Goal: Task Accomplishment & Management: Manage account settings

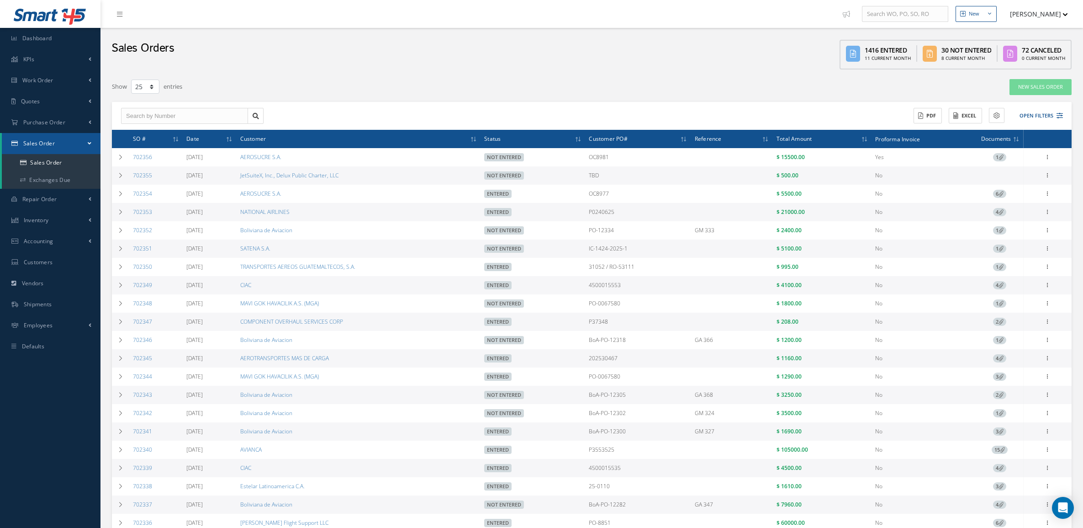
select select "25"
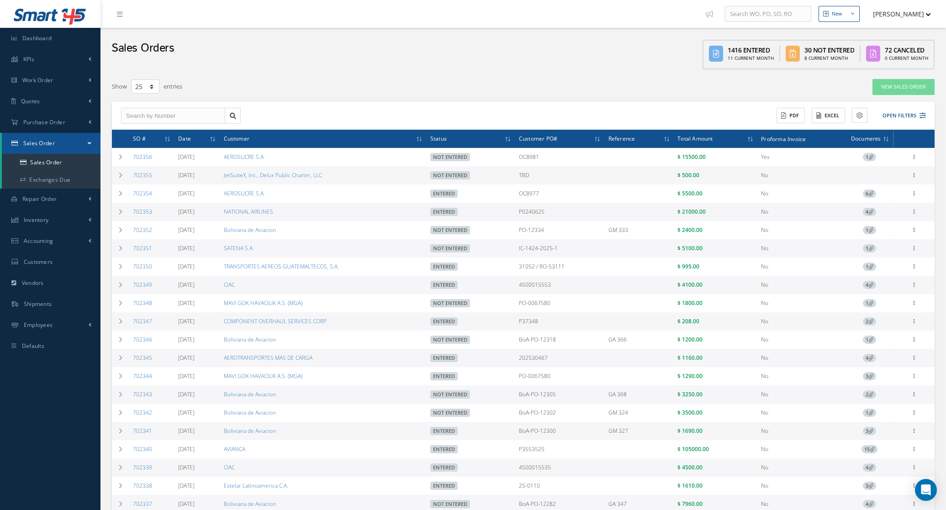
select select "25"
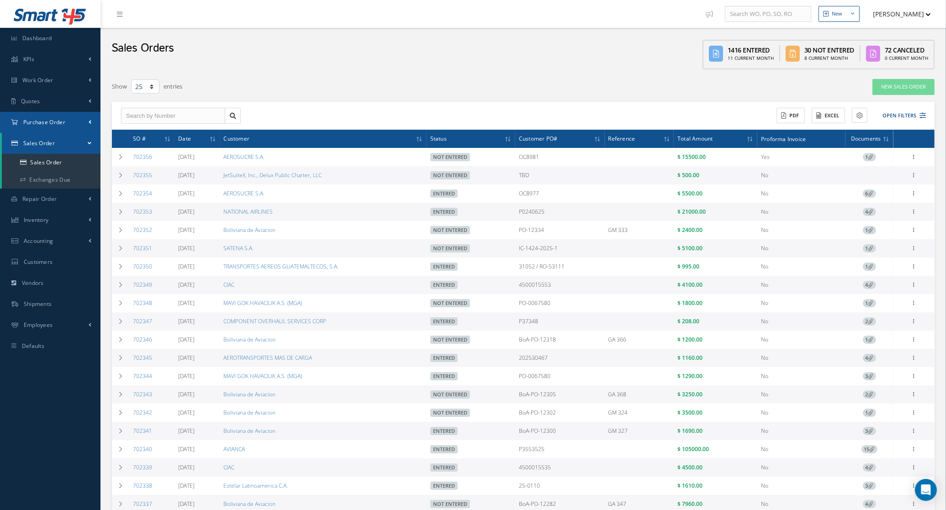
click at [37, 129] on link "Purchase Order" at bounding box center [50, 122] width 101 height 21
click at [38, 141] on a=1&status_id=2&status_id=3&status_id=5&collapsedFilters"] "Purchase Orders" at bounding box center [51, 141] width 99 height 17
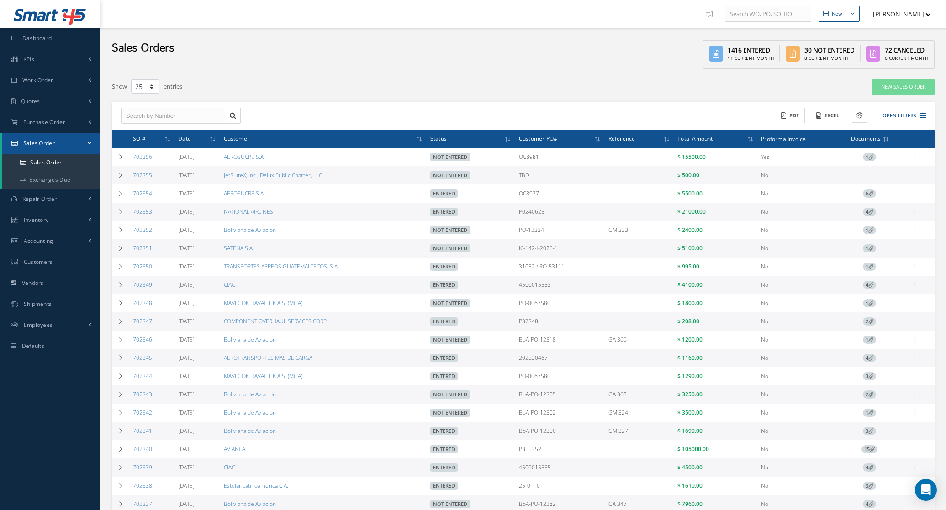
select select "25"
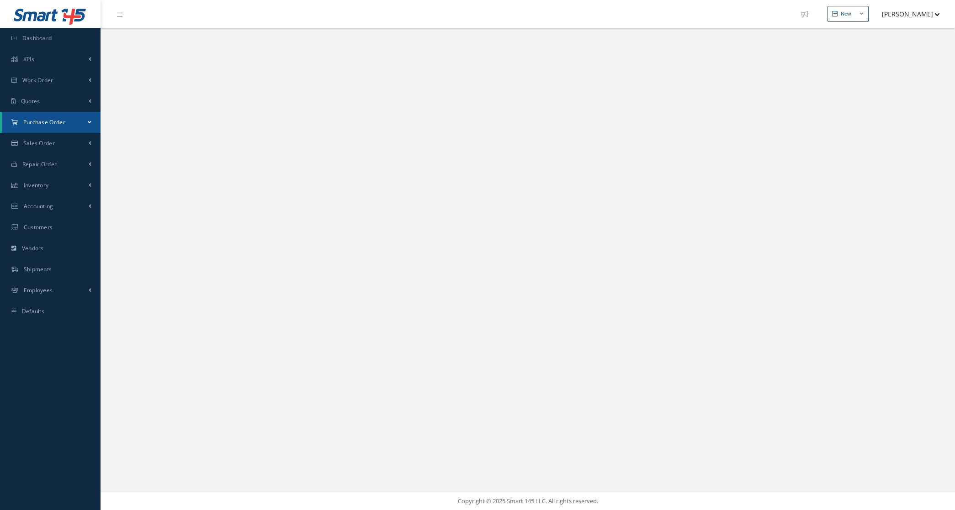
select select "25"
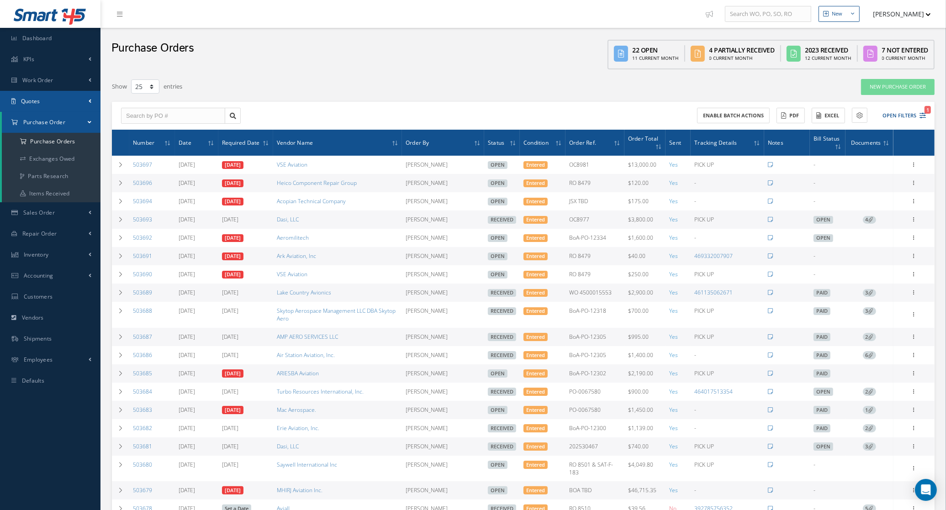
click at [53, 102] on link "Quotes" at bounding box center [50, 101] width 101 height 21
click at [54, 117] on link "Customers Quotes" at bounding box center [51, 120] width 99 height 17
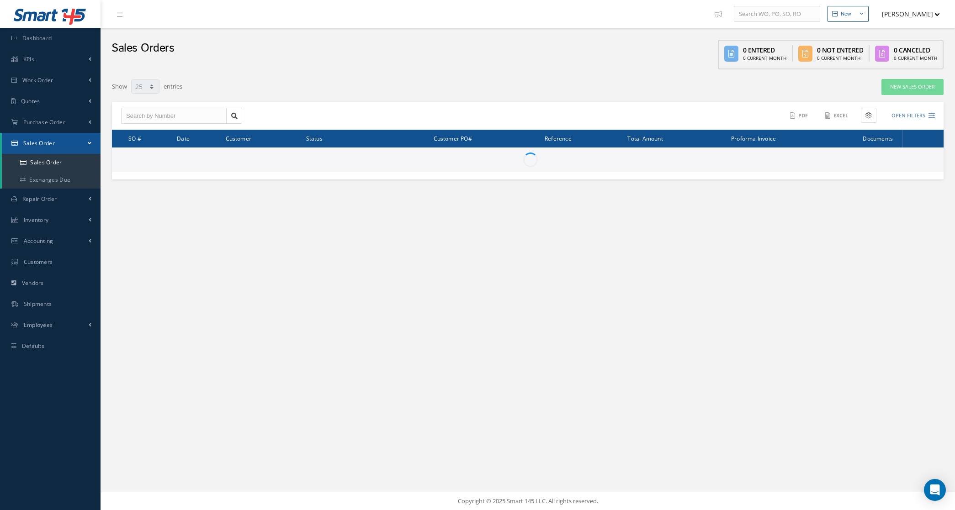
select select "25"
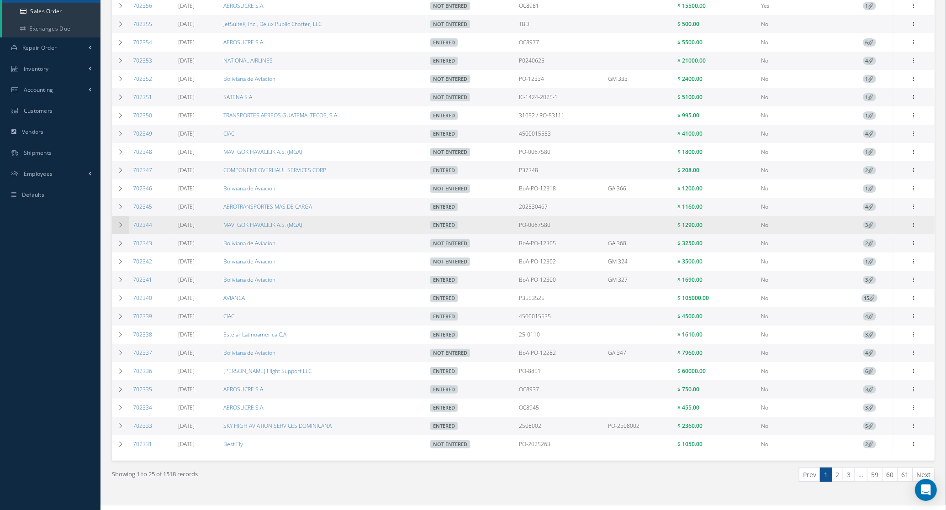
scroll to position [171, 0]
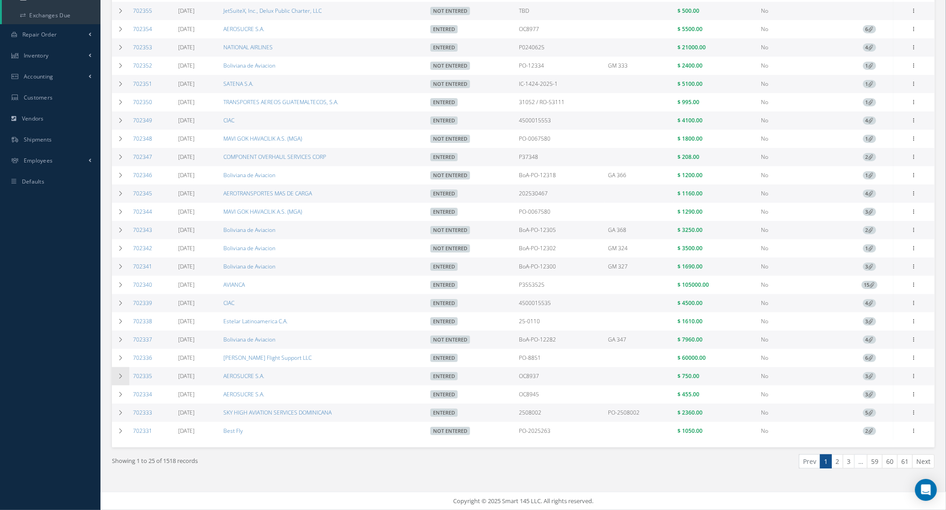
click at [119, 376] on icon at bounding box center [120, 376] width 6 height 5
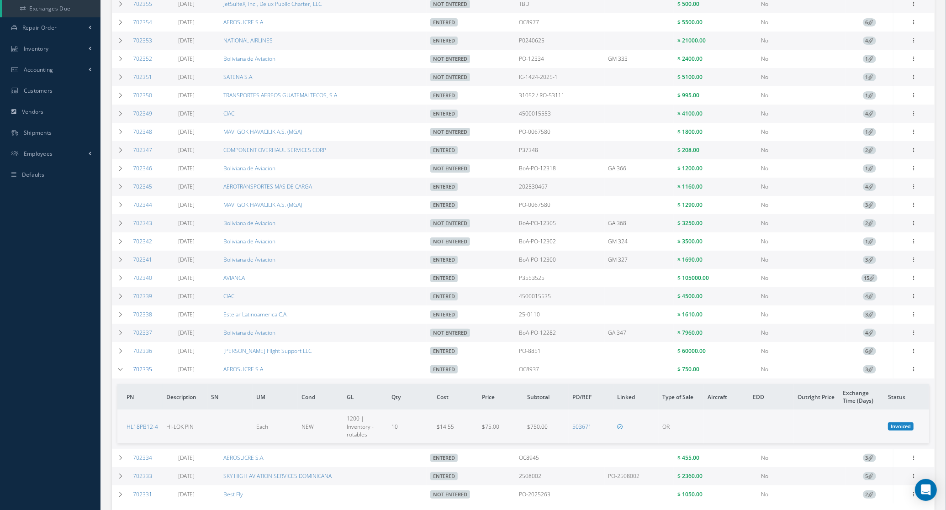
click at [142, 373] on link "702335" at bounding box center [142, 370] width 19 height 8
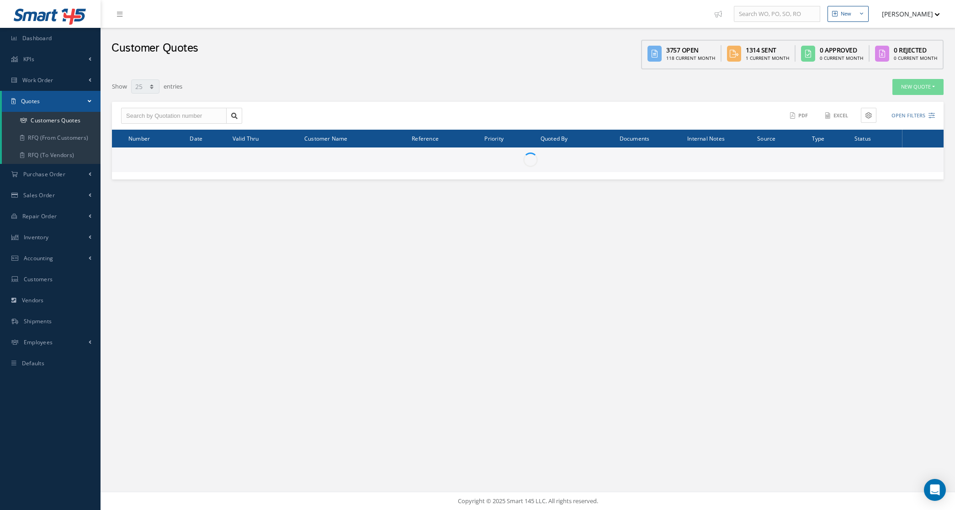
select select "25"
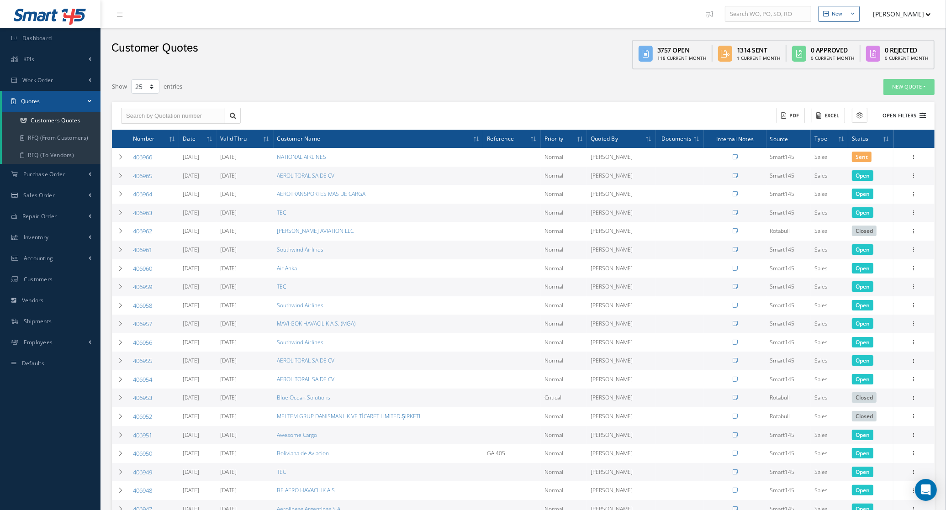
click at [906, 115] on button "Open Filters" at bounding box center [901, 115] width 52 height 15
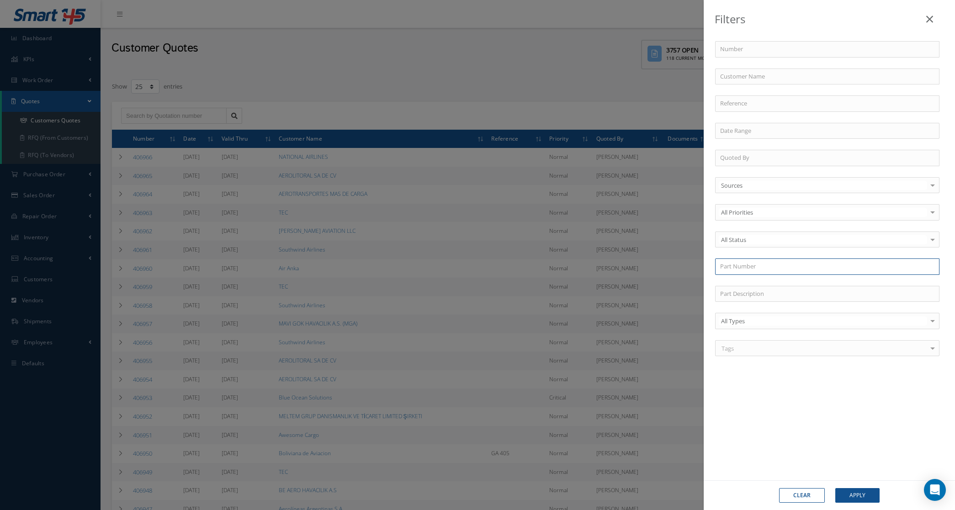
click at [770, 269] on input "text" at bounding box center [827, 267] width 224 height 16
paste input "S8990-266"
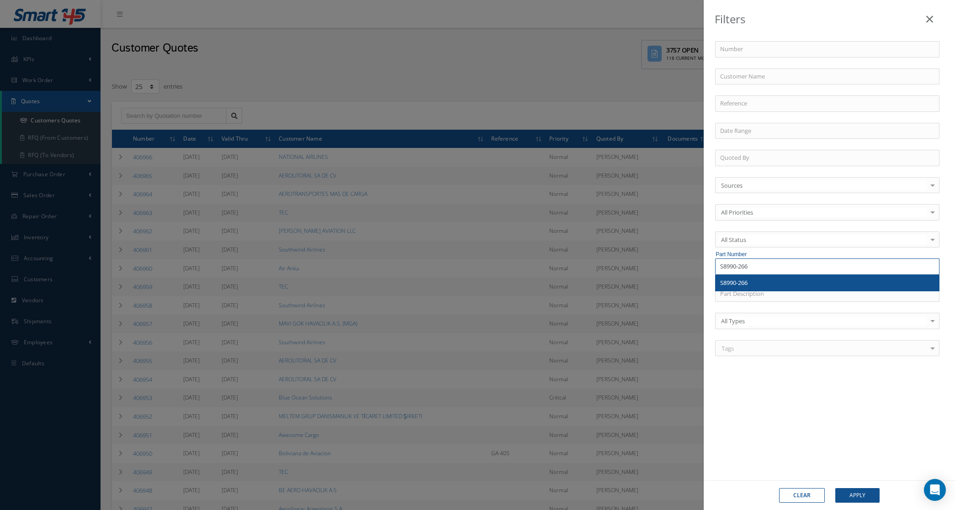
type input "S8990-266"
click at [732, 282] on span "S8990-266" at bounding box center [733, 283] width 27 height 8
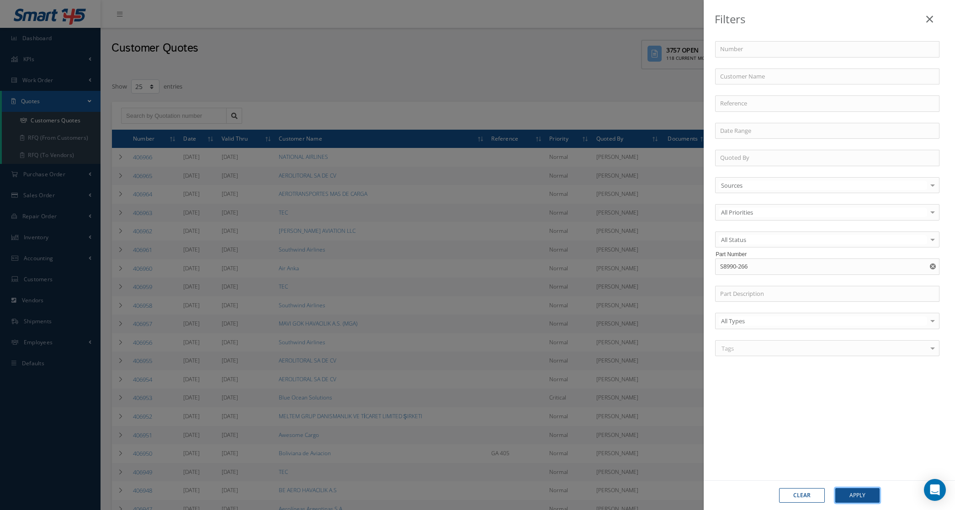
click at [862, 490] on button "Apply" at bounding box center [857, 495] width 44 height 15
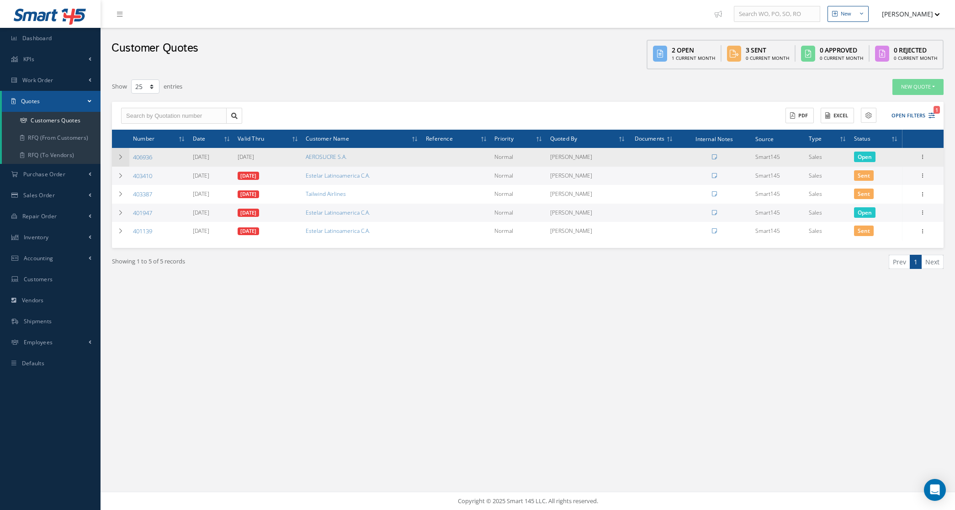
click at [124, 156] on td at bounding box center [120, 157] width 17 height 19
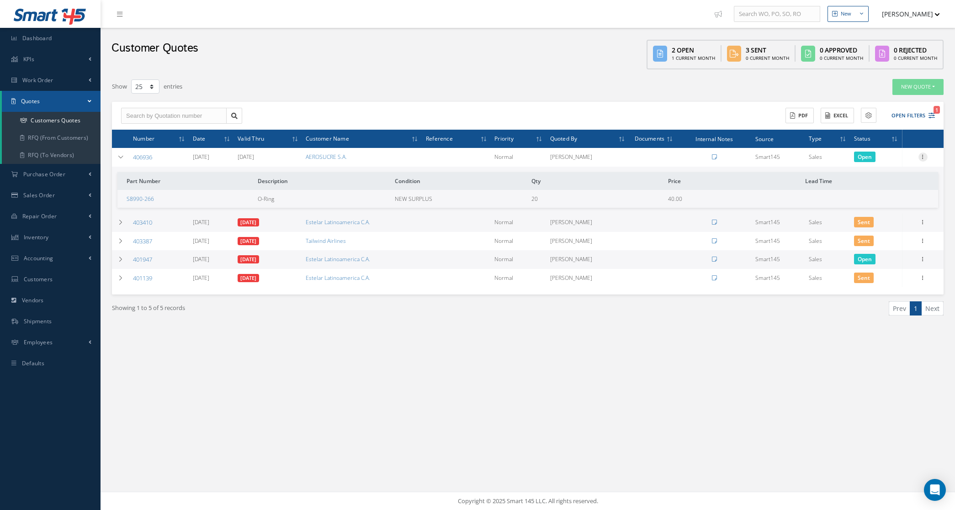
click at [922, 156] on icon at bounding box center [922, 156] width 9 height 7
click at [883, 164] on link "Edit" at bounding box center [881, 163] width 72 height 12
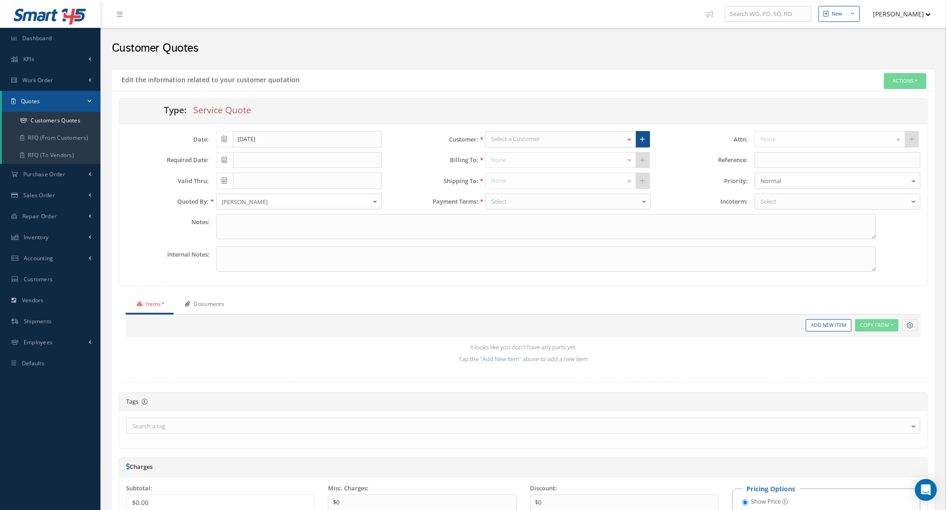
type input "[DATE]"
type input "0.00"
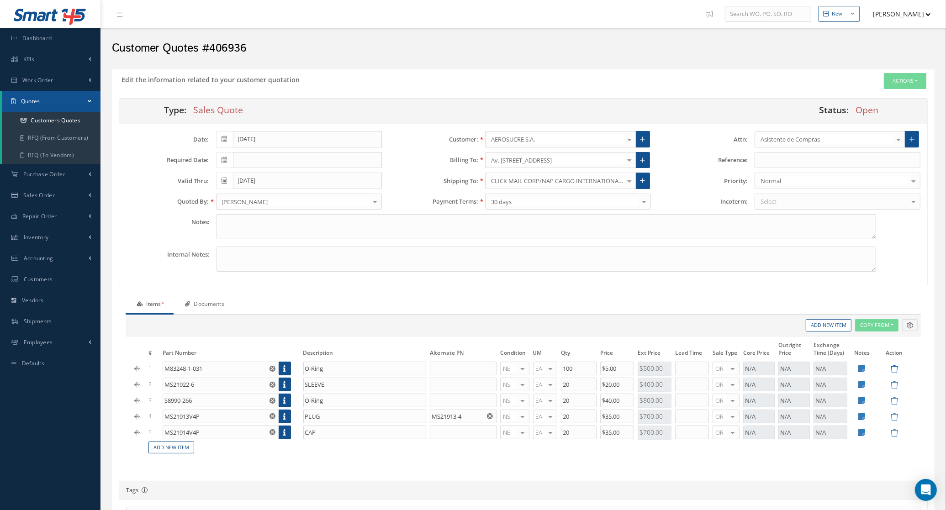
click at [893, 373] on icon at bounding box center [895, 370] width 8 height 8
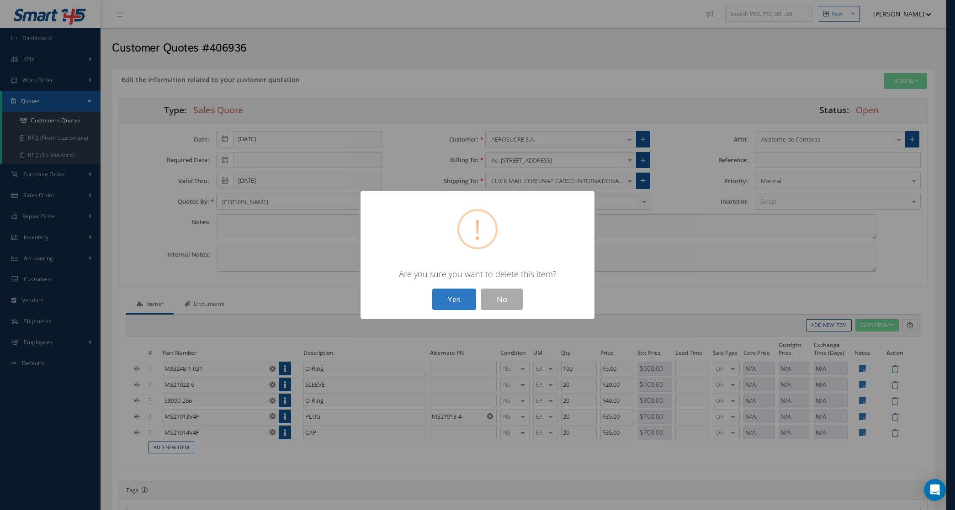
click at [440, 295] on button "Yes" at bounding box center [454, 299] width 44 height 21
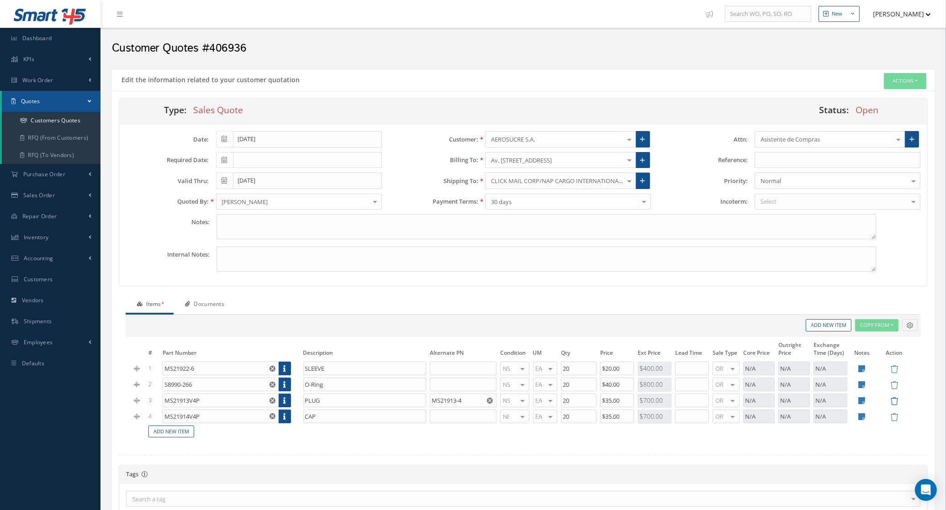
click at [896, 402] on icon at bounding box center [895, 402] width 8 height 8
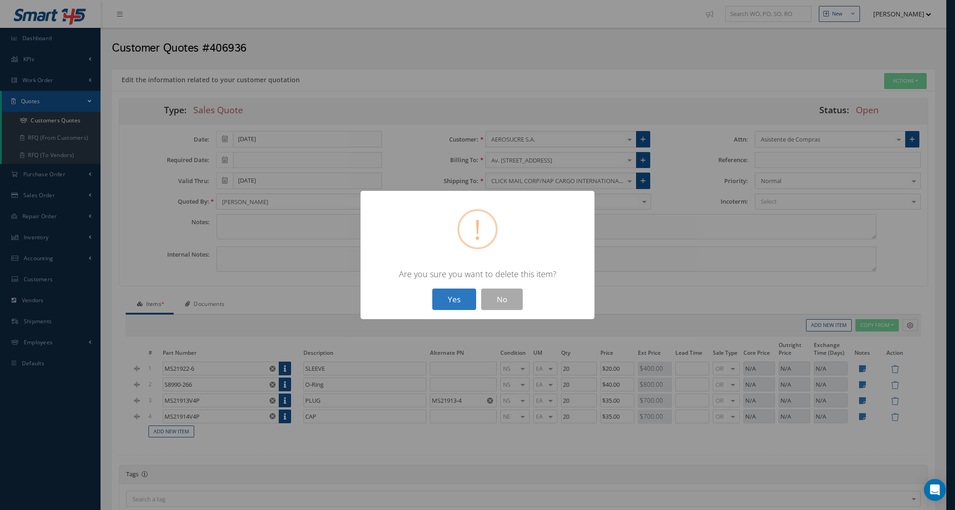
click at [452, 298] on button "Yes" at bounding box center [454, 299] width 44 height 21
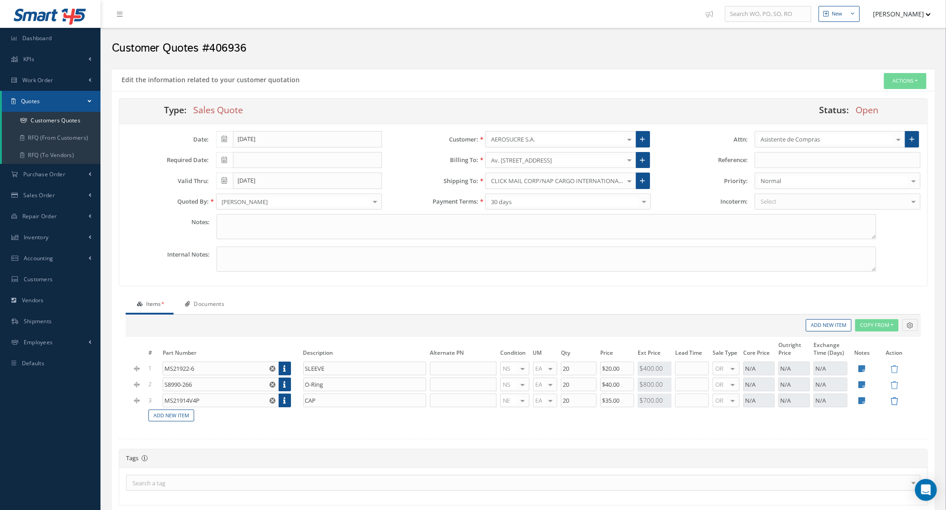
click at [893, 405] on icon at bounding box center [895, 402] width 8 height 8
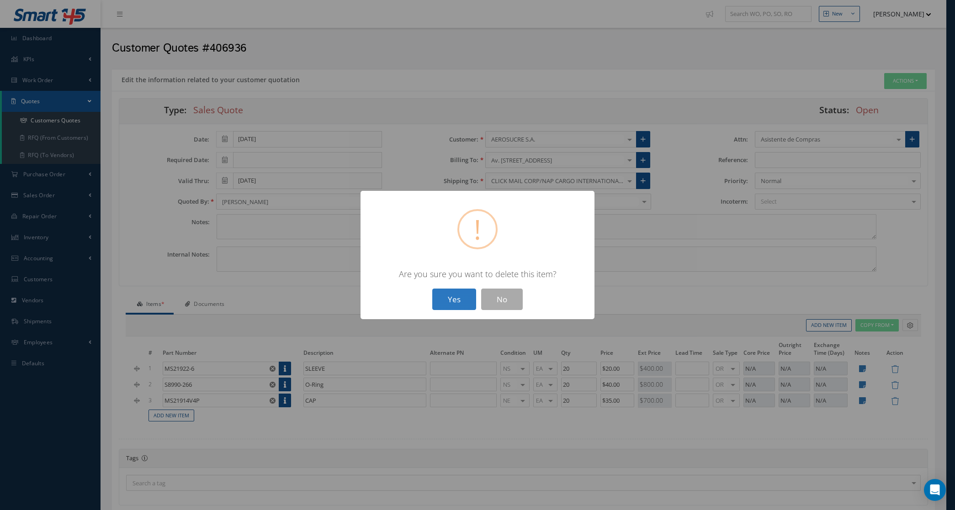
click at [465, 295] on button "Yes" at bounding box center [454, 299] width 44 height 21
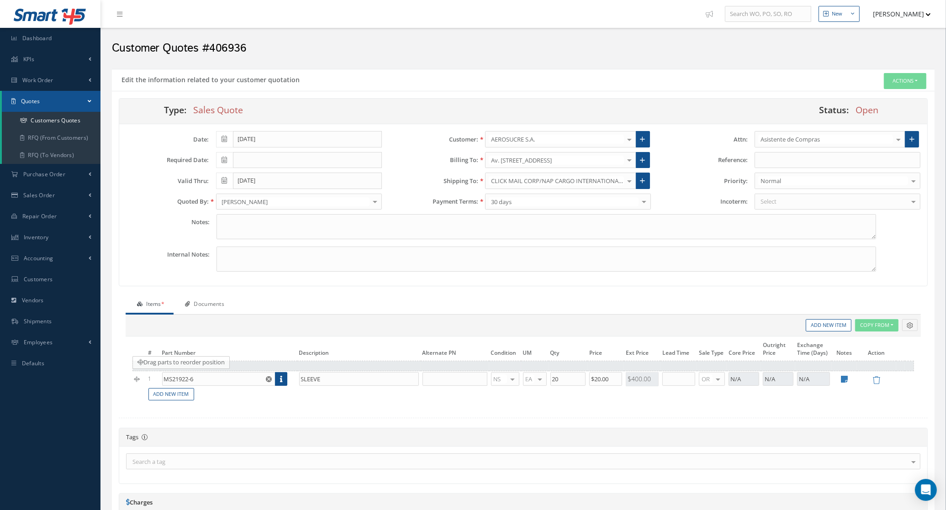
drag, startPoint x: 137, startPoint y: 387, endPoint x: 137, endPoint y: 366, distance: 21.0
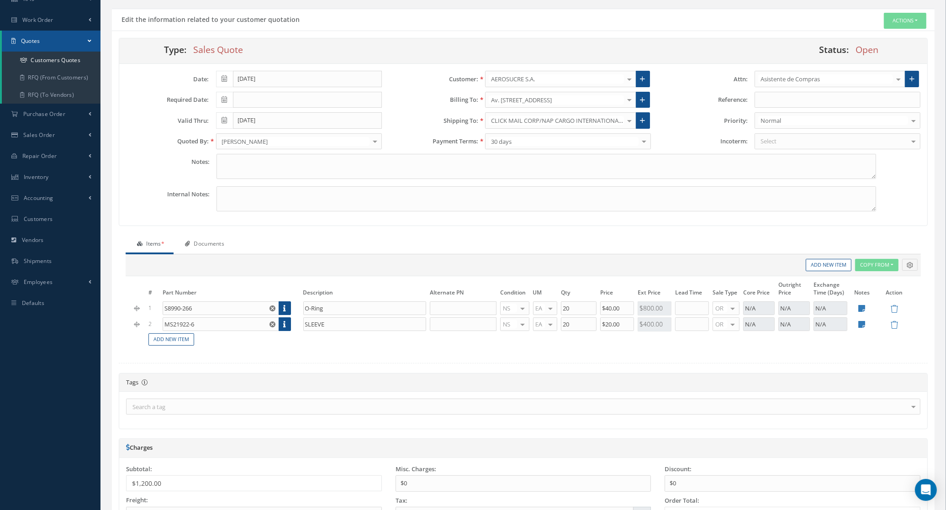
scroll to position [55, 0]
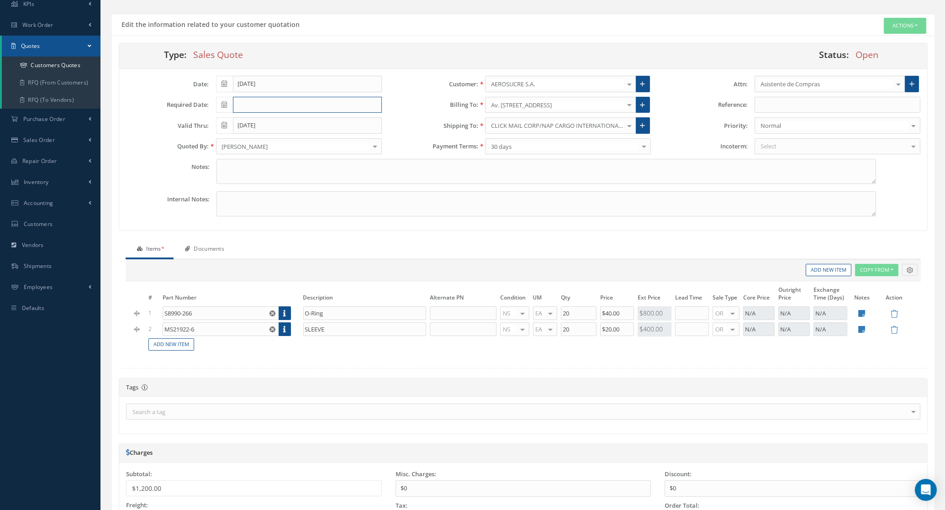
click at [261, 112] on input "text" at bounding box center [307, 105] width 149 height 16
click at [172, 127] on label "Valid Thru:" at bounding box center [164, 125] width 90 height 7
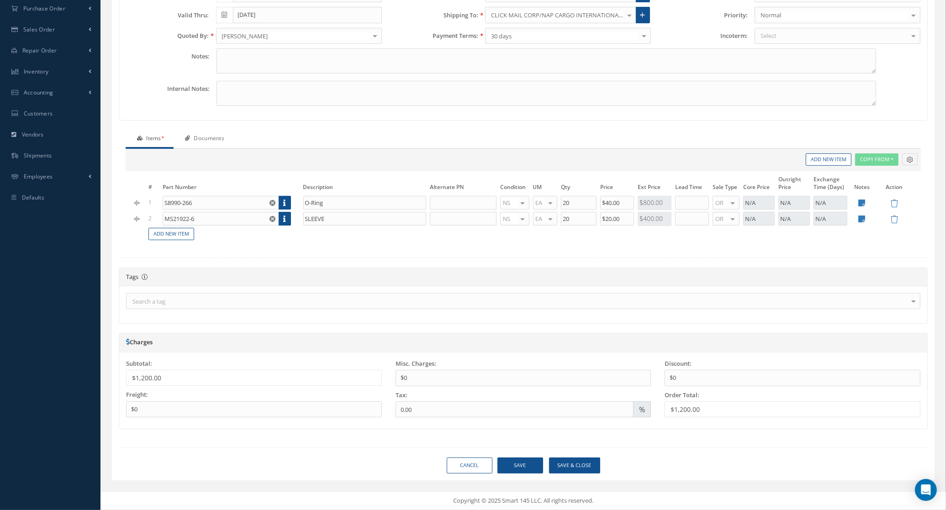
scroll to position [0, 0]
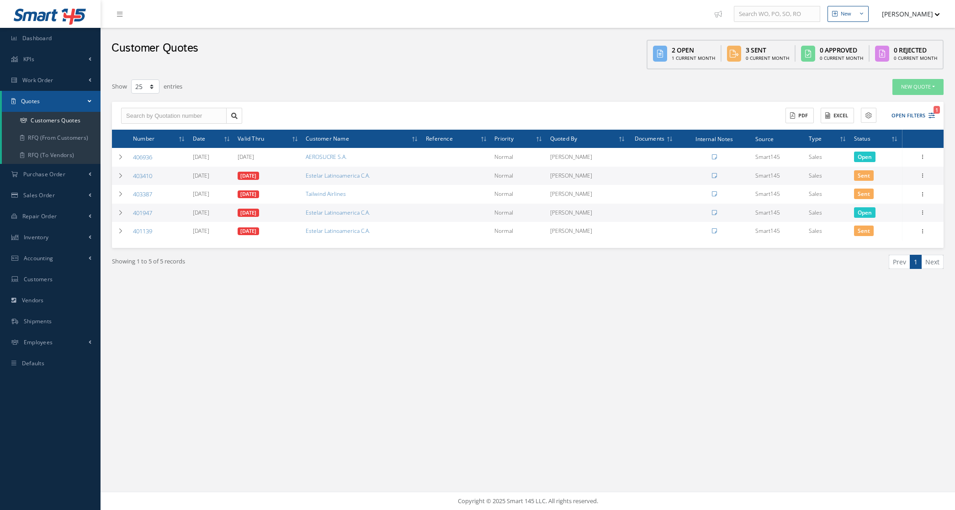
select select "25"
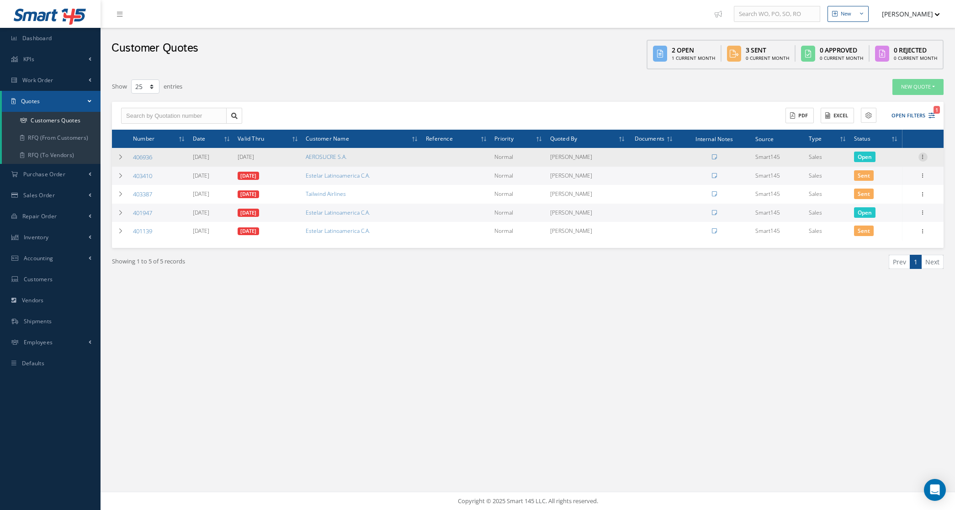
click at [924, 159] on icon at bounding box center [922, 156] width 9 height 7
click at [908, 209] on link "Convert to Sales Order" at bounding box center [881, 213] width 72 height 19
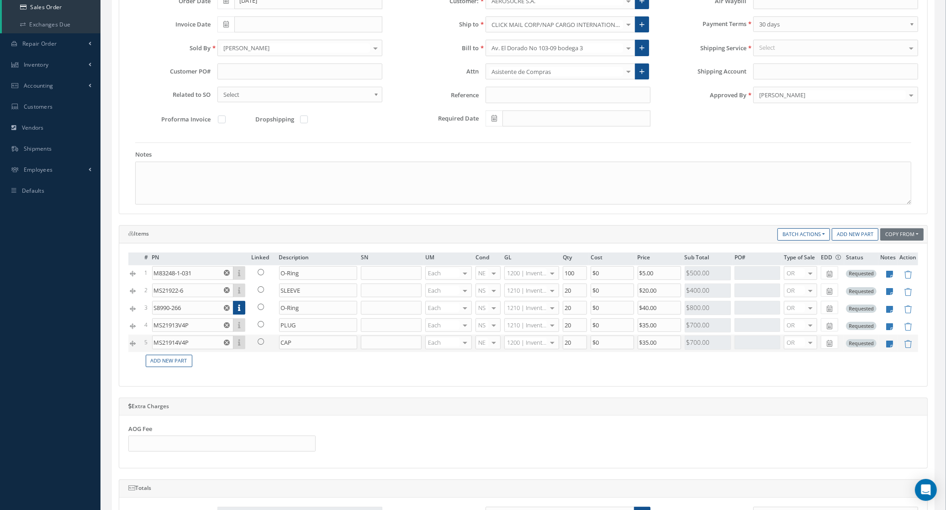
scroll to position [171, 0]
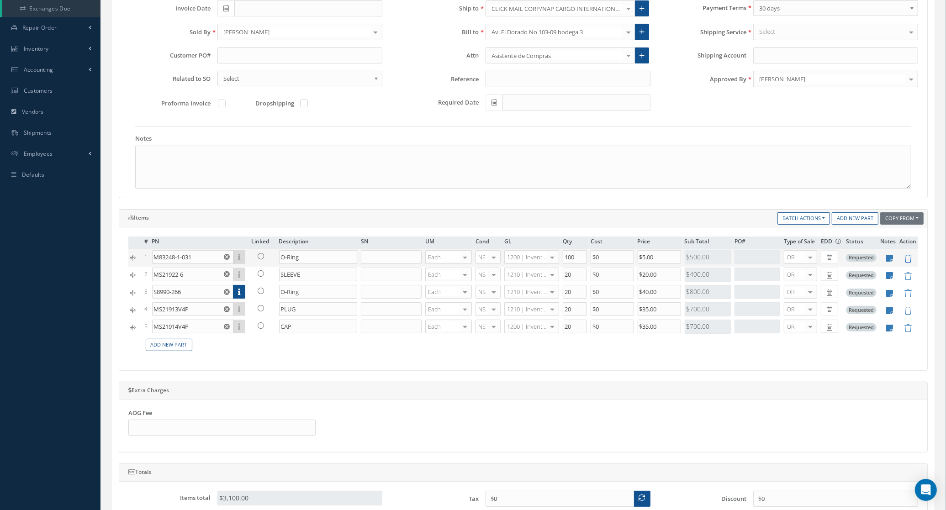
click at [905, 261] on icon at bounding box center [908, 259] width 8 height 8
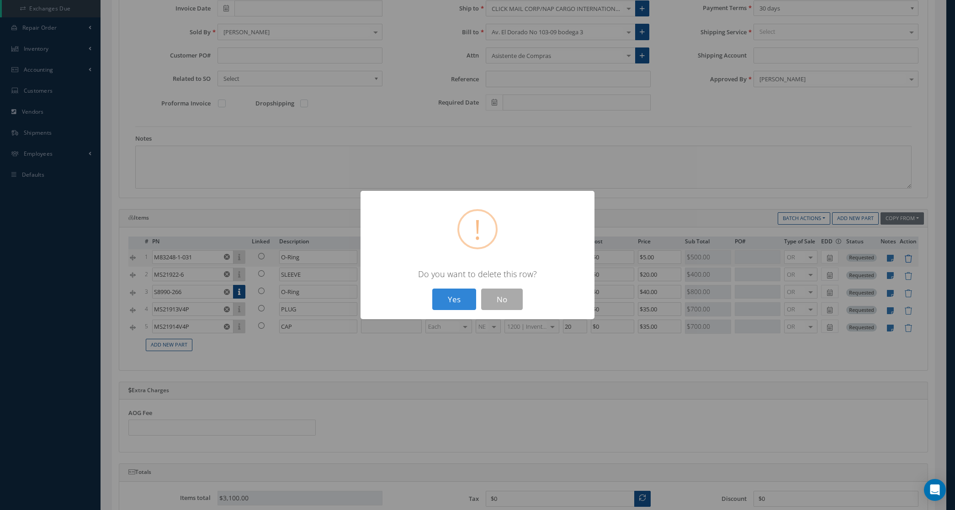
click at [432, 289] on button "Yes" at bounding box center [454, 299] width 44 height 21
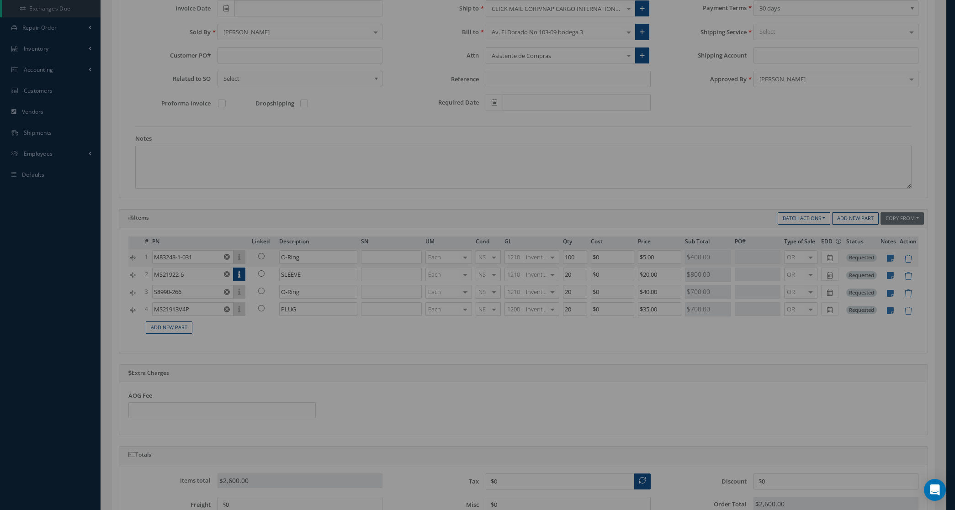
type input "MS21922-6"
type input "SLEEVE"
type input "20"
type input "$20"
type input "S8990-266"
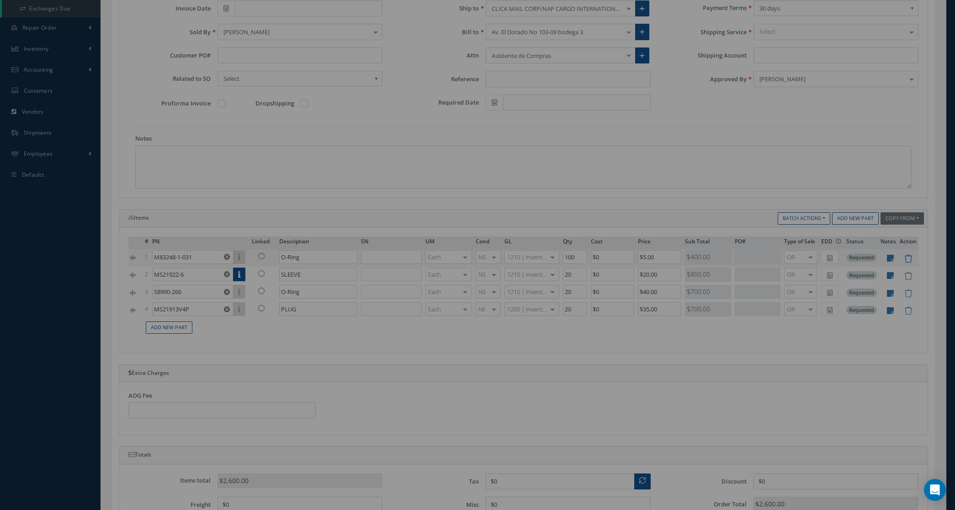
type input "O-Ring"
type input "$40"
type input "MS21913V4P"
type input "PLUG"
type input "$35"
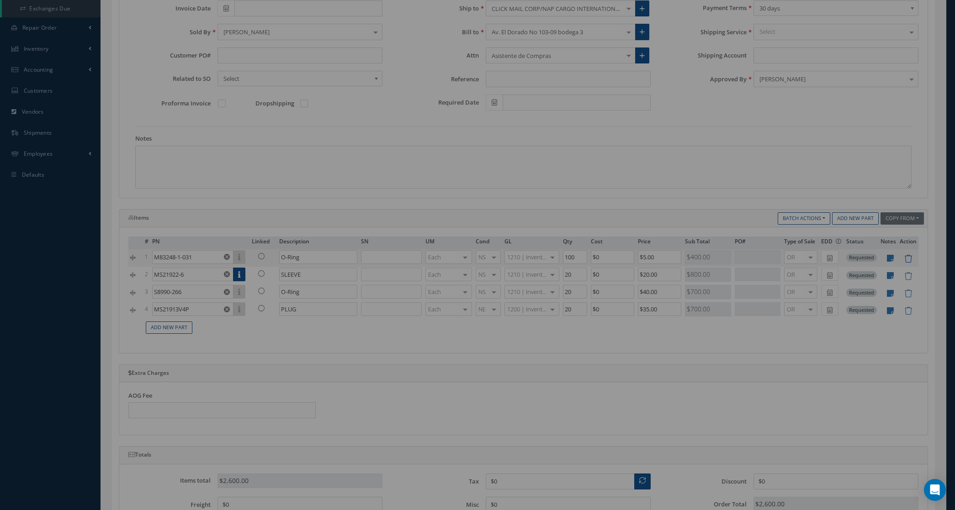
type input "MS21914V4P"
type input "CAP"
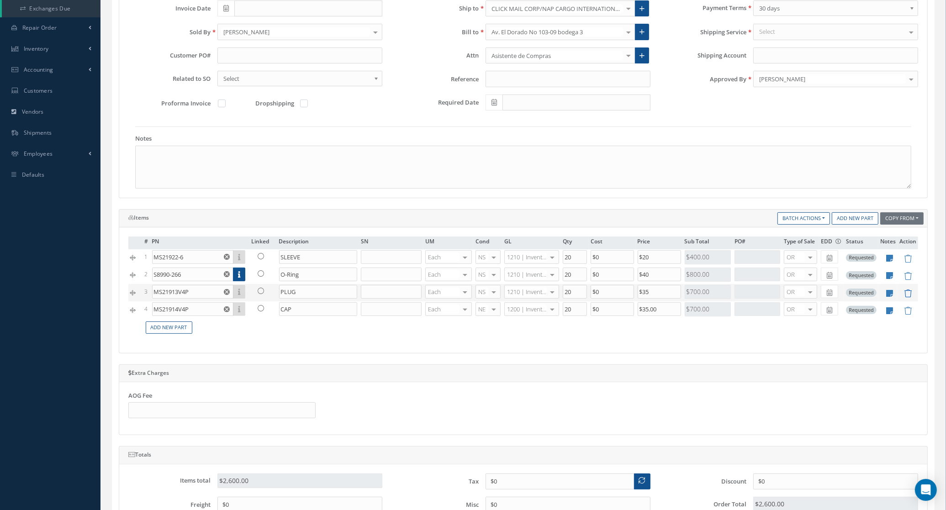
click at [908, 297] on icon at bounding box center [908, 294] width 8 height 8
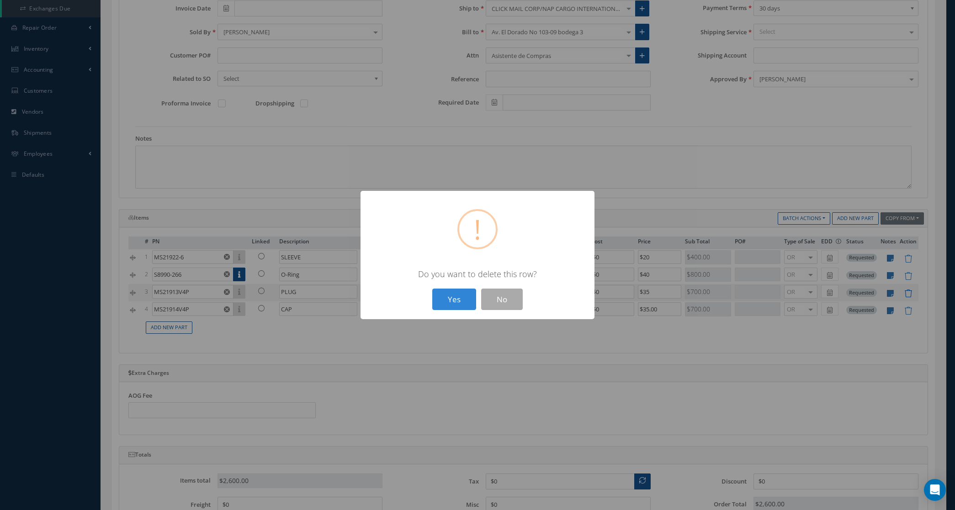
click at [432, 289] on button "Yes" at bounding box center [454, 299] width 44 height 21
type input "MS21914V4P"
type input "CAP"
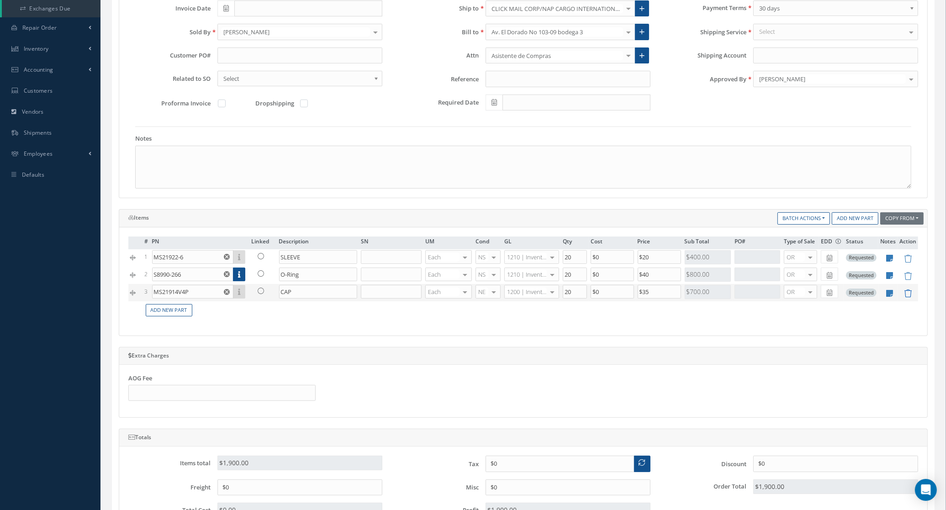
click at [908, 297] on icon at bounding box center [908, 294] width 8 height 8
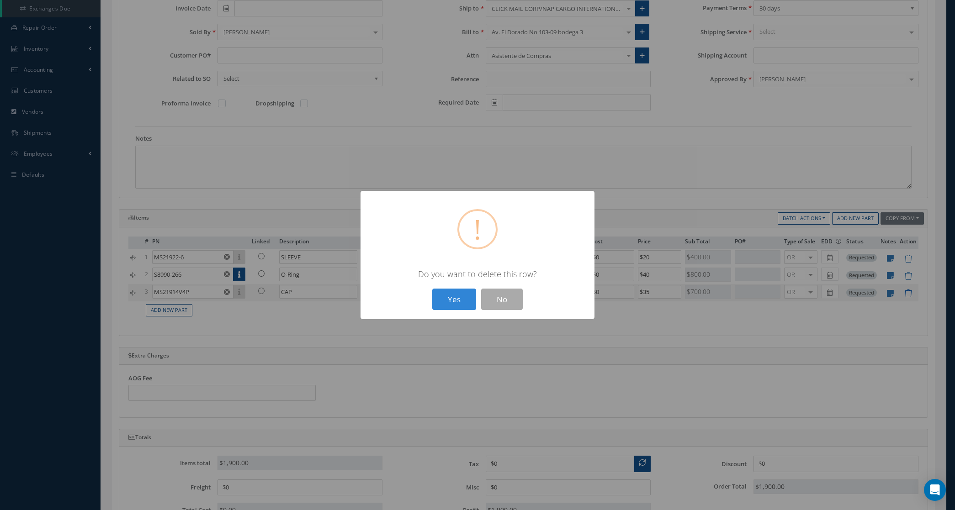
click at [432, 289] on button "Yes" at bounding box center [454, 299] width 44 height 21
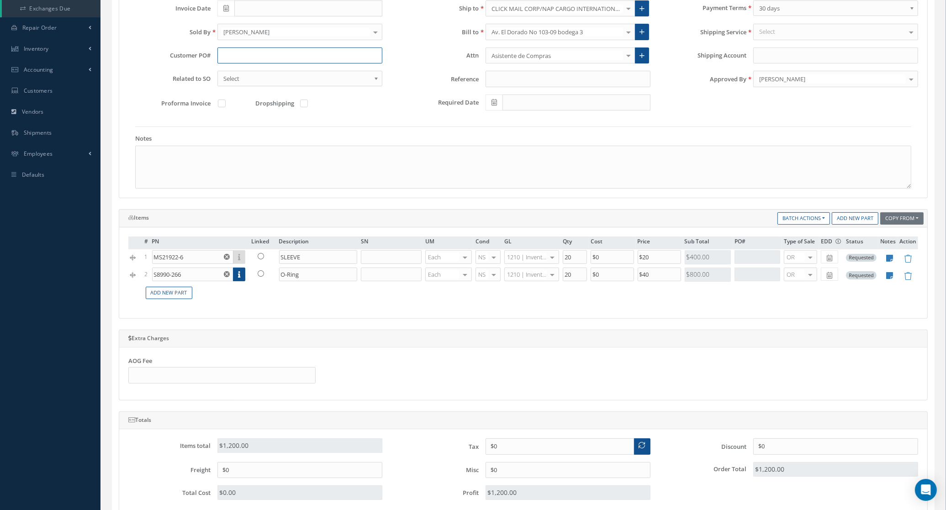
click at [238, 56] on input "text" at bounding box center [300, 56] width 165 height 16
paste input "OC8984"
type input "OC8984"
click at [773, 87] on div "[PERSON_NAME]" at bounding box center [835, 79] width 165 height 16
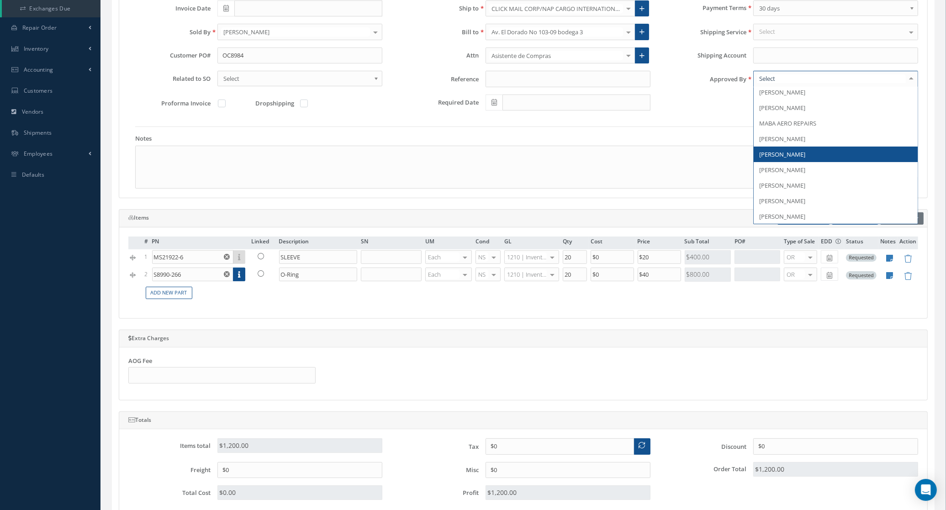
click at [790, 155] on span "[PERSON_NAME]" at bounding box center [782, 154] width 46 height 8
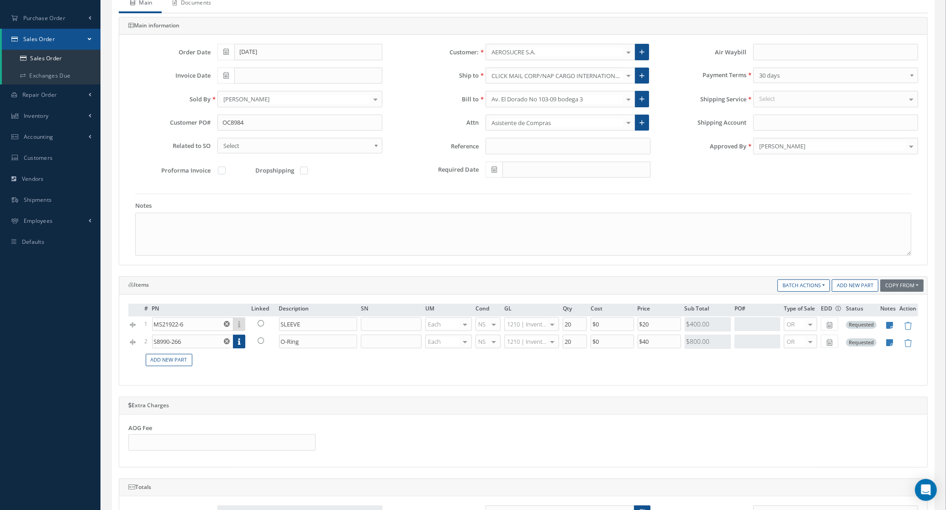
scroll to position [0, 0]
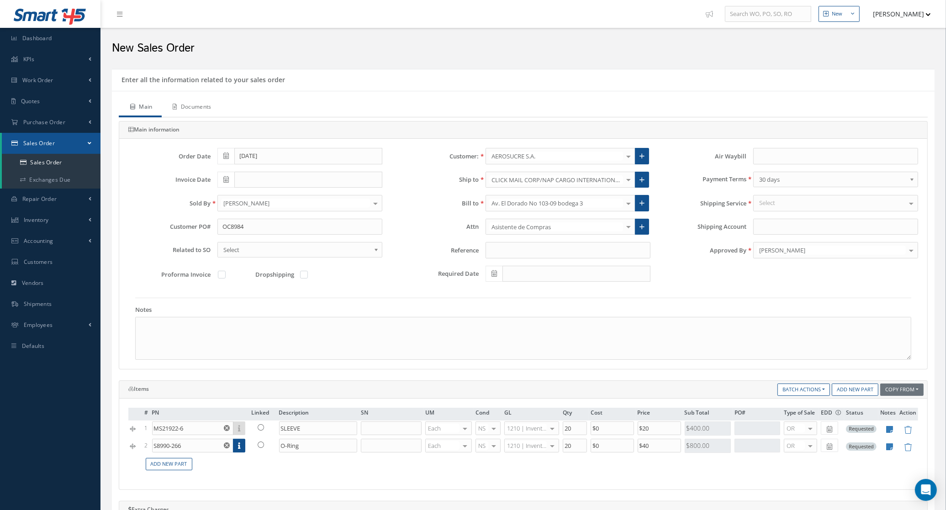
click at [191, 108] on link "Documents" at bounding box center [191, 107] width 59 height 19
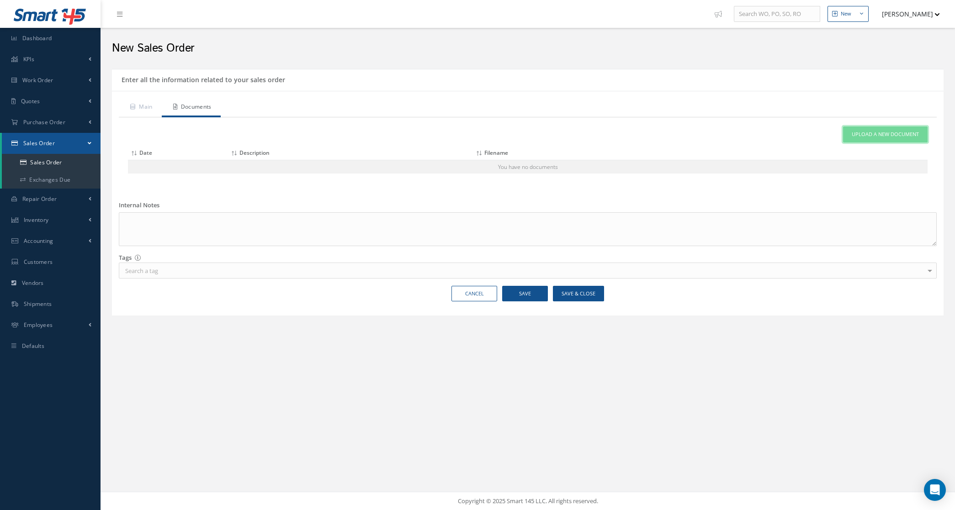
click at [866, 134] on span "Upload a New Document" at bounding box center [885, 135] width 67 height 8
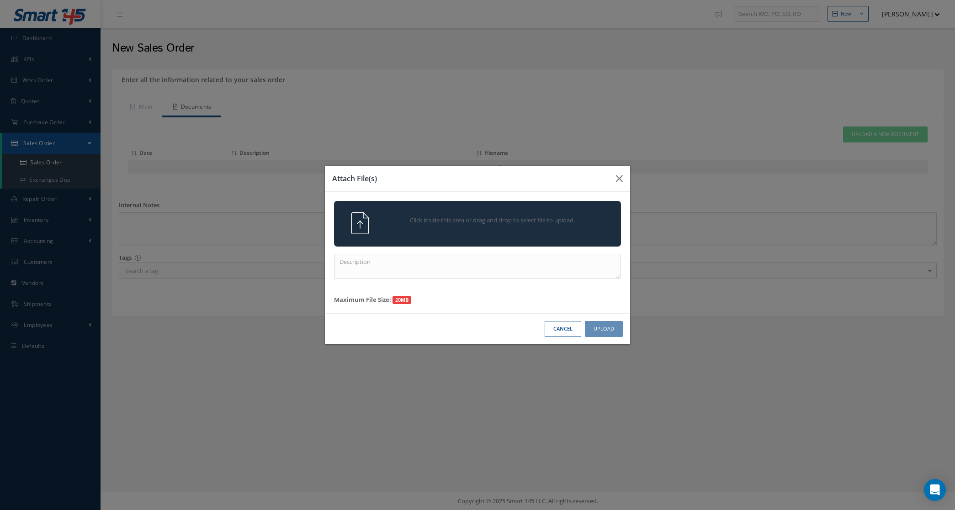
click at [567, 203] on div "Click inside this area or drag and drop to select file to upload." at bounding box center [477, 224] width 287 height 46
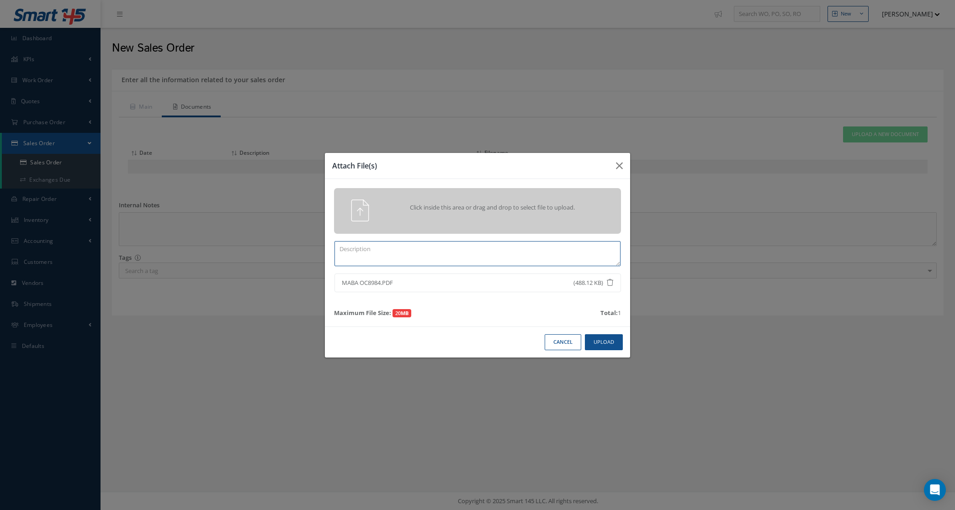
click at [524, 248] on textarea at bounding box center [477, 253] width 286 height 25
type textarea "po"
click at [608, 337] on button "Upload" at bounding box center [604, 342] width 38 height 16
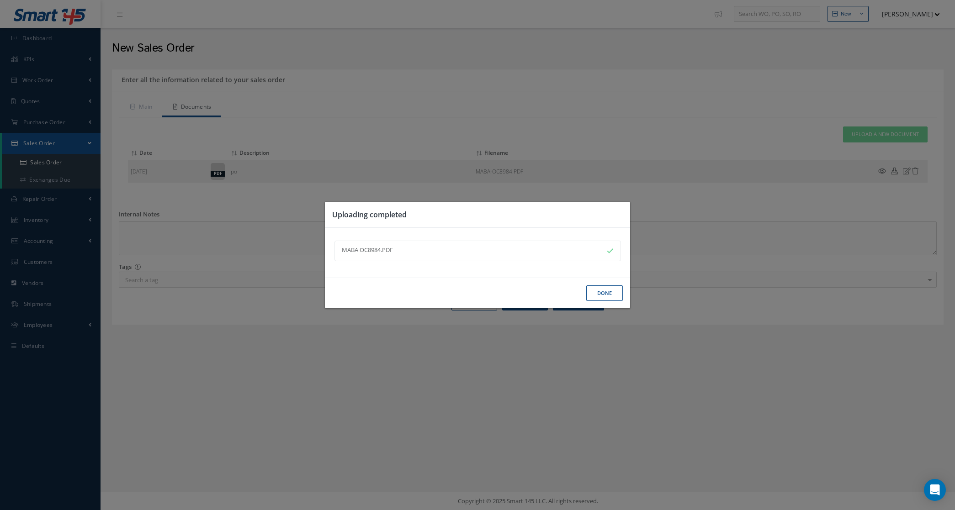
click at [594, 291] on button "Done" at bounding box center [604, 294] width 37 height 16
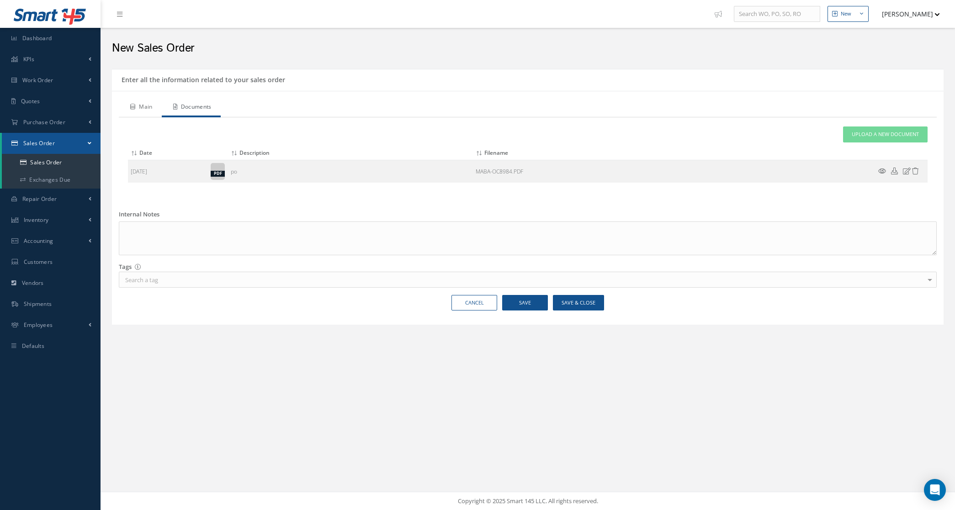
click at [126, 109] on link "Main" at bounding box center [140, 107] width 43 height 19
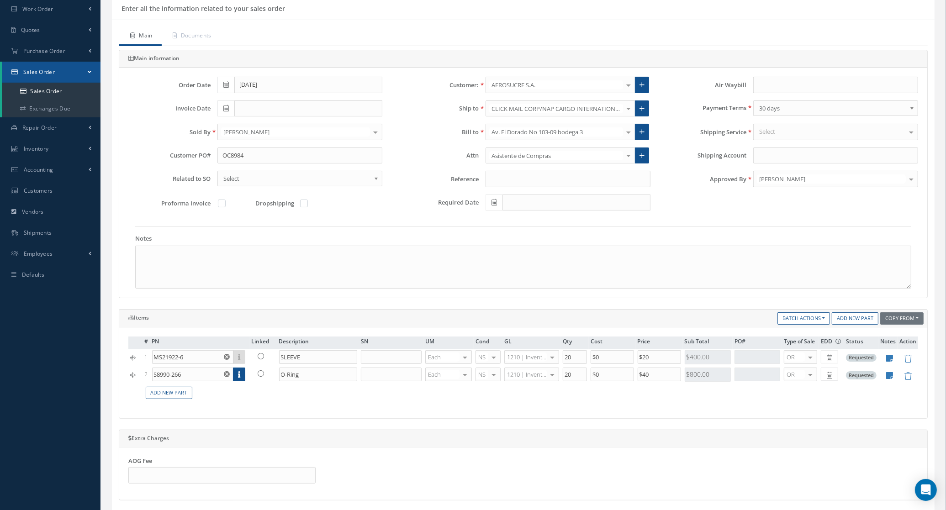
scroll to position [114, 0]
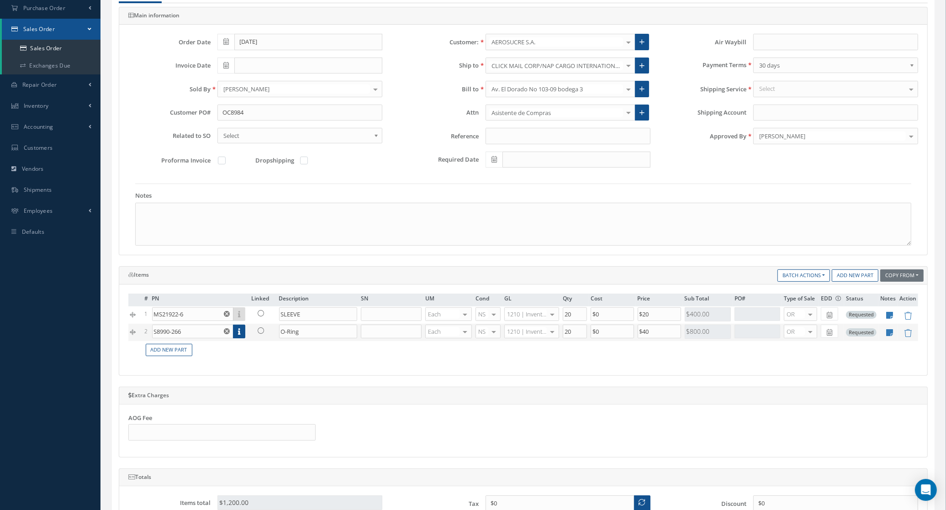
click at [262, 334] on icon at bounding box center [261, 331] width 6 height 6
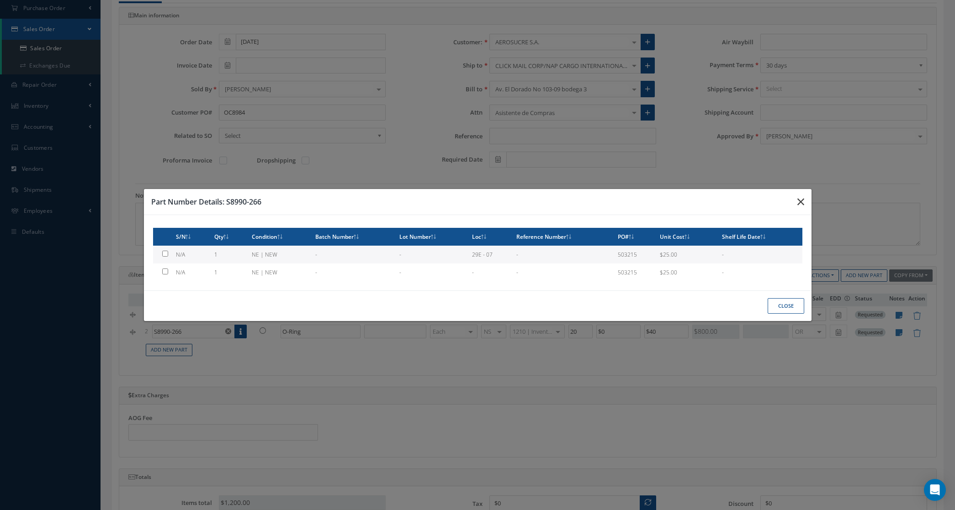
click at [806, 197] on button "button" at bounding box center [800, 202] width 21 height 26
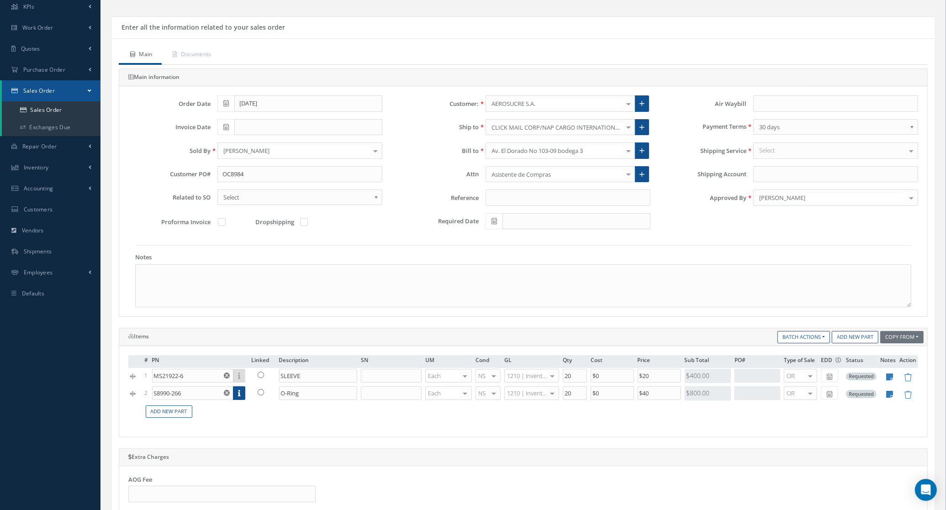
scroll to position [0, 0]
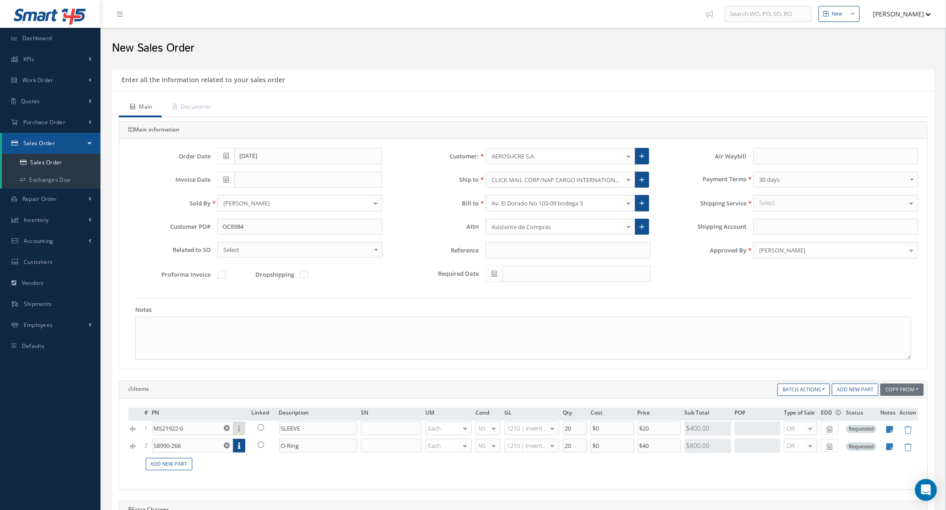
click at [777, 208] on div "Select" at bounding box center [835, 203] width 165 height 16
type input "deli"
click at [782, 218] on span "DELIVERY" at bounding box center [772, 219] width 26 height 8
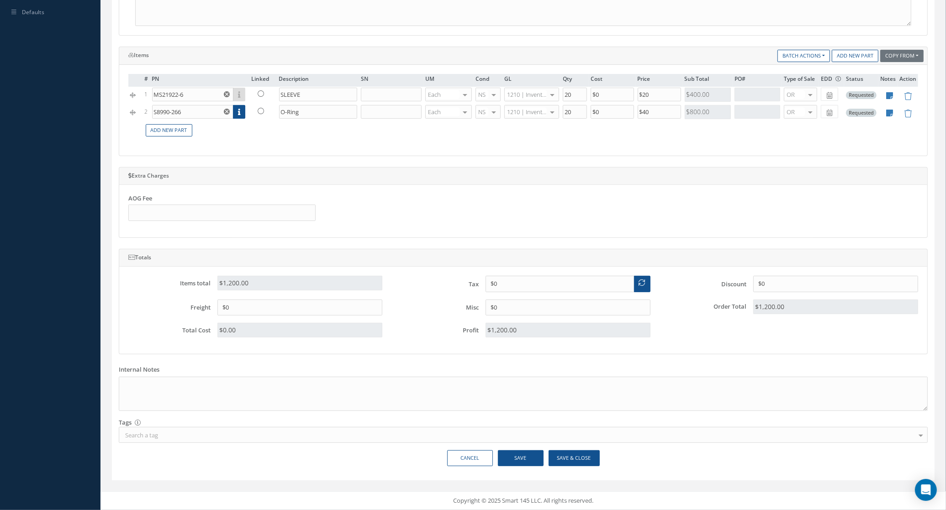
scroll to position [338, 0]
click at [542, 458] on button "Save" at bounding box center [521, 459] width 46 height 16
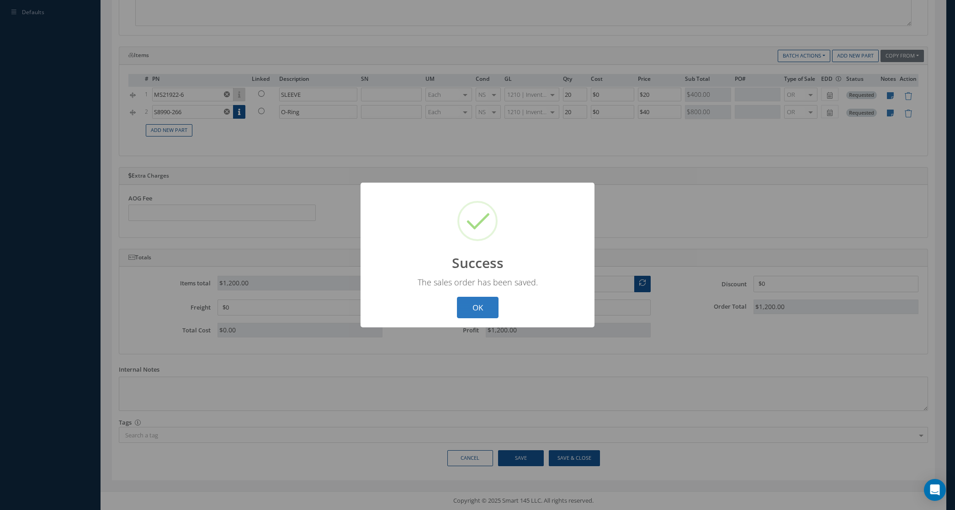
click at [477, 308] on button "OK" at bounding box center [478, 307] width 42 height 21
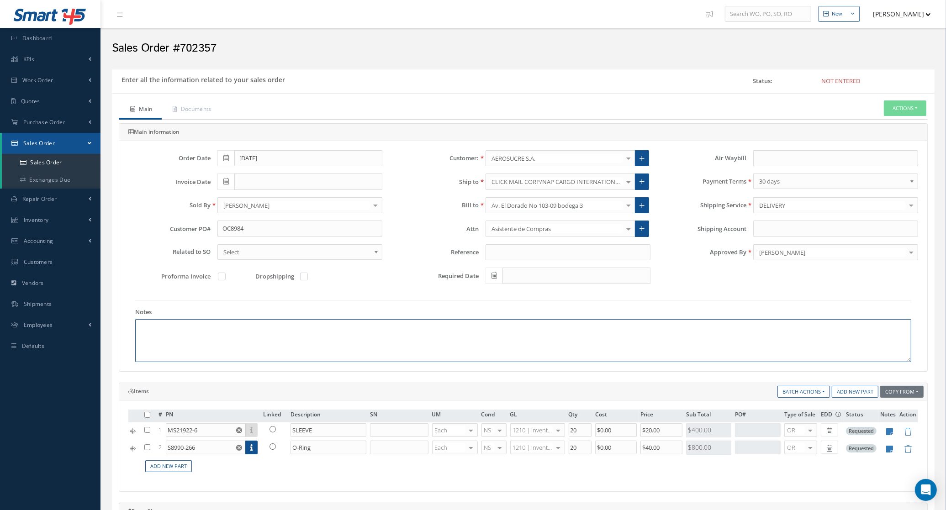
click at [202, 334] on textarea at bounding box center [523, 340] width 776 height 43
paste textarea "INCOTERM: FCA-MIA MONEDA DE NEGOCIACIÓN: USD"
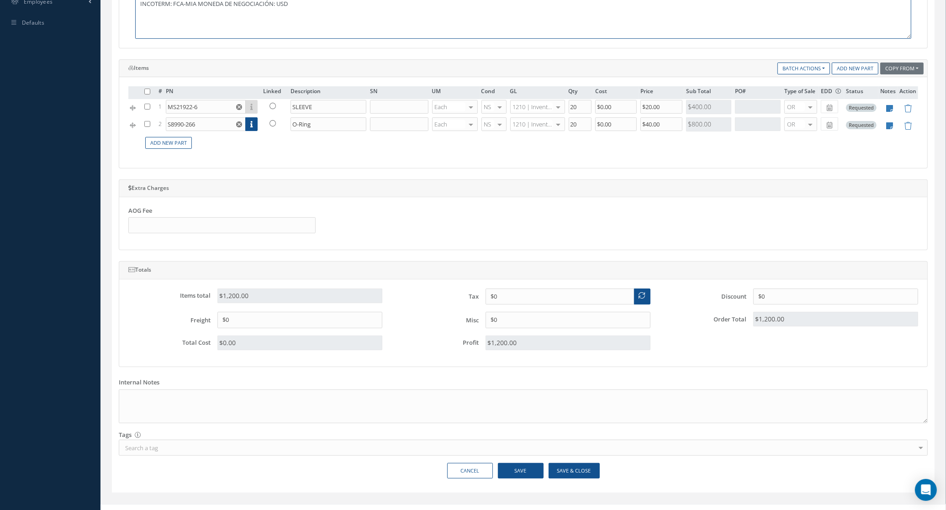
scroll to position [340, 0]
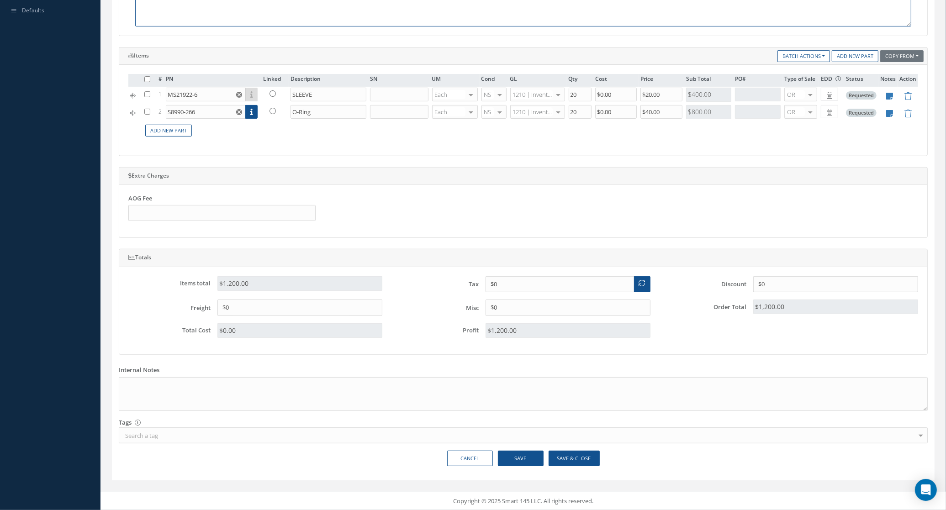
type textarea "INCOTERM: FCA-MIA MONEDA DE NEGOCIACIÓN: USD"
click at [578, 451] on button "Save & Close" at bounding box center [574, 459] width 51 height 16
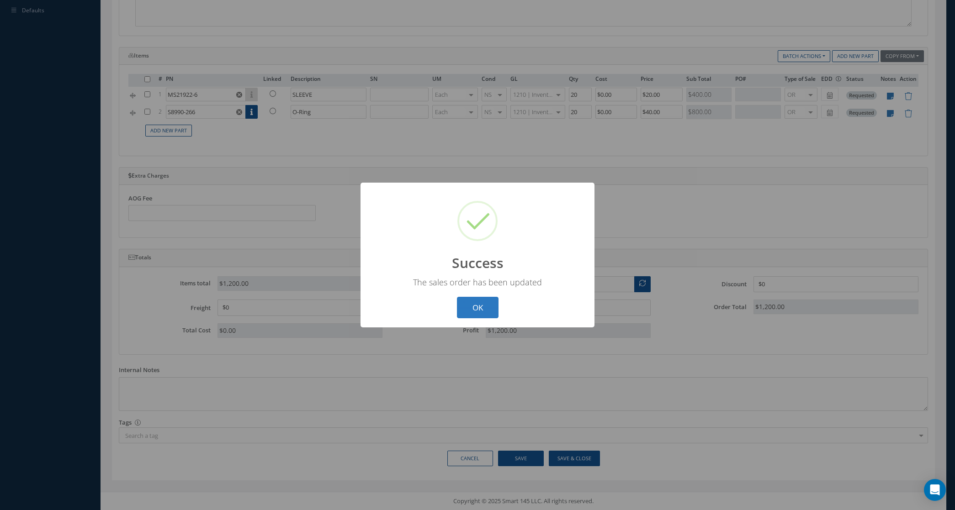
click at [480, 306] on button "OK" at bounding box center [478, 307] width 42 height 21
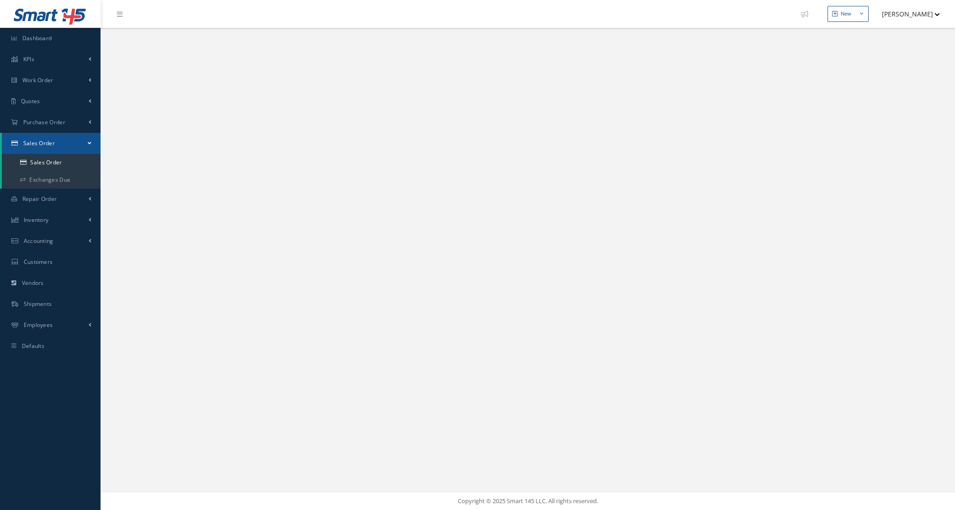
select select "25"
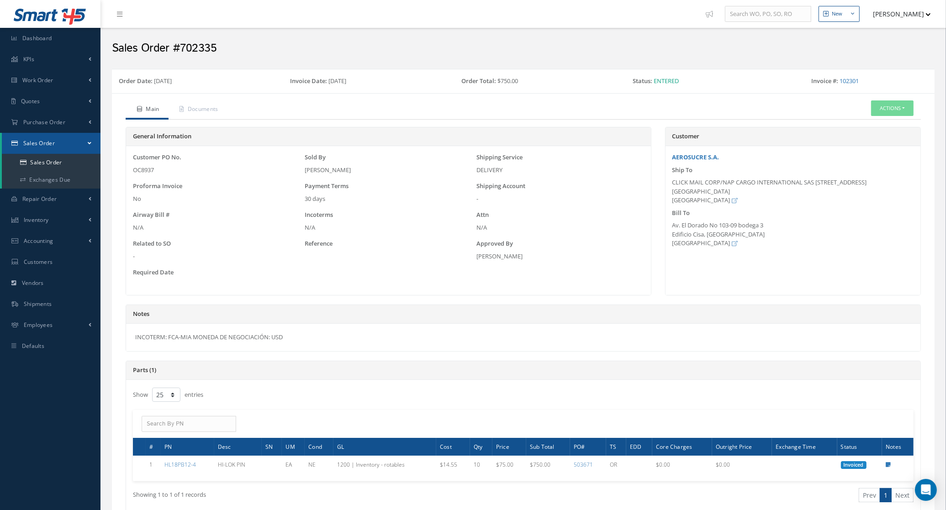
drag, startPoint x: 296, startPoint y: 345, endPoint x: 133, endPoint y: 343, distance: 162.7
click at [133, 343] on div "INCOTERM: FCA-MIA MONEDA DE NEGOCIACIÓN: USD" at bounding box center [523, 337] width 795 height 27
copy div "INCOTERM: FCA-MIA MONEDA DE NEGOCIACIÓN: USD"
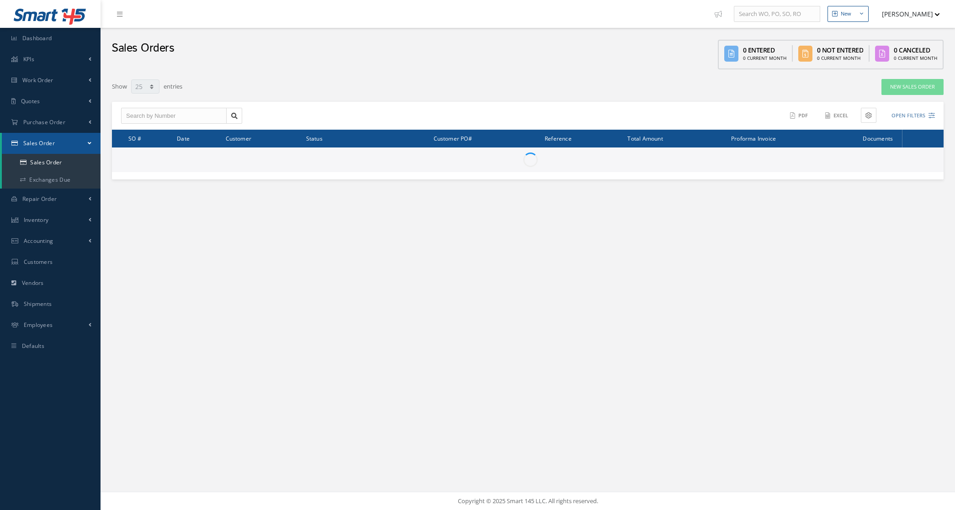
select select "25"
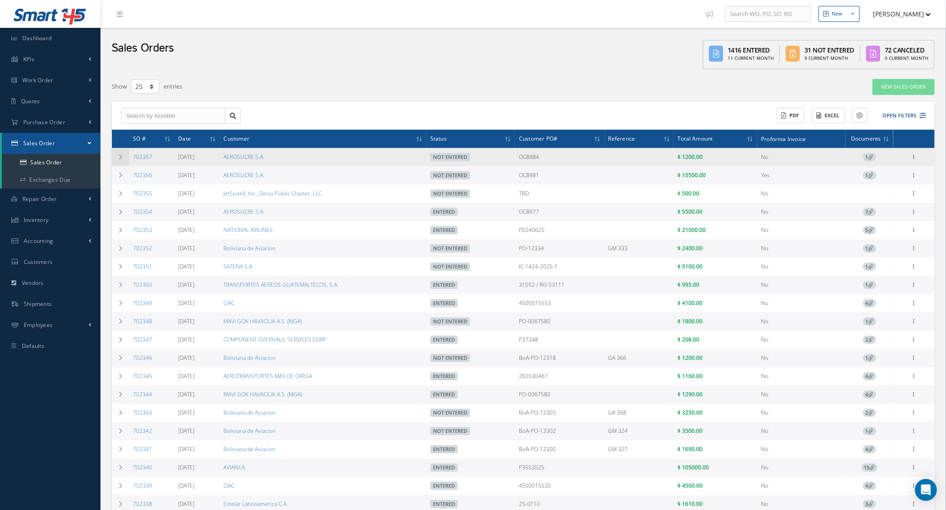
click at [124, 154] on td at bounding box center [120, 157] width 17 height 18
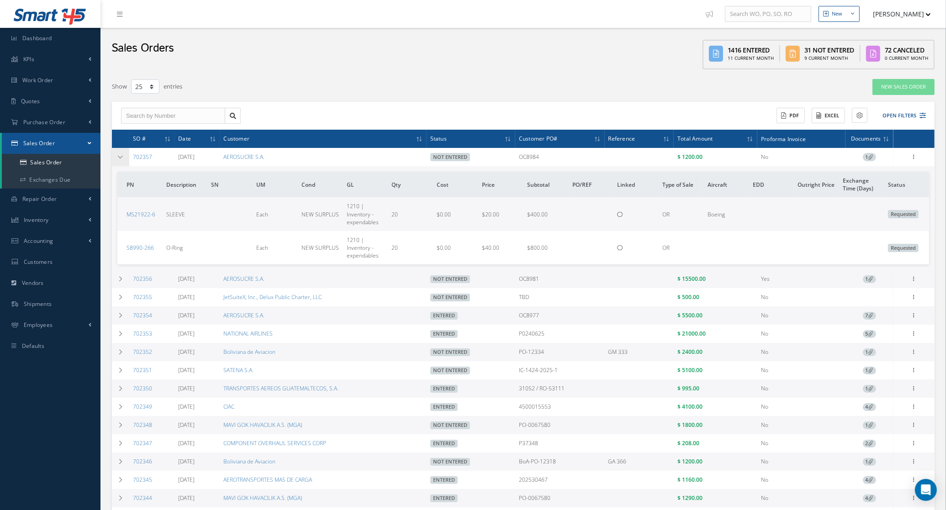
drag, startPoint x: 161, startPoint y: 161, endPoint x: 127, endPoint y: 160, distance: 34.3
click at [0, 0] on tr "702357 09/10/2025 AEROSUCRE S.A. Not Entered OC8984 $ 1200.00 No 1 Enter/Update…" at bounding box center [0, 0] width 0 height 0
copy tr "702357"
drag, startPoint x: 574, startPoint y: 155, endPoint x: 522, endPoint y: 151, distance: 51.8
click at [522, 151] on td "OC8984" at bounding box center [560, 157] width 90 height 18
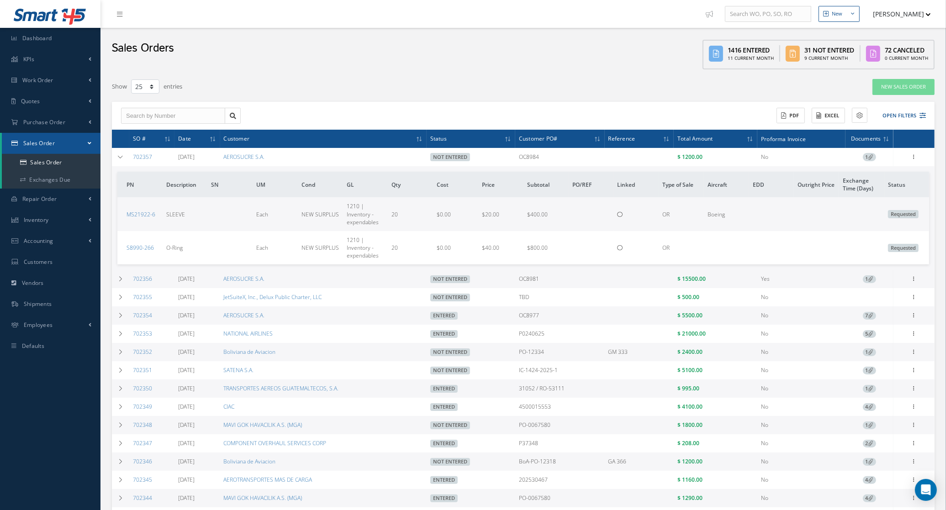
copy td "OC8984"
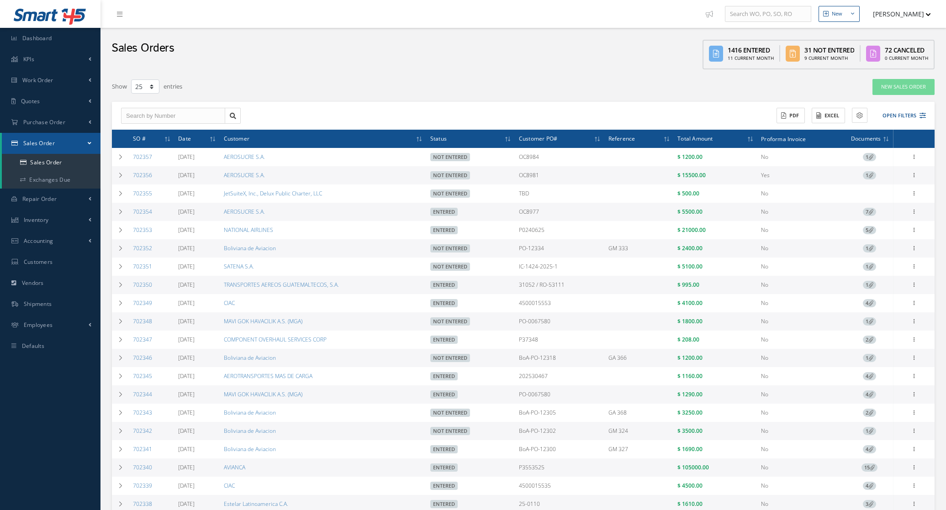
select select "25"
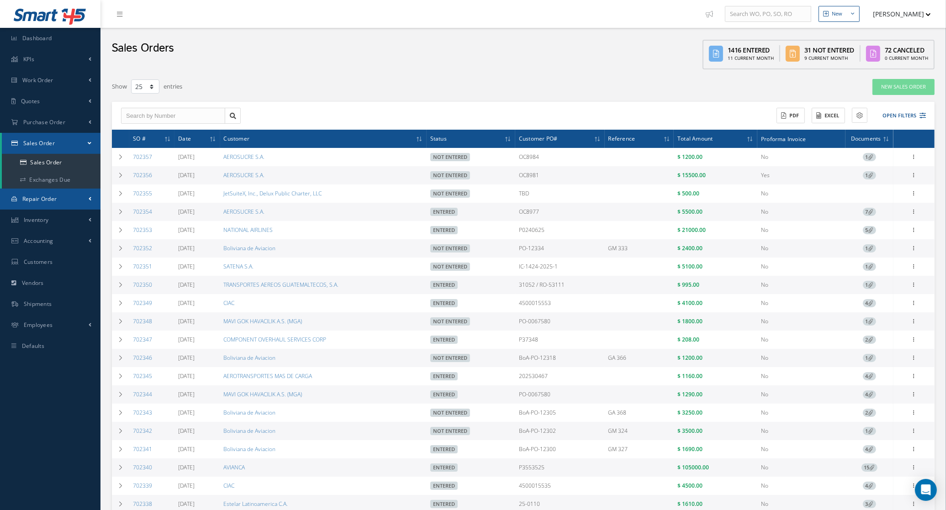
click at [37, 202] on span "Repair Order" at bounding box center [39, 199] width 35 height 8
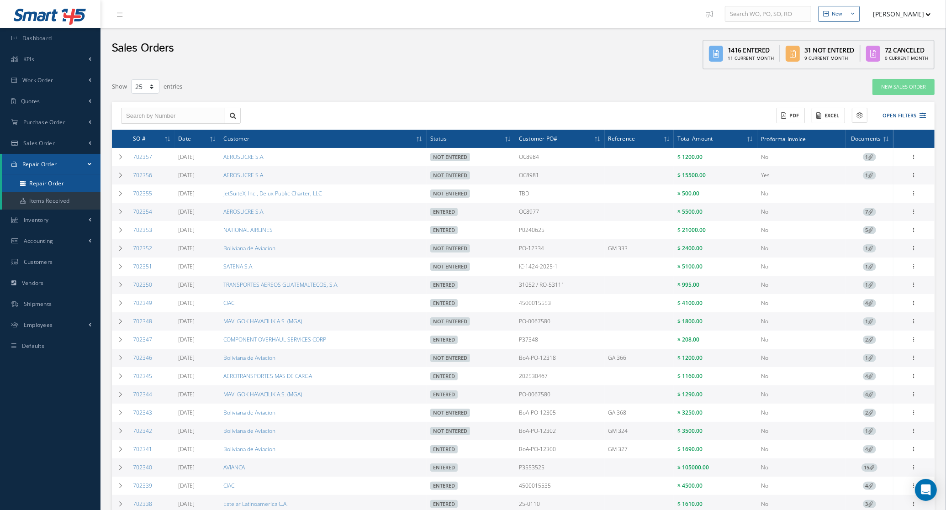
click at [37, 185] on link "Repair Order" at bounding box center [51, 183] width 99 height 17
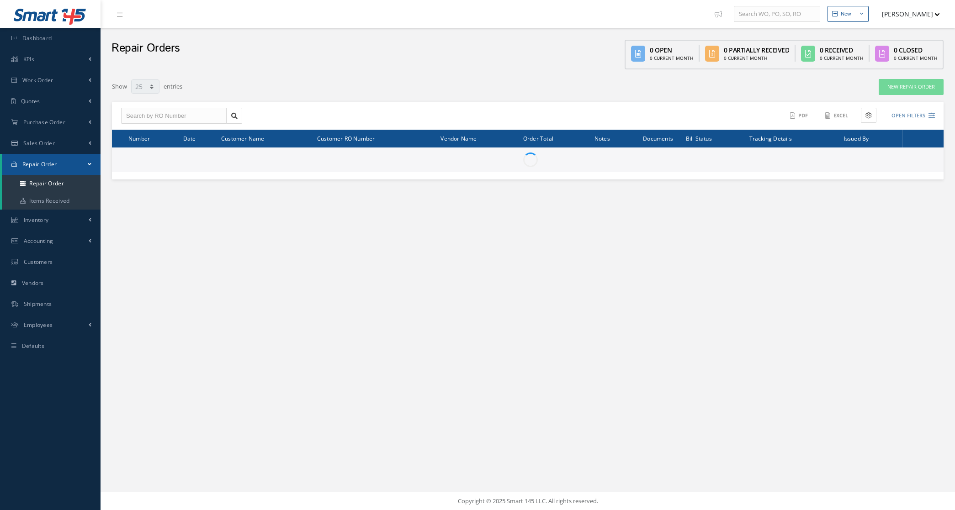
select select "25"
click at [170, 119] on input "text" at bounding box center [174, 116] width 106 height 16
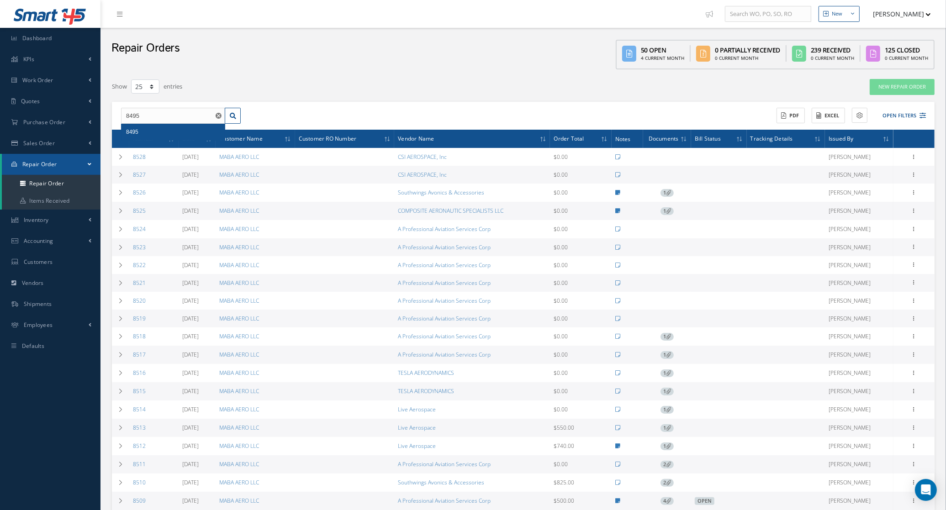
click at [163, 133] on div "8495" at bounding box center [173, 131] width 94 height 9
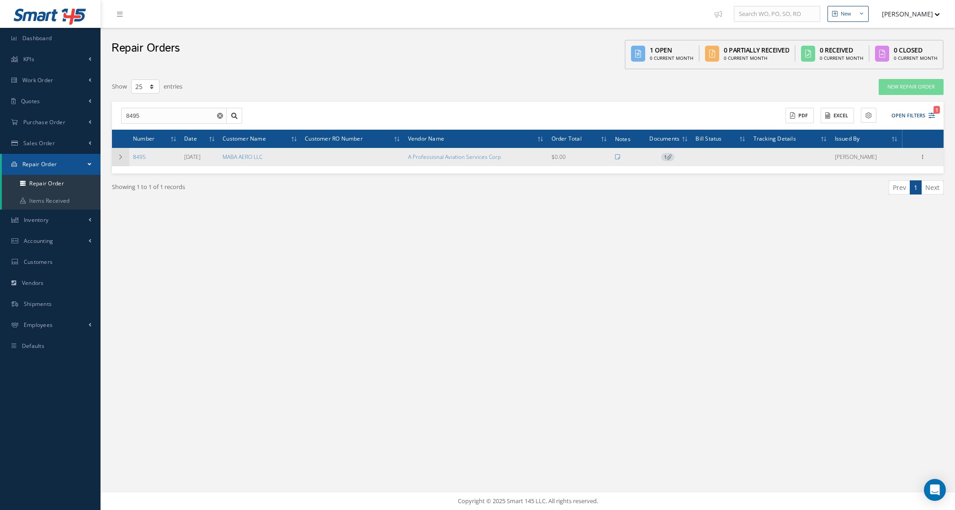
click at [117, 158] on icon at bounding box center [120, 156] width 6 height 5
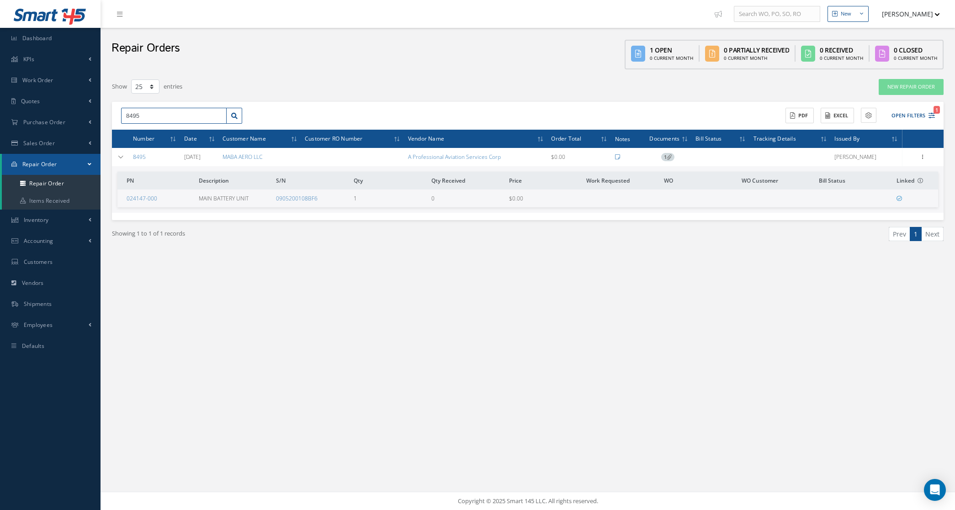
click at [146, 114] on input "8495" at bounding box center [174, 116] width 106 height 16
type input "8496"
click at [667, 158] on span "1" at bounding box center [667, 157] width 13 height 8
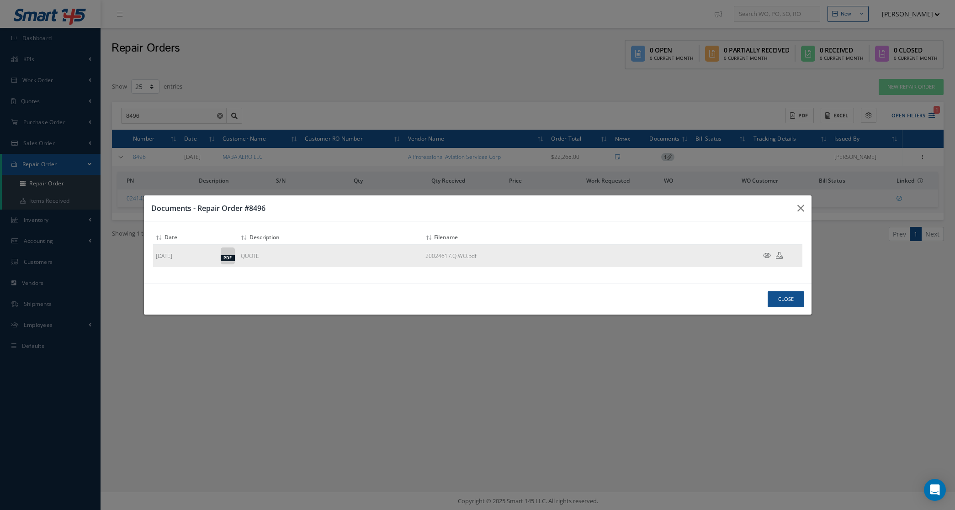
click at [770, 255] on icon at bounding box center [767, 255] width 8 height 7
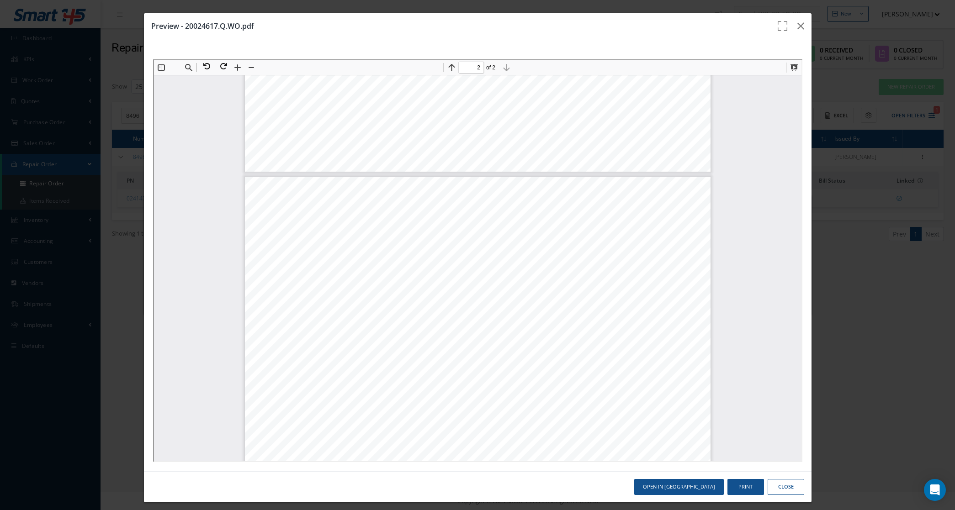
scroll to position [633, 0]
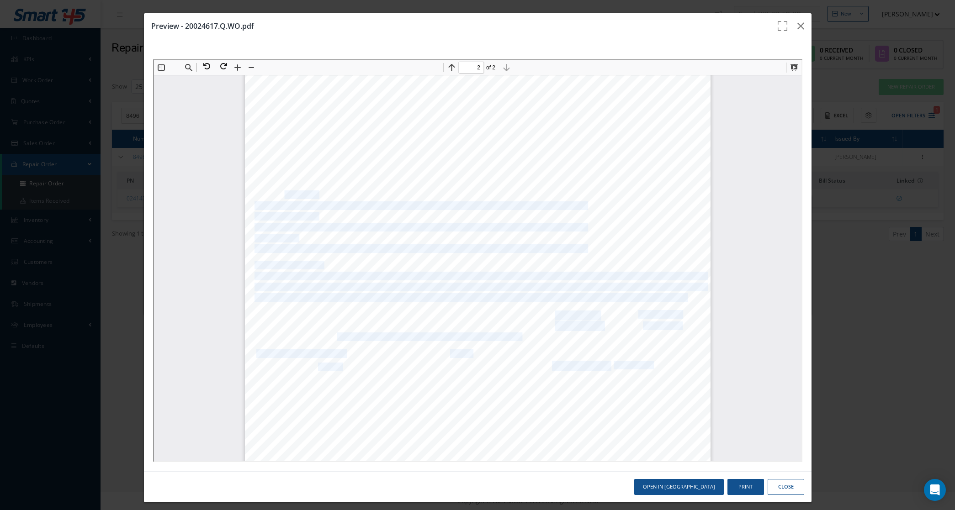
drag, startPoint x: 274, startPoint y: 195, endPoint x: 391, endPoint y: 200, distance: 116.6
click at [391, 200] on div "FAA CRS No: 20024617-25 Page No. 2 Customer: MAB100 / MABA AERO LLC Cust RO#: 8…" at bounding box center [477, 354] width 466 height 603
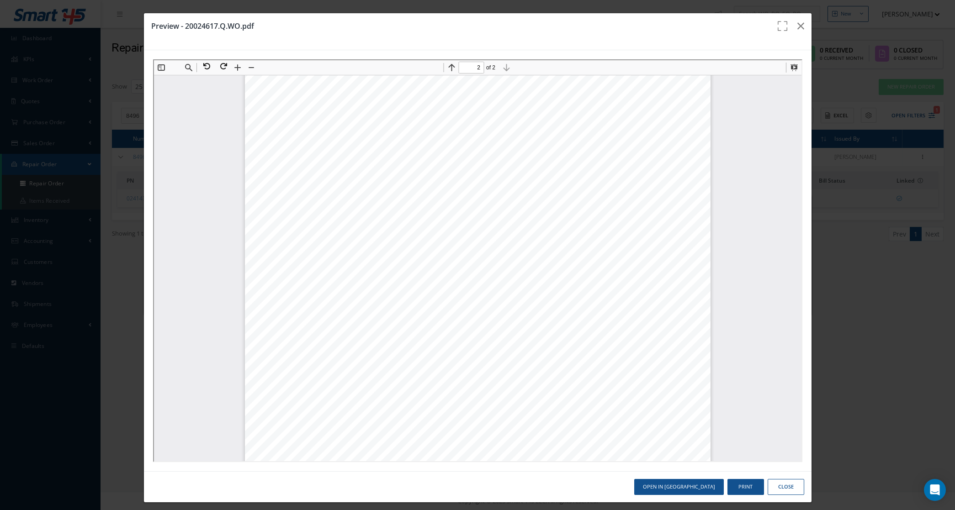
drag, startPoint x: 391, startPoint y: 200, endPoint x: 428, endPoint y: 194, distance: 37.9
click at [428, 194] on div "FAA CRS No: 20024617-25 Page No. 2 Customer: MAB100 / MABA AERO LLC Cust RO#: 8…" at bounding box center [477, 354] width 466 height 603
type input "2"
click at [731, 483] on button "Print" at bounding box center [745, 487] width 37 height 16
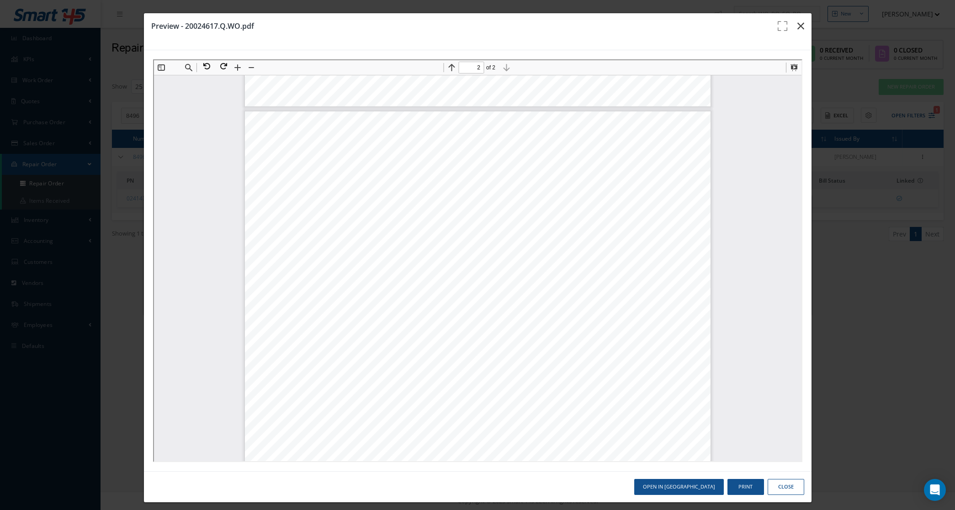
click at [797, 29] on icon "button" at bounding box center [800, 26] width 7 height 11
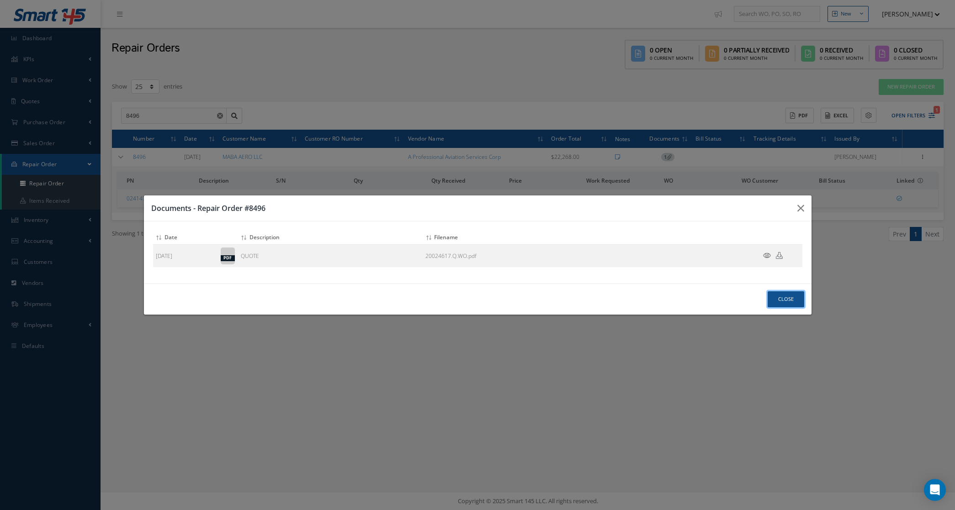
click at [782, 303] on button "Close" at bounding box center [786, 300] width 37 height 16
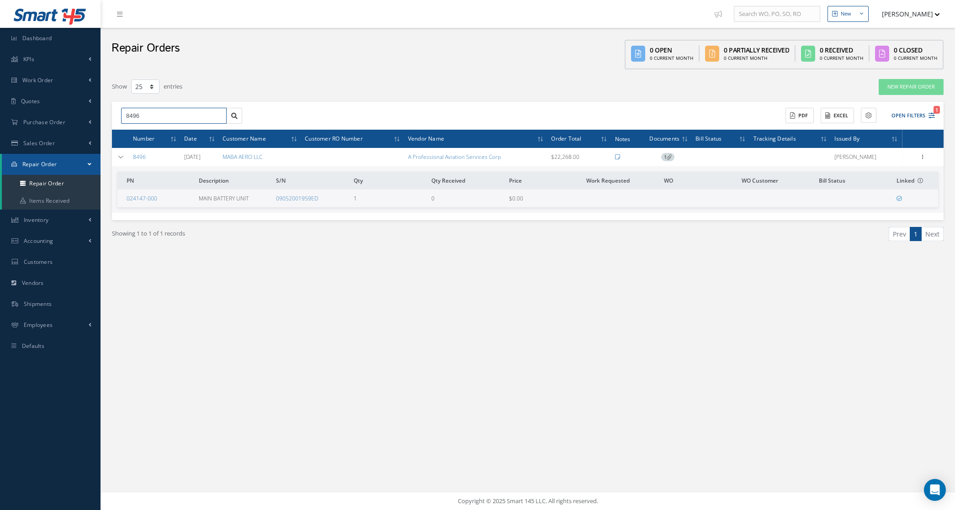
click at [173, 111] on input "8496" at bounding box center [174, 116] width 106 height 16
type input "8495"
click at [665, 160] on span "1" at bounding box center [667, 157] width 13 height 8
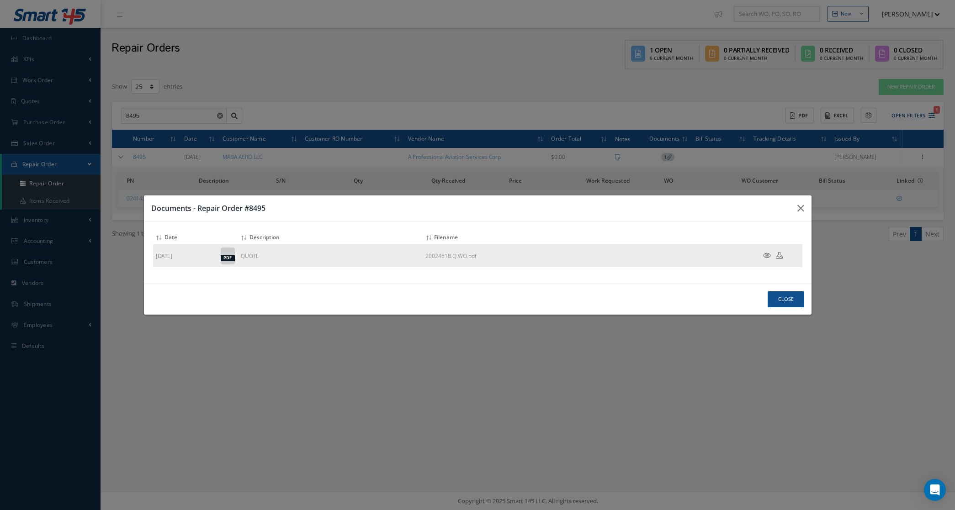
click at [770, 256] on icon at bounding box center [767, 255] width 8 height 7
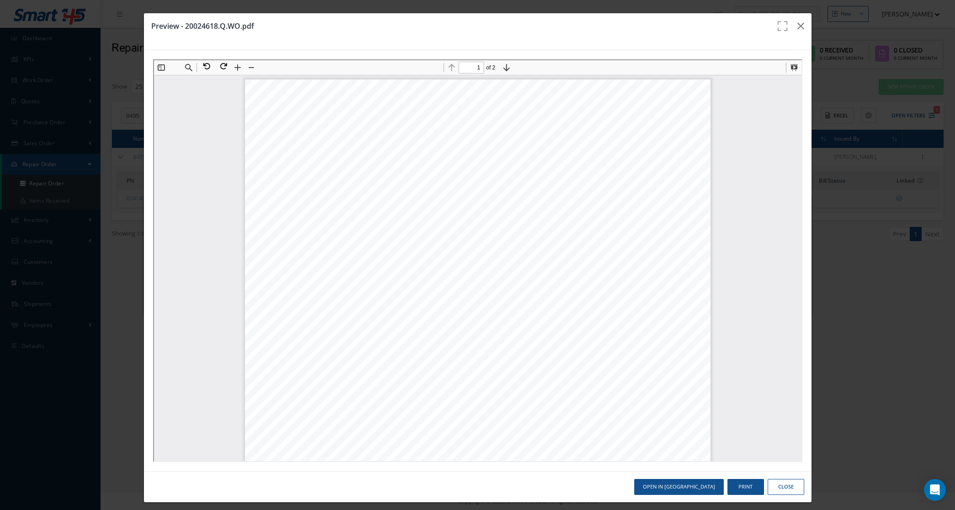
drag, startPoint x: 267, startPoint y: 285, endPoint x: 322, endPoint y: 283, distance: 54.4
click at [322, 283] on span "UNIT SHOWS TEARS" at bounding box center [293, 283] width 80 height 8
drag, startPoint x: 271, startPoint y: 230, endPoint x: 345, endPoint y: 238, distance: 74.4
click at [345, 238] on div "FAA CRS No: 20024618-25 Page No. 2 Customer: MAB100 / MABA AERO LLC Cust RO#: 8…" at bounding box center [477, 359] width 466 height 603
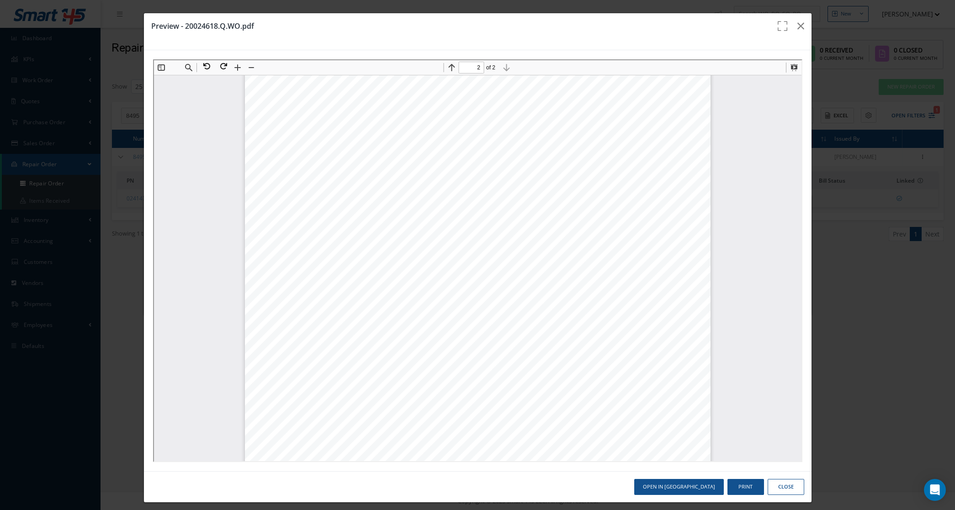
click at [477, 242] on span "CELL N NE 20 1000.00 20000.00" at bounding box center [417, 243] width 329 height 8
drag, startPoint x: 273, startPoint y: 228, endPoint x: 307, endPoint y: 239, distance: 36.0
click at [307, 239] on div "FAA CRS No: 20024618-25 Page No. 2 Customer: MAB100 / MABA AERO LLC Cust RO#: 8…" at bounding box center [477, 359] width 466 height 603
click at [307, 239] on span "CELL N NE 20 1000.00 20000.00" at bounding box center [417, 243] width 329 height 8
drag, startPoint x: 274, startPoint y: 231, endPoint x: 317, endPoint y: 230, distance: 43.0
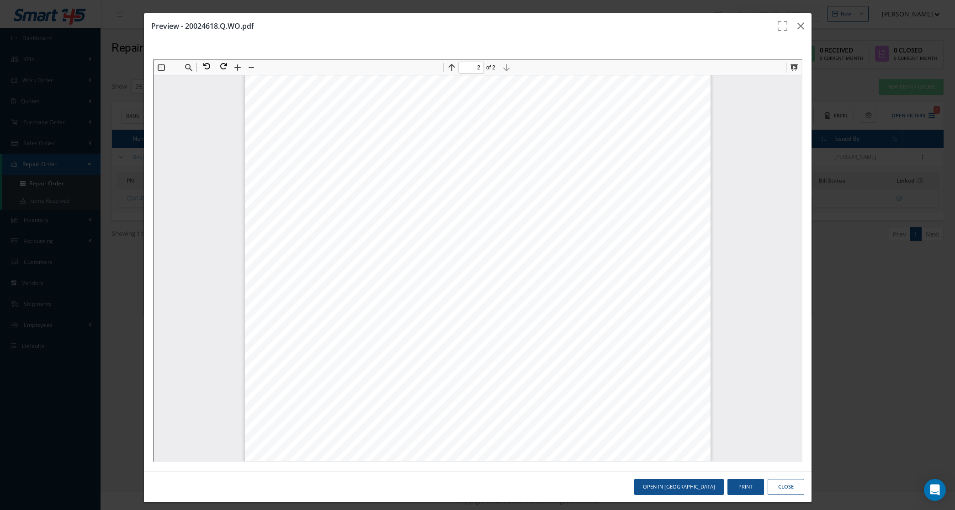
click at [313, 230] on span "3 024257-000" at bounding box center [283, 232] width 60 height 8
copy span "024257-000"
type input "1"
click at [729, 490] on button "Print" at bounding box center [745, 487] width 37 height 16
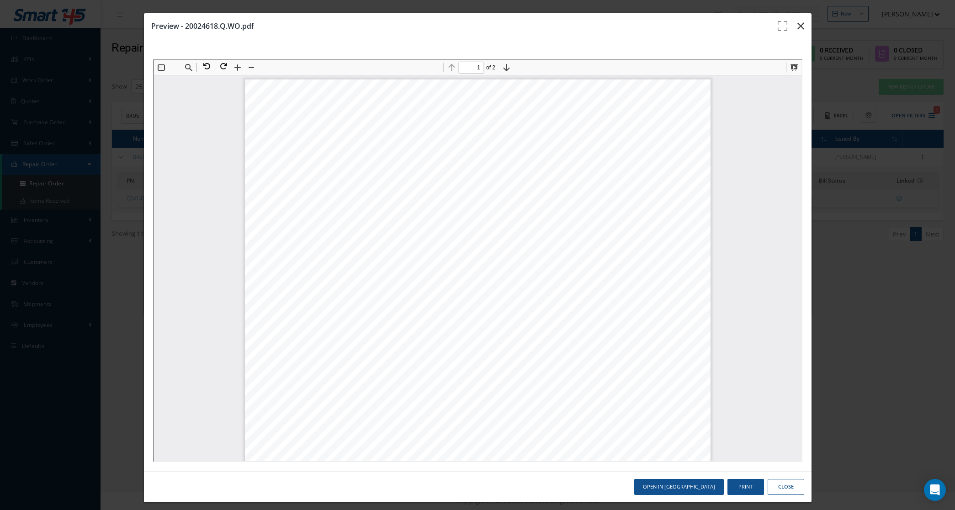
click at [797, 30] on icon "button" at bounding box center [800, 26] width 7 height 11
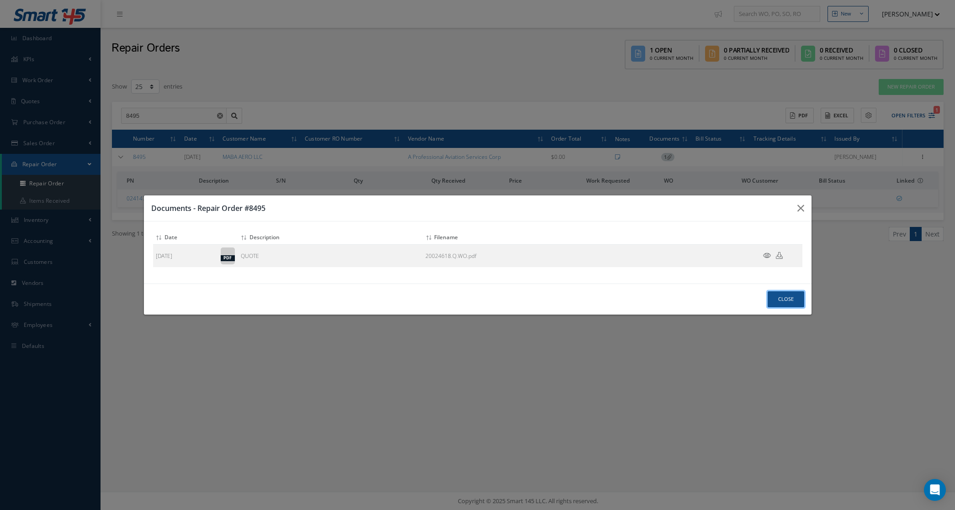
click at [796, 300] on button "Close" at bounding box center [786, 300] width 37 height 16
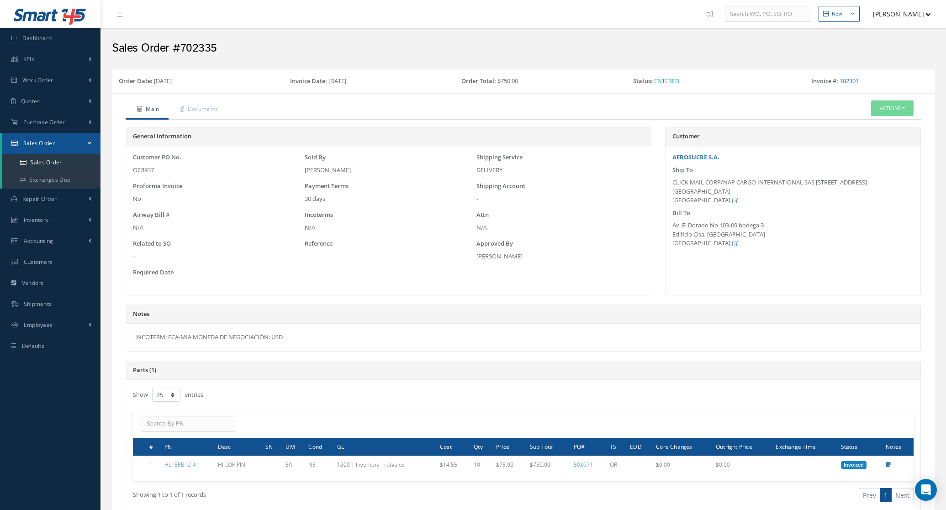
select select "25"
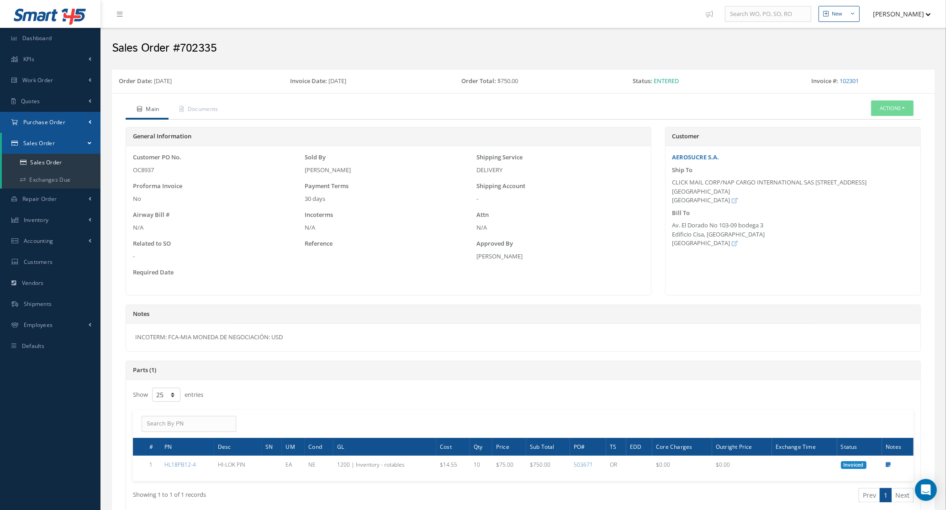
click at [62, 126] on span "Purchase Order" at bounding box center [44, 122] width 42 height 8
click at [58, 144] on a=1&status_id=2&status_id=3&status_id=5&collapsedFilters"] "Purchase Orders" at bounding box center [51, 141] width 99 height 17
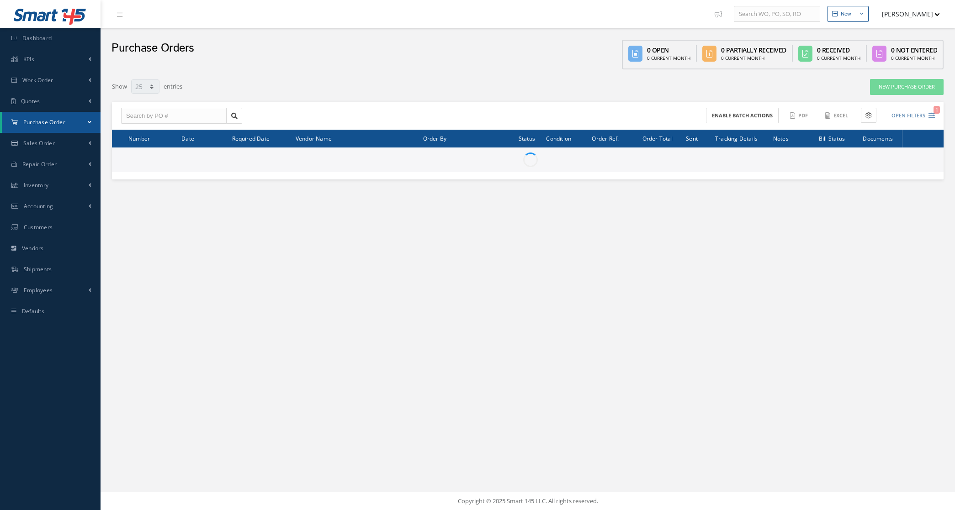
select select "25"
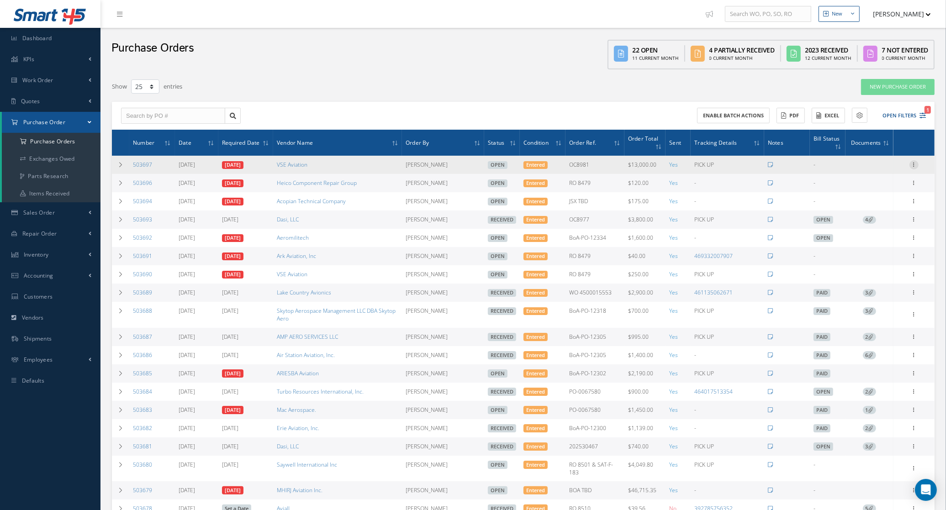
click at [915, 167] on icon at bounding box center [914, 163] width 9 height 7
click at [878, 252] on link "Documents" at bounding box center [872, 253] width 72 height 12
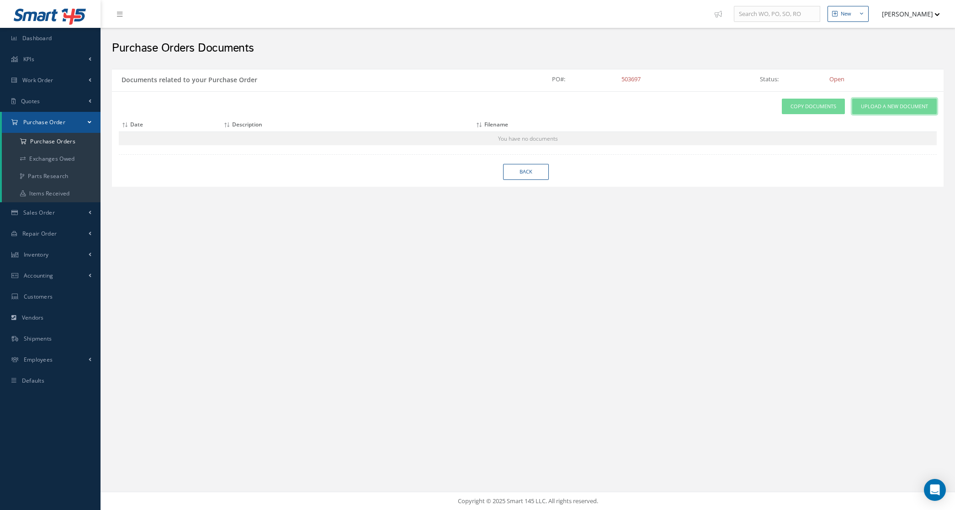
click at [879, 112] on link "Upload a New Document" at bounding box center [894, 107] width 85 height 16
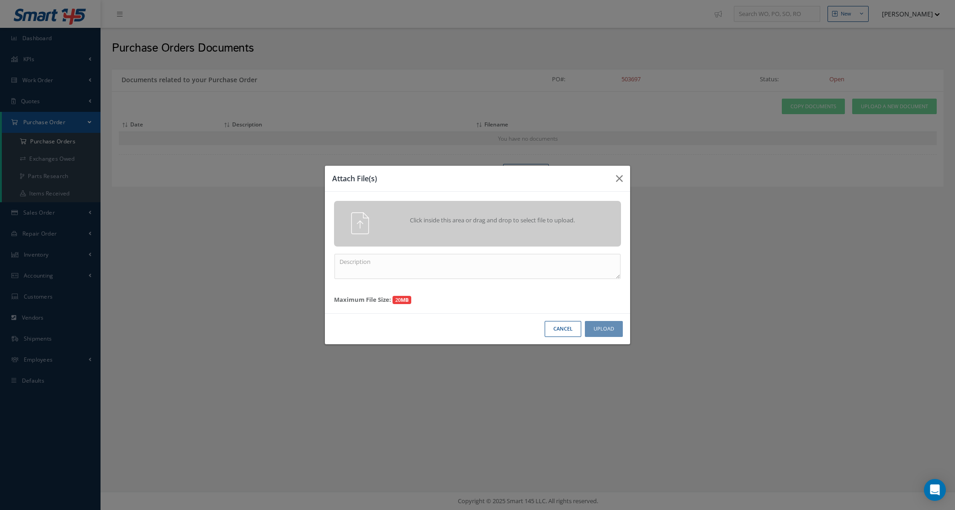
click at [416, 228] on div "Click inside this area or drag and drop to select file to upload." at bounding box center [490, 221] width 226 height 18
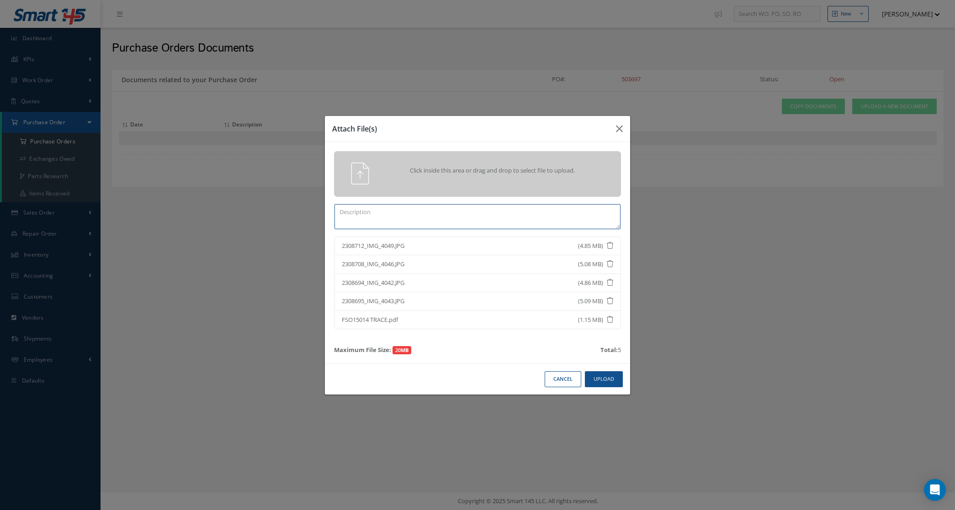
click at [478, 220] on textarea at bounding box center [477, 216] width 286 height 25
type textarea "pics + trace"
click at [618, 380] on button "Upload" at bounding box center [604, 379] width 38 height 16
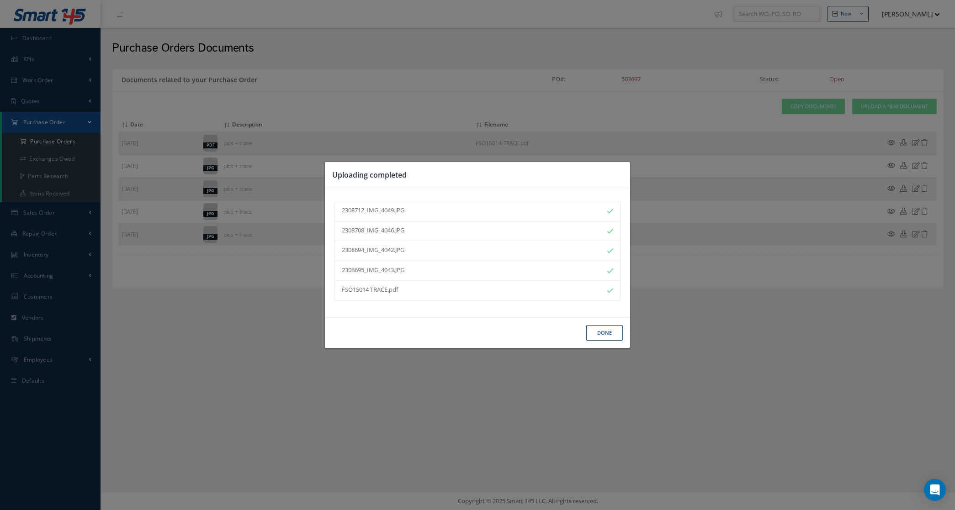
click at [595, 334] on button "Done" at bounding box center [604, 333] width 37 height 16
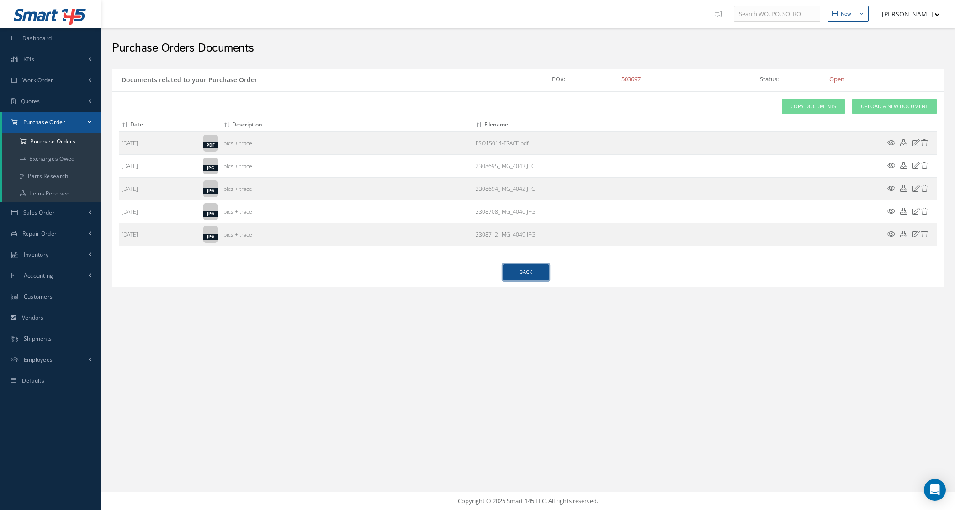
click at [531, 276] on link "Back" at bounding box center [526, 273] width 46 height 16
select select "25"
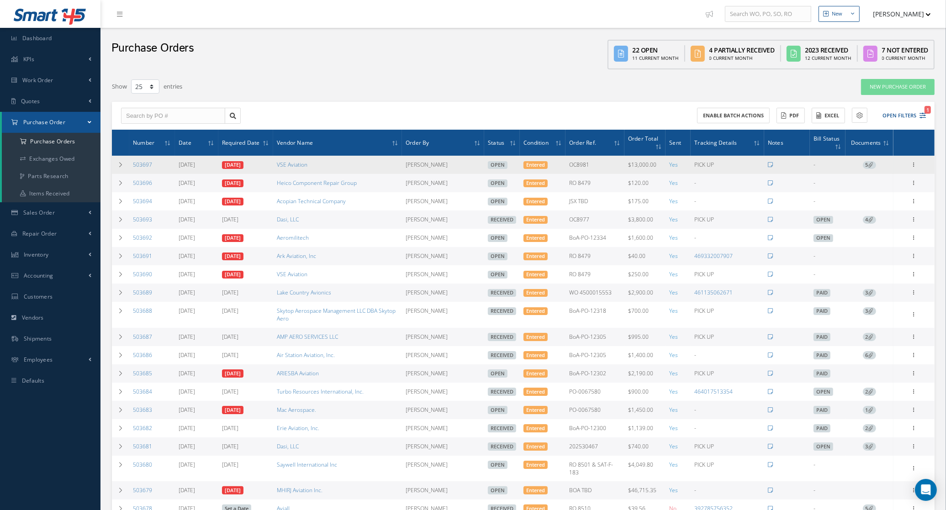
drag, startPoint x: 159, startPoint y: 168, endPoint x: 131, endPoint y: 167, distance: 27.4
click at [131, 167] on td "503697" at bounding box center [152, 165] width 46 height 18
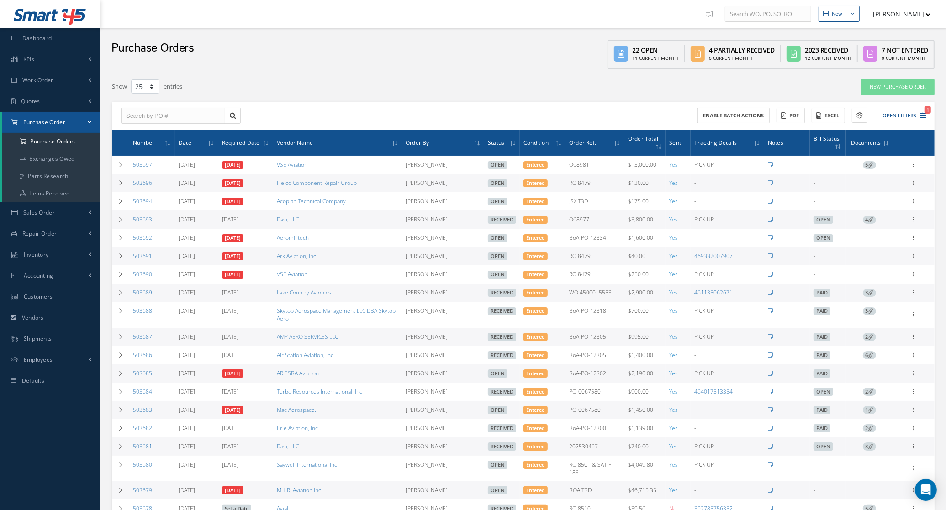
copy link "503697"
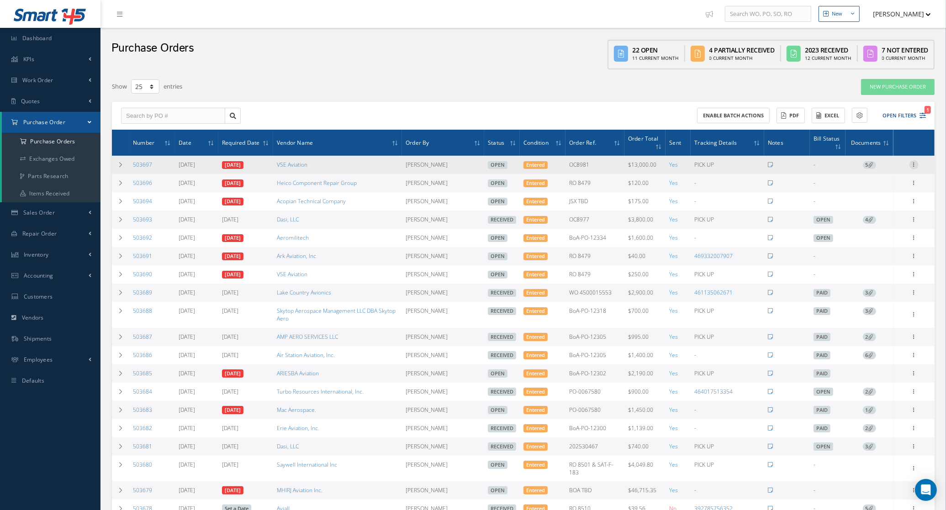
click at [912, 165] on icon at bounding box center [914, 163] width 9 height 7
drag, startPoint x: 878, startPoint y: 178, endPoint x: 870, endPoint y: 171, distance: 10.4
click at [870, 171] on div "Receive Show Edit Create Bill Cancel Send By Email Email History Documents Prin…" at bounding box center [872, 221] width 73 height 122
click at [913, 164] on icon at bounding box center [914, 163] width 9 height 7
click at [879, 170] on link "Receive" at bounding box center [872, 171] width 72 height 12
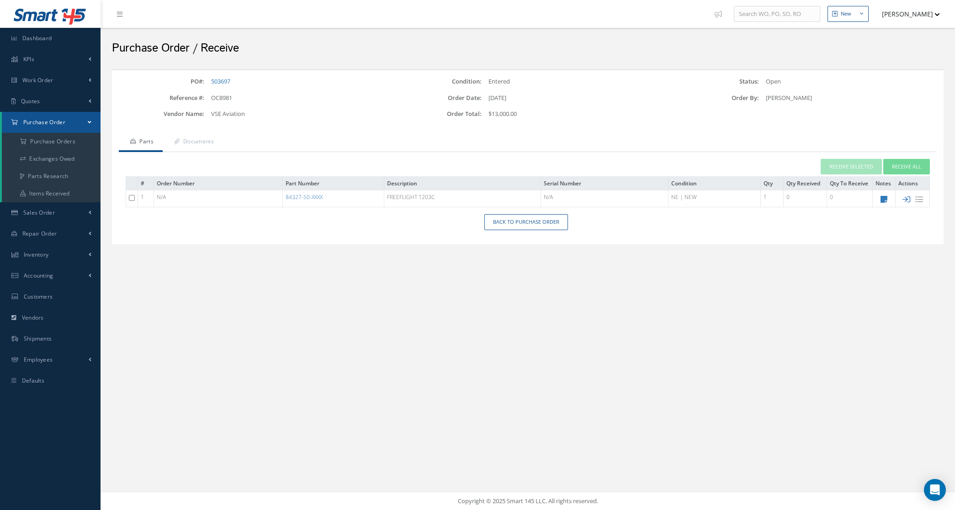
click at [906, 198] on icon at bounding box center [906, 200] width 8 height 8
type input "[DATE]"
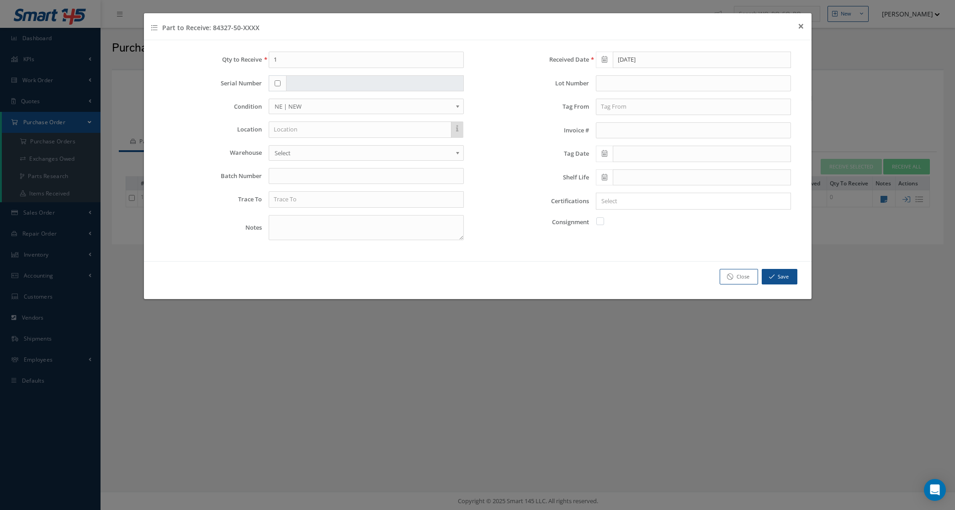
click at [276, 87] on div at bounding box center [278, 83] width 18 height 16
click at [278, 85] on input "checkbox" at bounding box center [278, 83] width 6 height 6
checkbox input "true"
type input "1930K226"
click at [324, 238] on textarea at bounding box center [366, 227] width 195 height 25
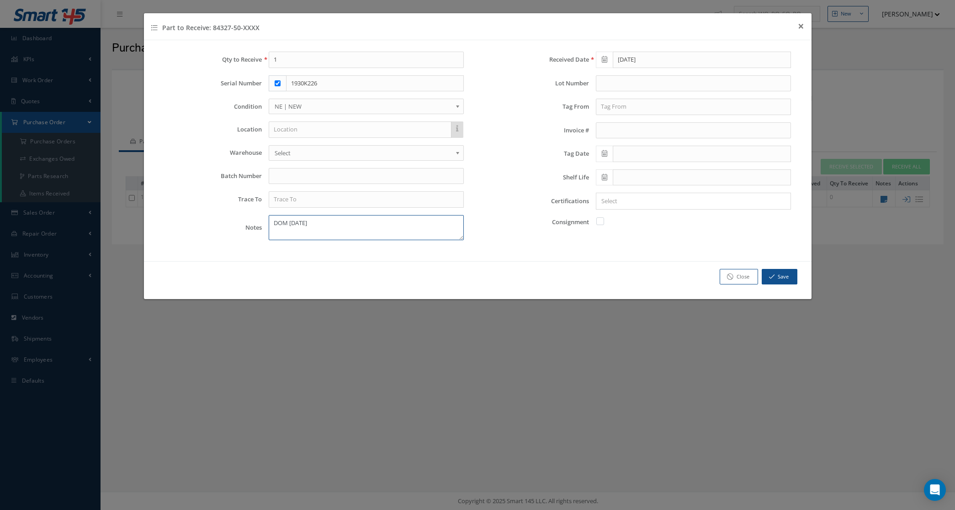
type textarea "DOM [DATE]"
click at [328, 201] on input "text" at bounding box center [366, 199] width 195 height 16
type input "FREE FLIGHT SYSTEMS"
click at [324, 225] on div "No Match Found" at bounding box center [366, 216] width 195 height 17
click at [309, 232] on textarea "DOM 07/23/2019" at bounding box center [366, 227] width 195 height 25
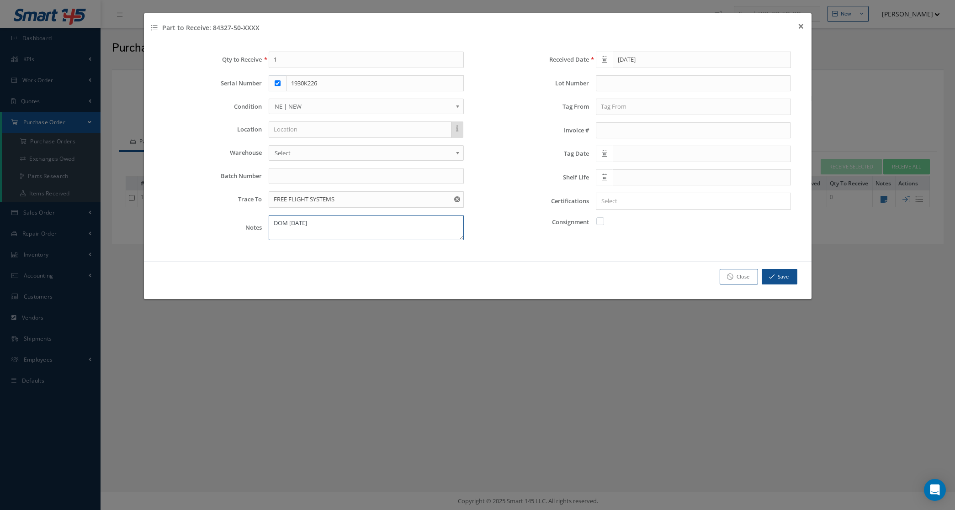
click at [330, 227] on textarea "DOM 07/23/2019" at bounding box center [366, 227] width 195 height 25
type textarea "DOM 07/23/2019 MANUFACTURER FREE FLIGHT SYSTEMS"
click at [610, 103] on input "text" at bounding box center [693, 107] width 195 height 16
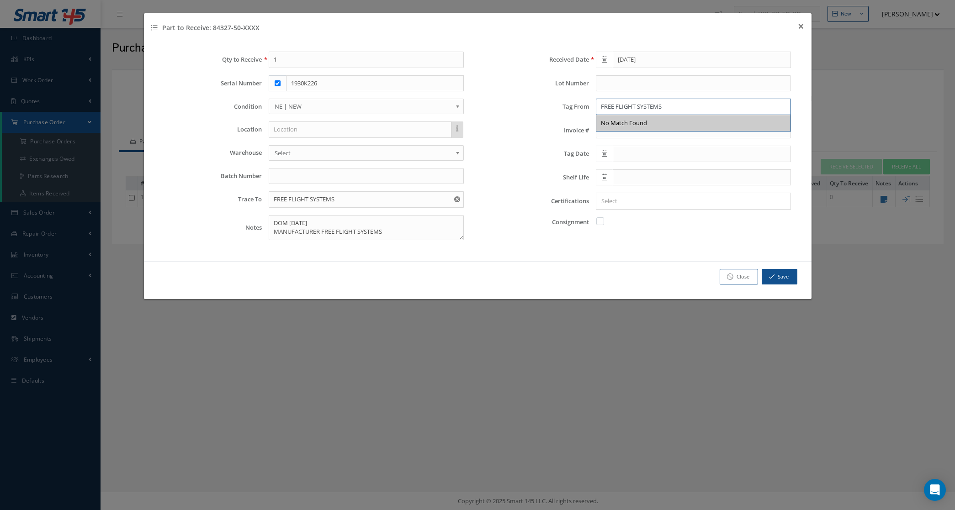
type input "FREE FLIGHT SYSTEMS"
click at [602, 152] on icon at bounding box center [604, 153] width 5 height 6
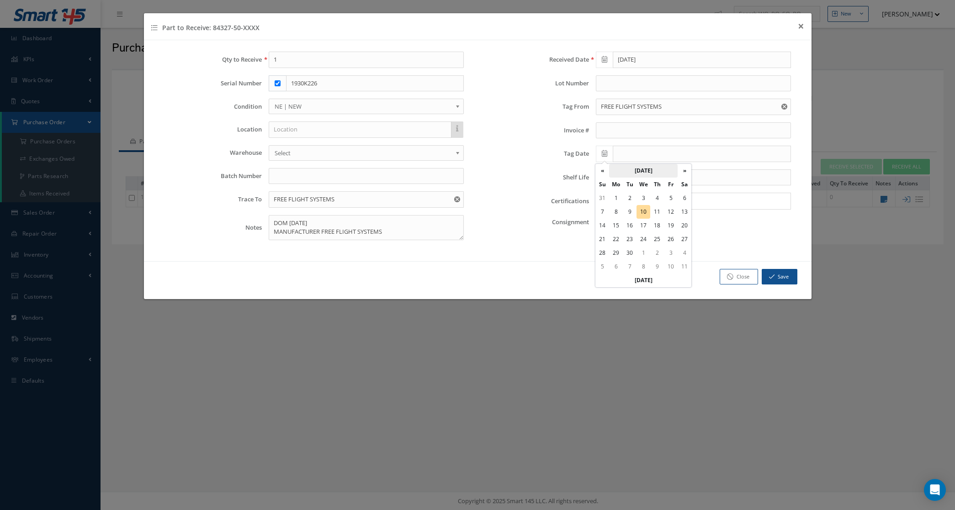
click at [642, 170] on th "September 2025" at bounding box center [643, 171] width 69 height 14
click at [601, 169] on th "«" at bounding box center [602, 171] width 14 height 14
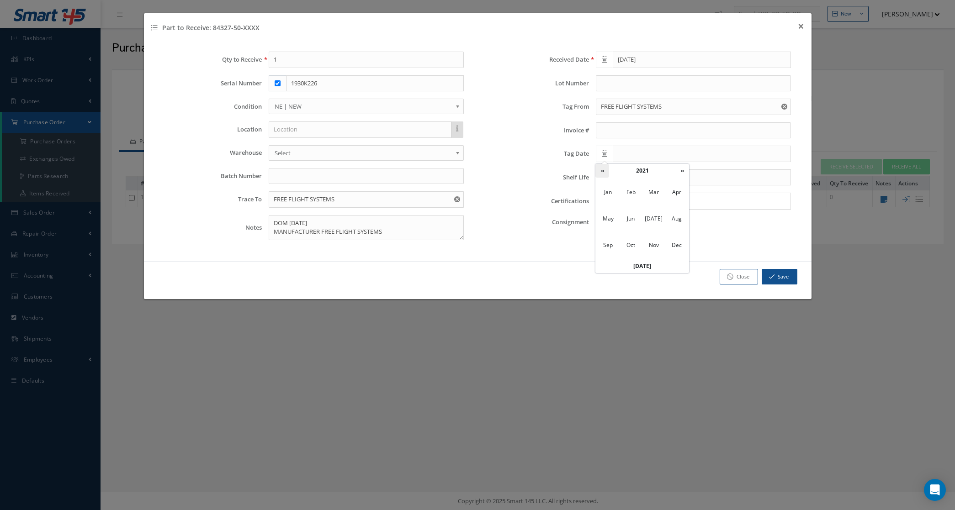
click at [601, 169] on th "«" at bounding box center [602, 171] width 14 height 14
click at [677, 171] on th "»" at bounding box center [682, 171] width 14 height 14
click at [673, 227] on span "Aug" at bounding box center [676, 219] width 21 height 25
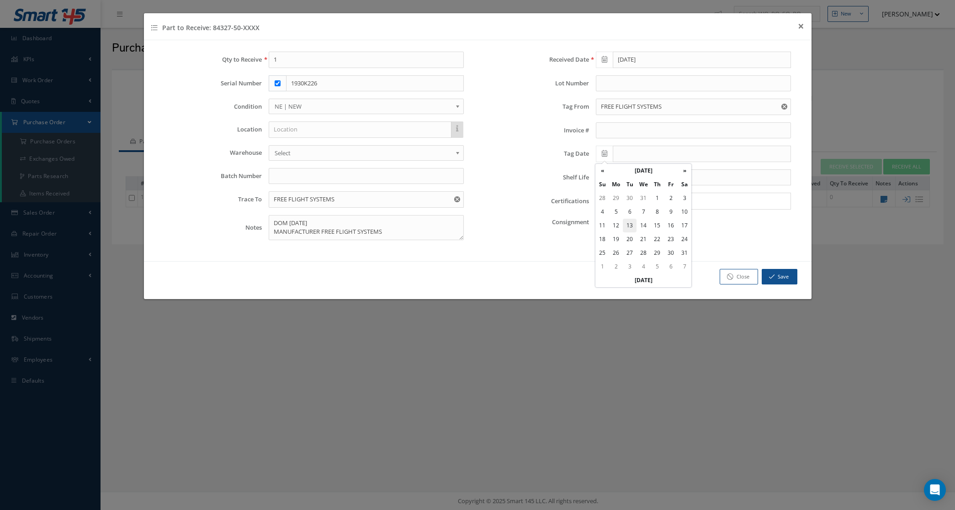
click at [626, 221] on td "13" at bounding box center [630, 226] width 14 height 14
type input "[DATE]"
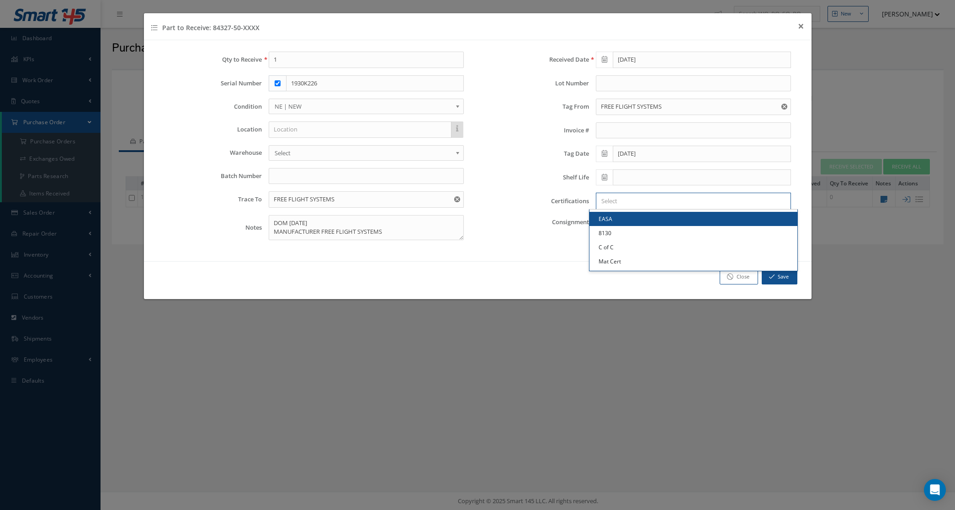
click at [619, 206] on input "Search for option" at bounding box center [691, 201] width 188 height 10
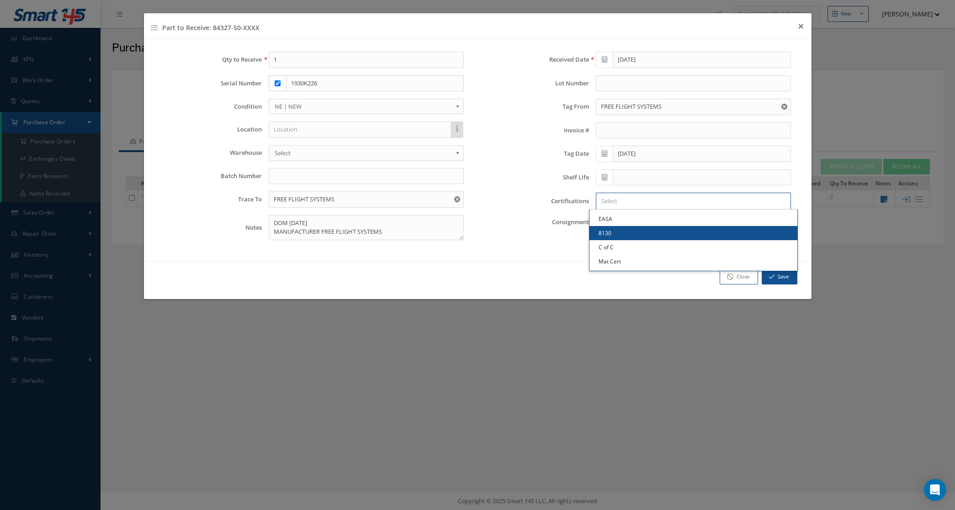
click at [629, 232] on link "8130" at bounding box center [693, 233] width 208 height 14
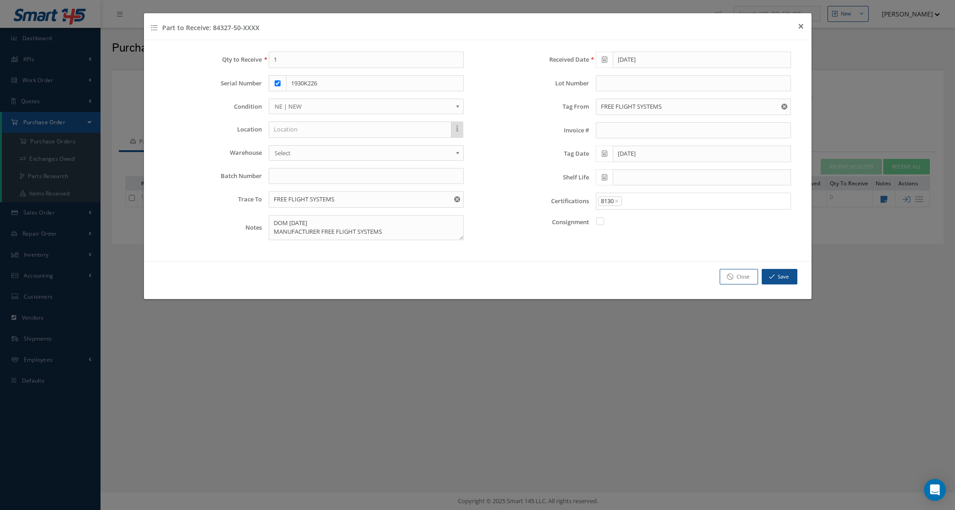
click at [640, 202] on input "Search for option" at bounding box center [704, 201] width 162 height 10
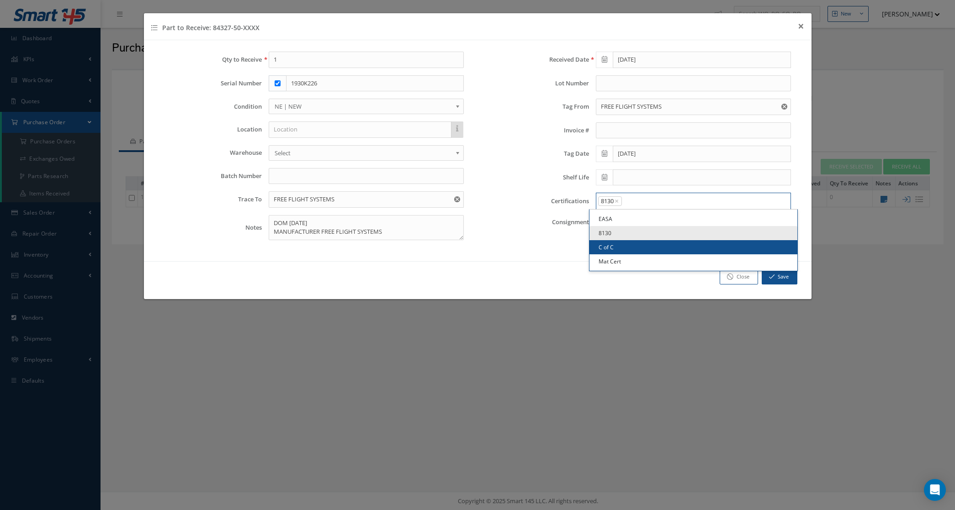
click at [640, 246] on link "C of C" at bounding box center [693, 247] width 208 height 14
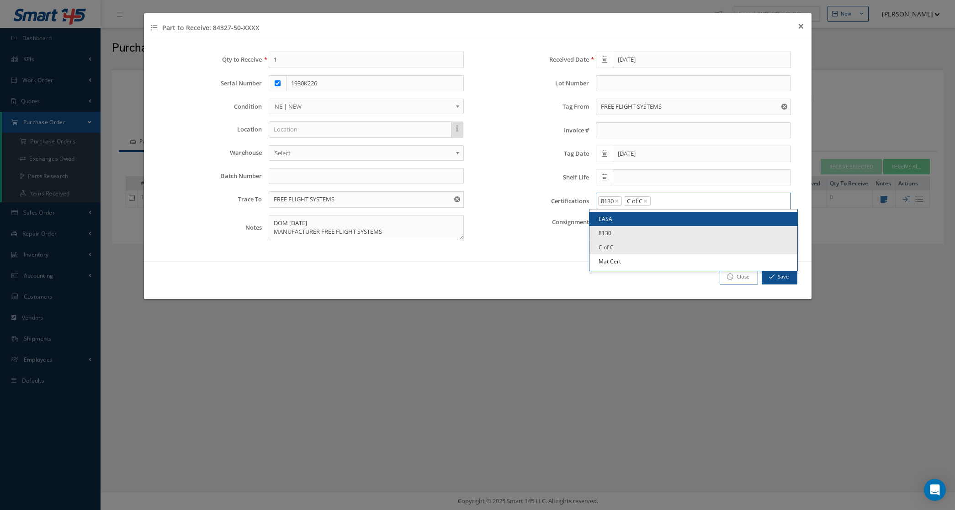
click at [663, 199] on input "Search for option" at bounding box center [719, 201] width 134 height 10
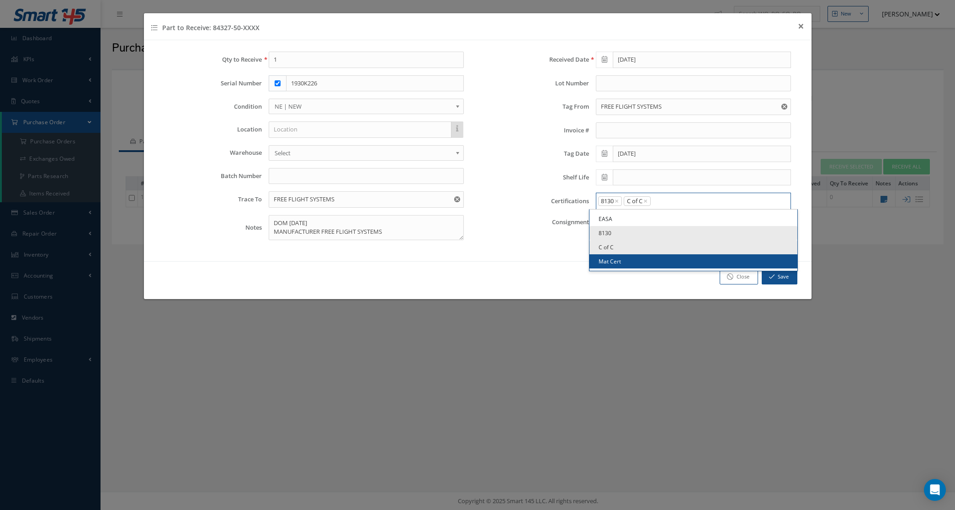
click at [654, 263] on link "Mat Cert" at bounding box center [693, 262] width 208 height 14
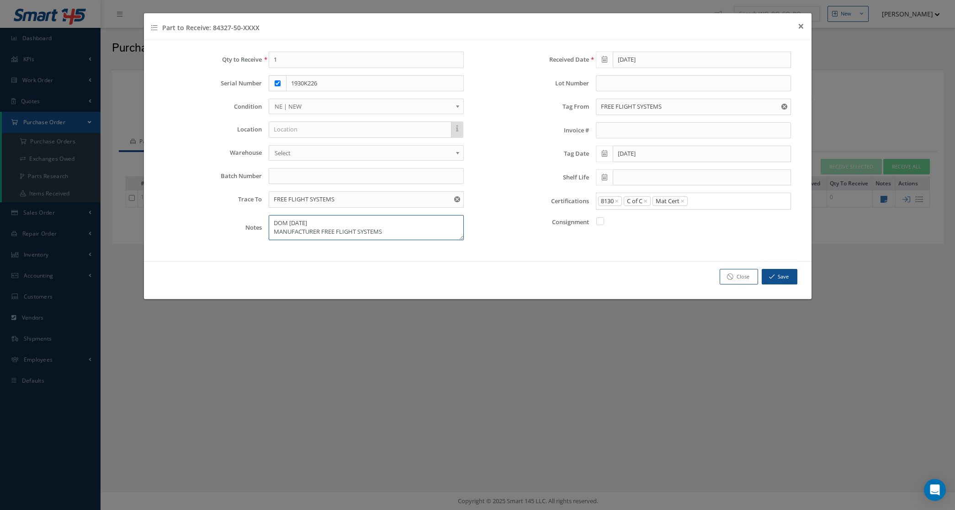
click at [272, 224] on textarea "DOM 07/23/2019 MANUFACTURER FREE FLIGHT SYSTEMS" at bounding box center [366, 227] width 195 height 25
type textarea "SYS VER 200G DOM 07/23/2019 MANUFACTURER FREE FLIGHT SYSTEMS"
click at [775, 279] on button "Save" at bounding box center [780, 277] width 36 height 16
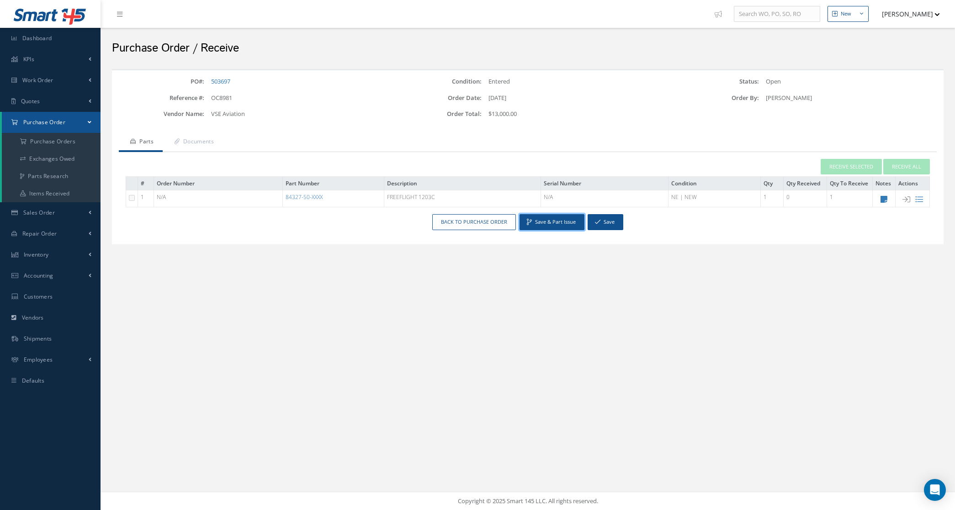
click at [545, 222] on button "Save & Part Issue" at bounding box center [552, 222] width 65 height 16
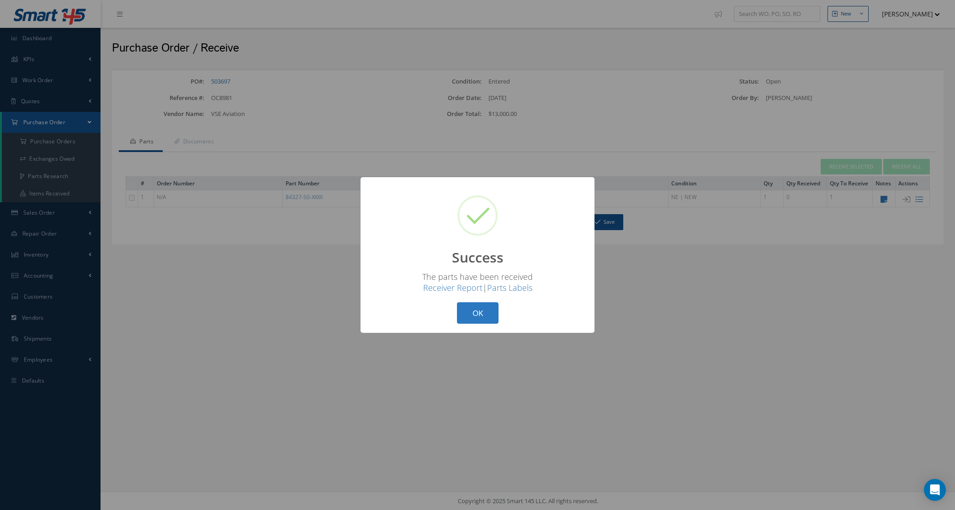
click at [476, 305] on button "OK" at bounding box center [478, 312] width 42 height 21
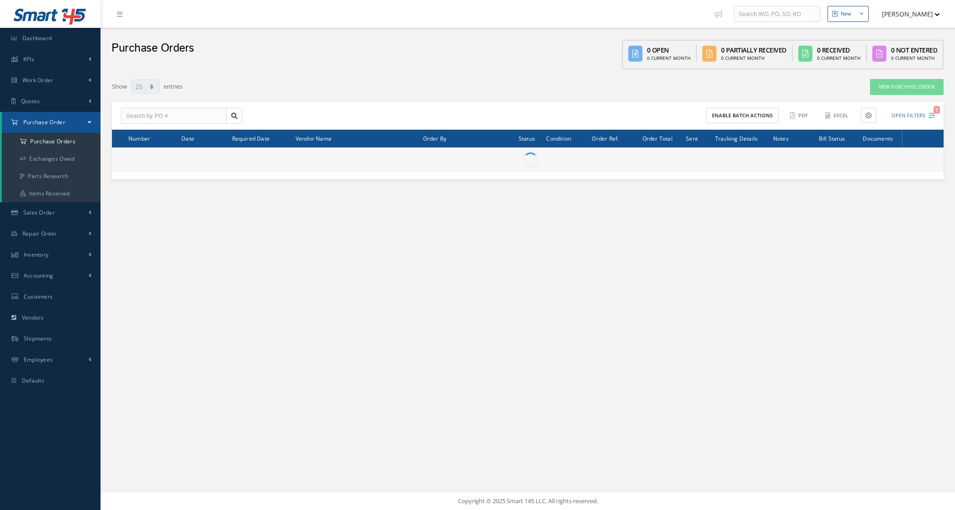
select select "25"
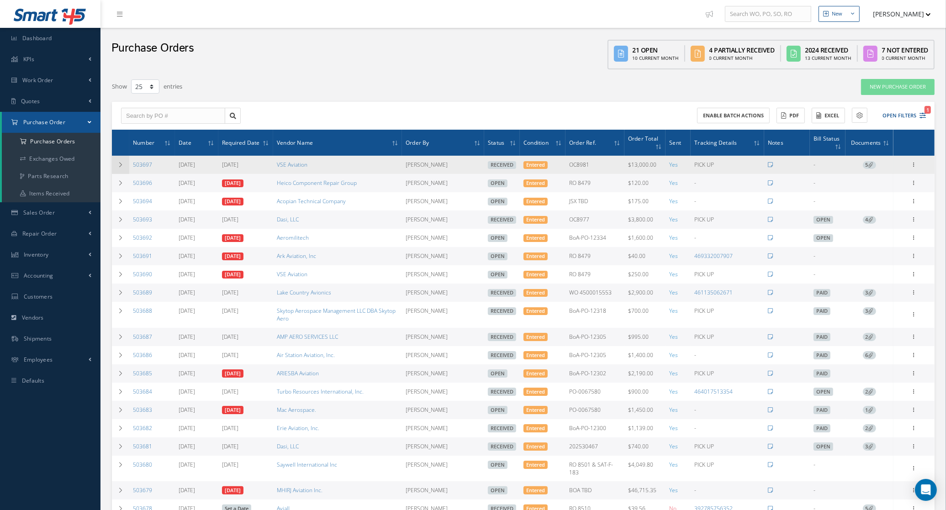
click at [122, 162] on icon at bounding box center [120, 164] width 6 height 5
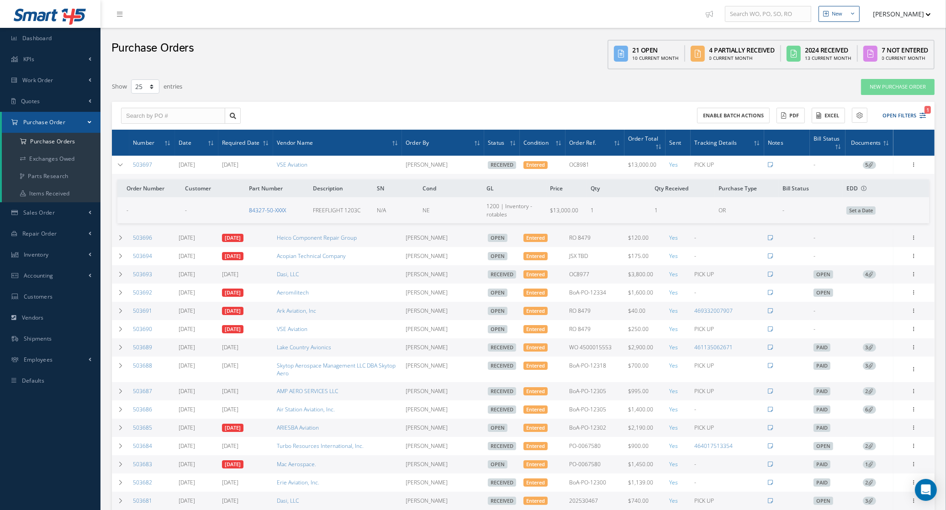
click at [273, 212] on link "84327-50-XXXX" at bounding box center [267, 211] width 37 height 8
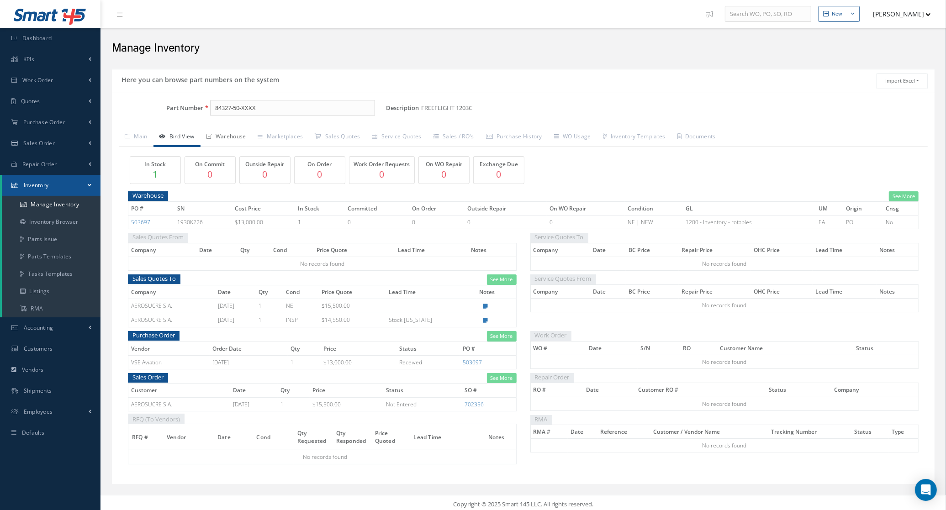
click at [236, 138] on link "Warehouse" at bounding box center [227, 137] width 52 height 19
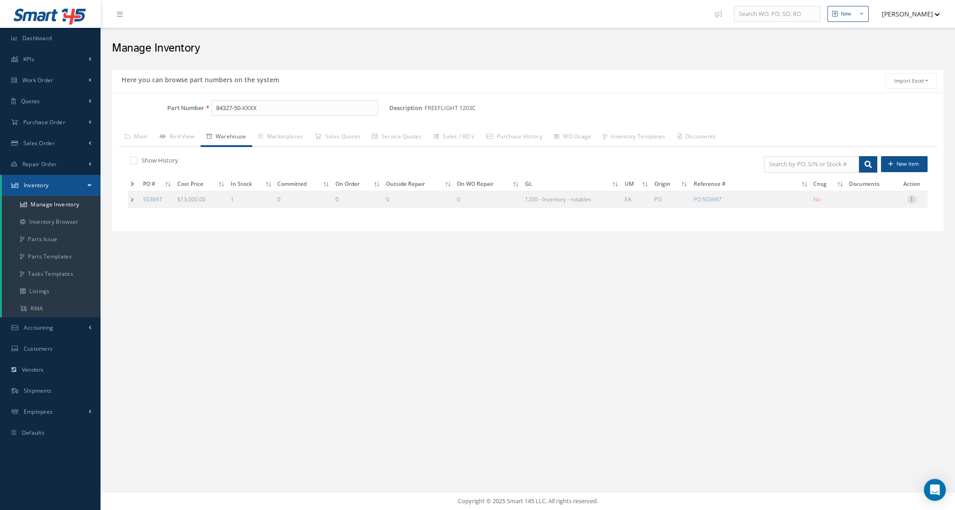
click at [912, 199] on icon at bounding box center [911, 198] width 9 height 7
click at [871, 232] on link "Label" at bounding box center [870, 236] width 72 height 12
click at [47, 147] on link "Sales Order" at bounding box center [50, 143] width 101 height 21
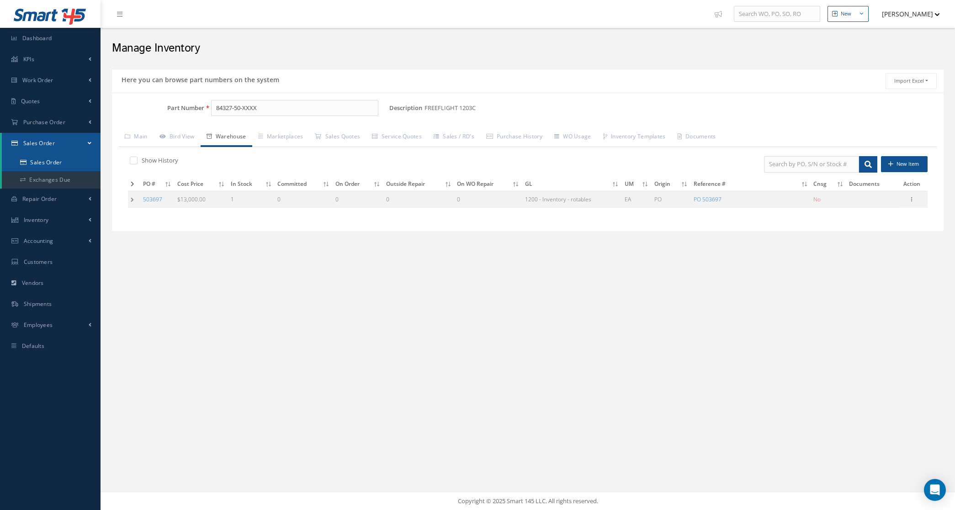
click at [55, 161] on link "Sales Order" at bounding box center [51, 162] width 99 height 17
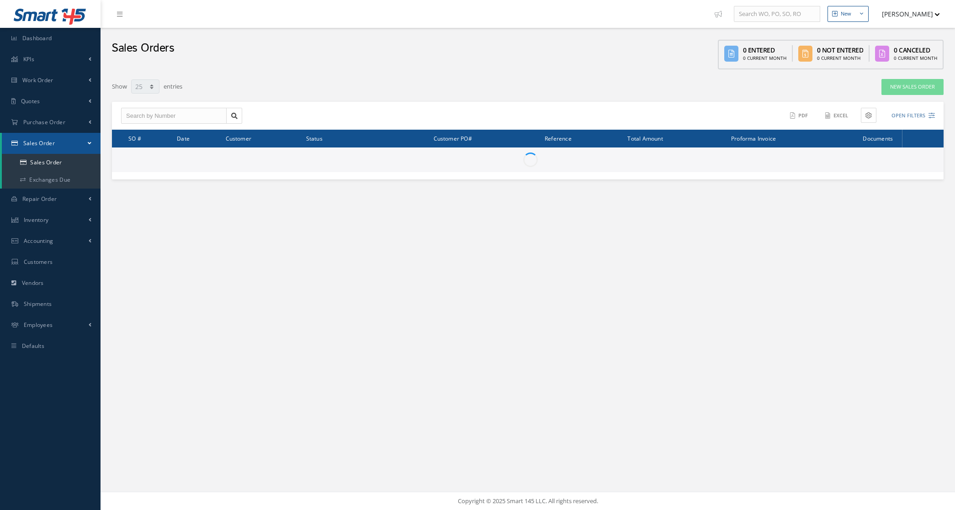
select select "25"
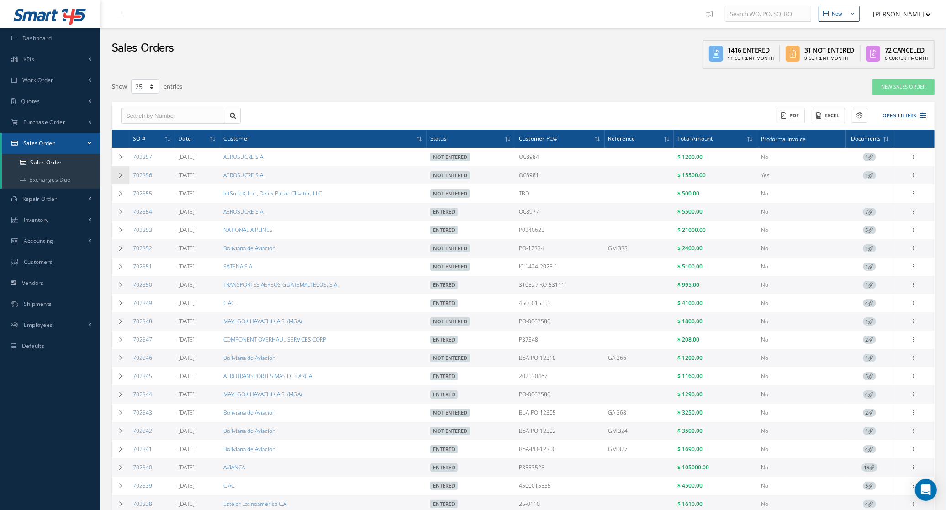
click at [124, 172] on td at bounding box center [120, 175] width 17 height 18
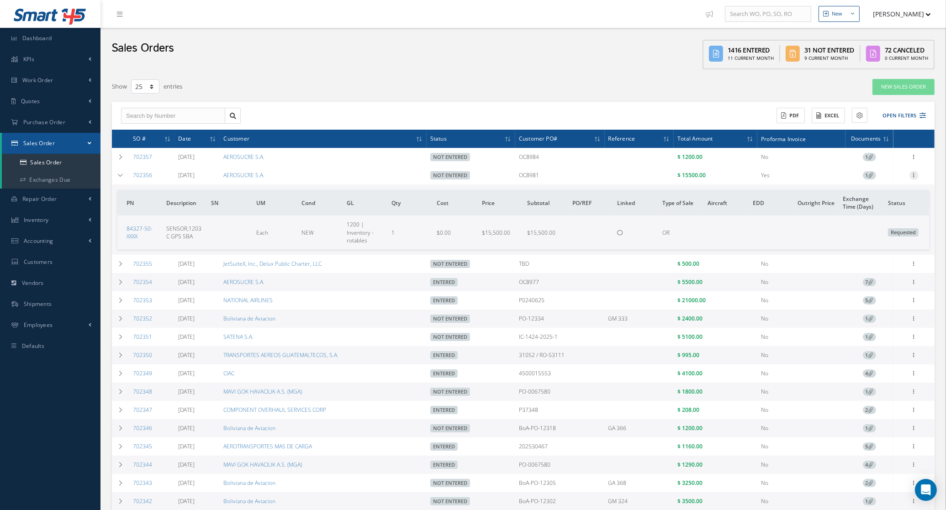
click at [912, 177] on icon at bounding box center [914, 174] width 9 height 7
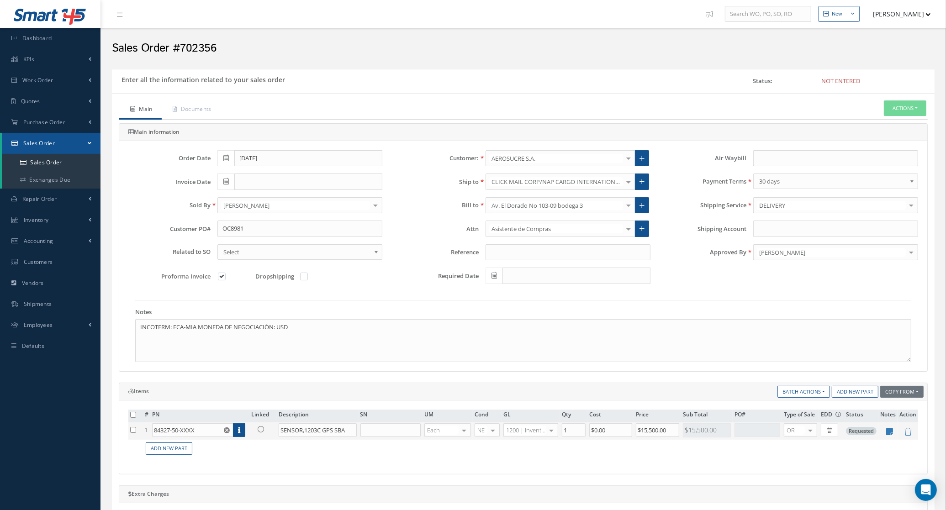
click at [263, 431] on icon at bounding box center [261, 429] width 6 height 6
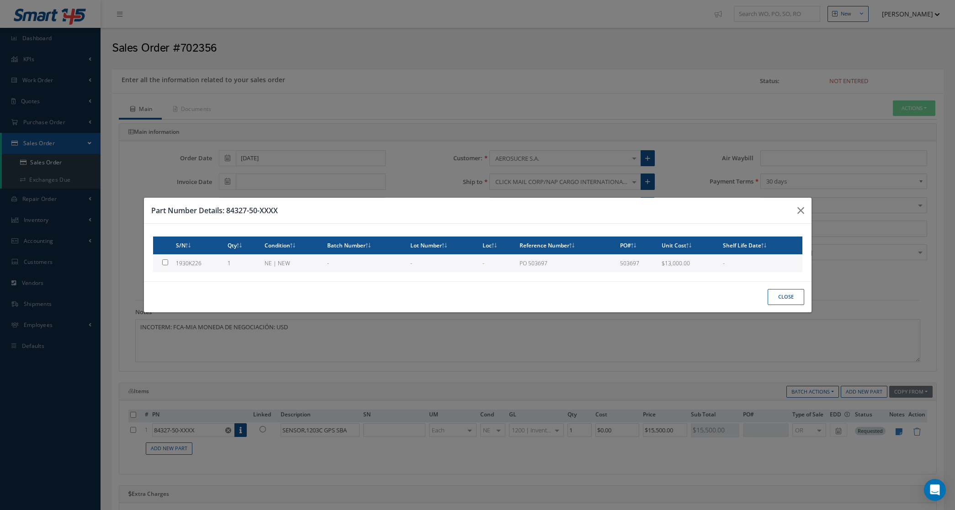
click at [232, 268] on td "1" at bounding box center [242, 264] width 37 height 18
type input "1930K226"
type input "$13,000"
checkbox input "true"
click at [796, 289] on button "Close" at bounding box center [786, 297] width 37 height 16
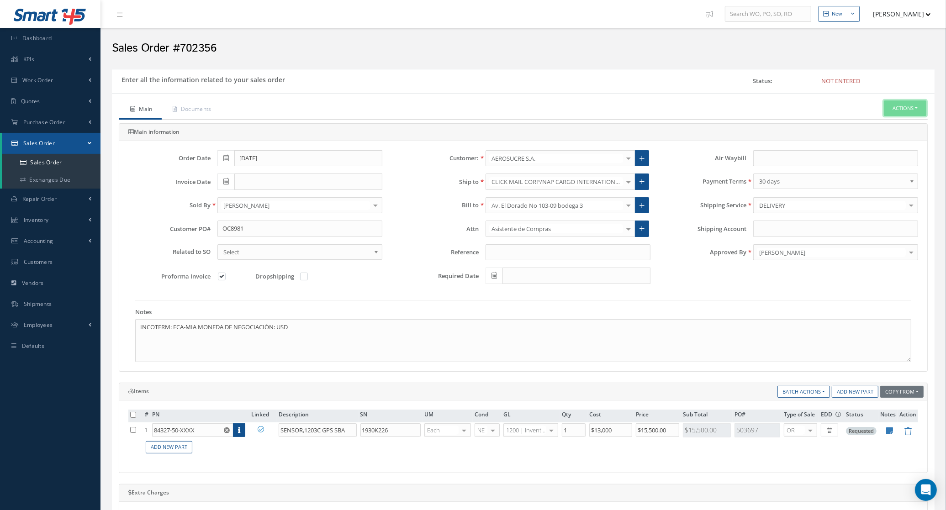
click at [896, 112] on button "Actions" at bounding box center [905, 109] width 42 height 16
click at [225, 281] on label at bounding box center [226, 276] width 2 height 8
click at [220, 281] on input "checkbox" at bounding box center [222, 278] width 6 height 6
checkbox input "false"
click at [886, 108] on button "Actions" at bounding box center [905, 109] width 42 height 16
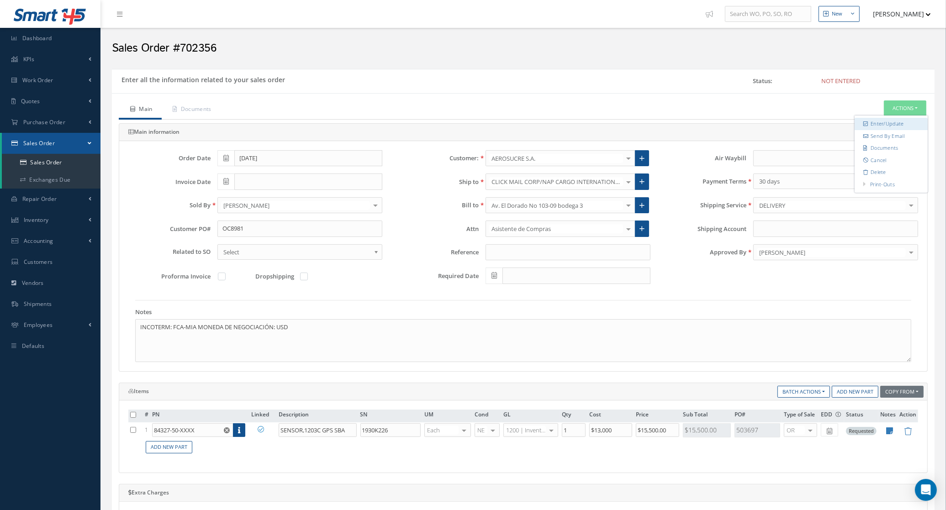
click at [883, 125] on link "Enter/Update" at bounding box center [891, 124] width 73 height 12
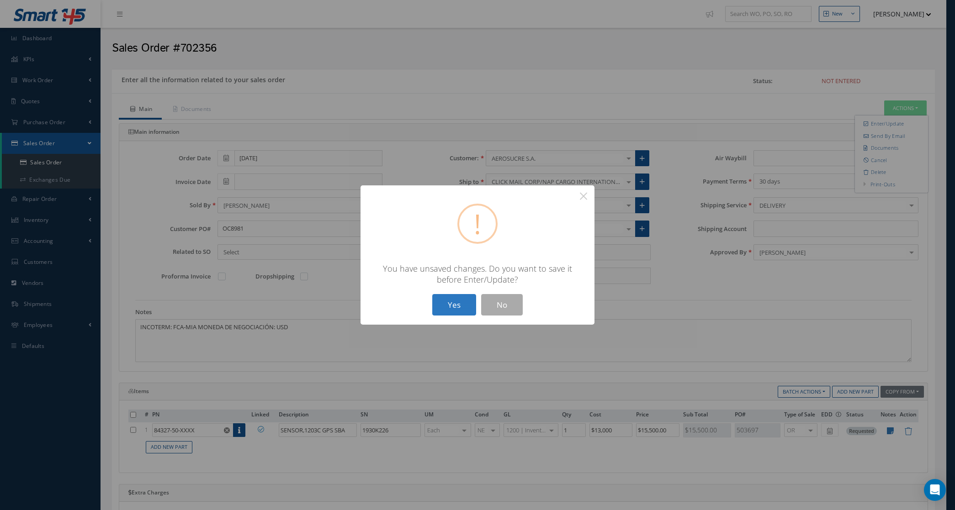
click at [437, 306] on button "Yes" at bounding box center [454, 304] width 44 height 21
click at [436, 302] on button "Yes" at bounding box center [454, 304] width 44 height 21
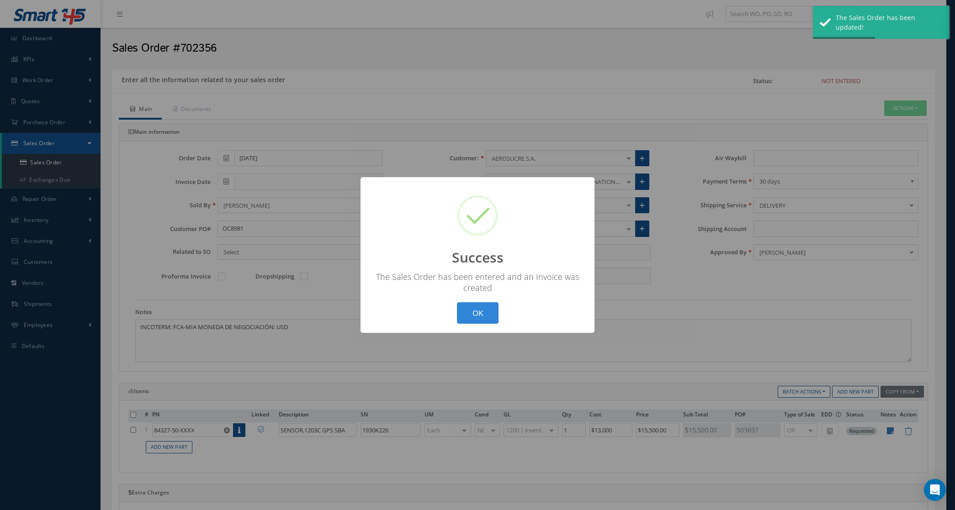
click at [837, 109] on div "? ! i Success × The Sales Order has been entered and an Invoice was created OK …" at bounding box center [477, 255] width 955 height 510
type input "[DATE]"
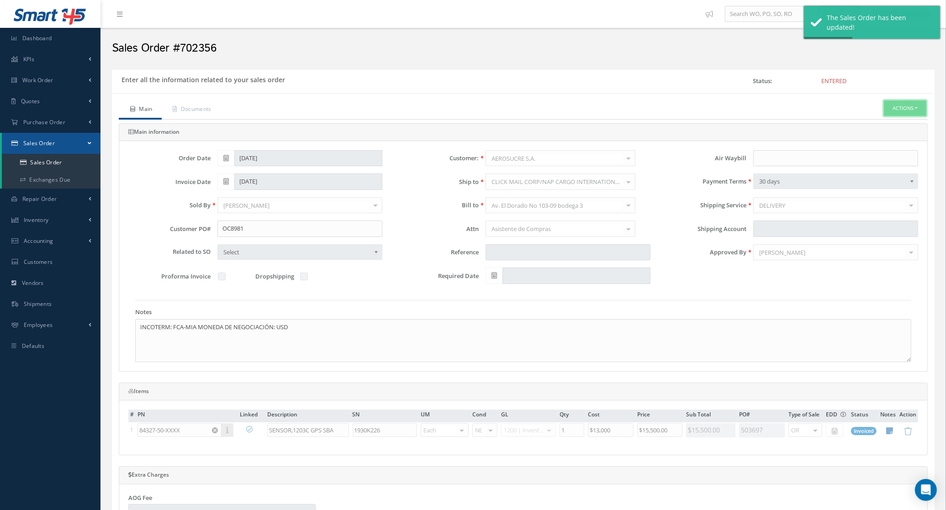
click at [886, 107] on button "Actions" at bounding box center [905, 109] width 42 height 16
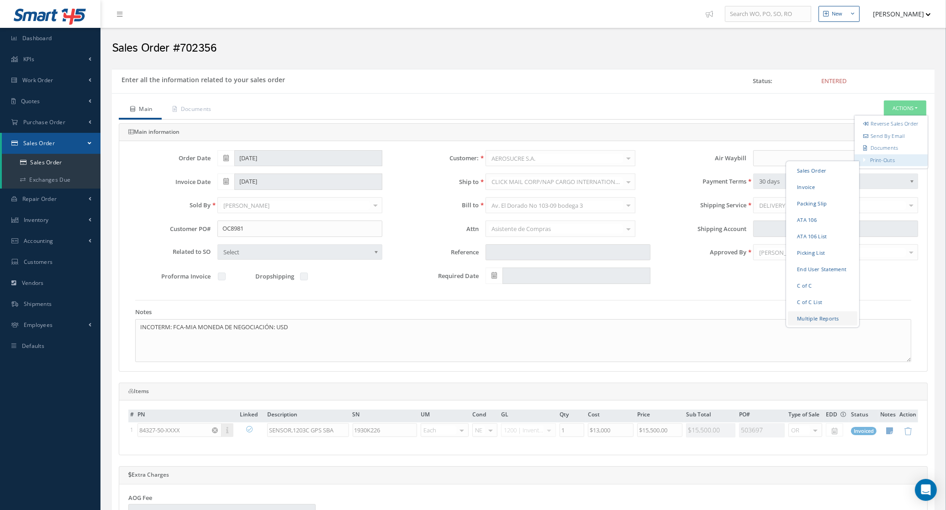
click at [820, 325] on link "Multiple Reports" at bounding box center [822, 318] width 69 height 14
checkbox input "true"
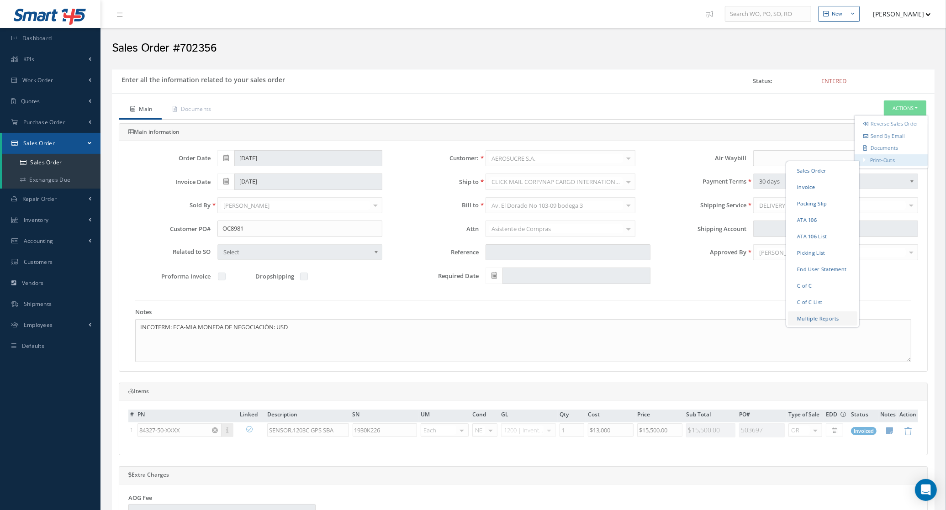
checkbox input "true"
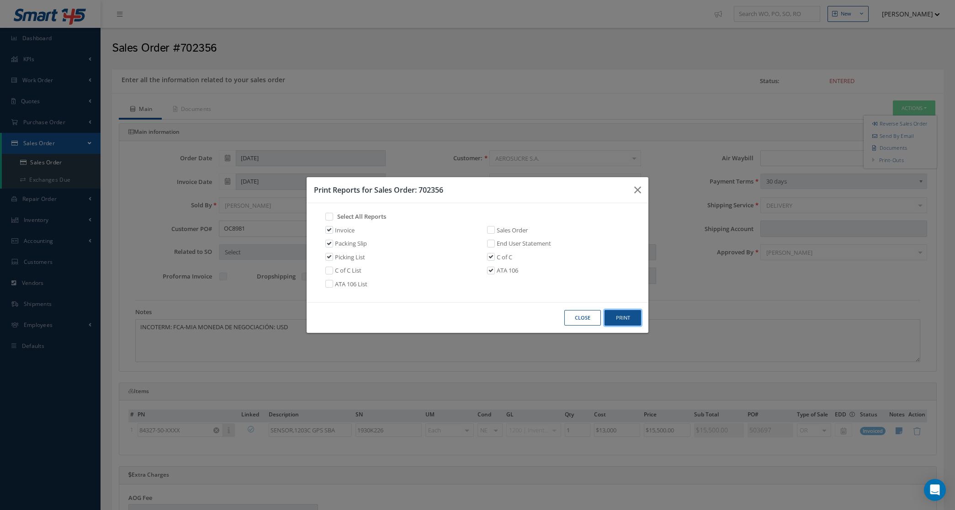
click at [631, 314] on button "Print" at bounding box center [623, 318] width 37 height 16
click at [574, 318] on button "Close" at bounding box center [582, 318] width 37 height 16
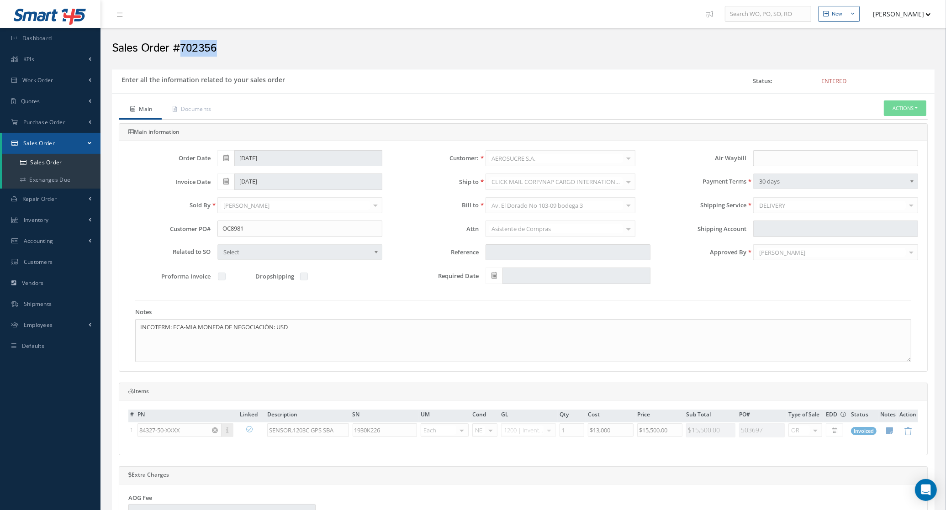
drag, startPoint x: 226, startPoint y: 45, endPoint x: 178, endPoint y: 48, distance: 48.1
click at [178, 48] on h2 "Sales Order #702356" at bounding box center [523, 49] width 823 height 14
copy h2 "702356"
click at [898, 115] on button "Actions" at bounding box center [905, 109] width 42 height 16
click at [895, 154] on link "Documents" at bounding box center [891, 148] width 73 height 12
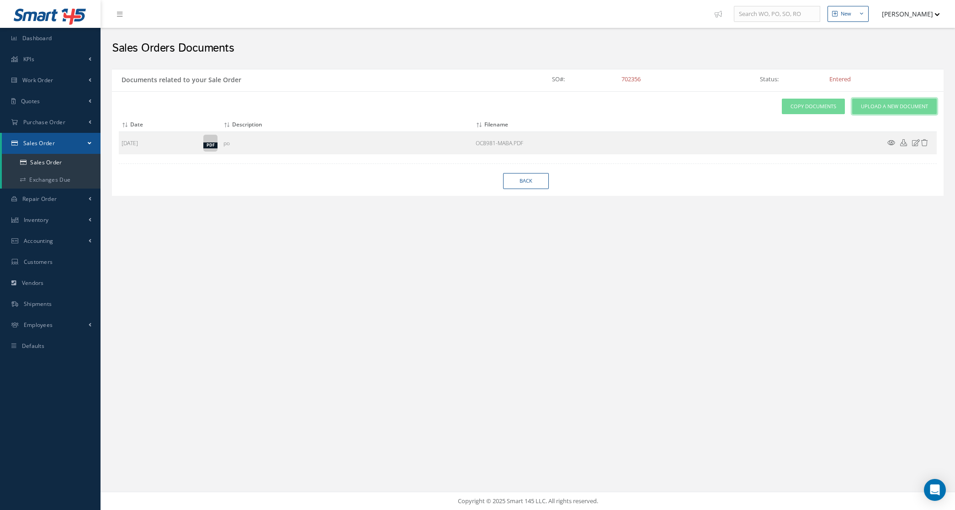
click at [894, 111] on link "Upload a New Document" at bounding box center [894, 107] width 85 height 16
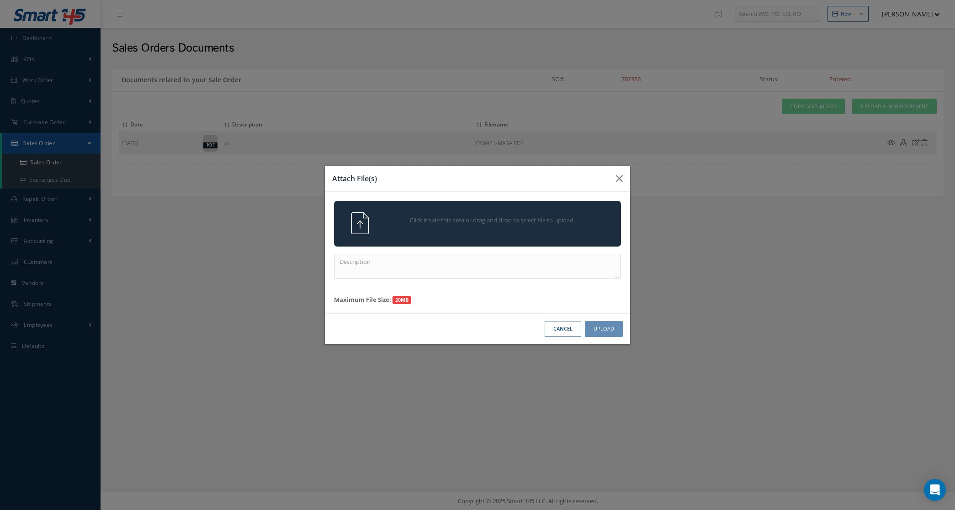
click at [513, 231] on div "Click inside this area or drag and drop to select file to upload." at bounding box center [490, 221] width 226 height 18
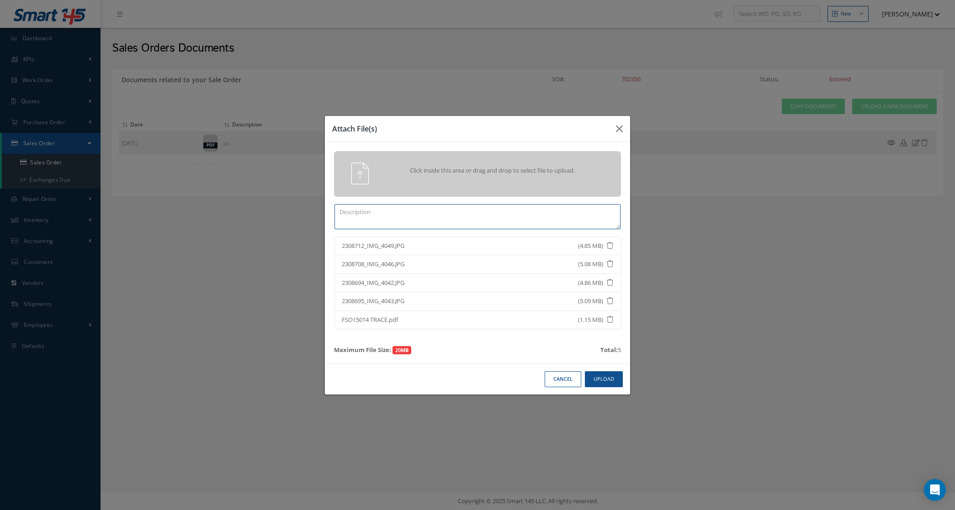
click at [504, 219] on textarea at bounding box center [477, 216] width 286 height 25
click at [606, 382] on button "Upload" at bounding box center [604, 379] width 38 height 16
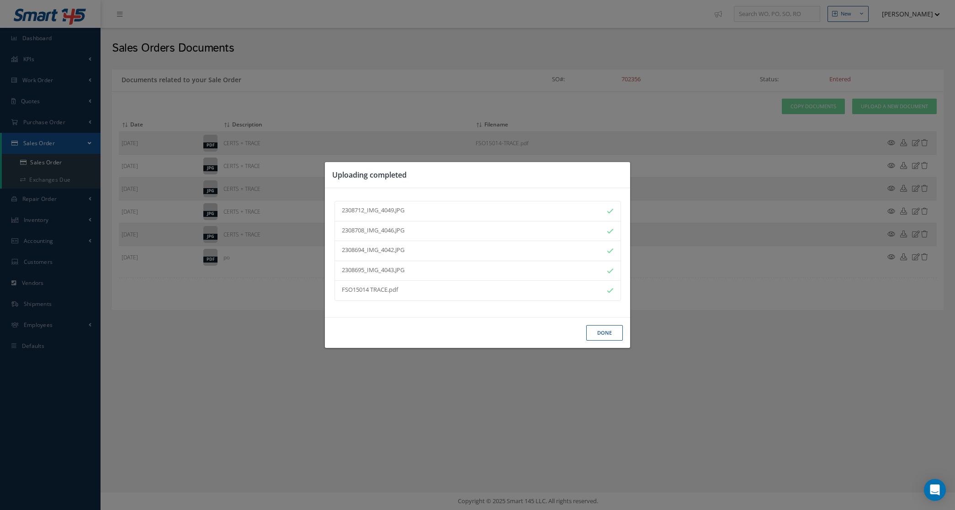
click at [597, 336] on button "Done" at bounding box center [604, 333] width 37 height 16
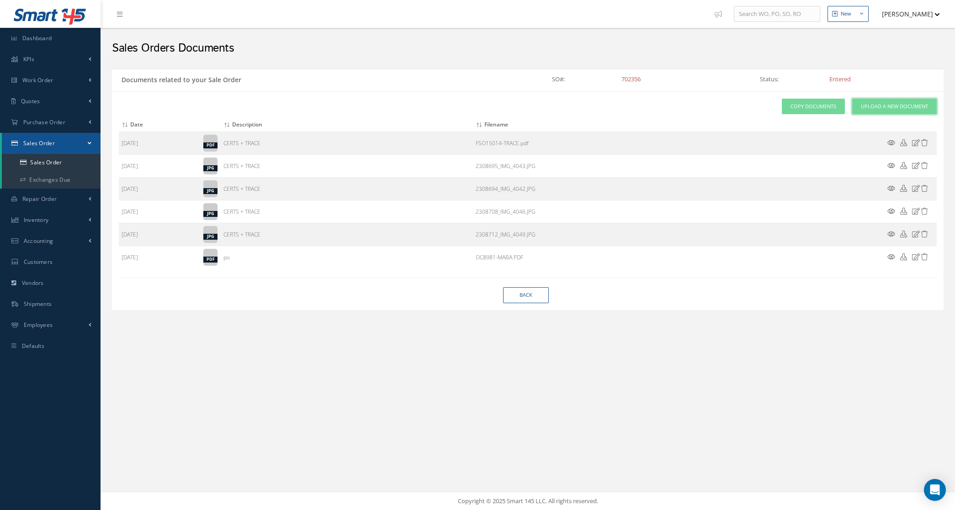
click at [860, 106] on link "Upload a New Document" at bounding box center [894, 107] width 85 height 16
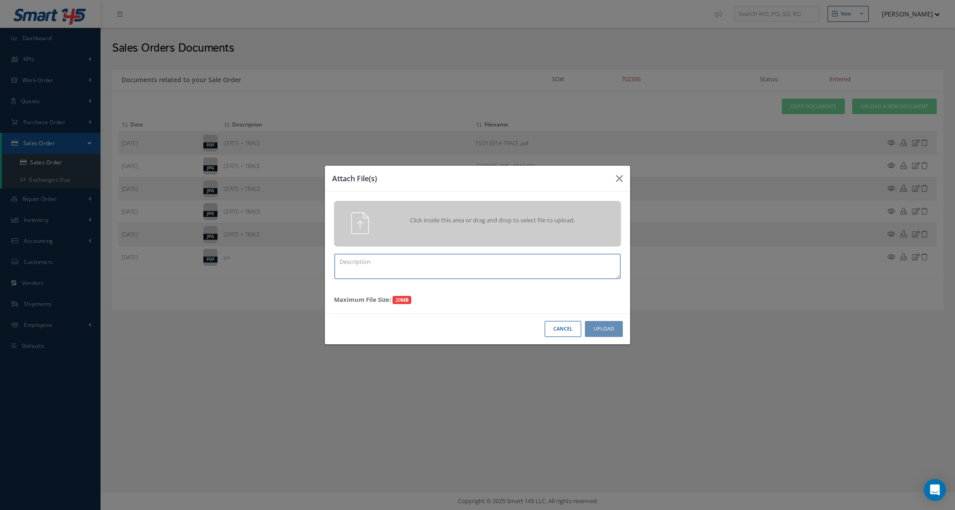
click at [520, 260] on textarea at bounding box center [477, 266] width 286 height 25
paste textarea "702356"
type textarea "PPW SO 702356"
click at [404, 238] on div "Click inside this area or drag and drop to select file to upload." at bounding box center [477, 224] width 287 height 46
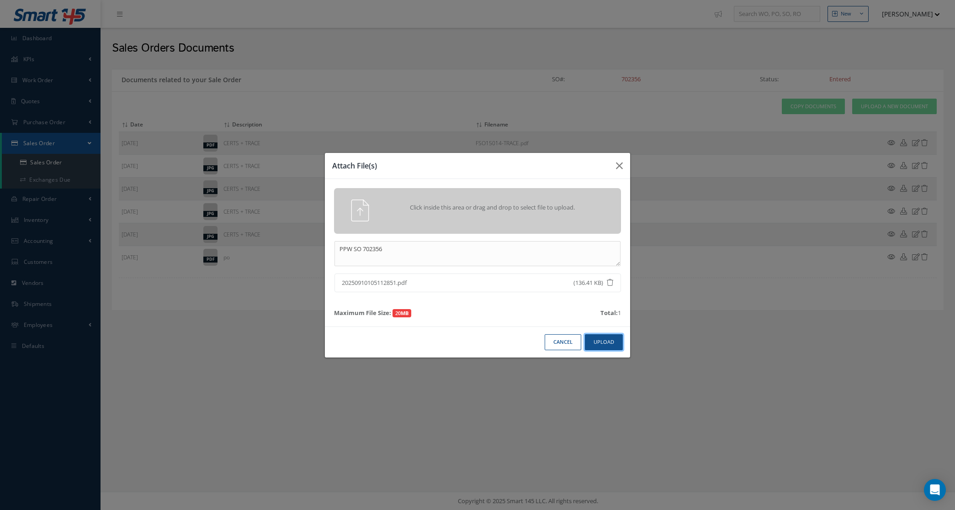
click at [597, 342] on button "Upload" at bounding box center [604, 342] width 38 height 16
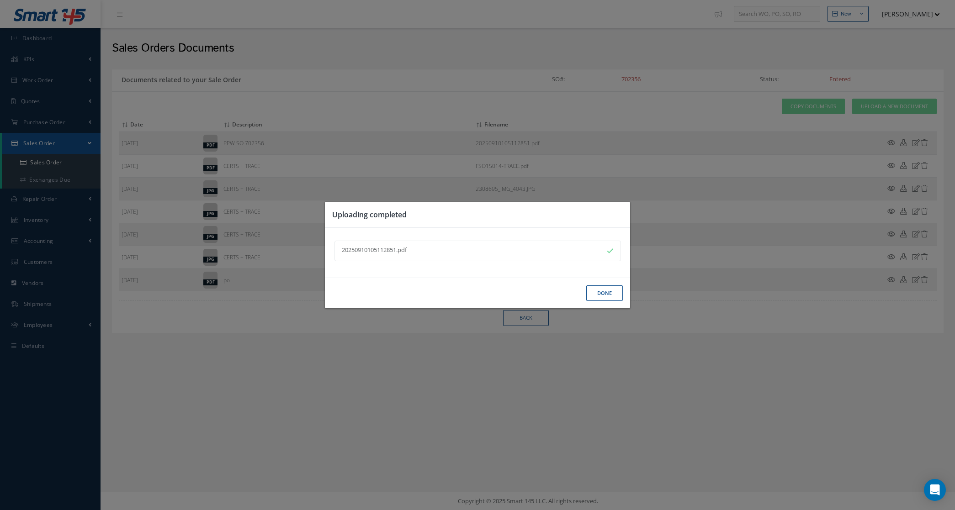
click at [585, 295] on div "Done" at bounding box center [477, 293] width 305 height 31
click at [607, 291] on button "Done" at bounding box center [604, 294] width 37 height 16
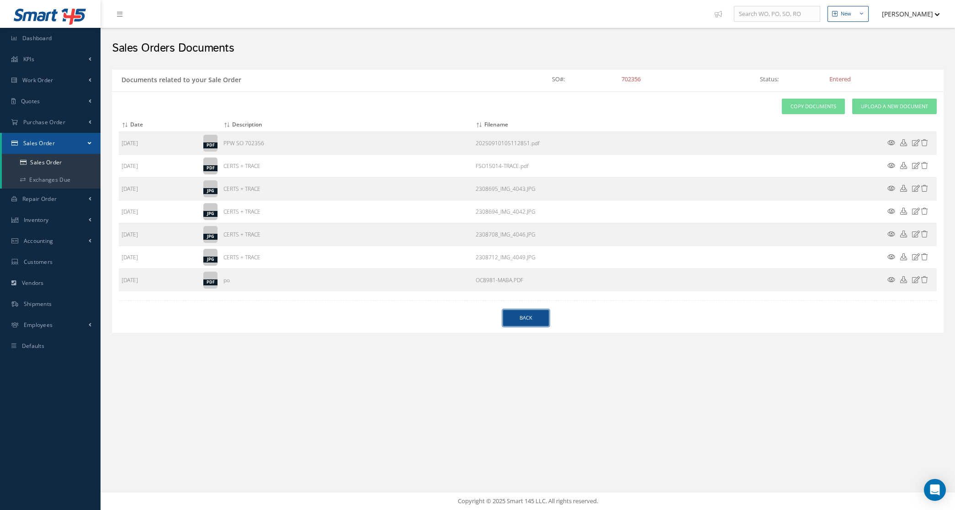
click at [541, 314] on link "Back" at bounding box center [526, 318] width 46 height 16
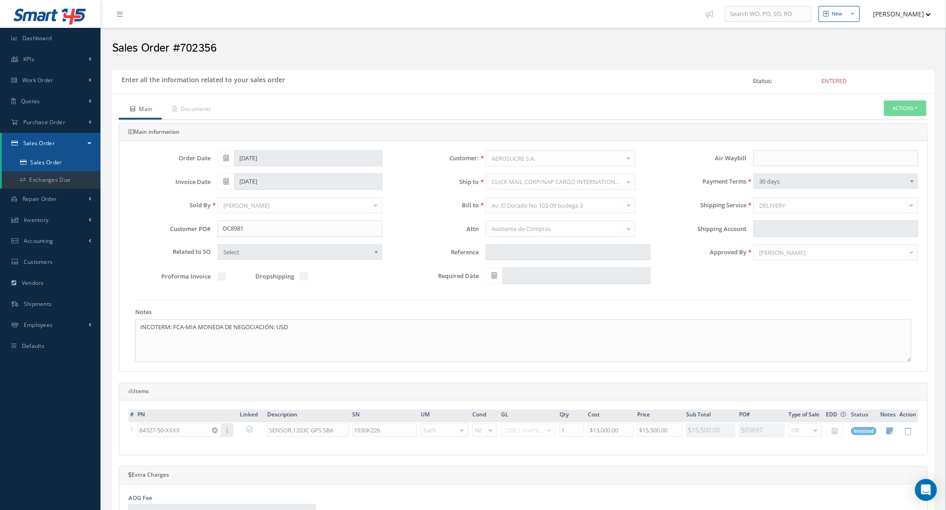
click at [30, 159] on link "Sales Order" at bounding box center [51, 162] width 99 height 17
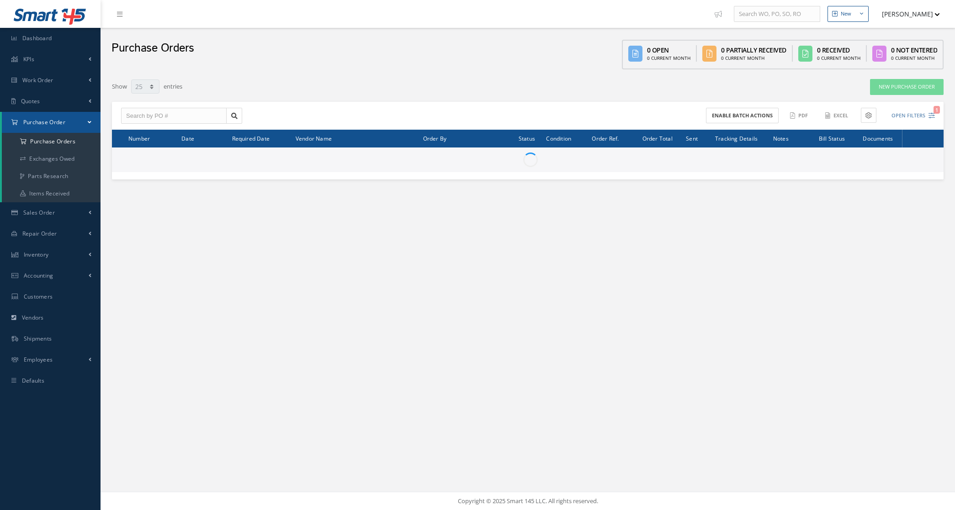
select select "25"
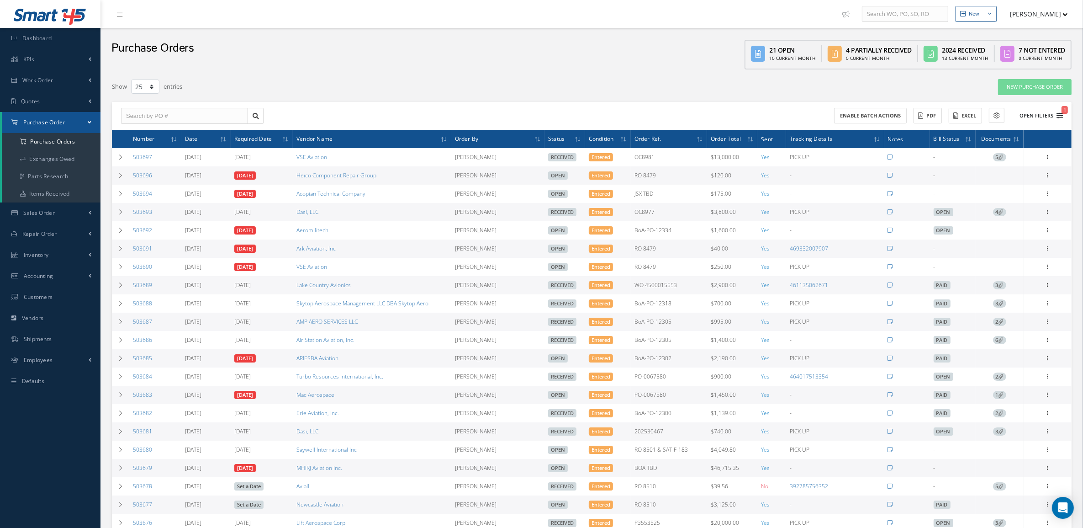
click at [955, 112] on button "Open Filters 1" at bounding box center [1038, 115] width 52 height 15
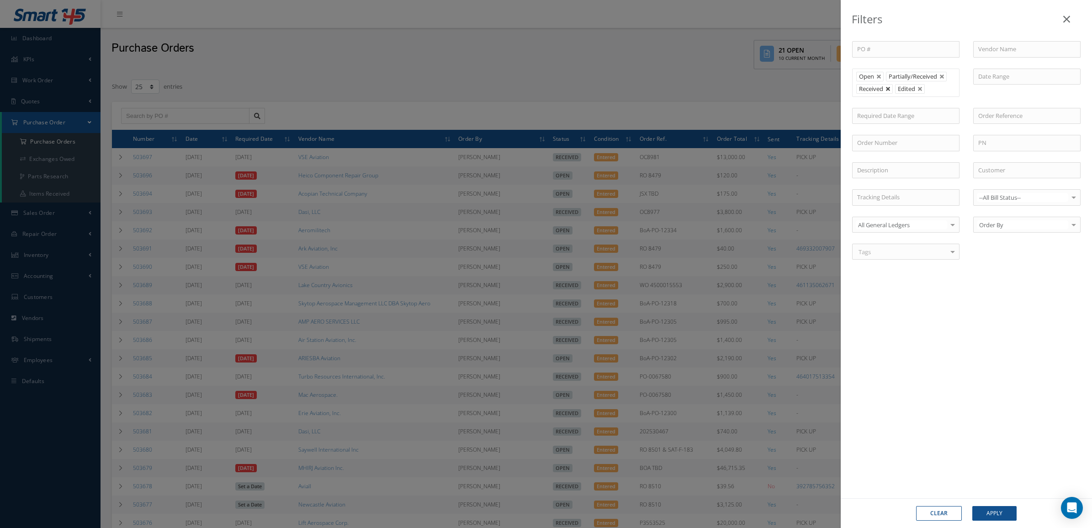
click at [889, 90] on link at bounding box center [888, 88] width 5 height 5
click at [955, 507] on button "Apply" at bounding box center [994, 513] width 44 height 15
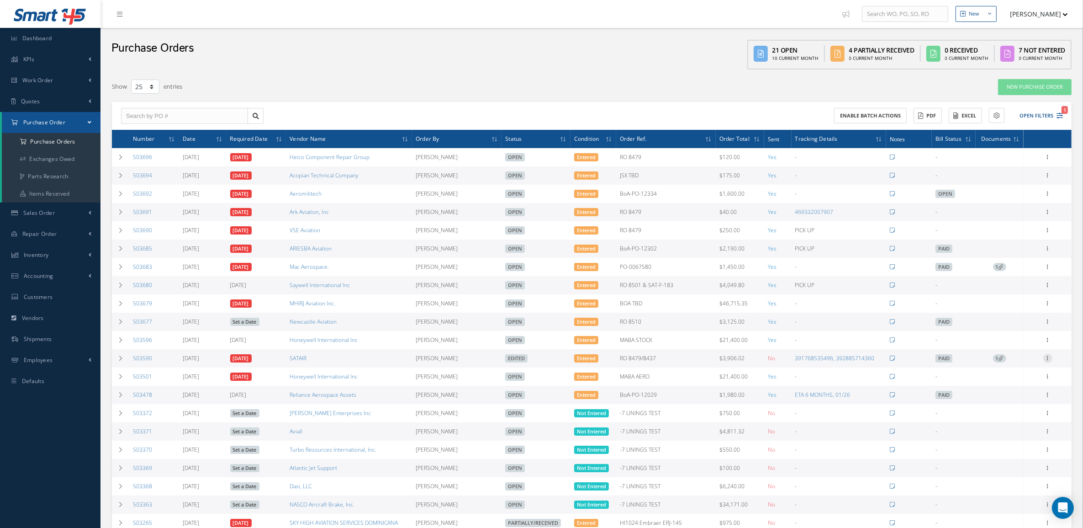
click at [955, 361] on icon at bounding box center [1048, 357] width 9 height 7
click at [955, 369] on link "Enter/Update" at bounding box center [1006, 364] width 72 height 12
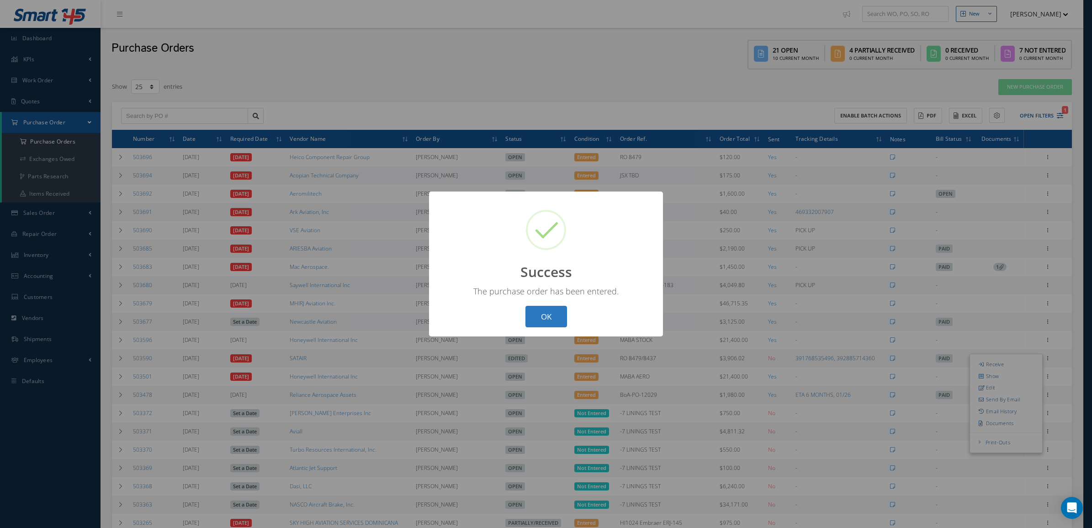
click at [552, 308] on button "OK" at bounding box center [546, 316] width 42 height 21
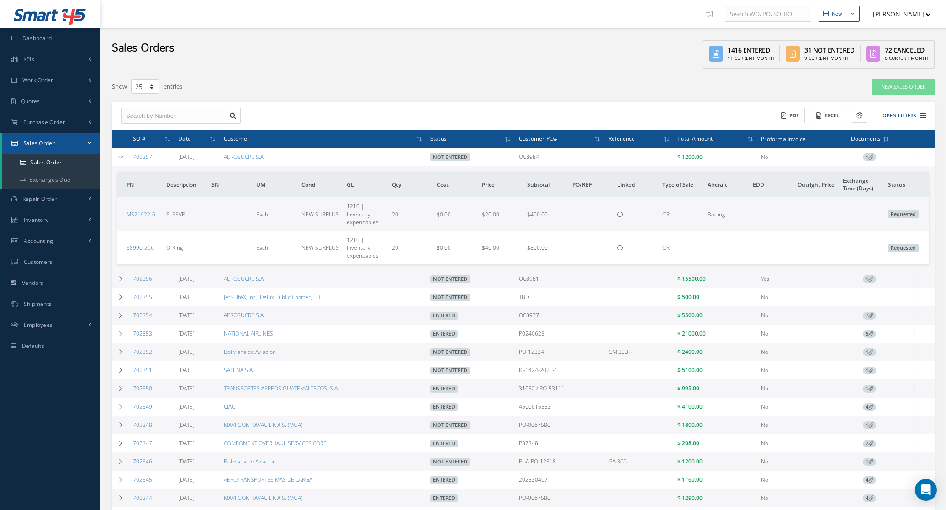
select select "25"
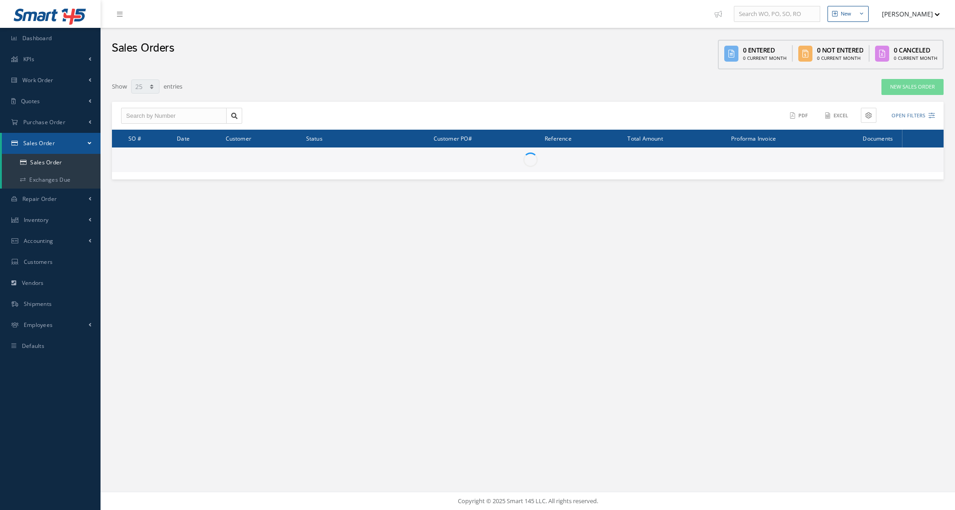
select select "25"
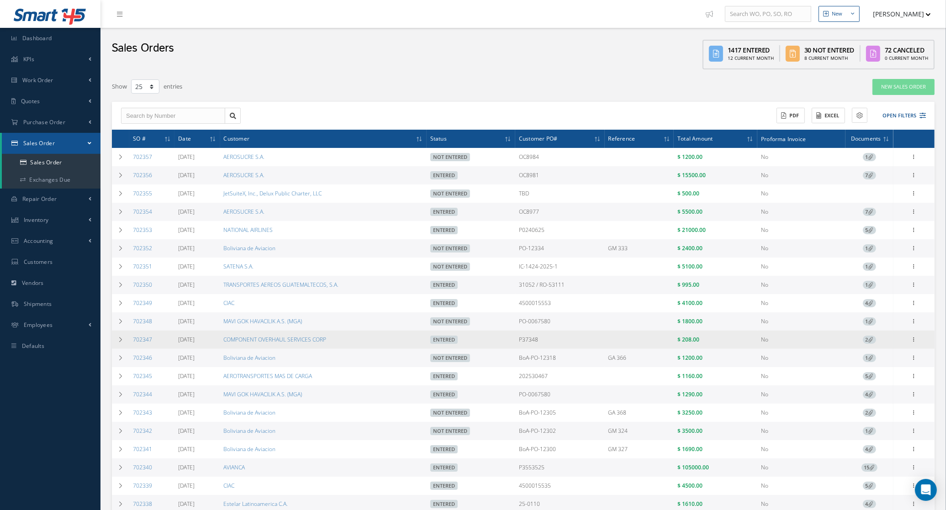
click at [870, 342] on icon at bounding box center [871, 339] width 5 height 5
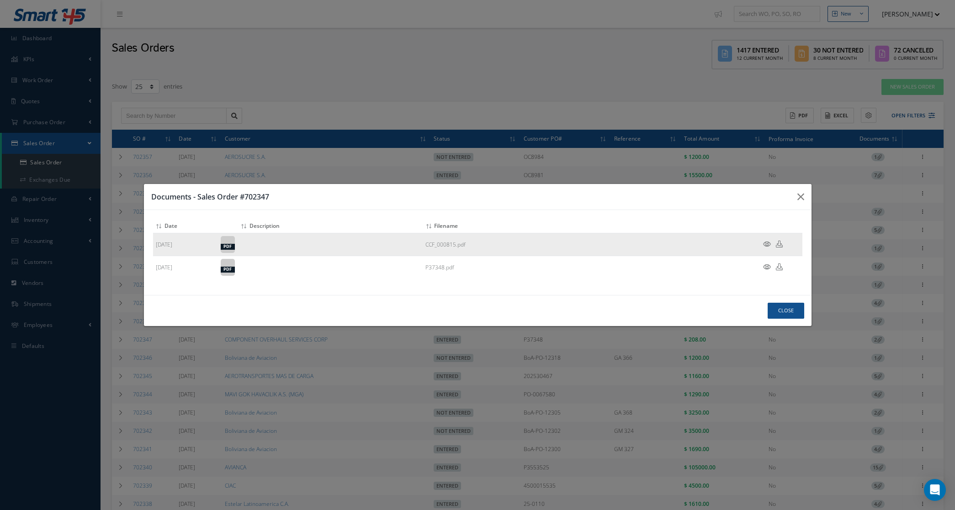
click at [766, 245] on icon at bounding box center [767, 244] width 8 height 7
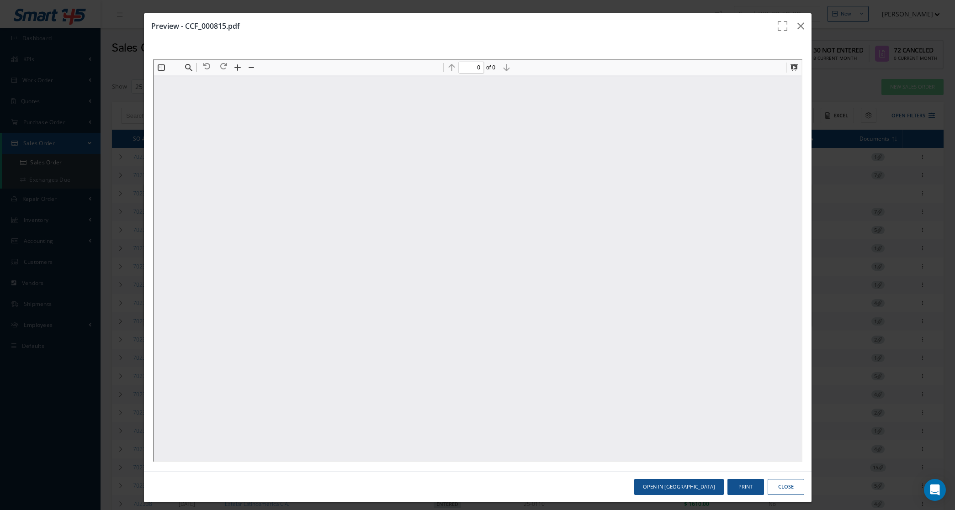
type input "1"
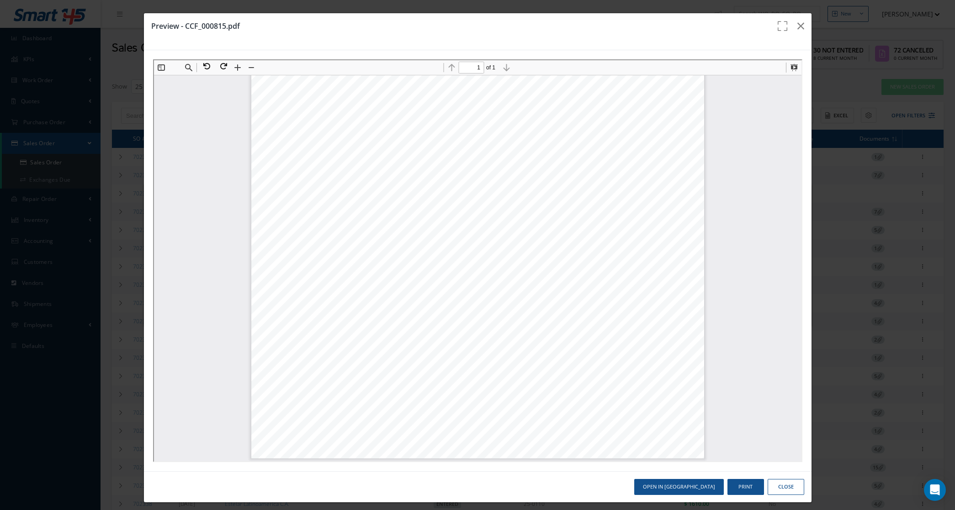
scroll to position [6, 0]
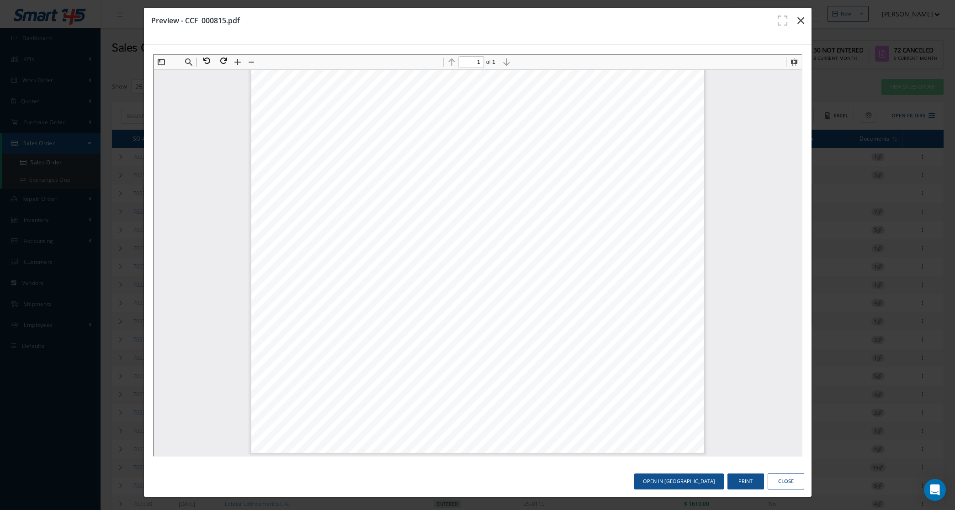
click at [797, 18] on icon "button" at bounding box center [800, 20] width 7 height 11
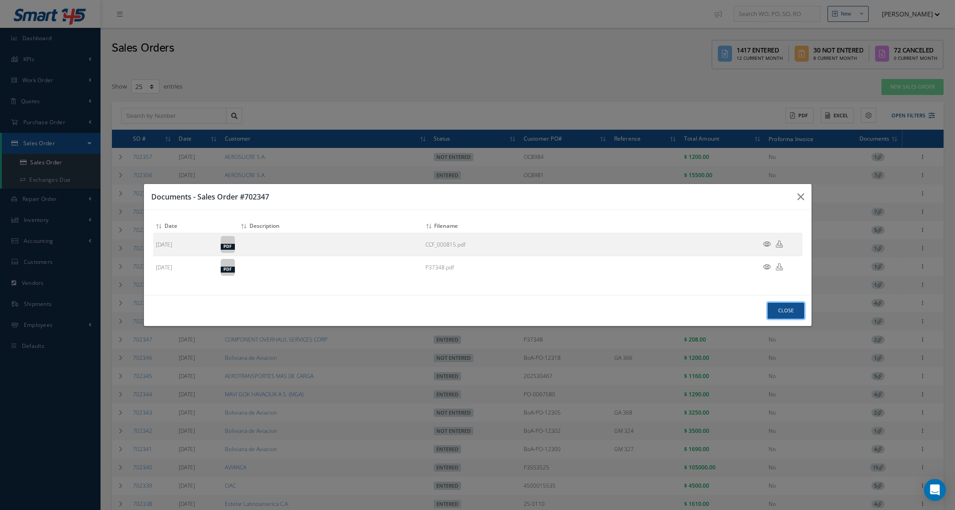
click at [789, 305] on button "Close" at bounding box center [786, 311] width 37 height 16
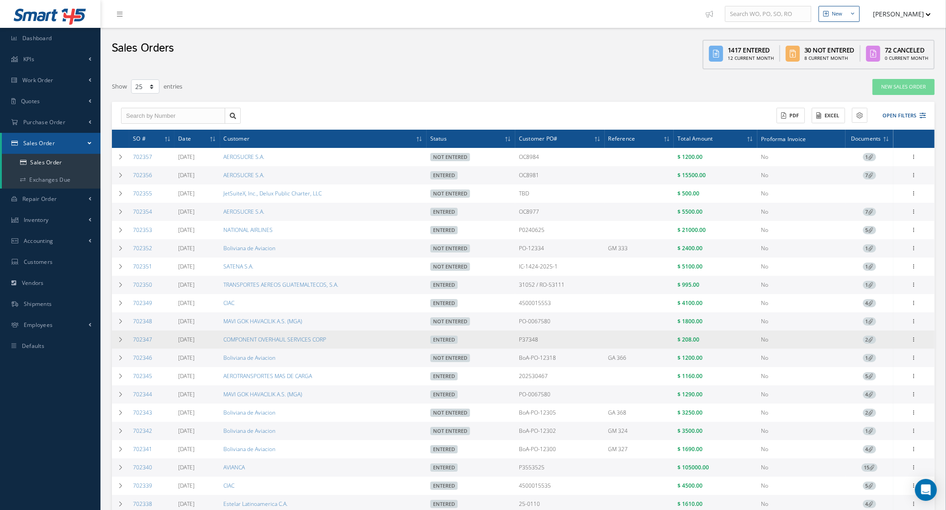
click at [872, 337] on td "2" at bounding box center [870, 340] width 48 height 18
click at [870, 340] on icon at bounding box center [871, 339] width 5 height 5
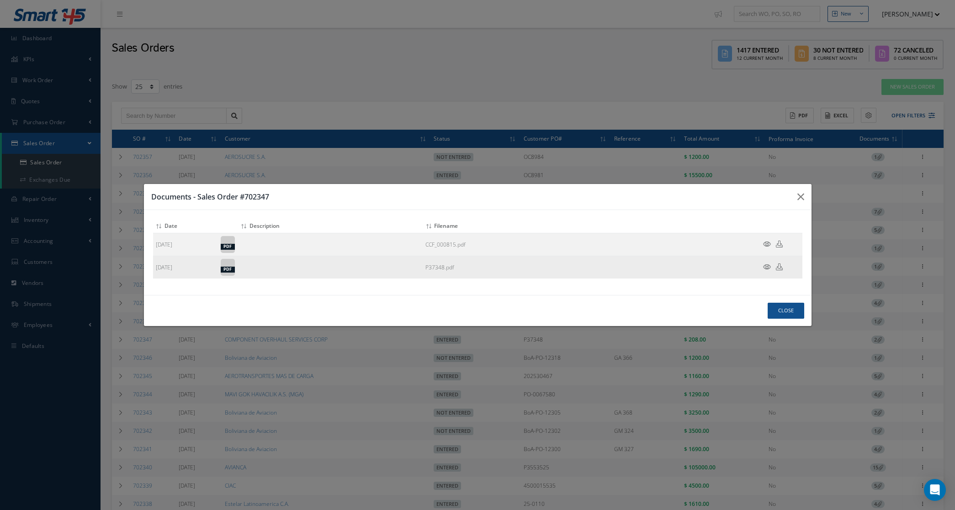
click at [768, 267] on icon at bounding box center [767, 267] width 8 height 7
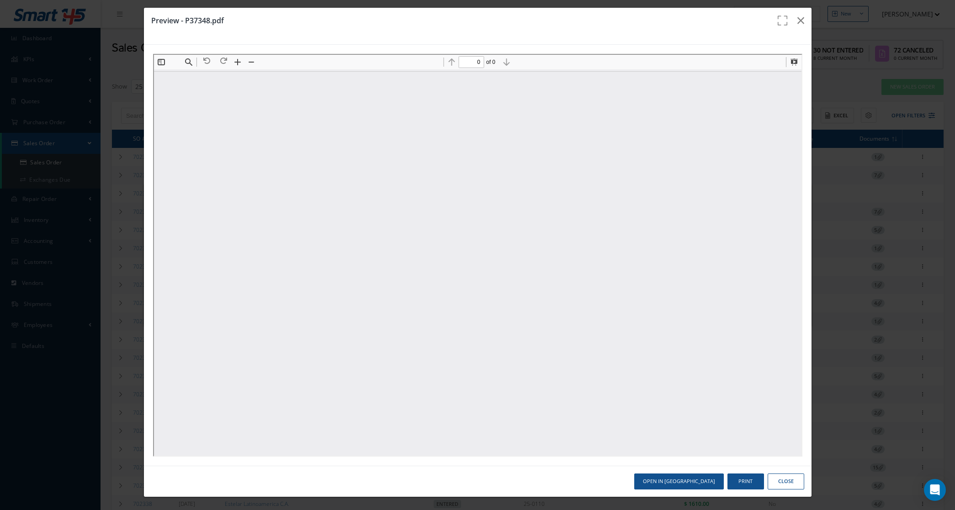
scroll to position [0, 0]
type input "1"
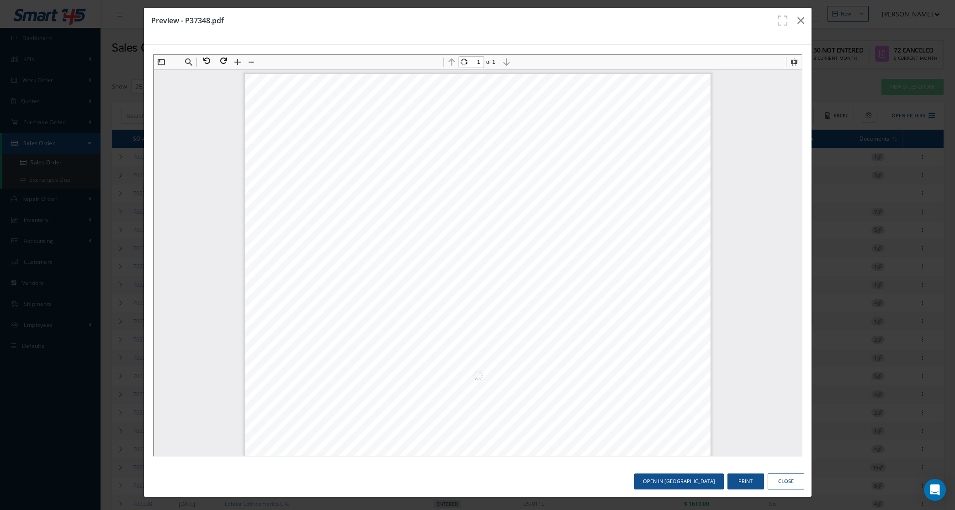
scroll to position [5, 0]
drag, startPoint x: 475, startPoint y: 164, endPoint x: 633, endPoint y: 167, distance: 158.1
click at [633, 167] on span "COMPONENT OVERHAUL SERVICES,CORP." at bounding box center [561, 167] width 160 height 8
copy span "COMPONENT OVERHAUL SERVICES,CORP"
drag, startPoint x: 473, startPoint y: 176, endPoint x: 532, endPoint y: 179, distance: 59.5
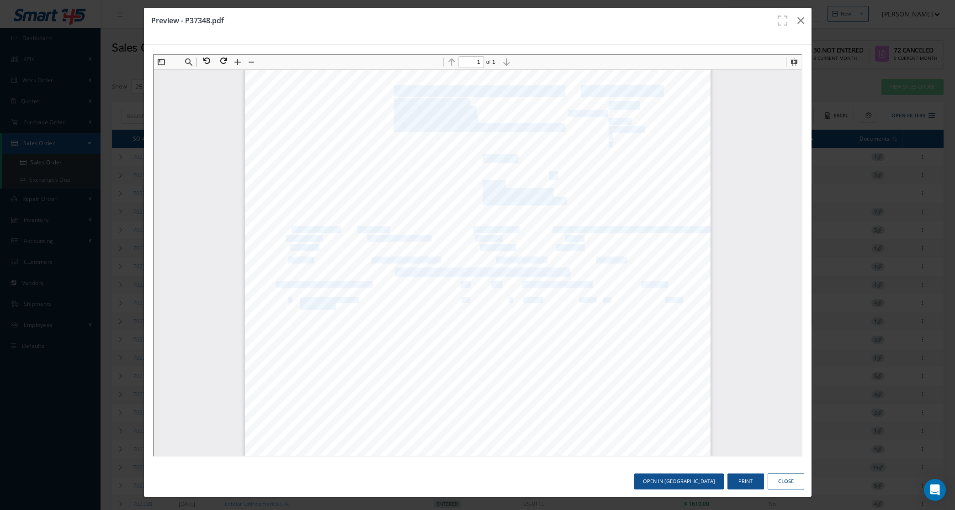
click at [532, 179] on div "Page: Order #: Date Printed: Time: # of Items: MABA AERO 3181 W Mcnab Rd Pompan…" at bounding box center [477, 370] width 466 height 603
click at [533, 179] on div "Page: Order #: Date Printed: Time: # of Items: MABA AERO 3181 W Mcnab Rd Pompan…" at bounding box center [477, 370] width 466 height 603
drag, startPoint x: 534, startPoint y: 173, endPoint x: 474, endPoint y: 176, distance: 59.5
click at [481, 176] on span "6891 NW 74TH ST" at bounding box center [518, 175] width 74 height 8
copy span "6891 NW 74TH ST"
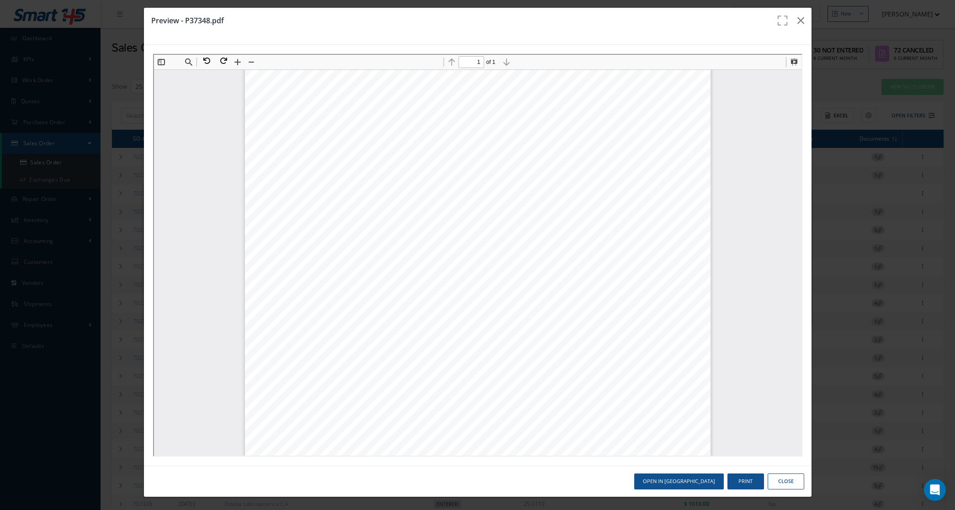
drag, startPoint x: 600, startPoint y: 105, endPoint x: 625, endPoint y: 107, distance: 24.8
click at [625, 107] on span "P37348" at bounding box center [621, 105] width 29 height 8
drag, startPoint x: 626, startPoint y: 107, endPoint x: 597, endPoint y: 101, distance: 28.9
click at [597, 101] on div "Page: Order #: Date Printed: Time: # of Items: MABA AERO 3181 W Mcnab Rd Pompan…" at bounding box center [477, 370] width 466 height 603
drag, startPoint x: 597, startPoint y: 101, endPoint x: 625, endPoint y: 104, distance: 28.0
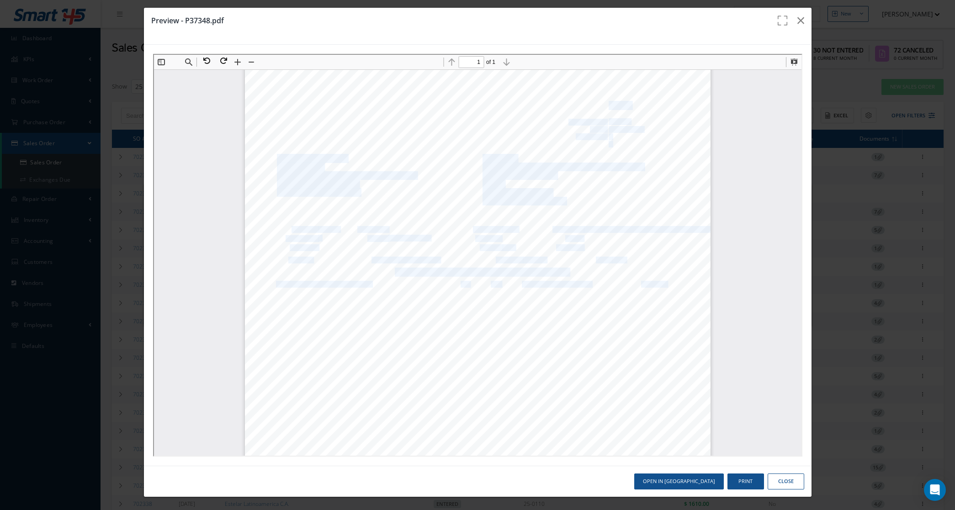
click at [625, 104] on span "P37348" at bounding box center [621, 105] width 29 height 8
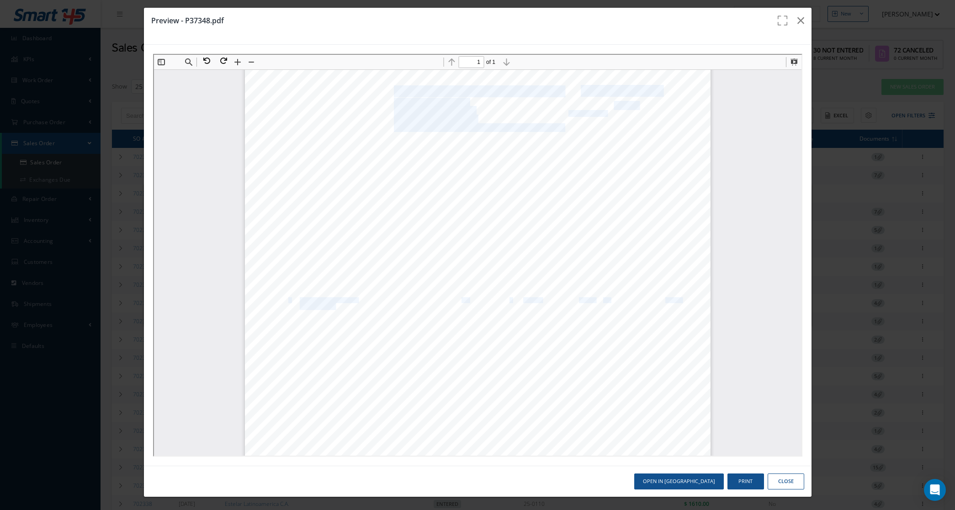
drag, startPoint x: 630, startPoint y: 108, endPoint x: 607, endPoint y: 103, distance: 23.1
click at [607, 103] on div "Page: Order #: Date Printed: Time: # of Items: MABA AERO 3181 W Mcnab Rd Pompan…" at bounding box center [477, 370] width 466 height 603
drag, startPoint x: 607, startPoint y: 103, endPoint x: 602, endPoint y: 103, distance: 5.5
click at [607, 103] on span "P37348" at bounding box center [621, 105] width 29 height 8
drag, startPoint x: 599, startPoint y: 103, endPoint x: 624, endPoint y: 103, distance: 24.2
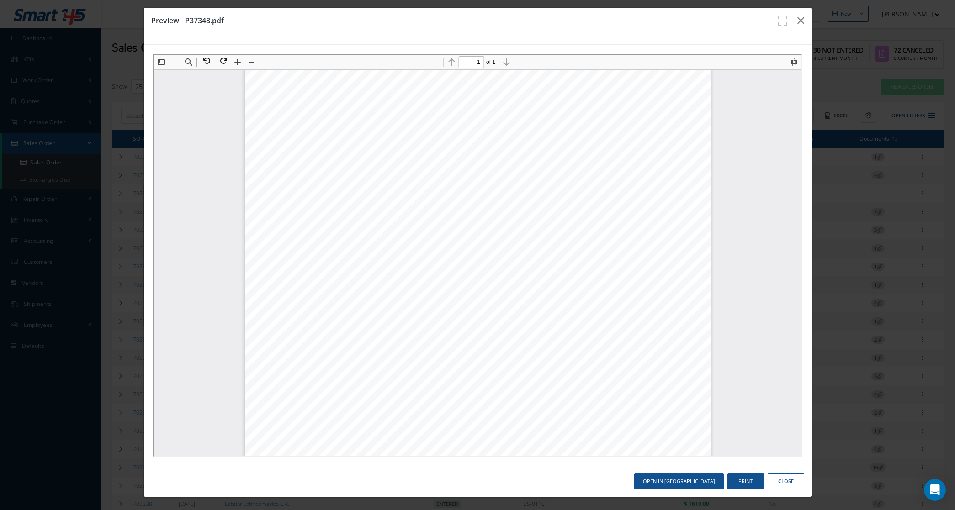
click at [624, 103] on div "Page: Order #: Date Printed: Time: # of Items: MABA AERO 3181 W Mcnab Rd Pompan…" at bounding box center [477, 370] width 466 height 603
drag, startPoint x: 600, startPoint y: 106, endPoint x: 627, endPoint y: 103, distance: 27.2
click at [627, 103] on span "P37348" at bounding box center [621, 105] width 29 height 8
copy span "P37348"
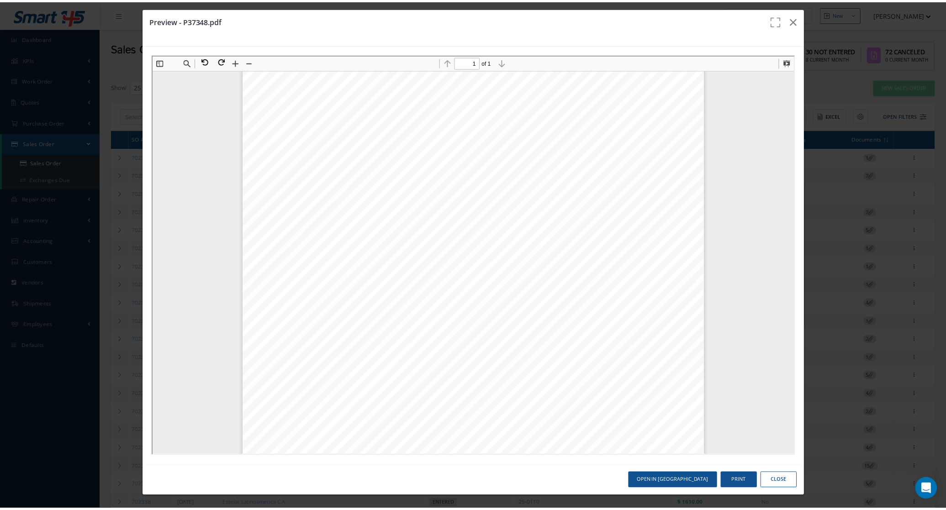
scroll to position [0, 0]
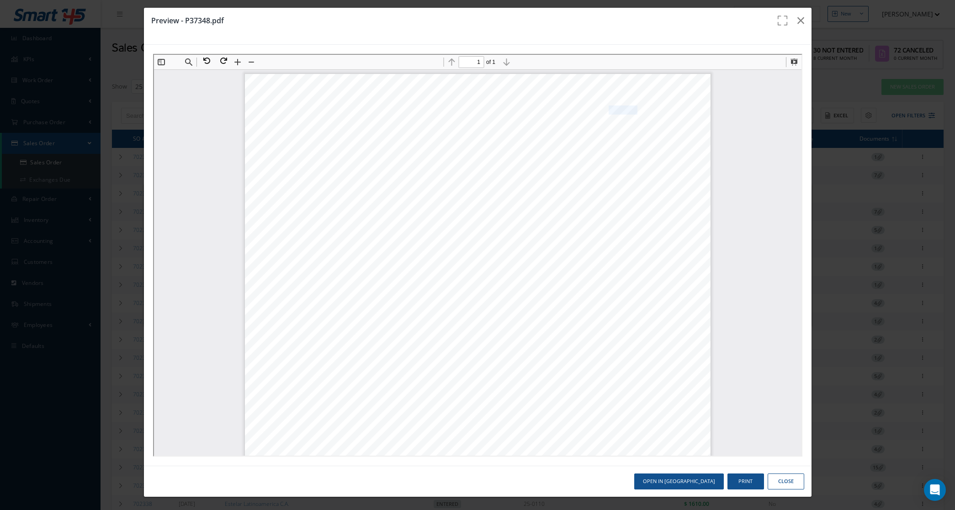
copy span "P37348"
click at [797, 19] on icon "button" at bounding box center [800, 20] width 7 height 11
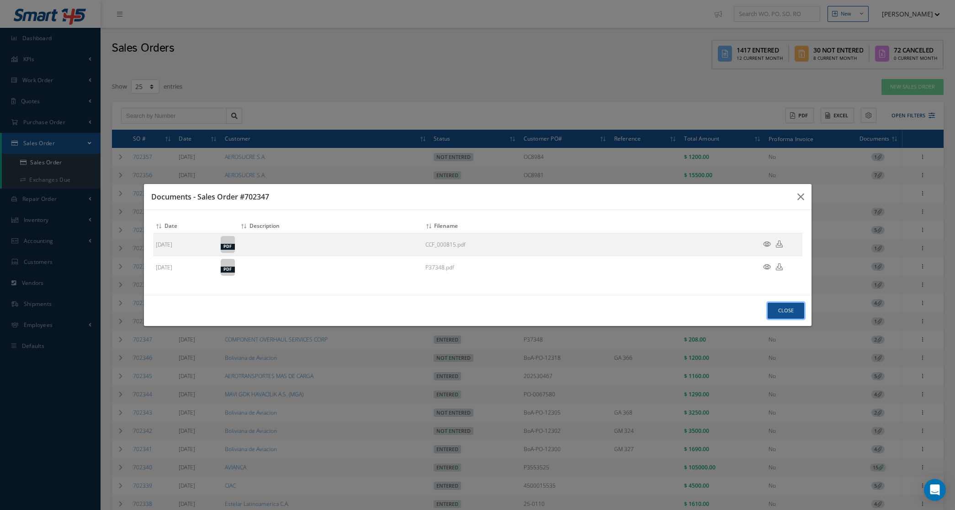
click at [780, 311] on button "Close" at bounding box center [786, 311] width 37 height 16
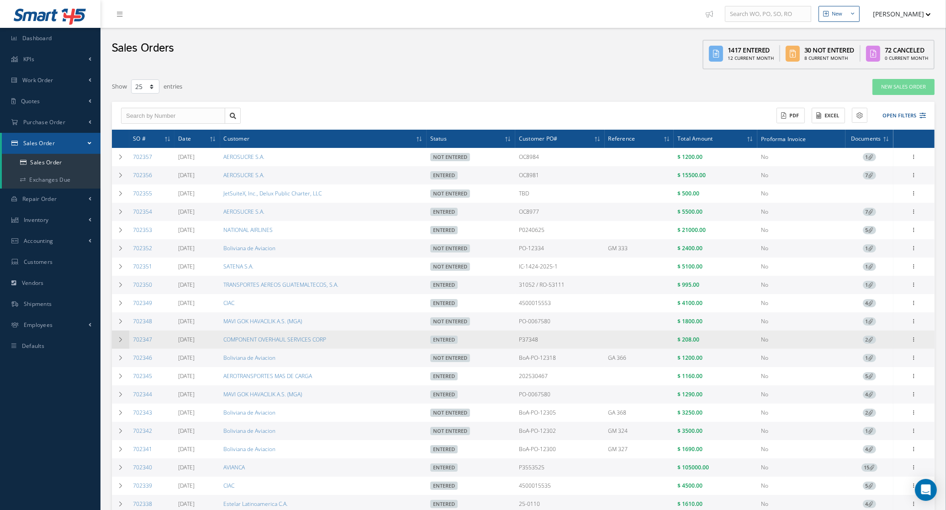
drag, startPoint x: 162, startPoint y: 341, endPoint x: 128, endPoint y: 344, distance: 34.3
click at [128, 344] on tr "702347 09/04/2025 COMPONENT OVERHAUL SERVICES CORP Entered P37348 $ 208.00 No 2…" at bounding box center [523, 340] width 823 height 18
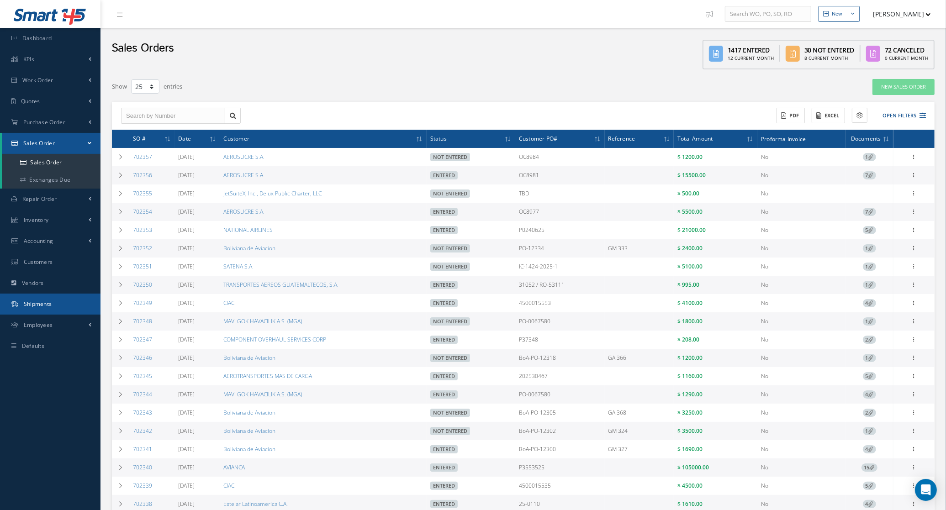
copy tr "702347"
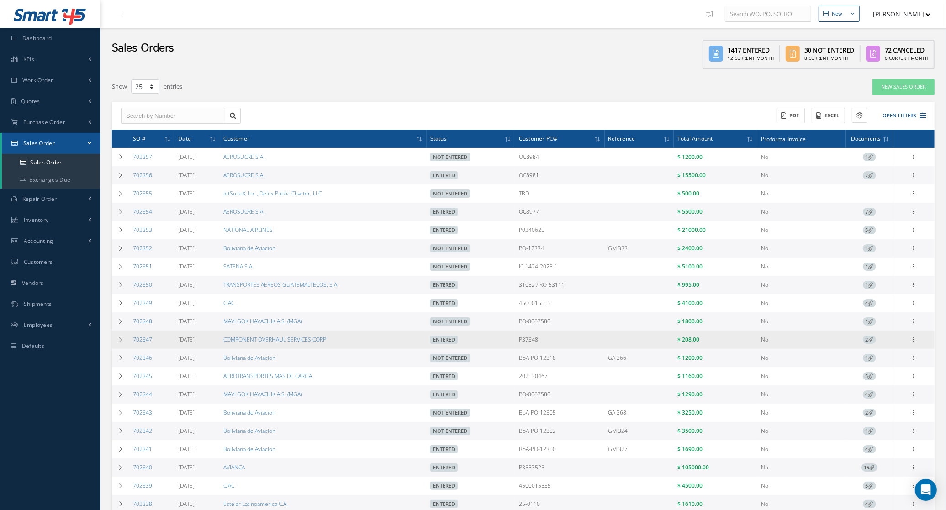
drag, startPoint x: 570, startPoint y: 341, endPoint x: 519, endPoint y: 343, distance: 50.8
click at [519, 343] on tr "702347 09/04/2025 COMPONENT OVERHAUL SERVICES CORP Entered P37348 $ 208.00 No 2…" at bounding box center [523, 340] width 823 height 18
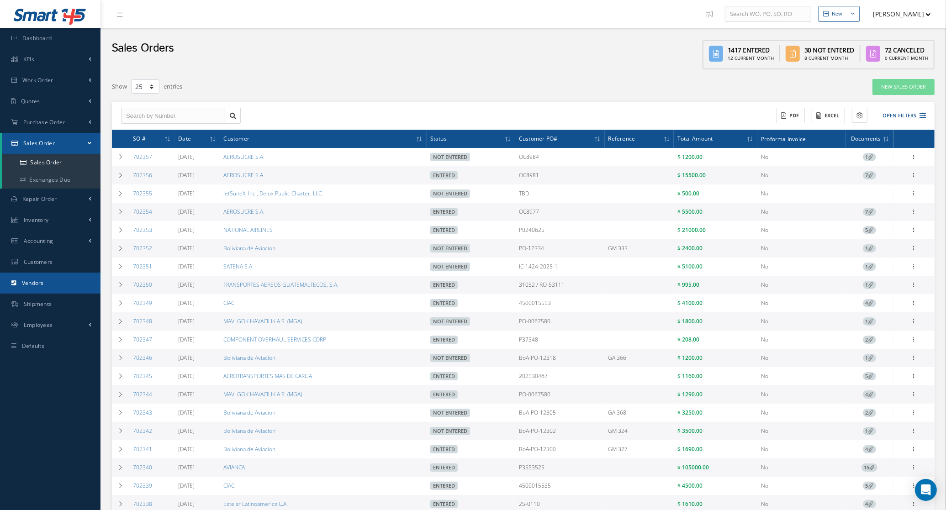
copy tr "P37348"
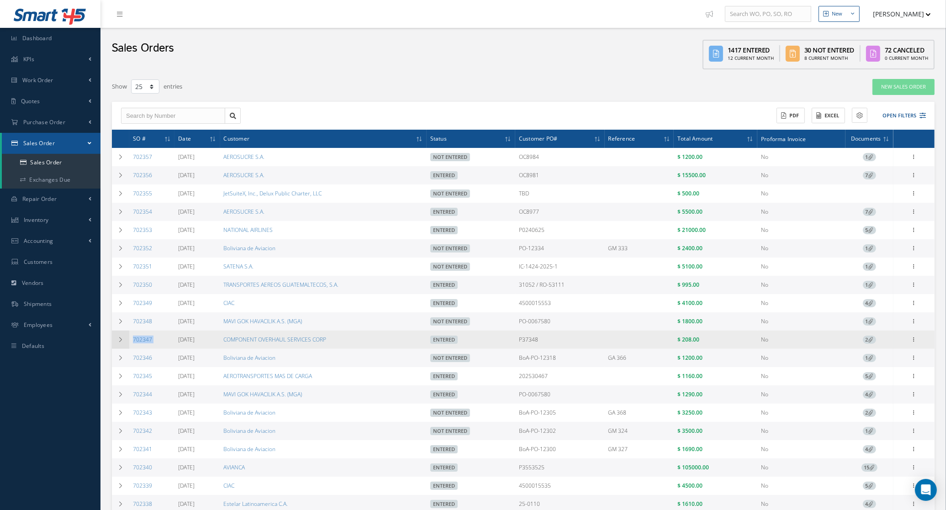
drag, startPoint x: 170, startPoint y: 344, endPoint x: 128, endPoint y: 346, distance: 41.6
click at [128, 346] on tr "702347 09/04/2025 COMPONENT OVERHAUL SERVICES CORP Entered P37348 $ 208.00 No 2…" at bounding box center [523, 340] width 823 height 18
copy tr "702347"
drag, startPoint x: 556, startPoint y: 345, endPoint x: 520, endPoint y: 345, distance: 35.6
click at [520, 345] on tr "702347 09/04/2025 COMPONENT OVERHAUL SERVICES CORP Entered P37348 $ 208.00 No 2…" at bounding box center [523, 340] width 823 height 18
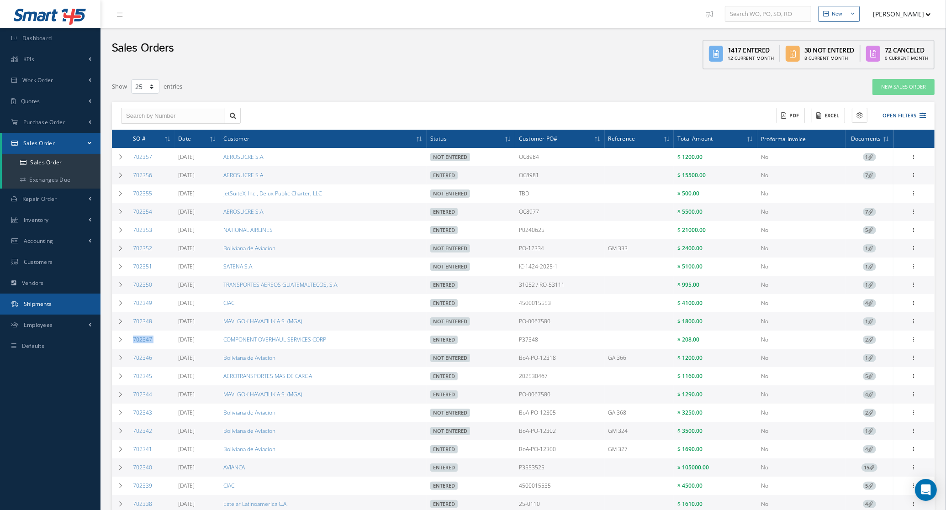
copy tr "P37348"
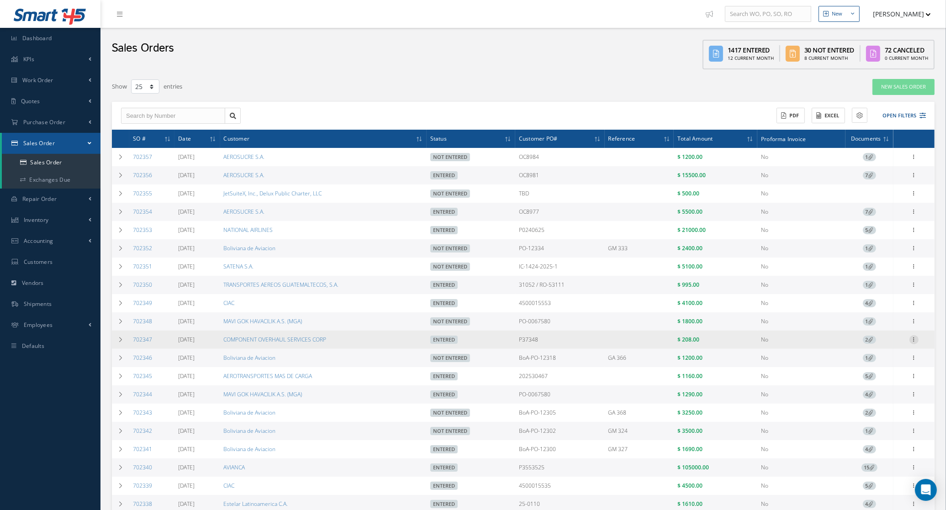
click at [914, 343] on icon at bounding box center [914, 338] width 9 height 7
click at [888, 356] on link "Reverse Sales Order" at bounding box center [872, 349] width 72 height 19
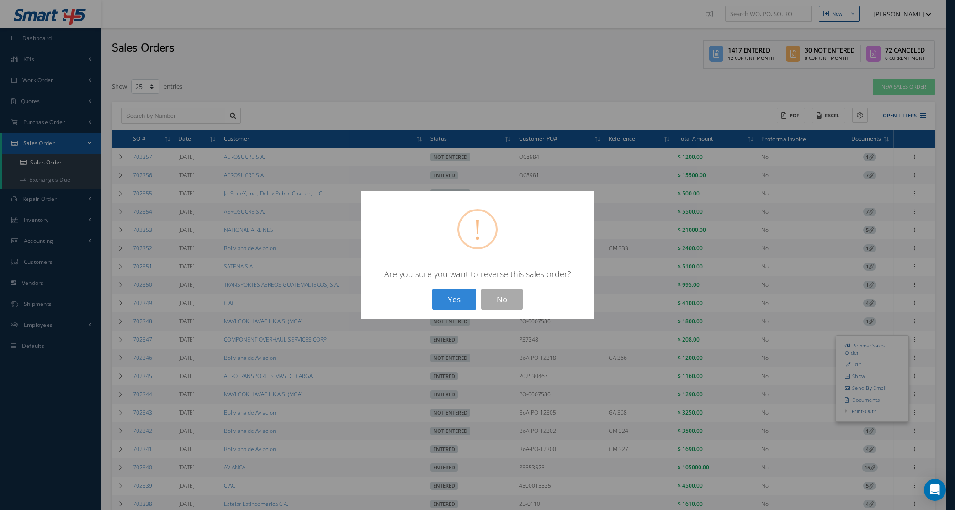
click at [467, 300] on button "Yes" at bounding box center [454, 299] width 44 height 21
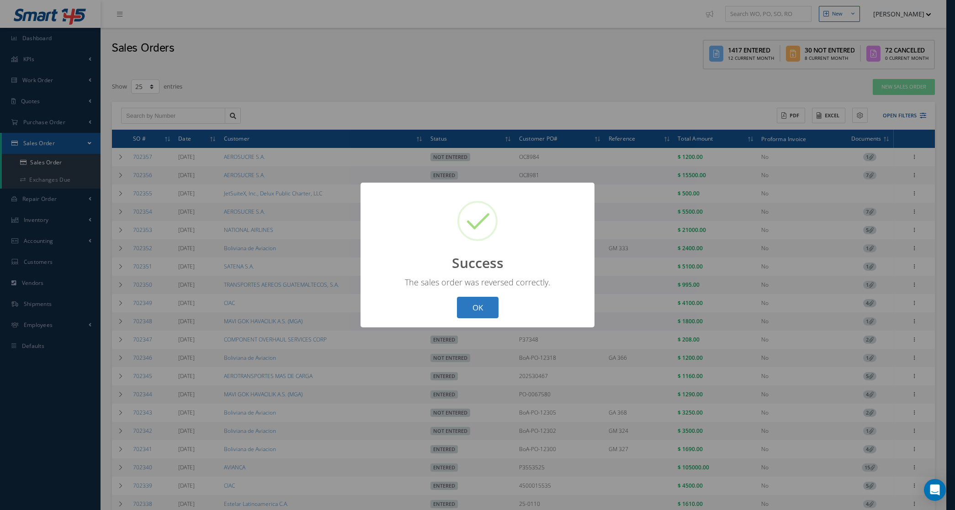
click at [482, 305] on button "OK" at bounding box center [478, 307] width 42 height 21
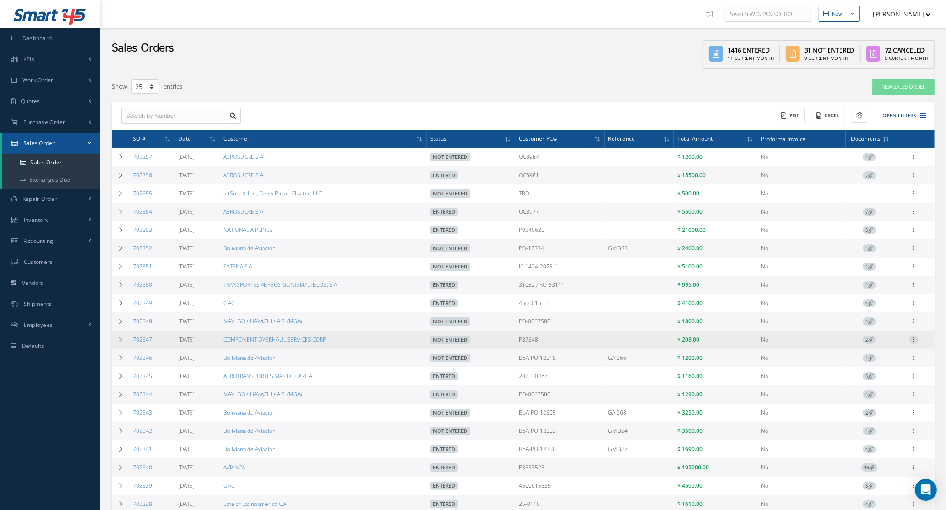
click at [918, 339] on icon at bounding box center [914, 338] width 9 height 7
click at [880, 359] on link "Edit" at bounding box center [872, 358] width 72 height 12
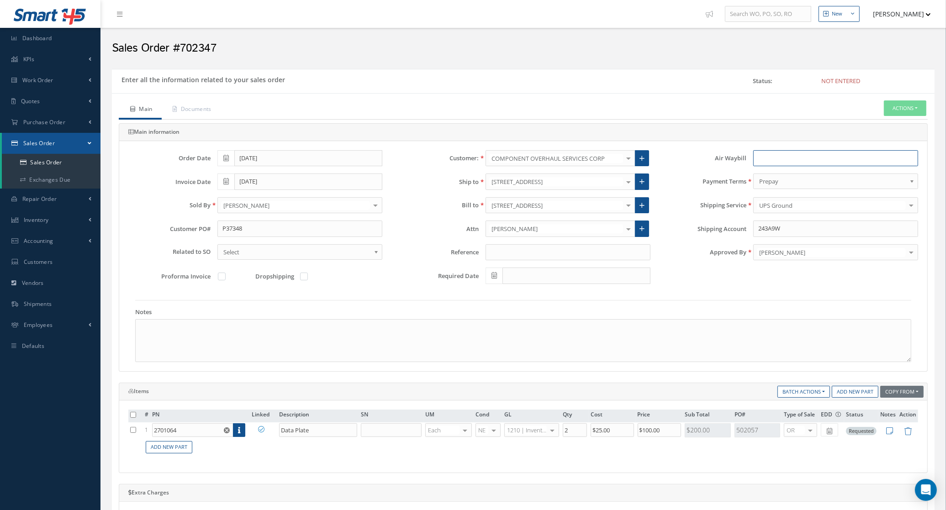
click at [775, 163] on input "text" at bounding box center [835, 158] width 165 height 16
paste input "1ZX200X50326744187"
type input "1ZX200X50326744187"
click at [899, 114] on button "Actions" at bounding box center [905, 109] width 42 height 16
click at [895, 122] on link "Enter/Update" at bounding box center [891, 124] width 73 height 12
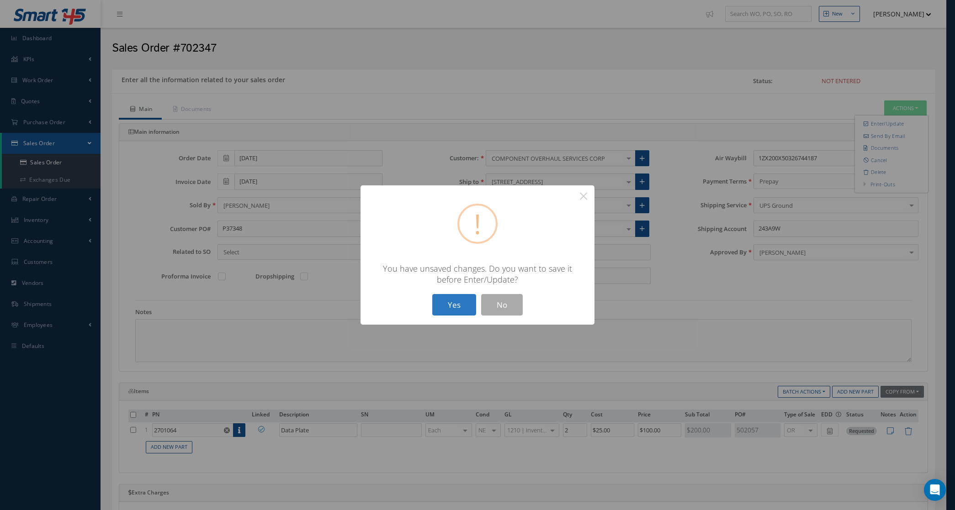
click at [449, 307] on button "Yes" at bounding box center [454, 304] width 44 height 21
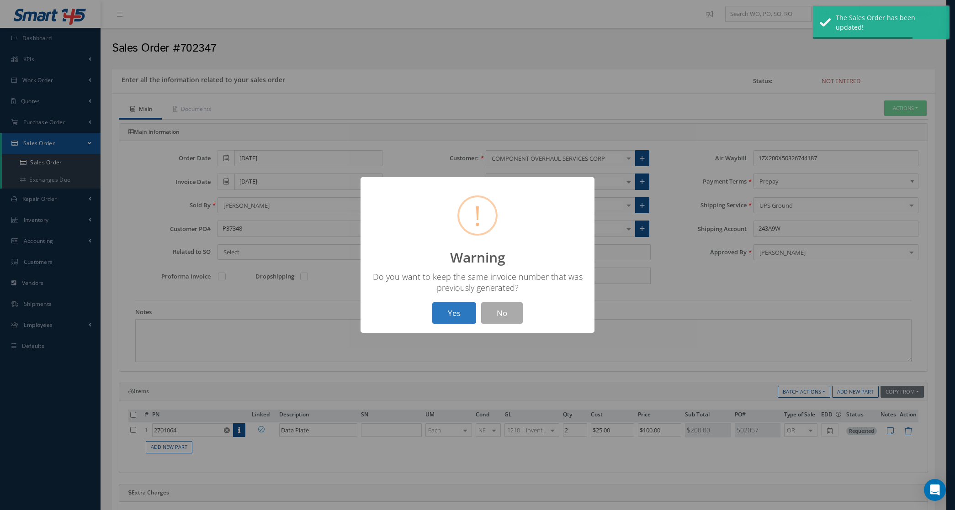
click at [450, 309] on button "Yes" at bounding box center [454, 312] width 44 height 21
click at [482, 309] on button "OK" at bounding box center [478, 312] width 42 height 21
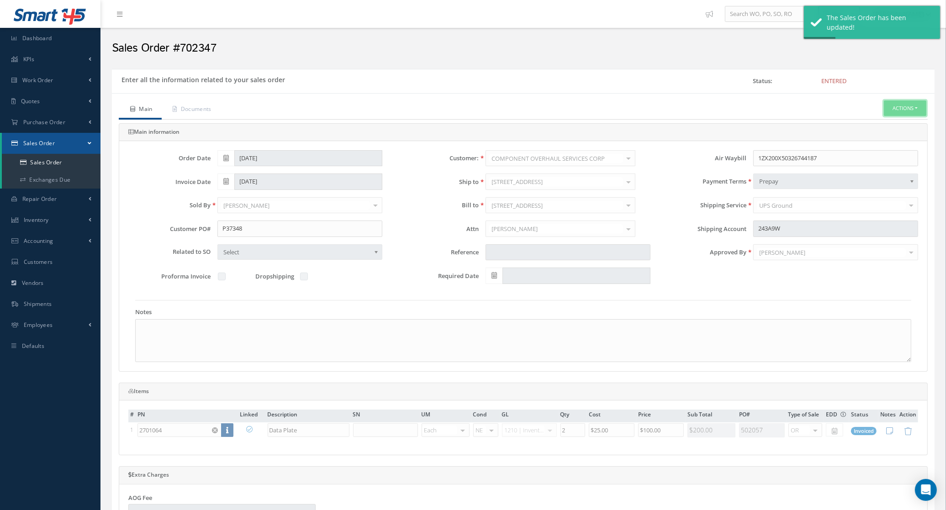
click at [906, 108] on button "Actions" at bounding box center [905, 109] width 42 height 16
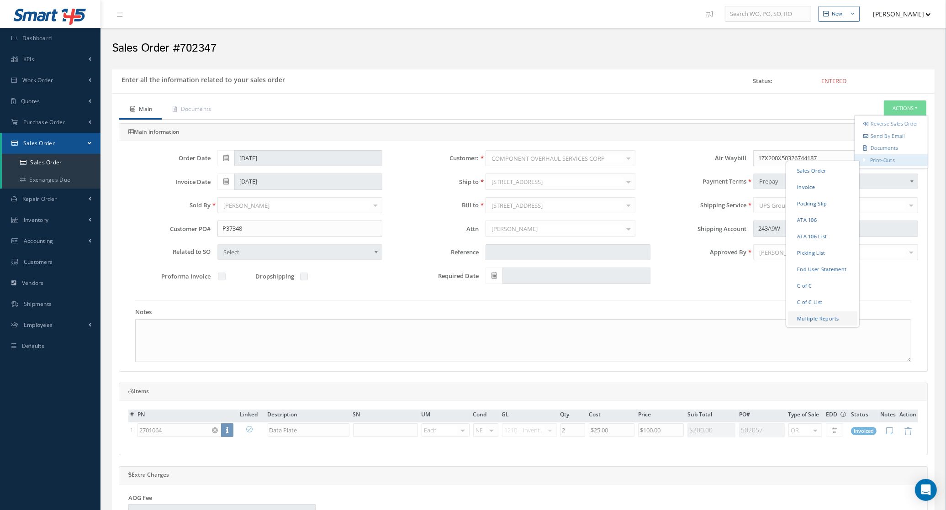
click at [833, 320] on link "Multiple Reports" at bounding box center [822, 318] width 69 height 14
checkbox input "true"
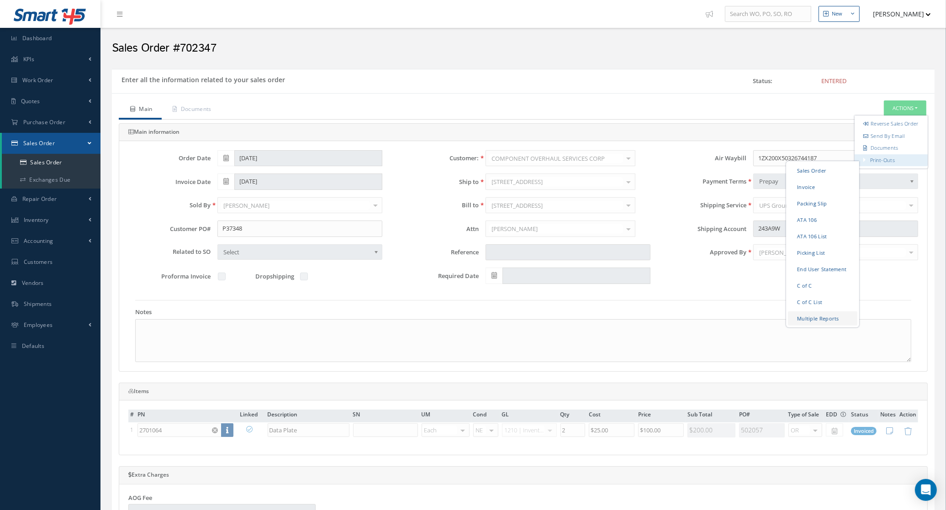
checkbox input "true"
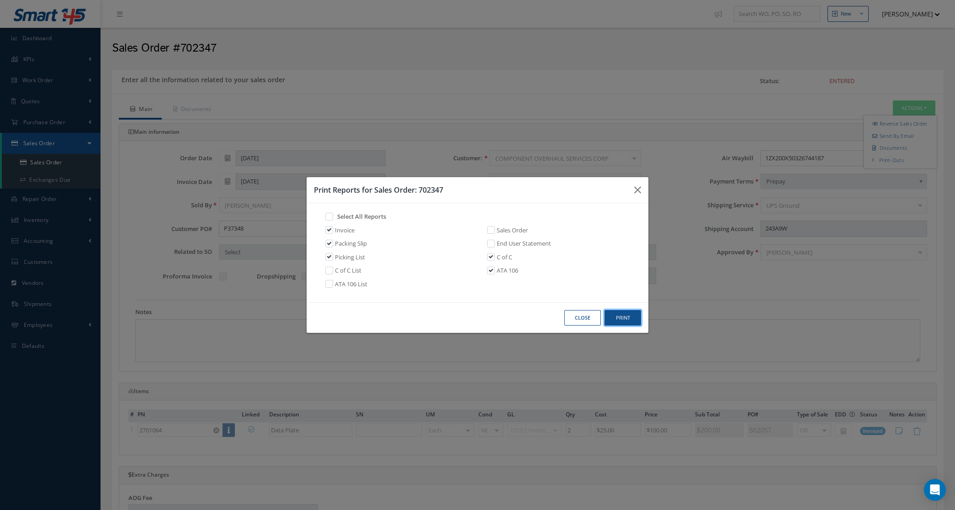
click at [611, 321] on button "Print" at bounding box center [623, 318] width 37 height 16
click at [574, 320] on button "Close" at bounding box center [582, 318] width 37 height 16
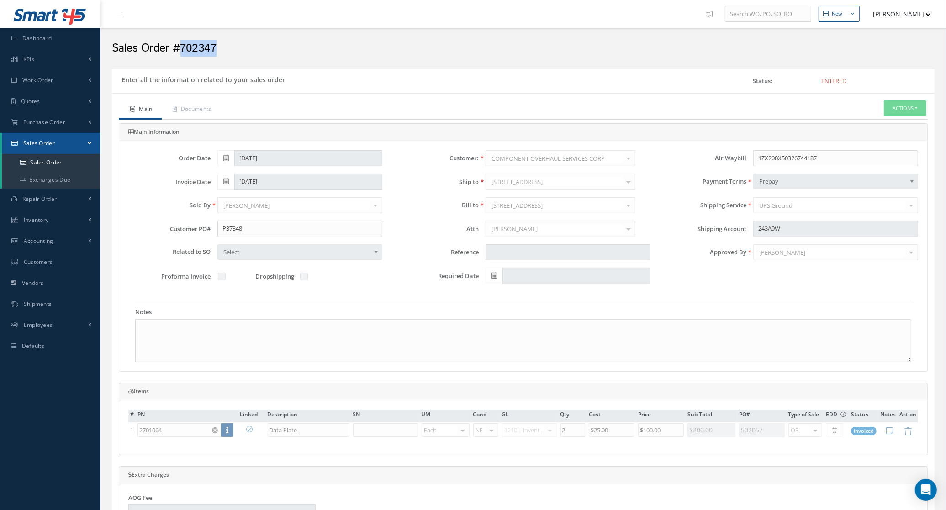
drag, startPoint x: 226, startPoint y: 57, endPoint x: 183, endPoint y: 46, distance: 44.8
click at [183, 46] on div "Sales Order #702347" at bounding box center [523, 45] width 837 height 27
copy h2 "702347"
click at [919, 108] on button "Actions" at bounding box center [905, 109] width 42 height 16
click at [895, 154] on link "Documents" at bounding box center [891, 148] width 73 height 12
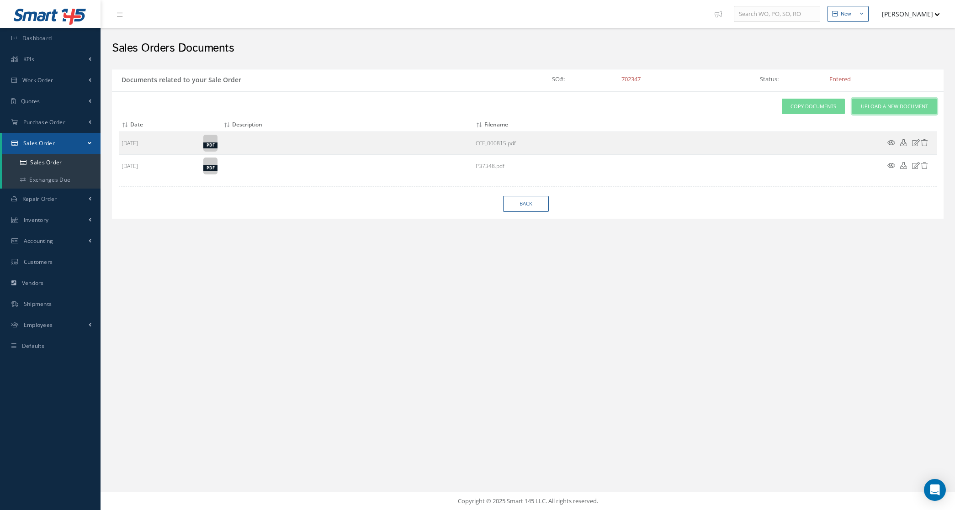
click at [862, 106] on span "Upload a New Document" at bounding box center [894, 107] width 67 height 8
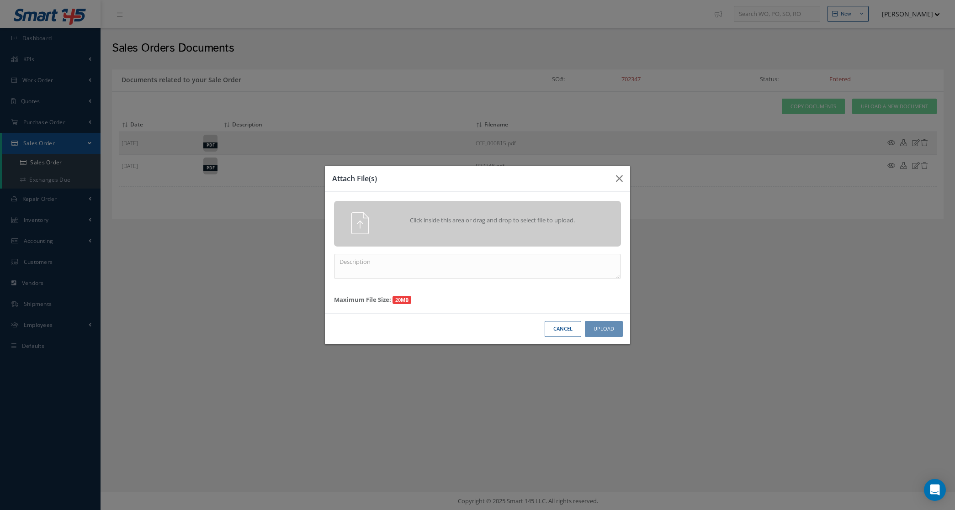
click at [557, 281] on div "Click inside this area or drag and drop to select file to upload. Maximum File …" at bounding box center [477, 253] width 305 height 122
click at [547, 266] on textarea at bounding box center [477, 266] width 286 height 25
paste textarea "702347"
type textarea "PPW SO 702347"
click at [531, 232] on div "Click inside this area or drag and drop to select file to upload." at bounding box center [477, 223] width 301 height 22
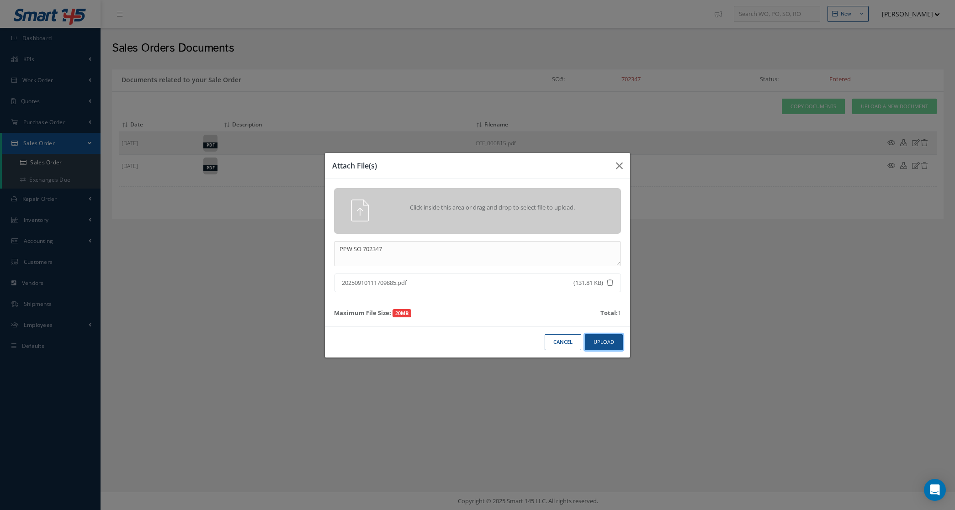
click at [595, 339] on button "Upload" at bounding box center [604, 342] width 38 height 16
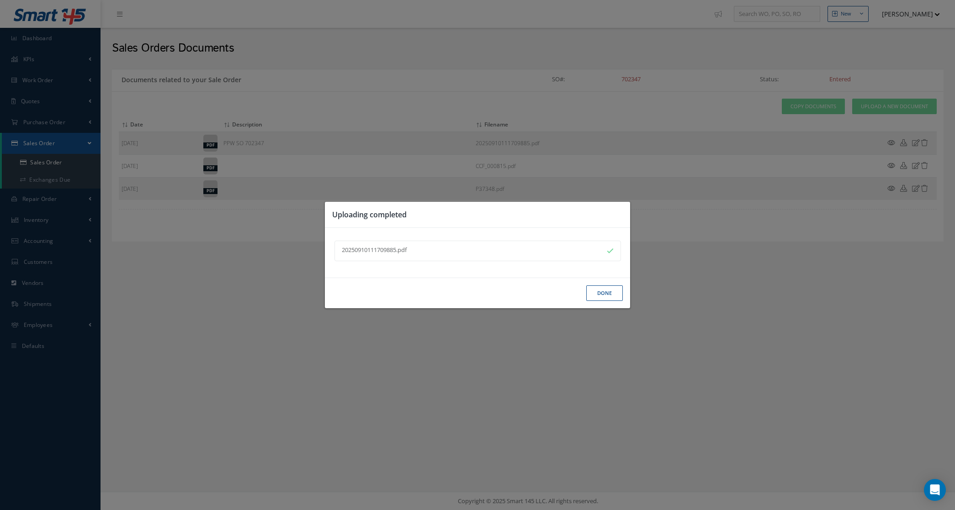
click at [595, 292] on button "Done" at bounding box center [604, 294] width 37 height 16
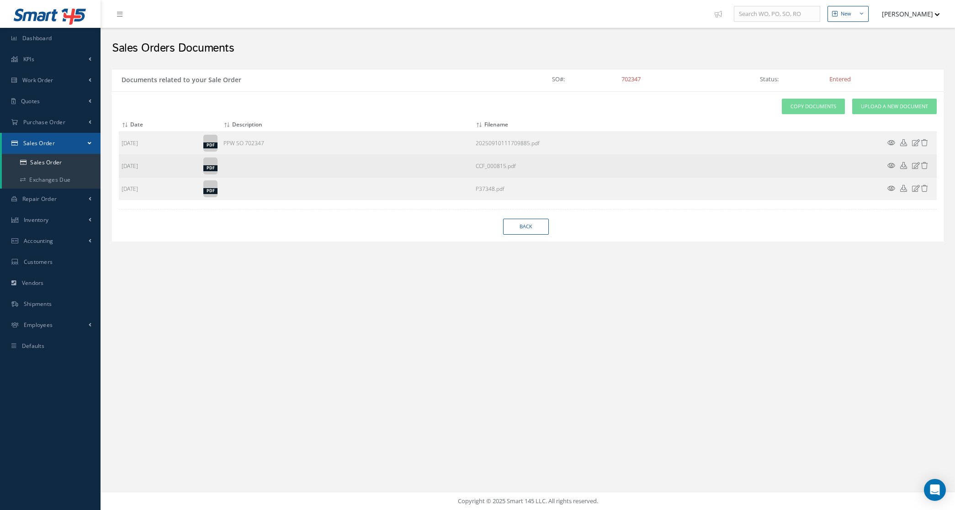
click at [887, 169] on icon at bounding box center [891, 165] width 8 height 7
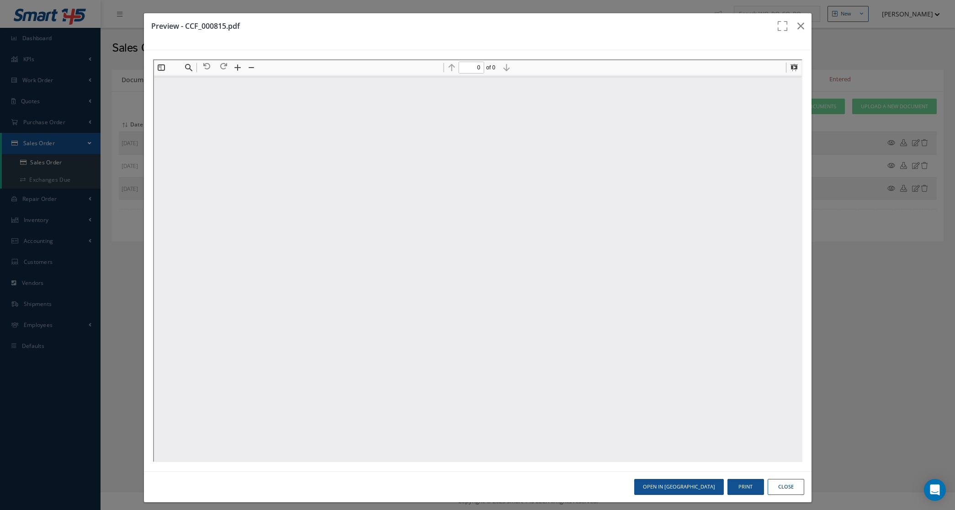
type input "1"
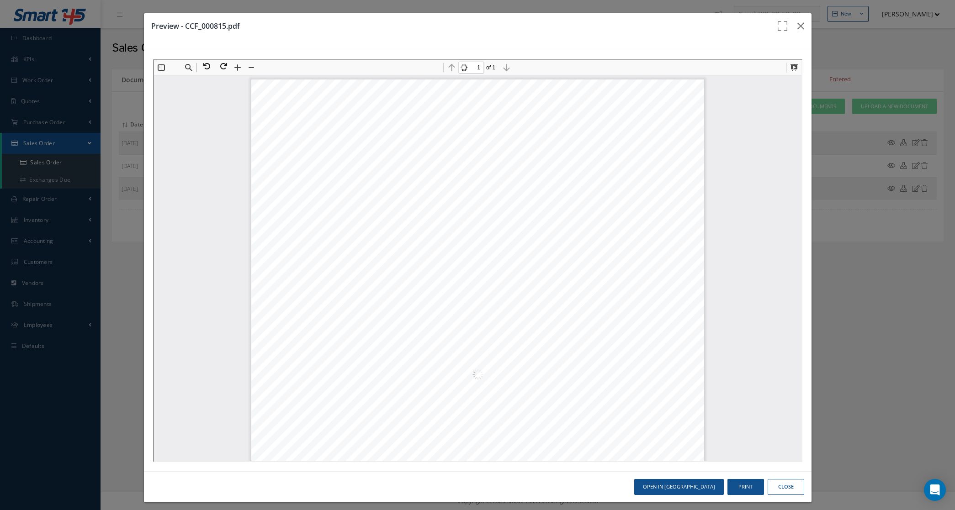
scroll to position [211, 0]
click at [730, 491] on button "Print" at bounding box center [745, 487] width 37 height 16
click at [778, 491] on button "Close" at bounding box center [786, 487] width 37 height 16
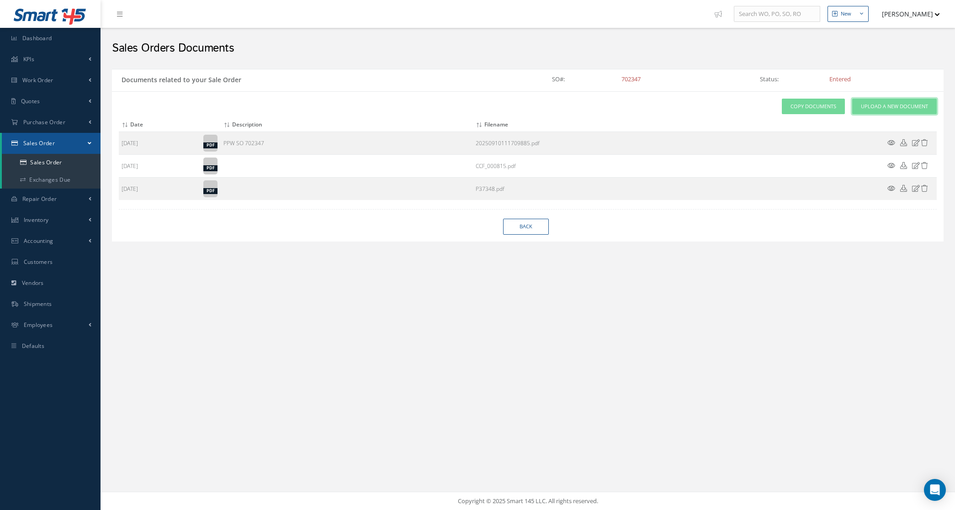
click at [859, 108] on link "Upload a New Document" at bounding box center [894, 107] width 85 height 16
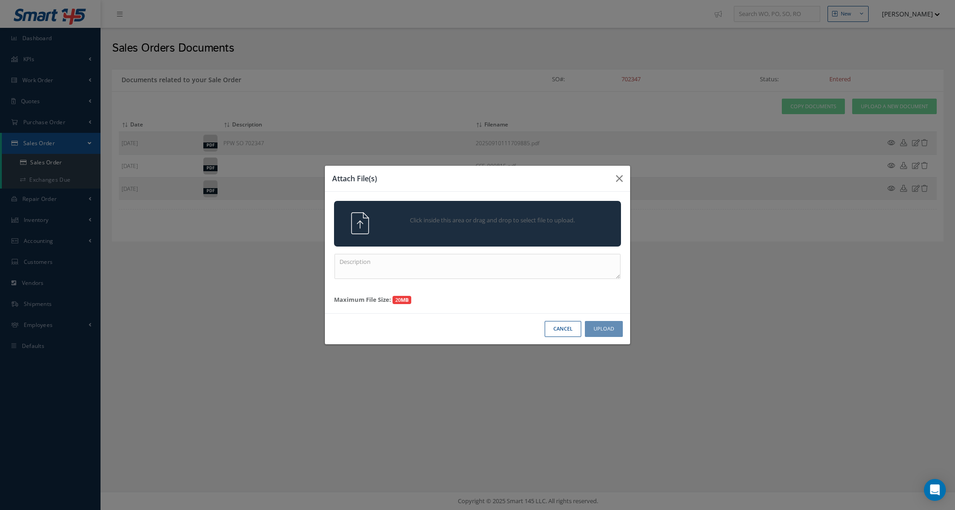
click at [558, 241] on div "Click inside this area or drag and drop to select file to upload." at bounding box center [477, 224] width 287 height 46
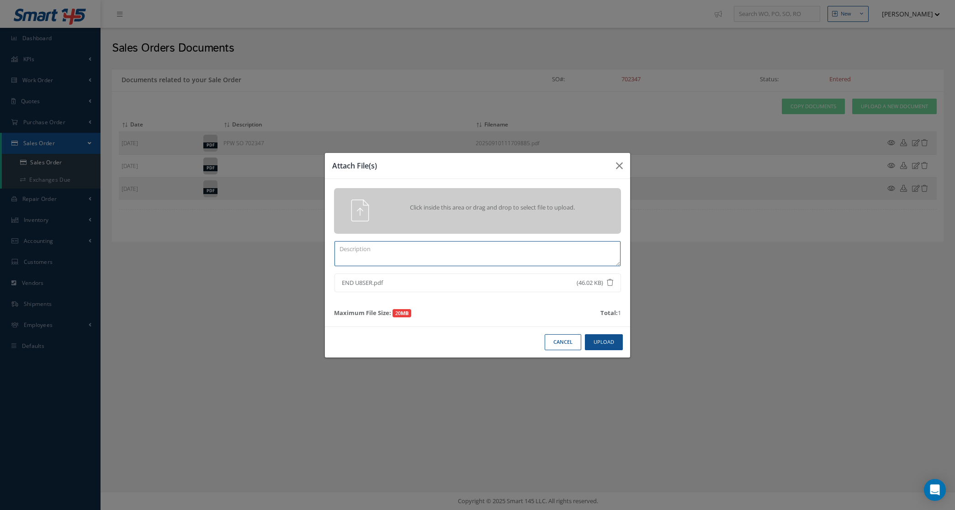
click at [510, 251] on textarea at bounding box center [477, 253] width 286 height 25
type textarea "END USER"
click at [617, 348] on button "Upload" at bounding box center [604, 342] width 38 height 16
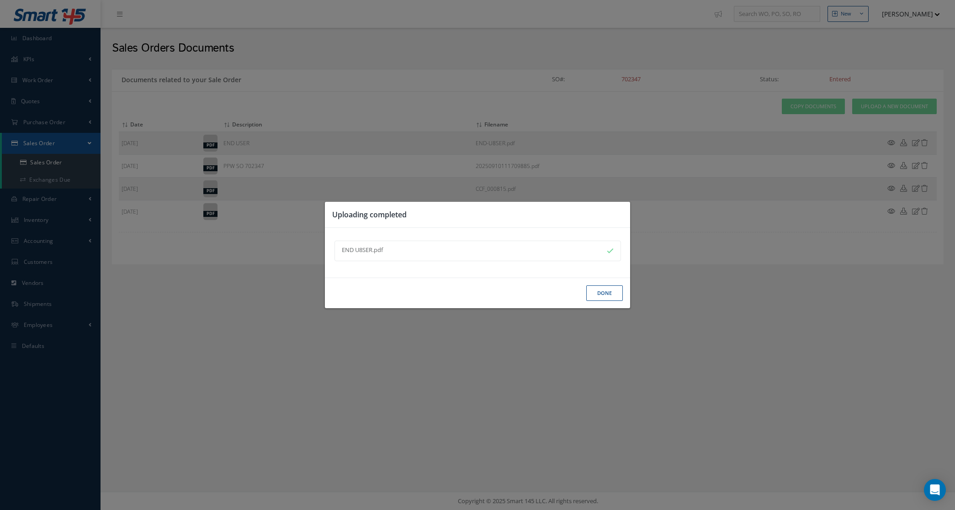
click at [603, 297] on button "Done" at bounding box center [604, 294] width 37 height 16
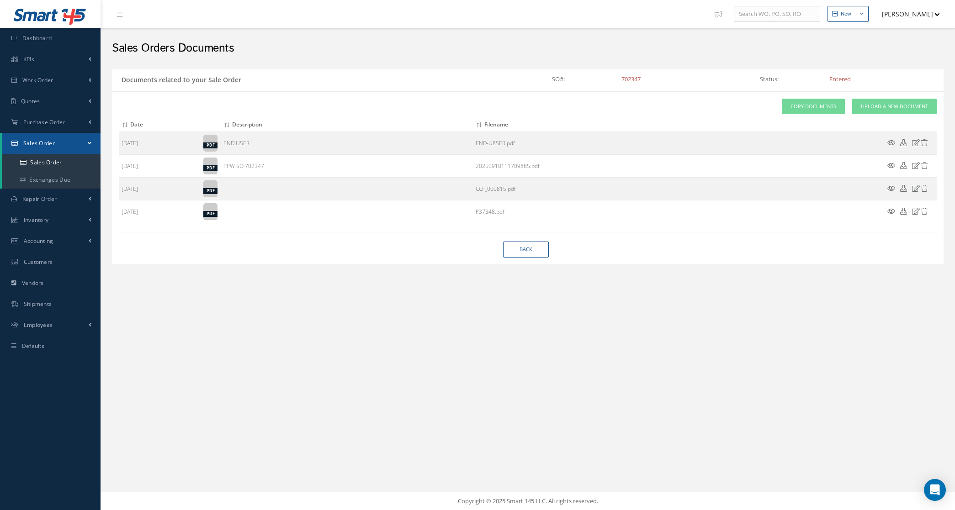
click at [524, 260] on div "Attach File(s) Click inside this area or drag and drop to select file to upload…" at bounding box center [528, 177] width 832 height 173
click at [522, 253] on link "Back" at bounding box center [526, 250] width 46 height 16
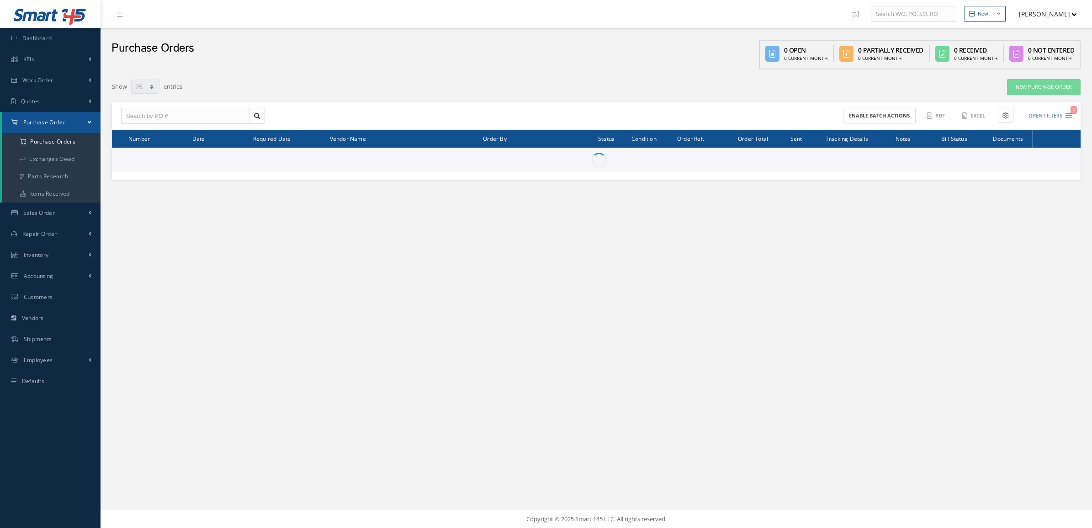
select select "25"
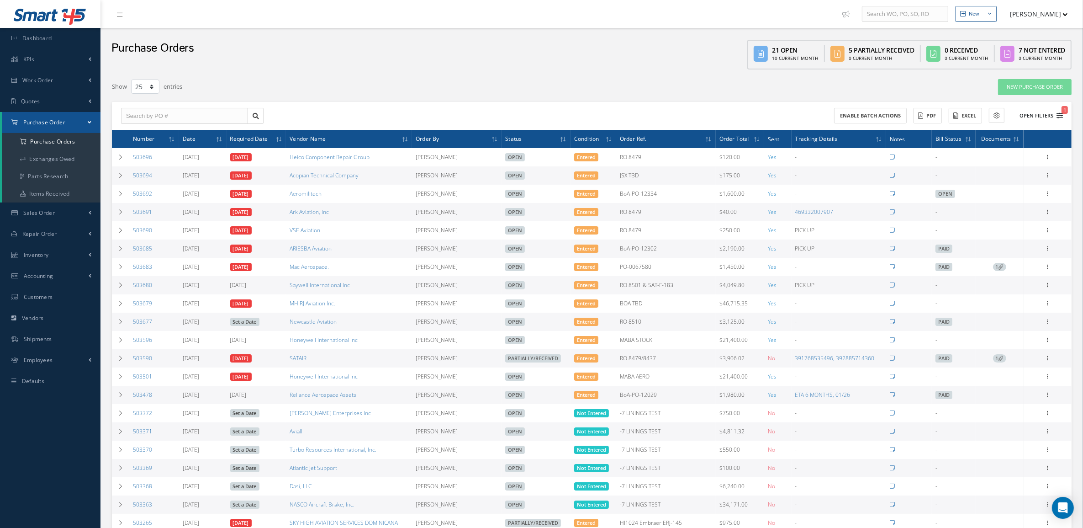
click at [1029, 116] on button "Open Filters 1" at bounding box center [1038, 115] width 52 height 15
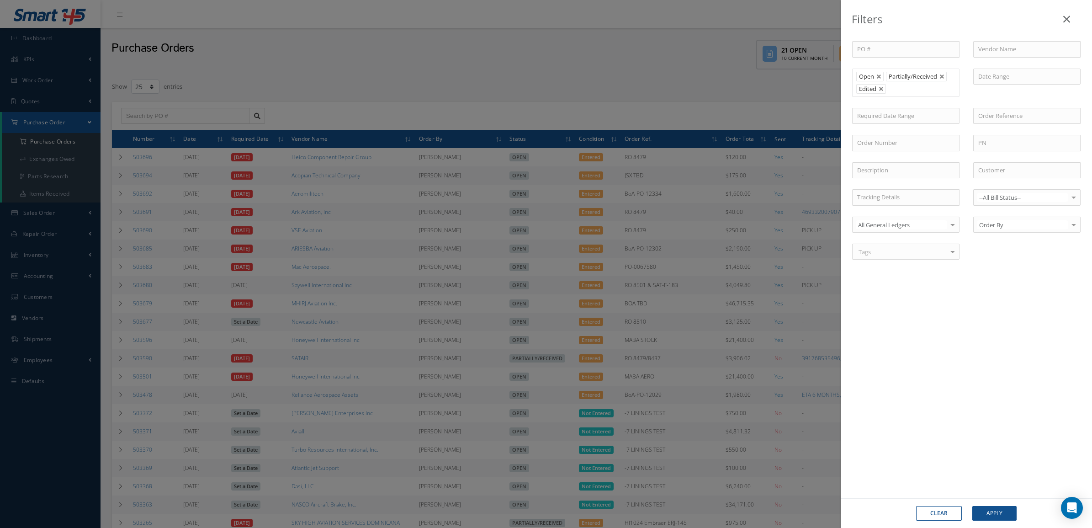
click at [949, 510] on button "Clear" at bounding box center [939, 513] width 46 height 15
type input "All Status"
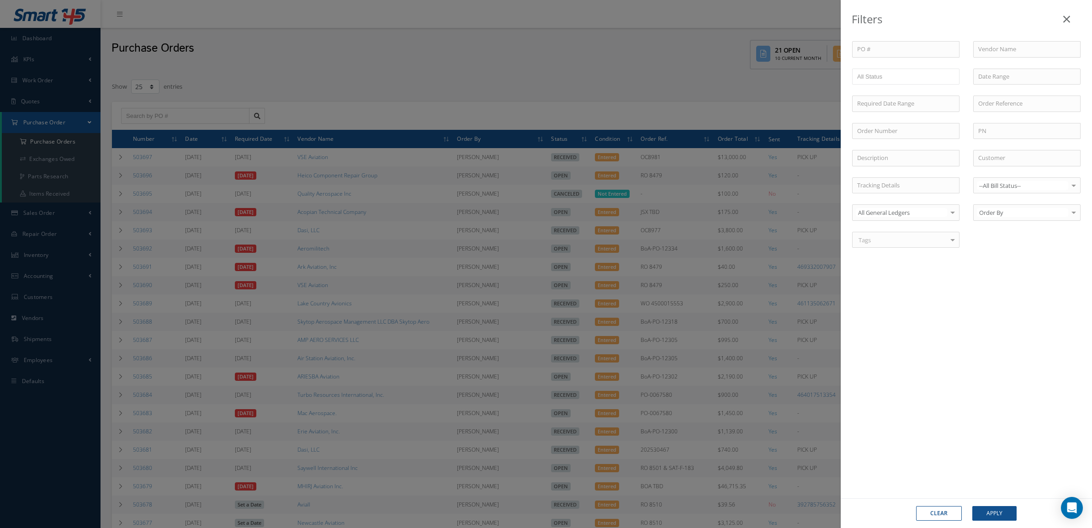
click at [238, 58] on div "Filters PO # Vendor Name Open Partially/Received Received Canceled Edited All S…" at bounding box center [546, 264] width 1092 height 528
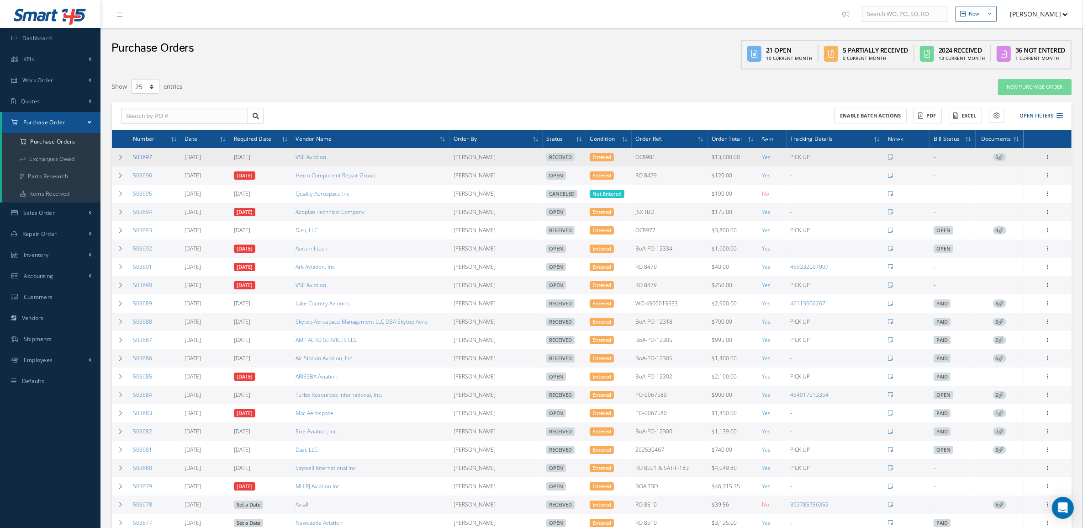
drag, startPoint x: 154, startPoint y: 159, endPoint x: 133, endPoint y: 159, distance: 21.5
click at [133, 159] on td "503697" at bounding box center [155, 157] width 52 height 18
copy link "503697"
click at [682, 149] on td "OC8981" at bounding box center [670, 157] width 76 height 18
drag, startPoint x: 681, startPoint y: 154, endPoint x: 651, endPoint y: 158, distance: 30.3
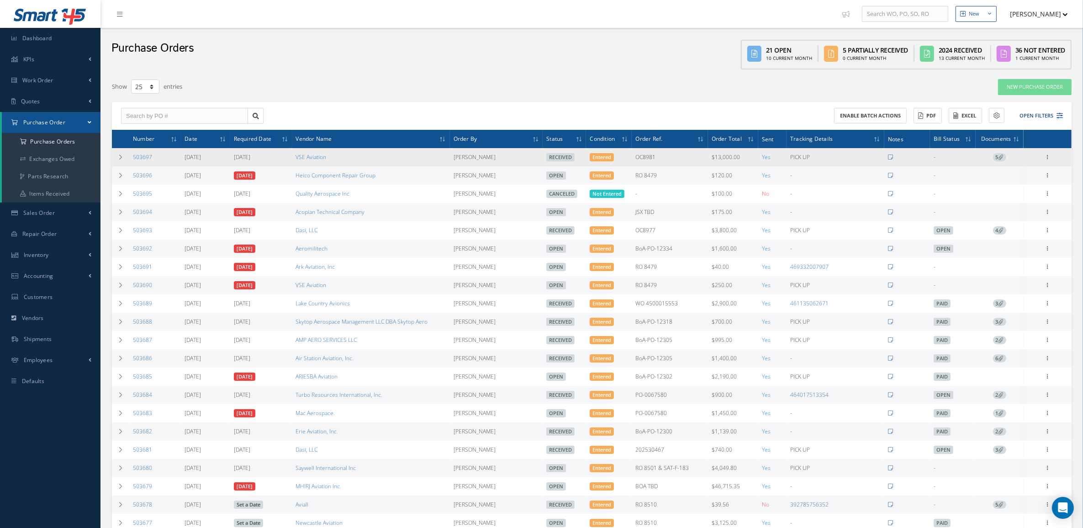
click at [651, 158] on td "OC8981" at bounding box center [670, 157] width 76 height 18
copy td "OC8981"
drag, startPoint x: 167, startPoint y: 156, endPoint x: 129, endPoint y: 152, distance: 38.2
click at [129, 152] on td "503697" at bounding box center [155, 157] width 52 height 18
copy link "503697"
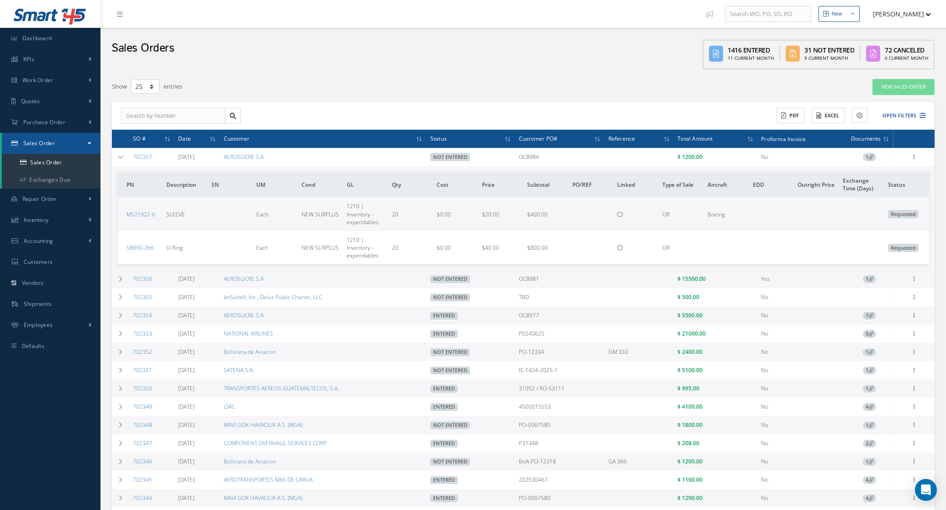
select select "25"
click at [122, 156] on icon at bounding box center [120, 156] width 6 height 5
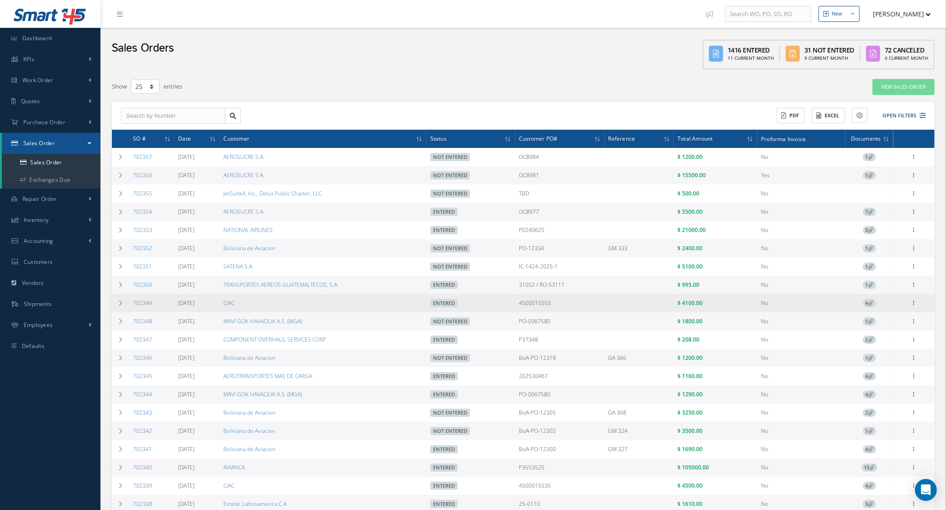
click at [913, 301] on div "Reverse Sales Order Edit Show Send By Email Documents Print-Outs Sales Order In…" at bounding box center [914, 303] width 11 height 11
click at [913, 302] on icon at bounding box center [914, 302] width 9 height 7
click at [883, 362] on link "Documents" at bounding box center [872, 364] width 72 height 12
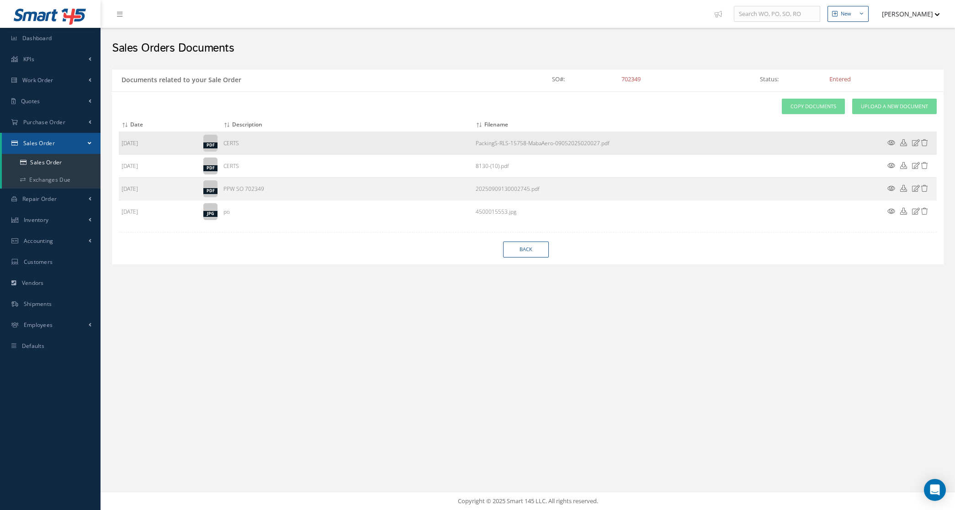
click at [892, 141] on icon at bounding box center [891, 142] width 8 height 7
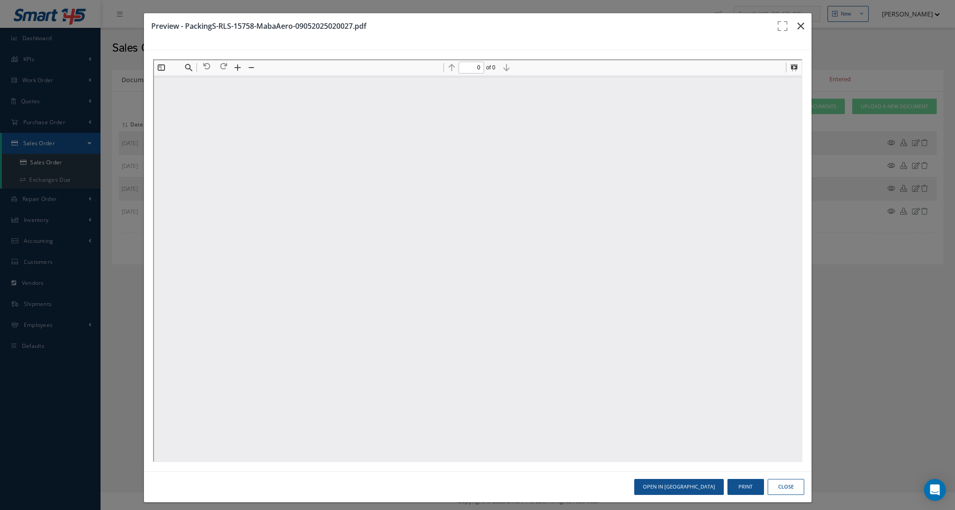
type input "1"
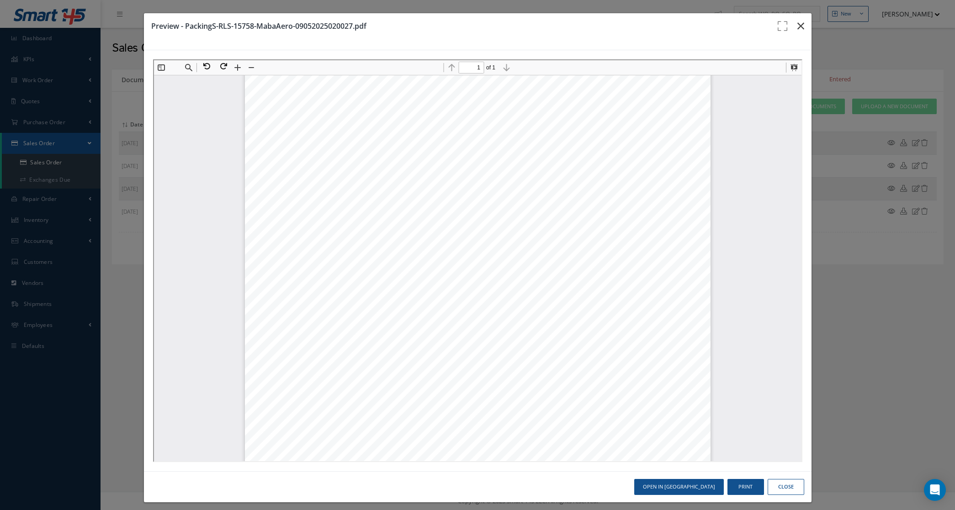
click at [797, 27] on icon "button" at bounding box center [800, 26] width 7 height 11
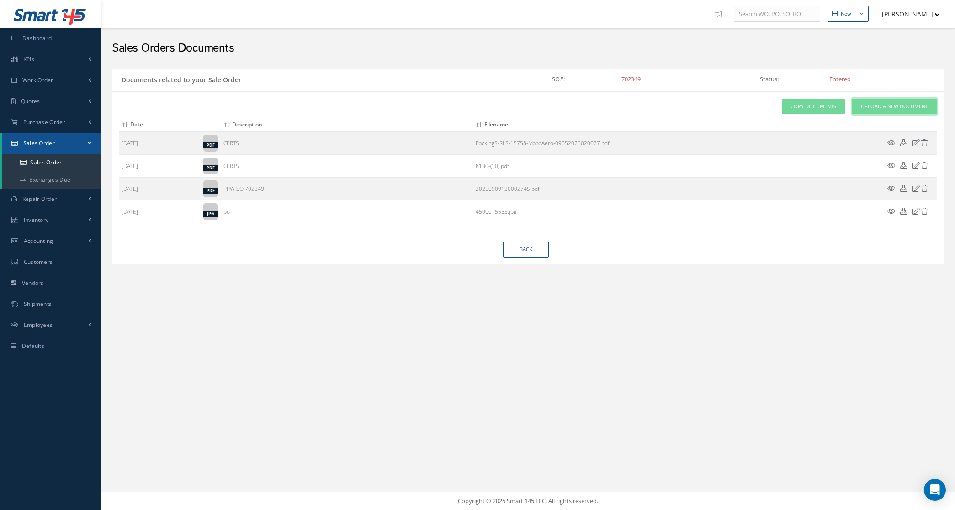
click at [897, 108] on span "Upload a New Document" at bounding box center [894, 107] width 67 height 8
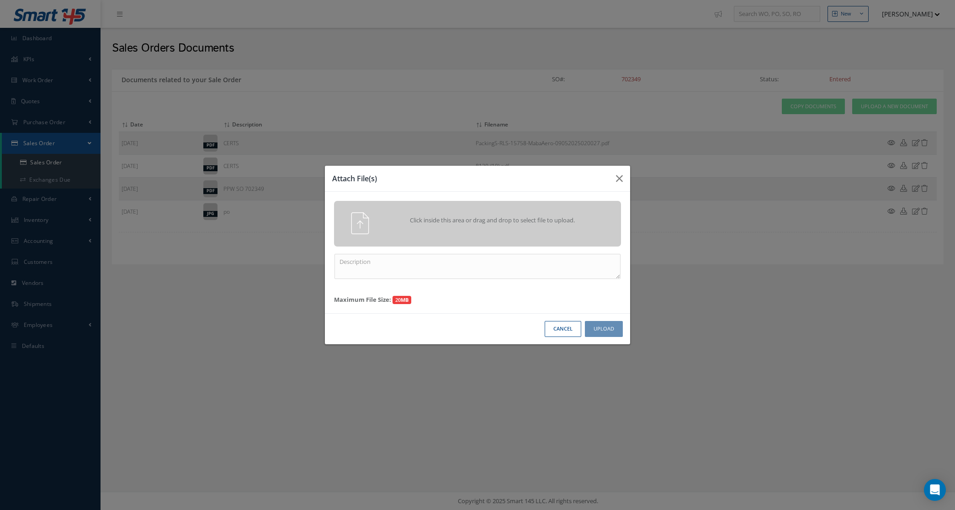
click at [588, 214] on div "Click inside this area or drag and drop to select file to upload." at bounding box center [490, 221] width 226 height 18
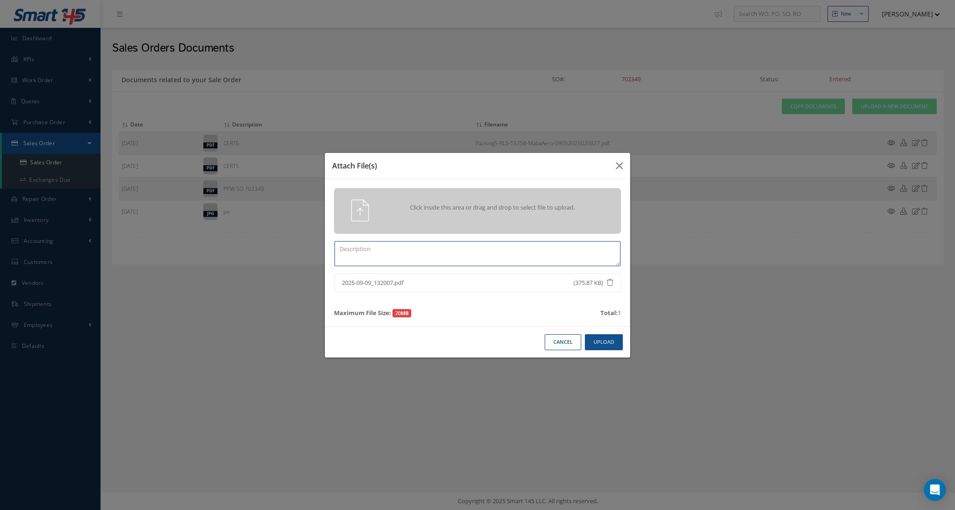
click at [457, 257] on textarea at bounding box center [477, 253] width 286 height 25
type textarea "trace"
click at [594, 341] on button "Upload" at bounding box center [604, 342] width 38 height 16
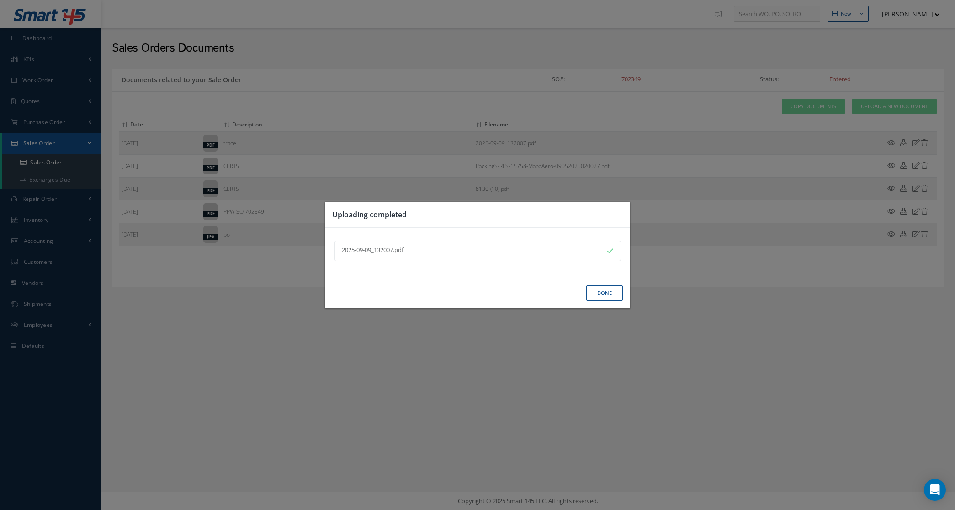
click at [594, 295] on button "Done" at bounding box center [604, 294] width 37 height 16
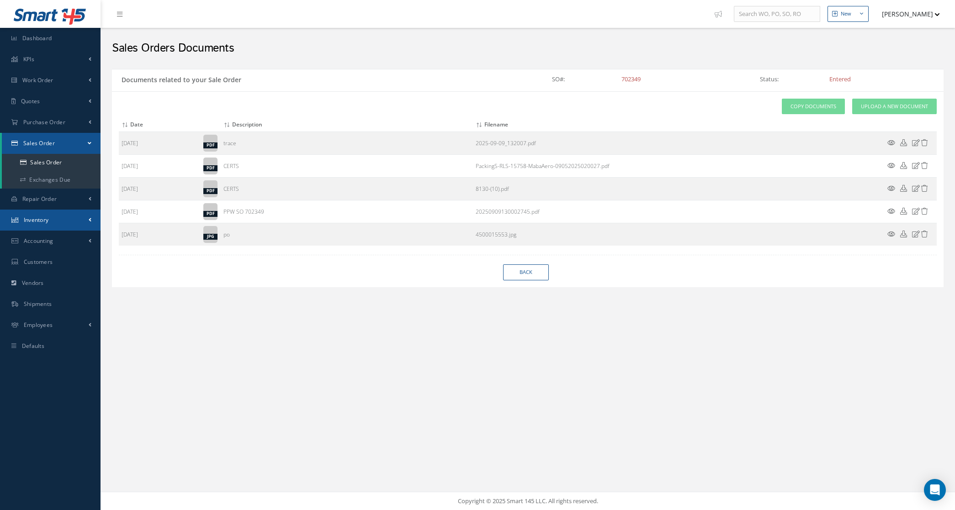
click at [44, 215] on link "Inventory" at bounding box center [50, 220] width 101 height 21
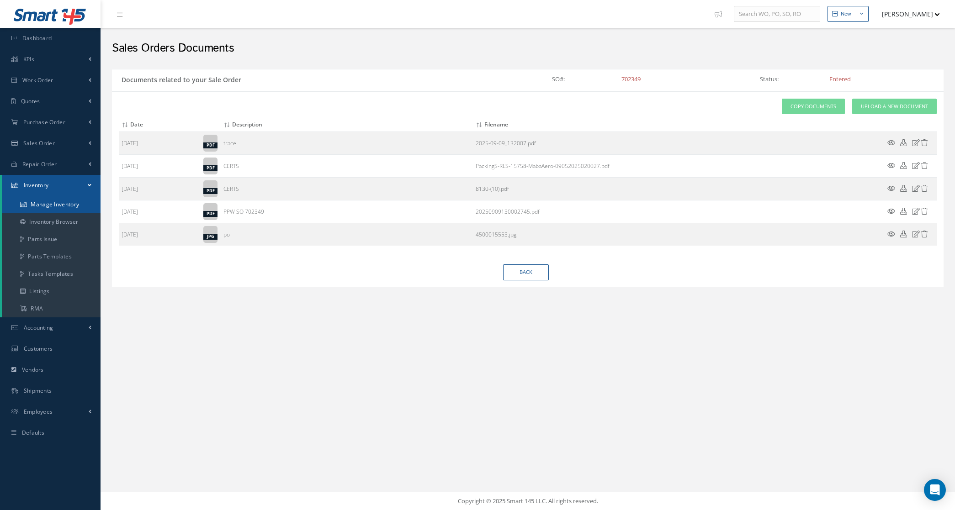
click at [44, 206] on link "Manage Inventory" at bounding box center [51, 204] width 99 height 17
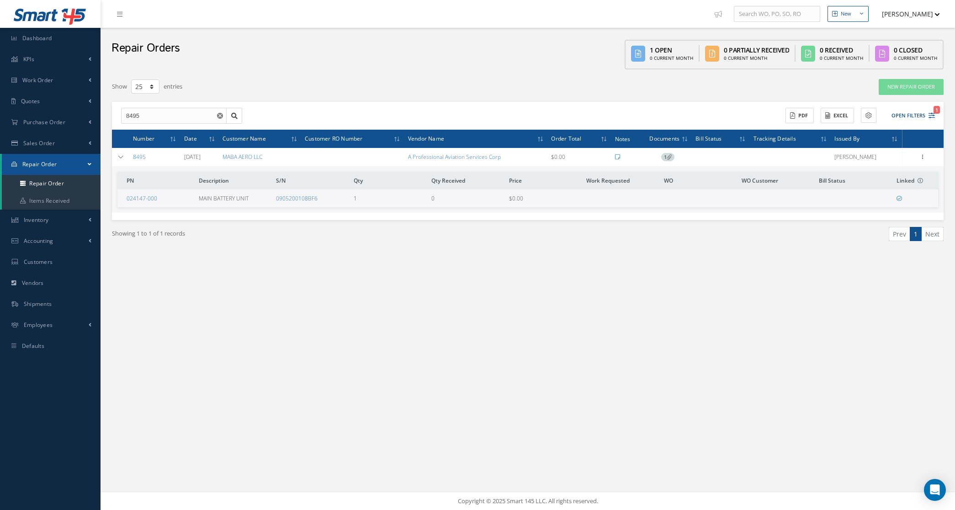
select select "25"
click at [31, 117] on link "Purchase Order" at bounding box center [50, 122] width 101 height 21
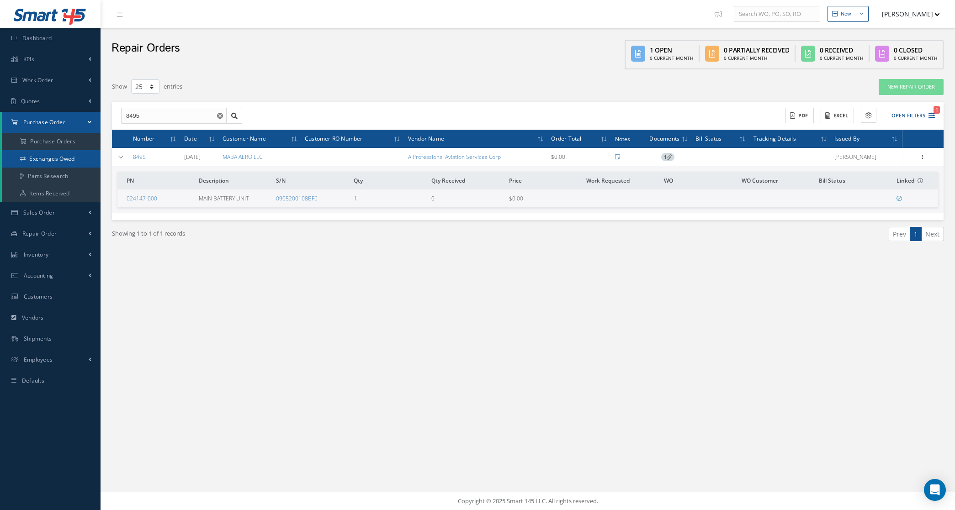
click at [37, 150] on link "Exchanges Owed" at bounding box center [51, 158] width 99 height 17
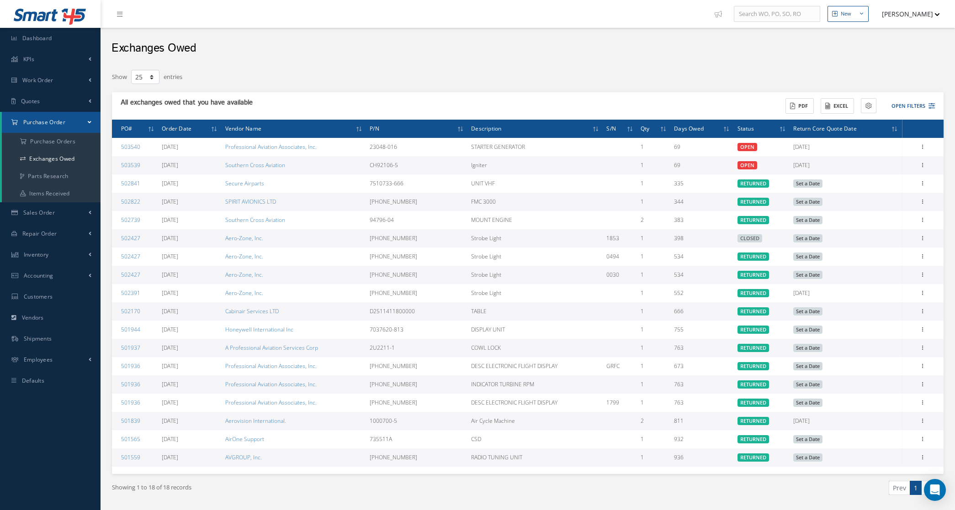
select select "25"
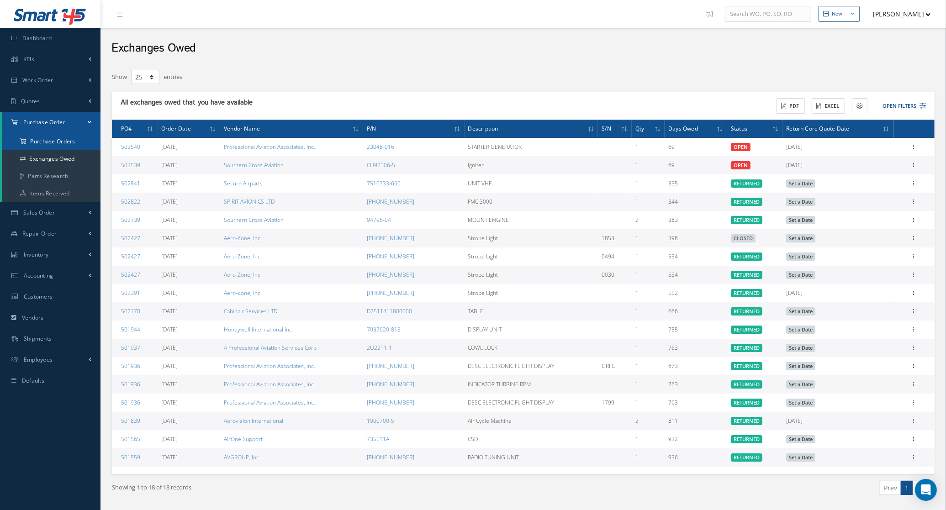
click at [53, 136] on a=1&status_id=2&status_id=3&status_id=5&collapsedFilters"] "Purchase Orders" at bounding box center [51, 141] width 99 height 17
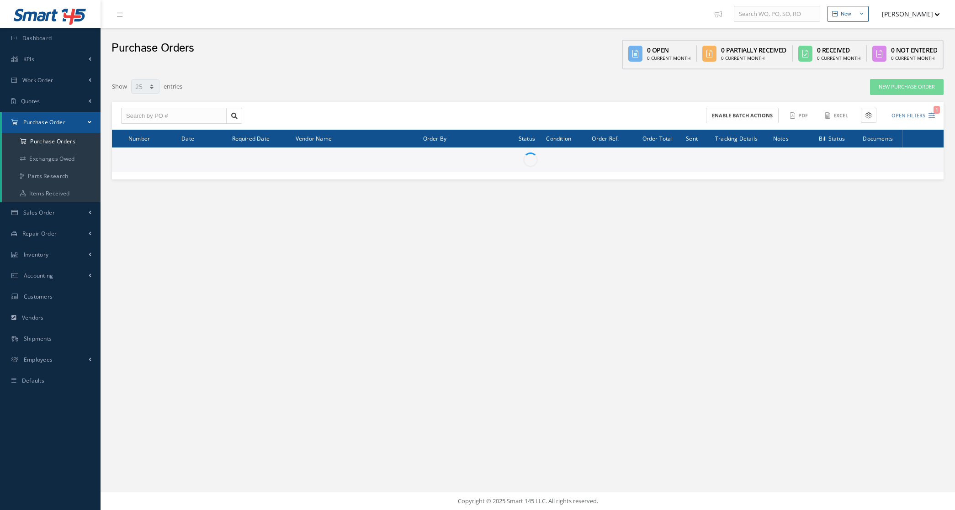
select select "25"
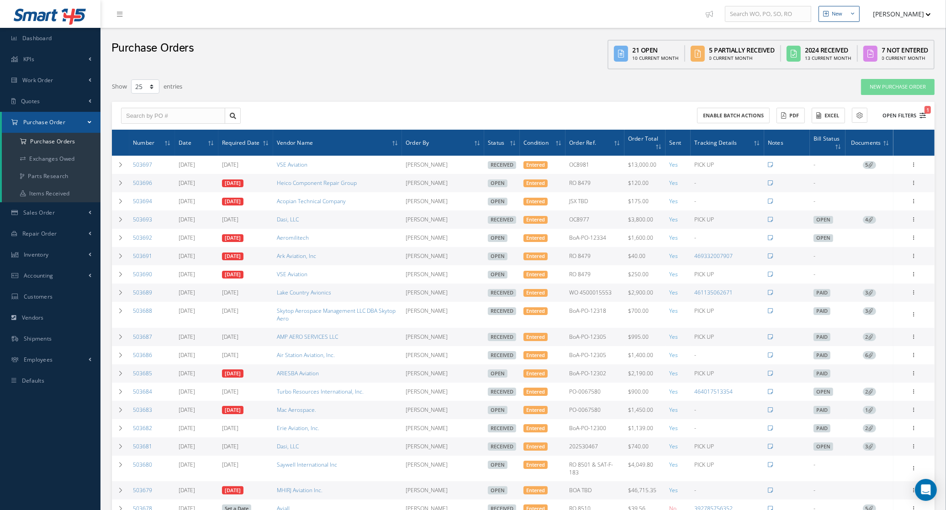
click at [896, 112] on button "Open Filters 1" at bounding box center [901, 115] width 52 height 15
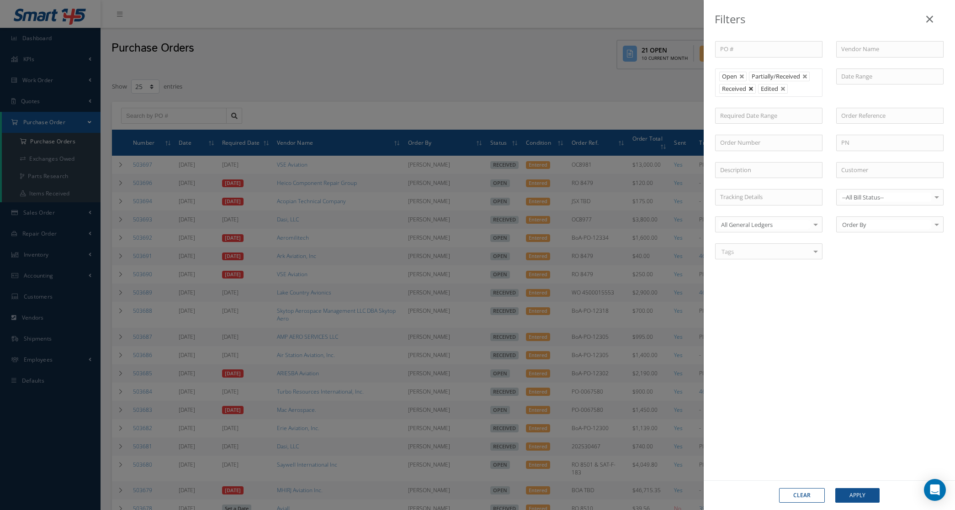
click at [752, 90] on link at bounding box center [750, 88] width 5 height 5
click at [871, 489] on button "Apply" at bounding box center [857, 495] width 44 height 15
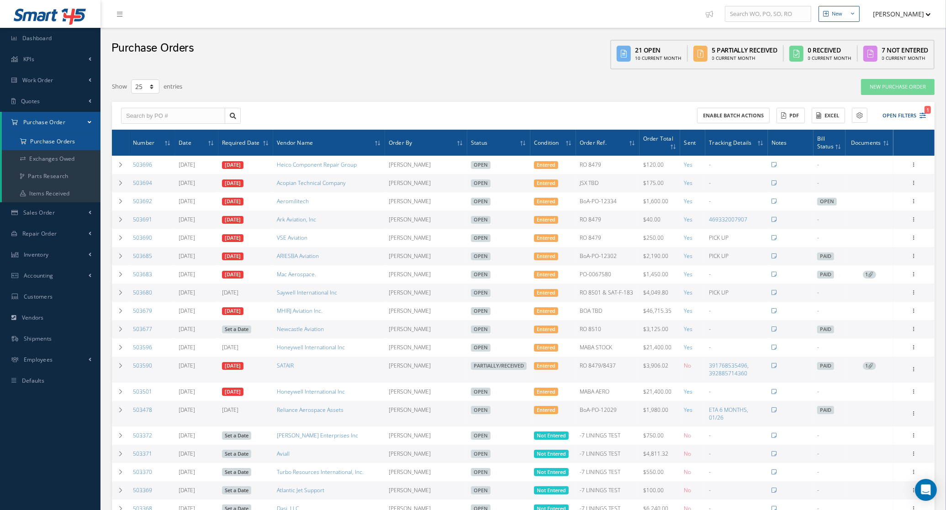
click at [47, 145] on a=1&status_id=2&status_id=3&status_id=5&collapsedFilters"] "Purchase Orders" at bounding box center [51, 141] width 99 height 17
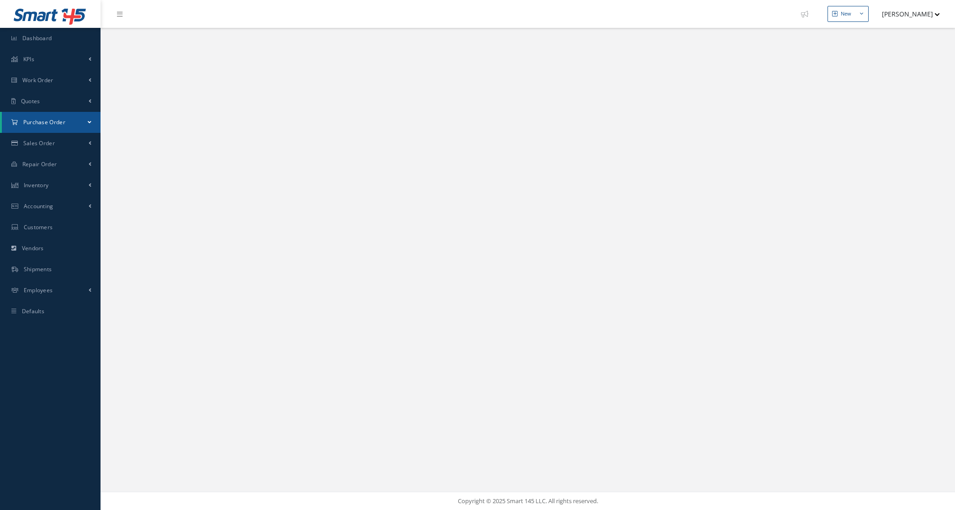
select select "25"
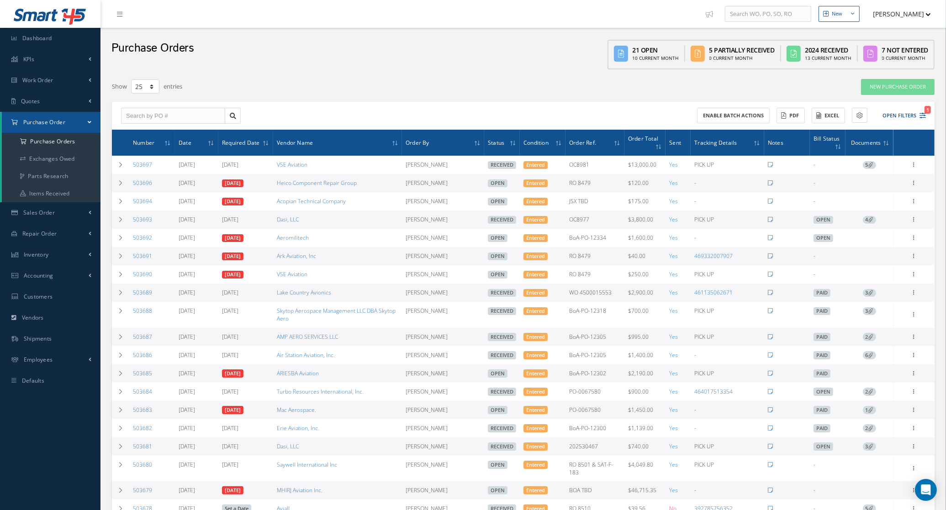
click at [868, 295] on span "3" at bounding box center [869, 293] width 13 height 8
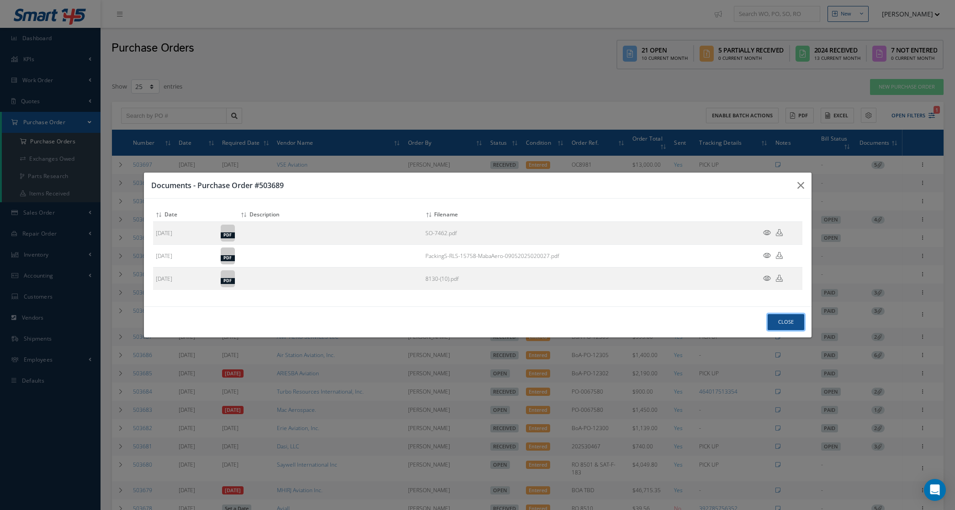
click at [775, 317] on button "Close" at bounding box center [786, 322] width 37 height 16
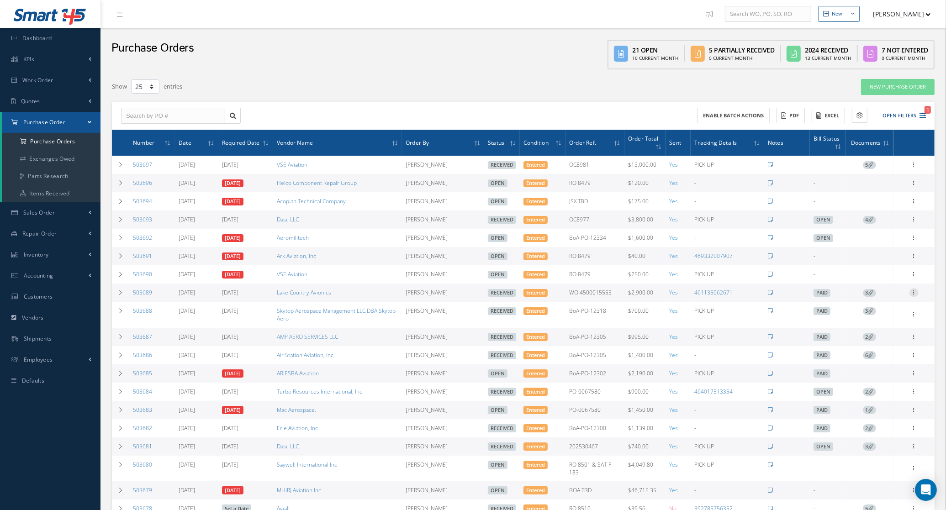
click at [912, 293] on icon at bounding box center [914, 291] width 9 height 7
click at [875, 357] on link "Documents" at bounding box center [872, 358] width 72 height 12
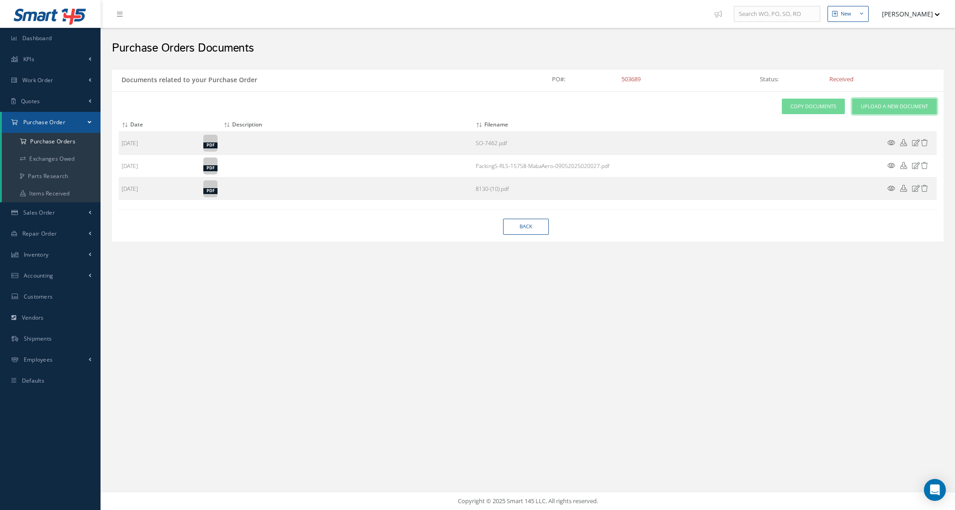
click at [868, 112] on link "Upload a New Document" at bounding box center [894, 107] width 85 height 16
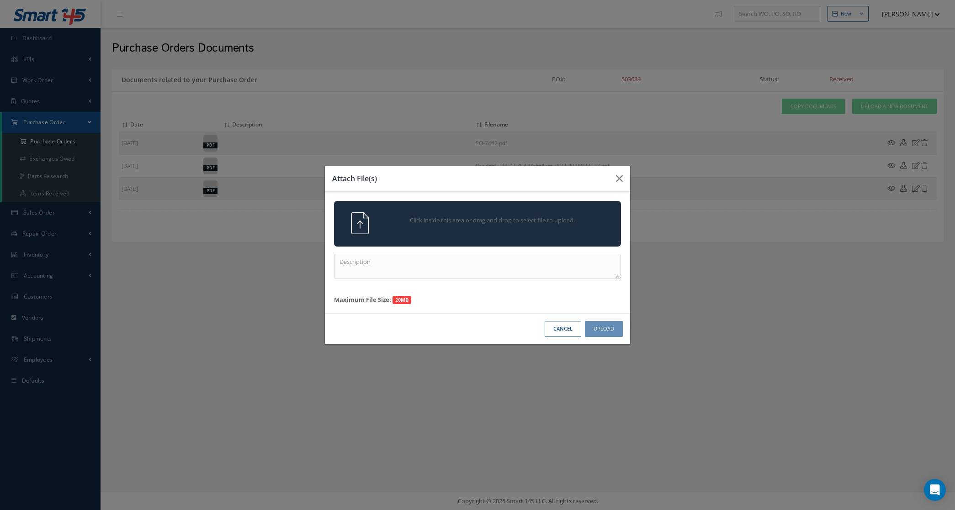
click at [451, 231] on div "Click inside this area or drag and drop to select file to upload." at bounding box center [477, 223] width 301 height 22
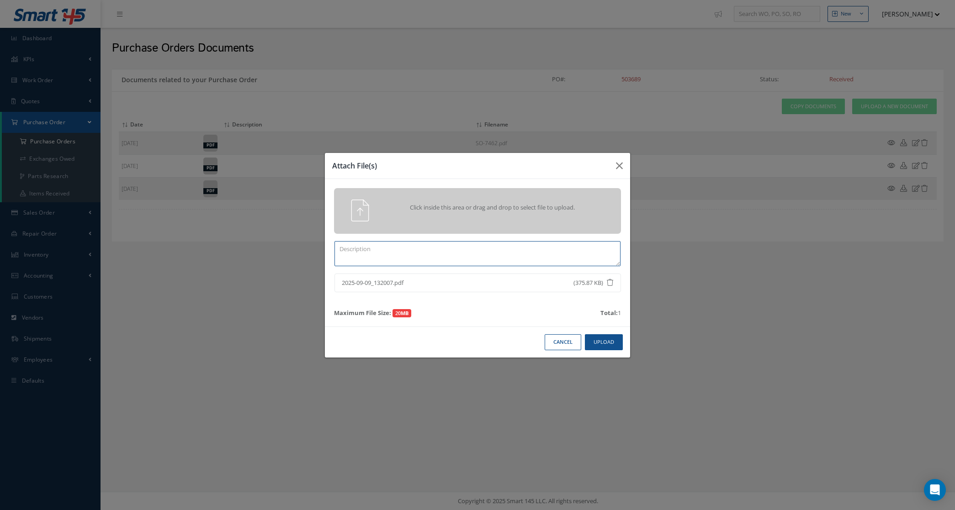
click at [558, 244] on textarea at bounding box center [477, 253] width 286 height 25
type textarea "trace"
click at [613, 339] on button "Upload" at bounding box center [604, 342] width 38 height 16
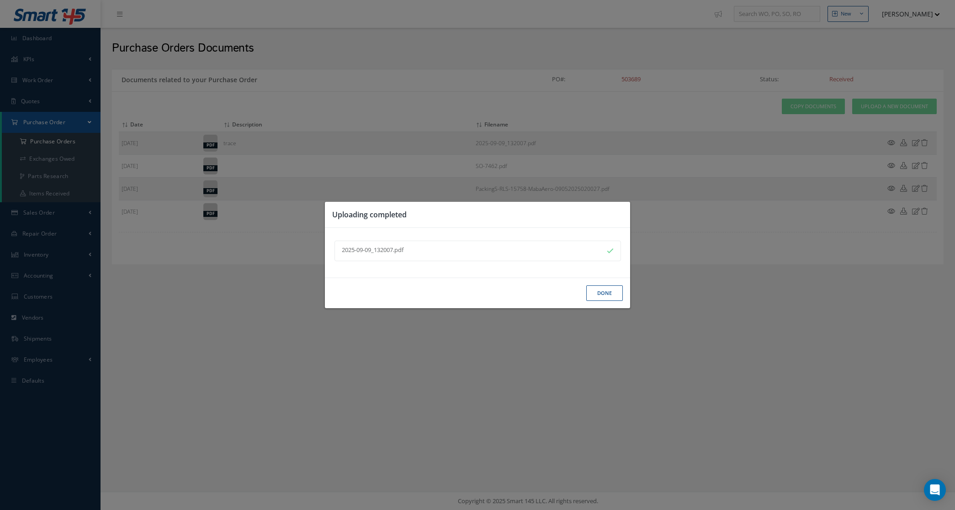
click at [593, 291] on button "Done" at bounding box center [604, 294] width 37 height 16
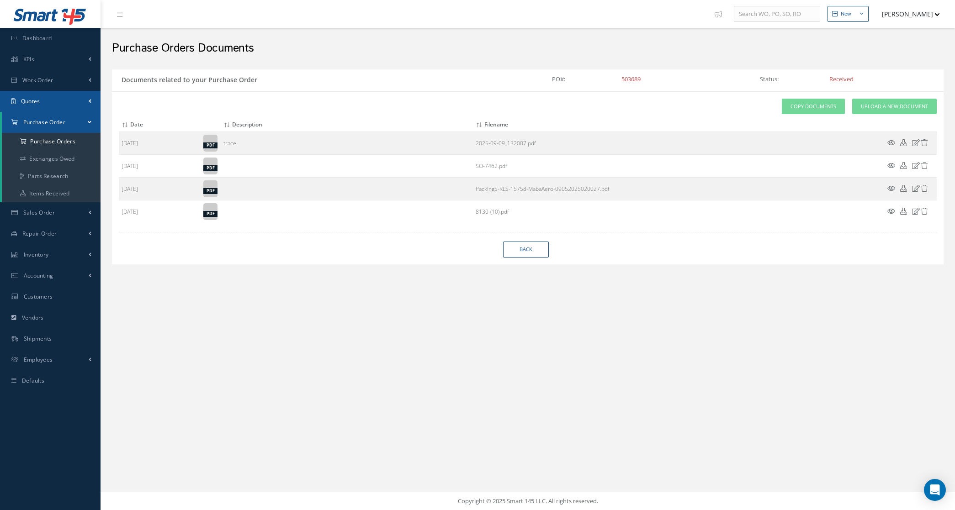
click at [47, 96] on link "Quotes" at bounding box center [50, 101] width 101 height 21
click at [51, 119] on link "Customers Quotes" at bounding box center [51, 120] width 99 height 17
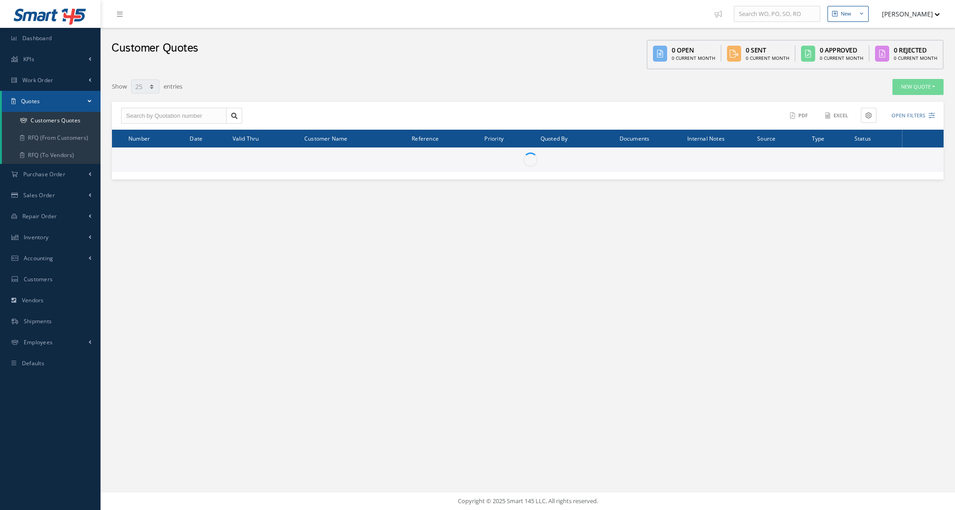
select select "25"
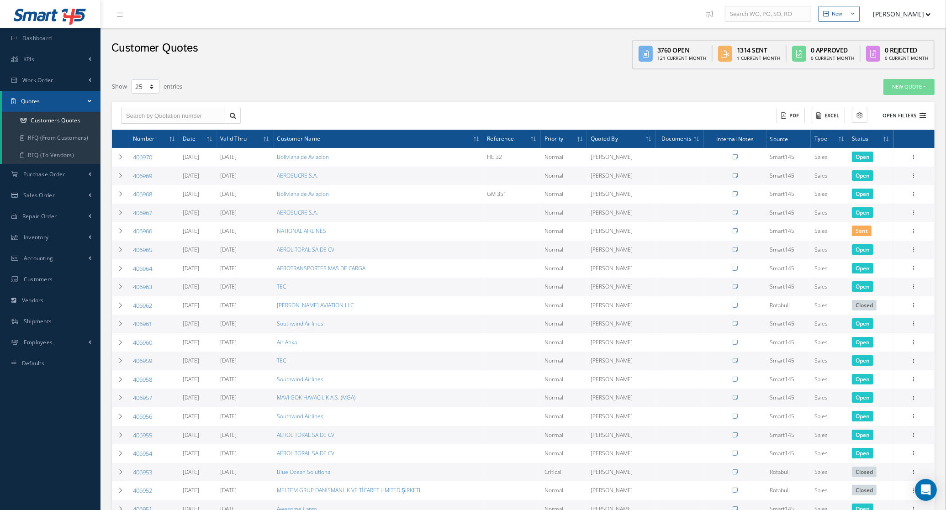
click at [918, 111] on button "Open Filters" at bounding box center [901, 115] width 52 height 15
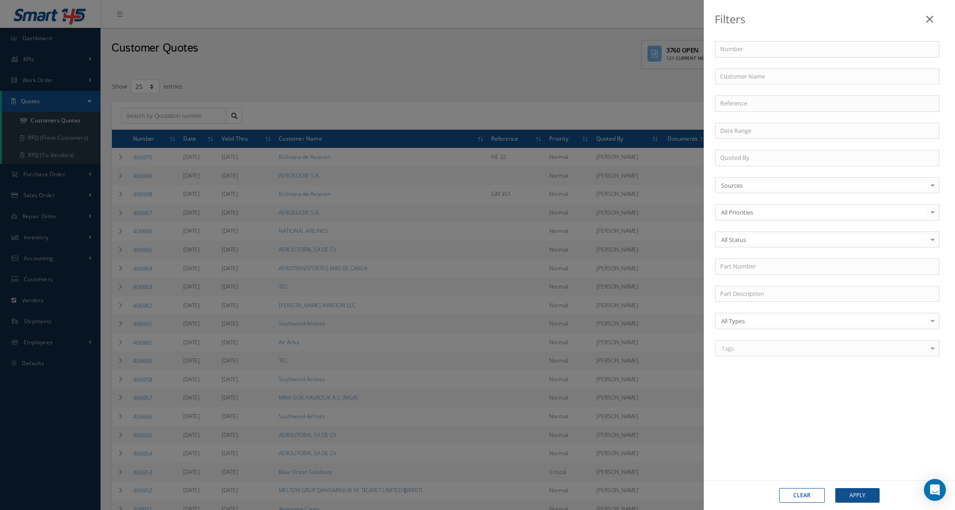
click at [759, 256] on div "Number Customer Name Reference Quoted By Sources Sources Smart145 Rotabull No e…" at bounding box center [829, 204] width 242 height 326
click at [761, 273] on input "text" at bounding box center [827, 267] width 224 height 16
paste input "TV732-10ZWH"
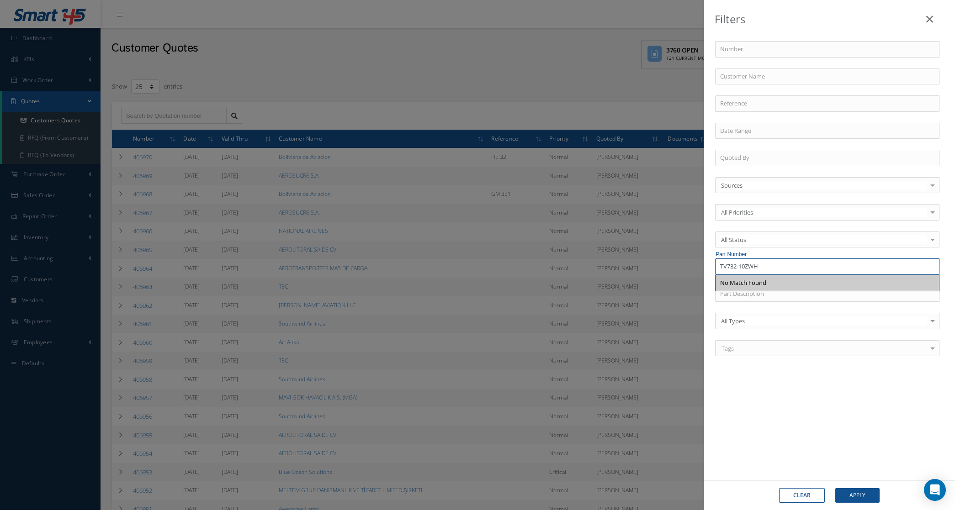
click at [720, 267] on input "TV732-10ZWH" at bounding box center [827, 267] width 224 height 16
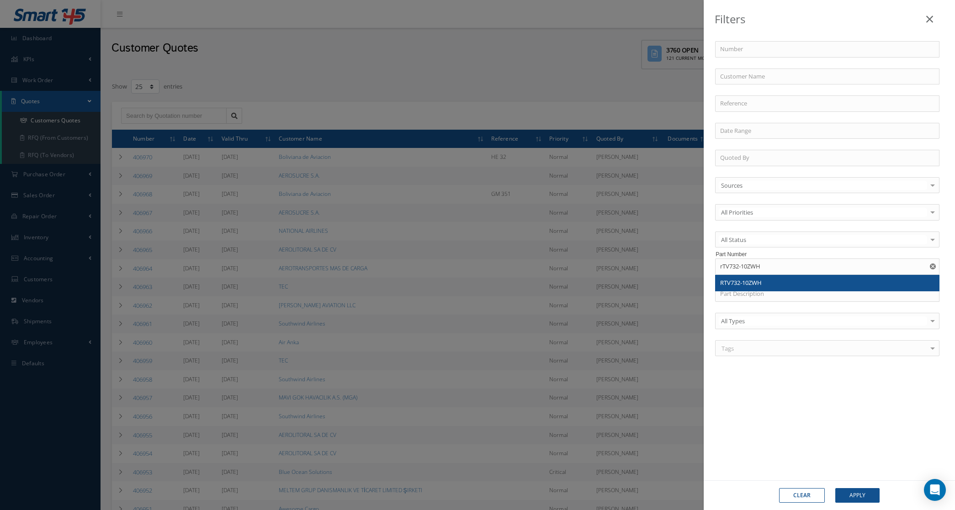
click at [784, 289] on div "RTV732-10ZWH" at bounding box center [827, 283] width 223 height 16
type input "RTV732-10ZWH"
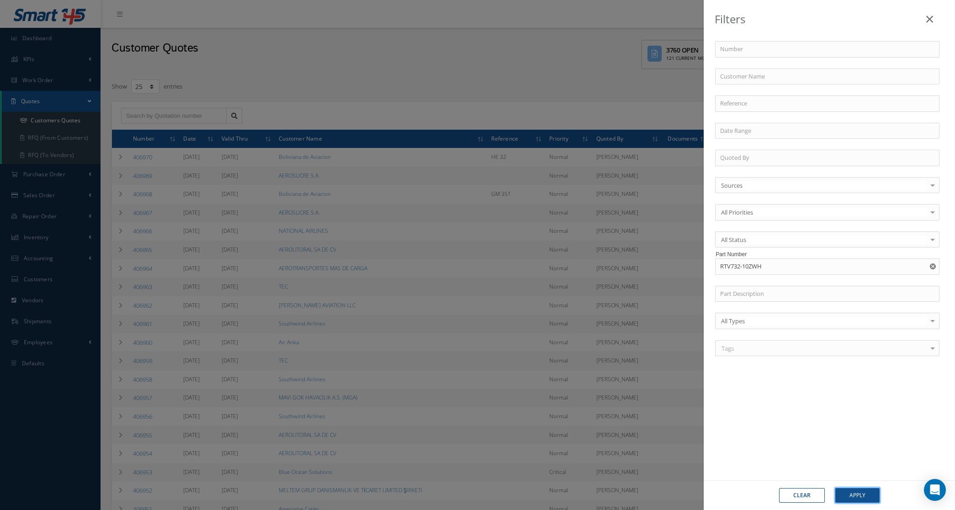
click at [862, 502] on button "Apply" at bounding box center [857, 495] width 44 height 15
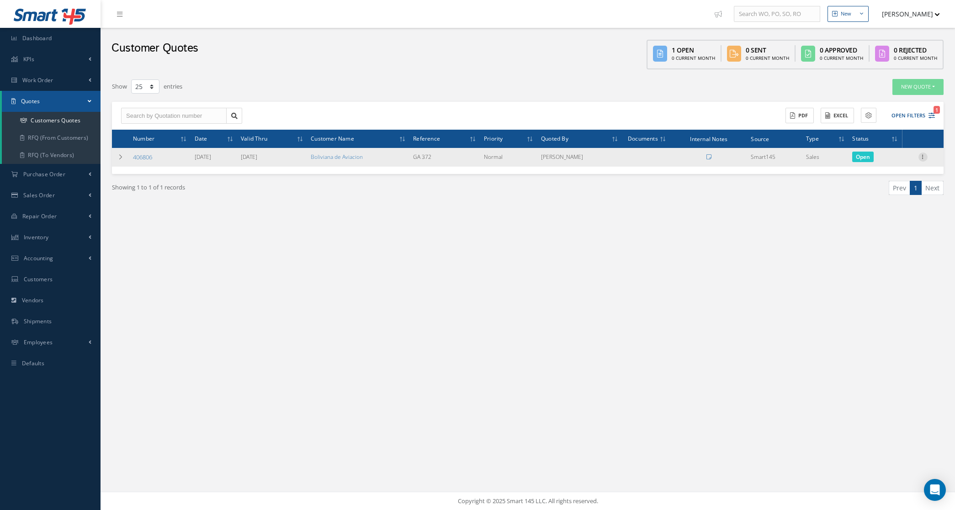
click at [924, 159] on icon at bounding box center [922, 156] width 9 height 7
click at [887, 214] on link "Convert to Sales Order" at bounding box center [881, 213] width 72 height 19
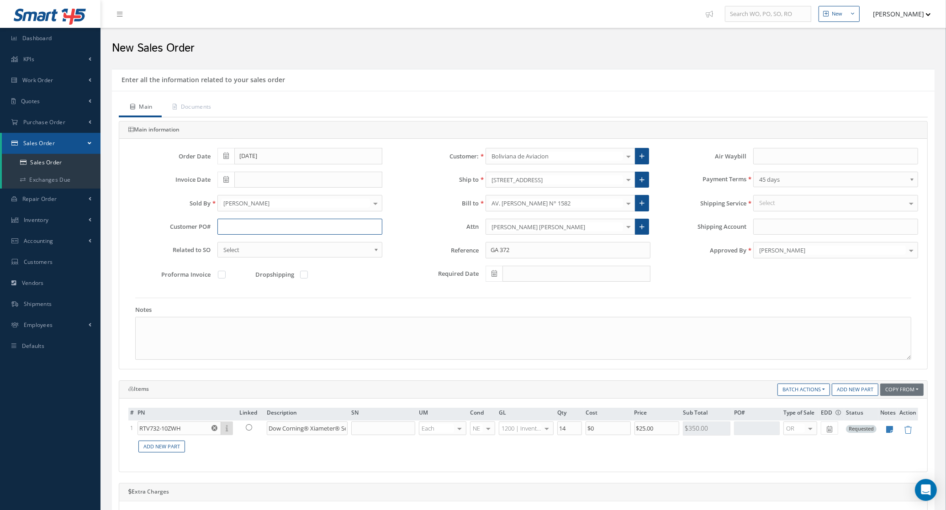
click at [239, 233] on input "text" at bounding box center [300, 227] width 165 height 16
paste input "BoA-PO-12342"
type input "BoA-PO-12342"
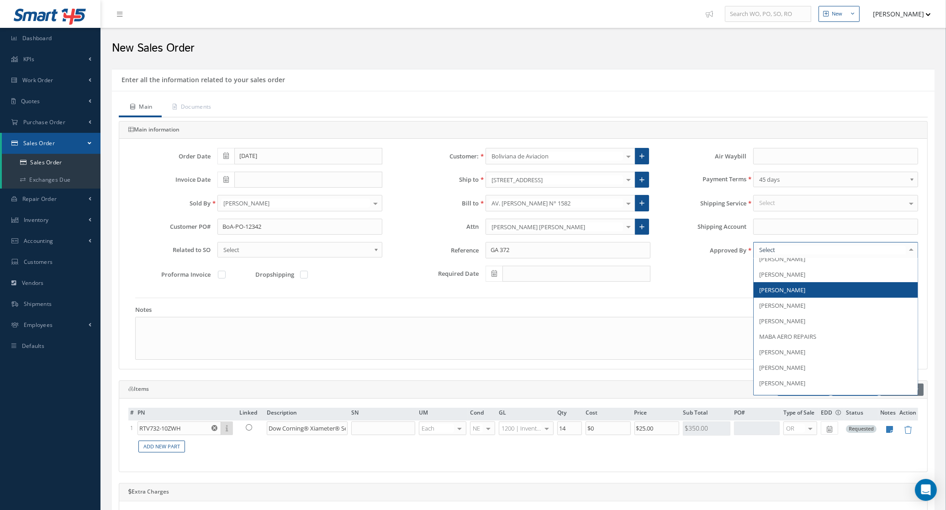
scroll to position [114, 0]
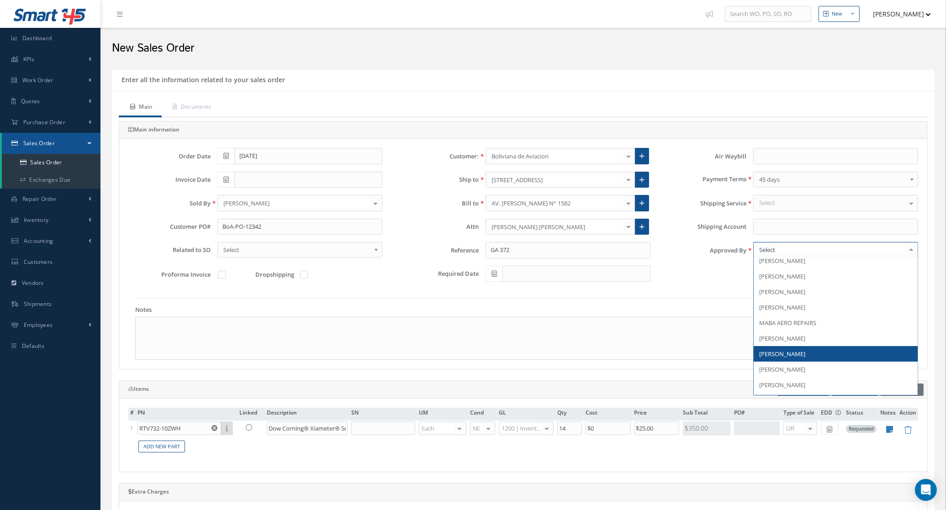
click at [798, 360] on span "[PERSON_NAME]" at bounding box center [836, 354] width 164 height 16
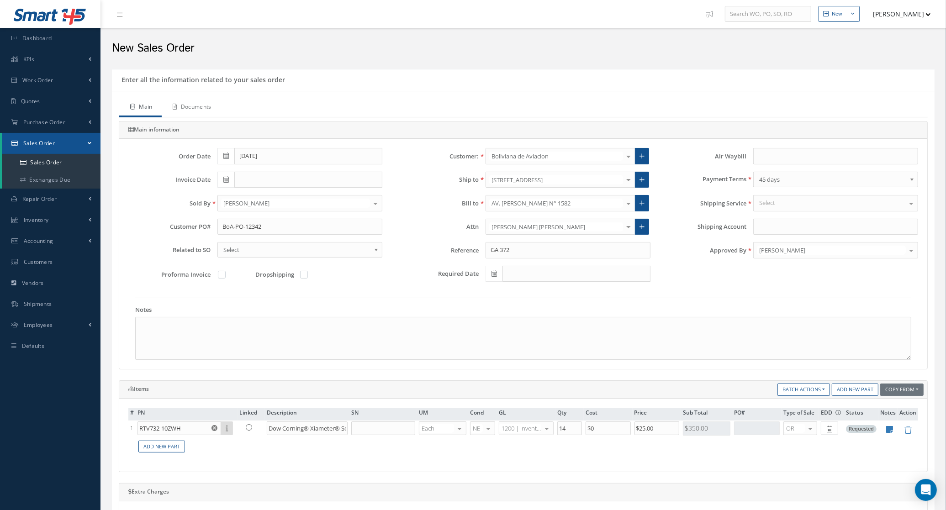
click at [221, 106] on link "Documents" at bounding box center [191, 107] width 59 height 19
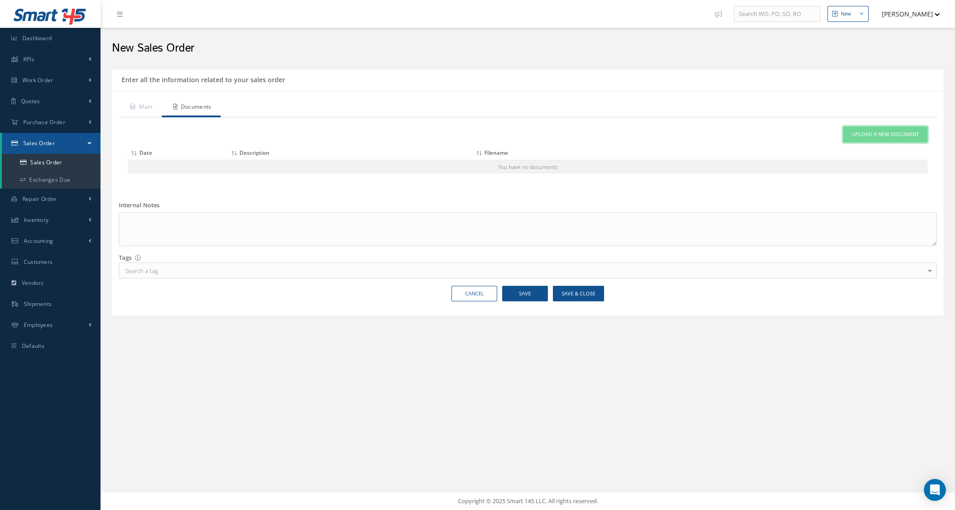
click at [854, 133] on span "Upload a New Document" at bounding box center [885, 135] width 67 height 8
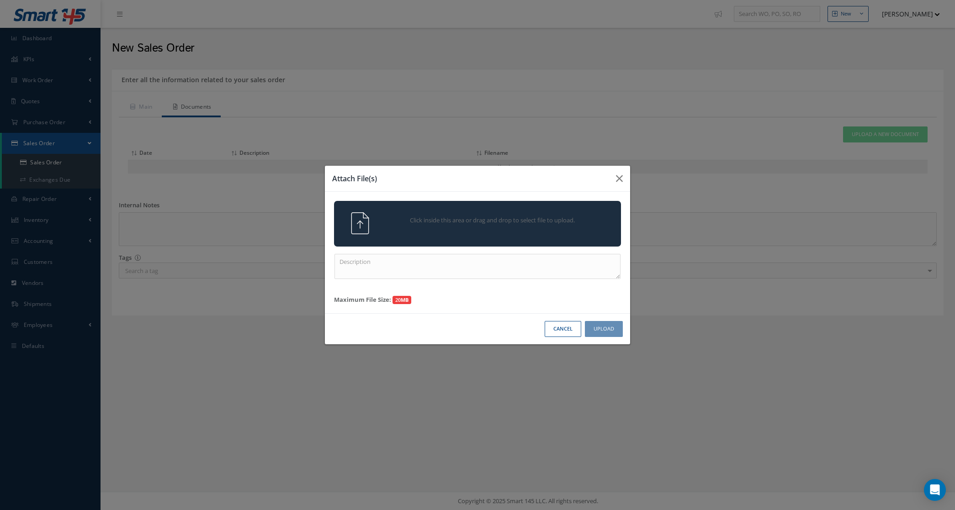
click at [448, 204] on div "Click inside this area or drag and drop to select file to upload." at bounding box center [477, 224] width 287 height 46
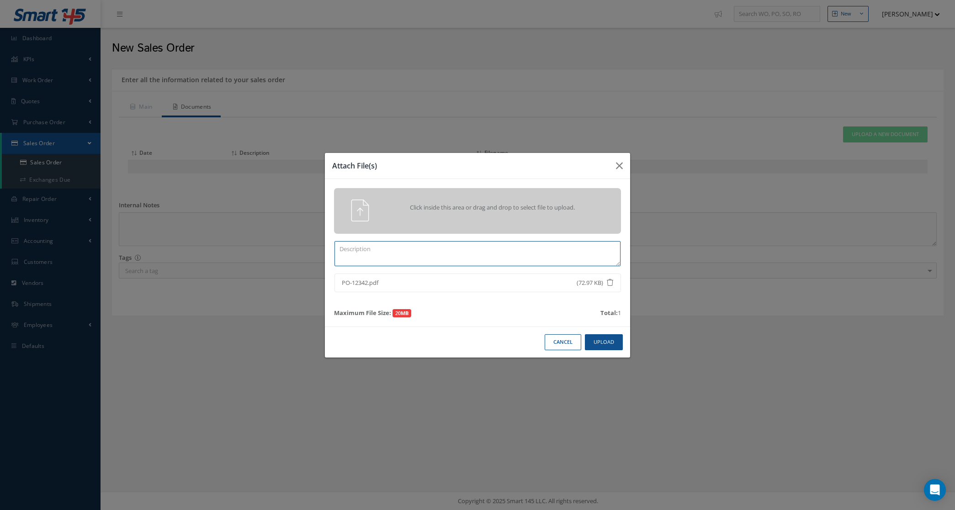
click at [568, 257] on textarea at bounding box center [477, 253] width 286 height 25
type textarea "po"
click at [602, 336] on button "Upload" at bounding box center [604, 342] width 38 height 16
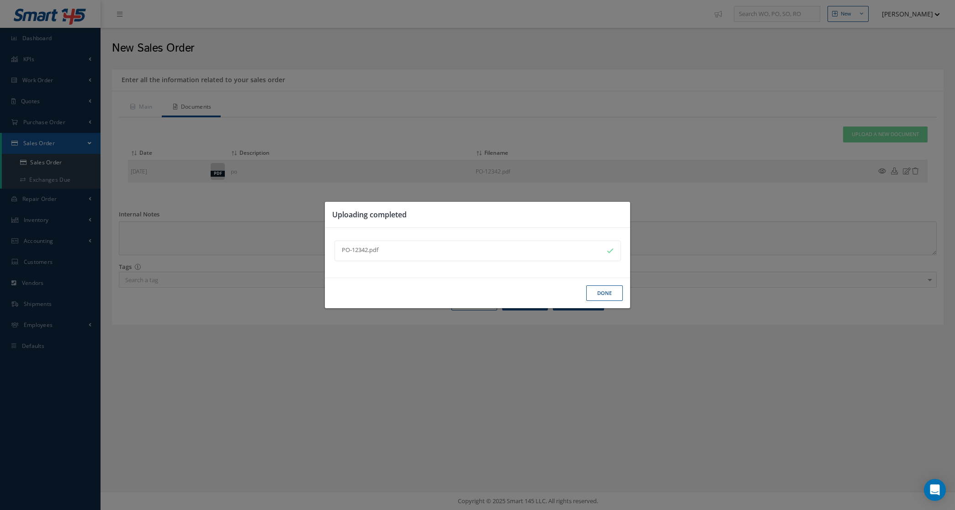
click at [592, 292] on button "Done" at bounding box center [604, 294] width 37 height 16
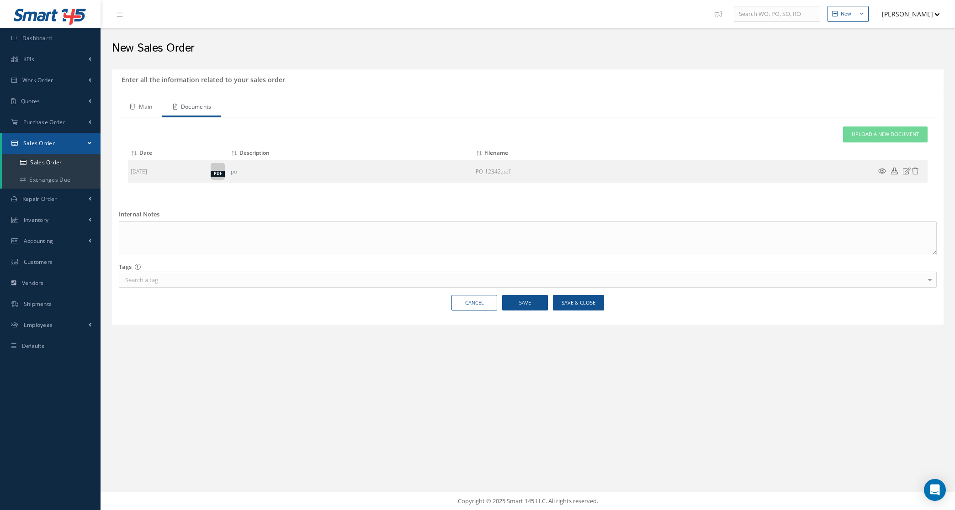
click at [127, 105] on link "Main" at bounding box center [140, 107] width 43 height 19
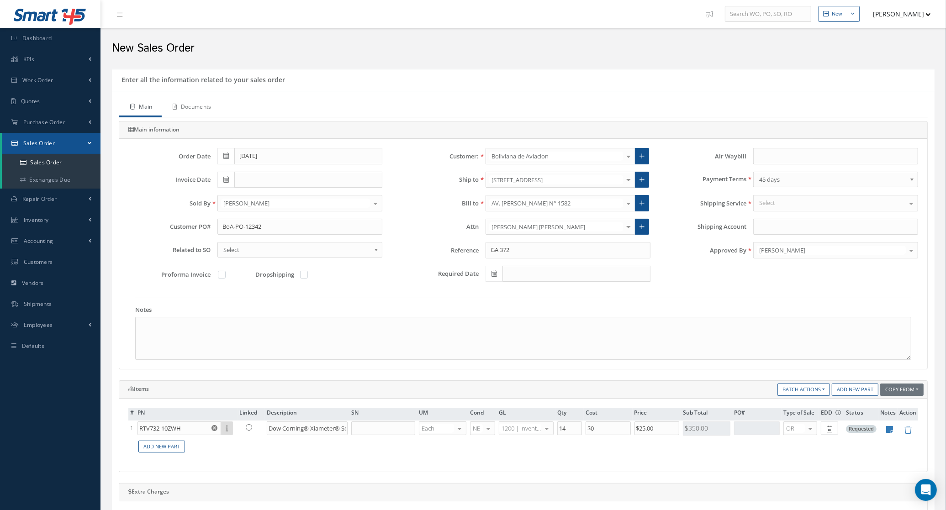
click at [197, 108] on link "Documents" at bounding box center [191, 107] width 59 height 19
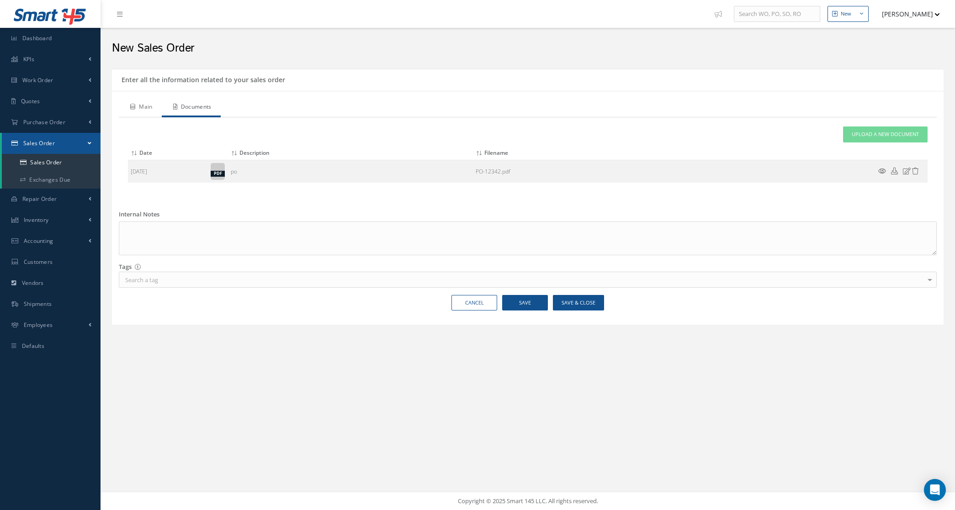
click at [154, 101] on link "Main" at bounding box center [140, 107] width 43 height 19
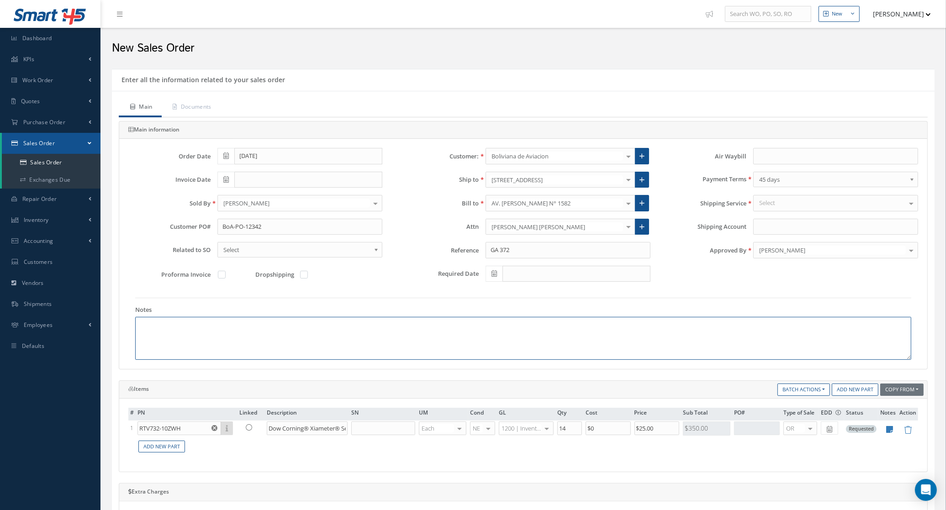
click at [254, 318] on textarea at bounding box center [523, 338] width 776 height 43
paste textarea "HS CODE 88073000 ECCN 9A991 COUNTRY OF ORIGIN: USA"
drag, startPoint x: 197, startPoint y: 429, endPoint x: 115, endPoint y: 429, distance: 82.2
click at [115, 429] on div "Items Copy From Purchase Order Customer Quotation Sales Order Add New Part Batc…" at bounding box center [523, 427] width 823 height 92
drag, startPoint x: 370, startPoint y: 324, endPoint x: 87, endPoint y: 324, distance: 283.3
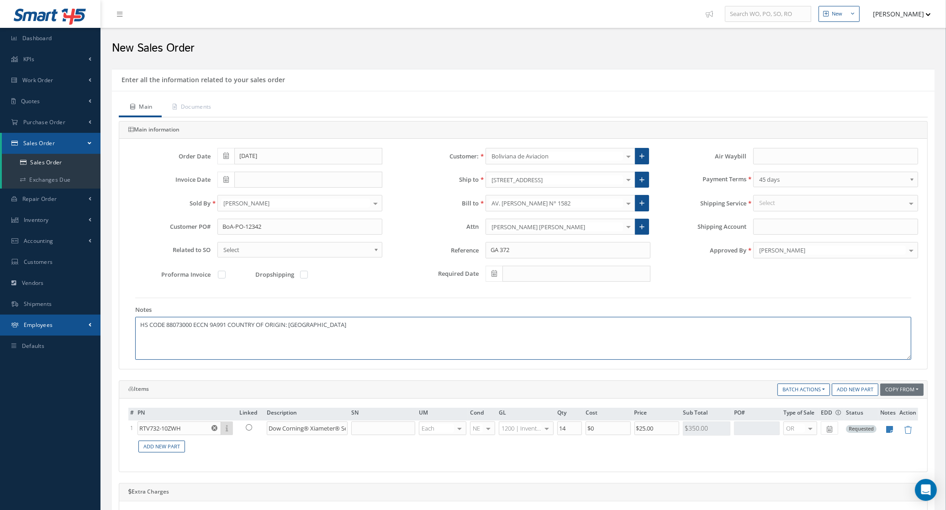
click at [87, 324] on div "Smart 145 Dashboard KPIs Accounting Work Order Work Order Preview" at bounding box center [473, 413] width 946 height 827
paste textarea "Country of origin United States ECCN / USML EAR99 Schedule B 3214100010"
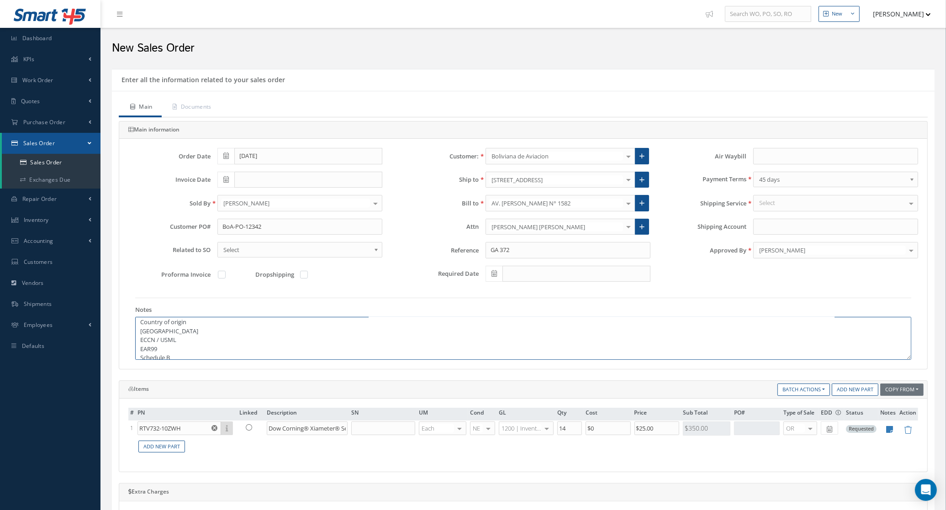
scroll to position [0, 0]
click at [188, 328] on textarea "Country of origin United States ECCN / USML EAR99 Schedule B 3214100010" at bounding box center [523, 338] width 776 height 43
click at [196, 334] on textarea "Country of origin United States ECCN / USML EAR99 Schedule B 3214100010" at bounding box center [523, 338] width 776 height 43
click at [196, 340] on textarea "Country of origin United States ECCN / USML EAR99 Schedule B 3214100010" at bounding box center [523, 338] width 776 height 43
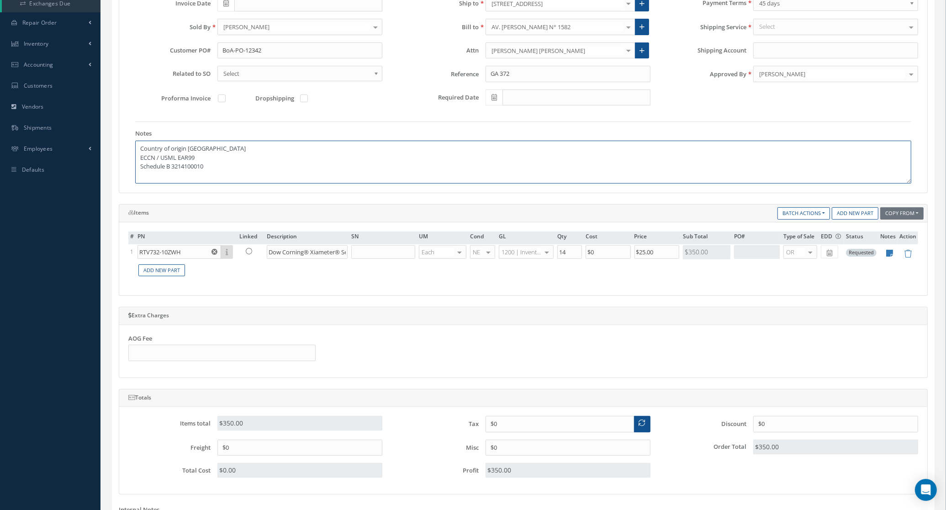
scroll to position [286, 0]
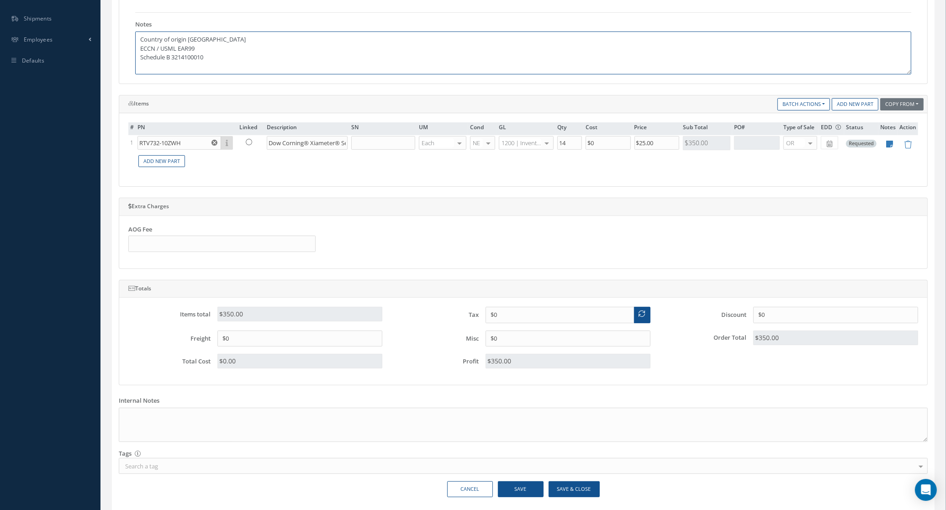
type textarea "Country of origin United States ECCN / USML EAR99 Schedule B 3214100010"
click at [566, 487] on button "Save & Close" at bounding box center [574, 490] width 51 height 16
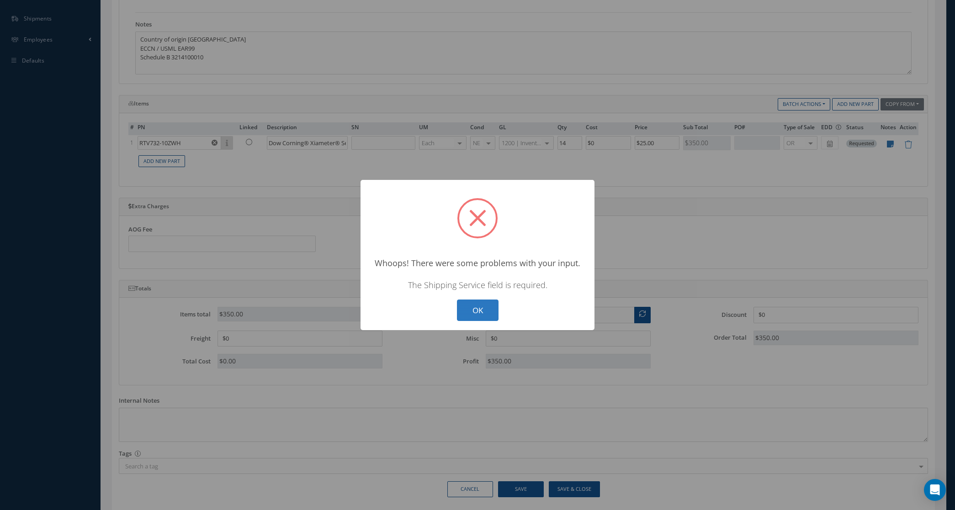
click at [481, 311] on button "OK" at bounding box center [478, 310] width 42 height 21
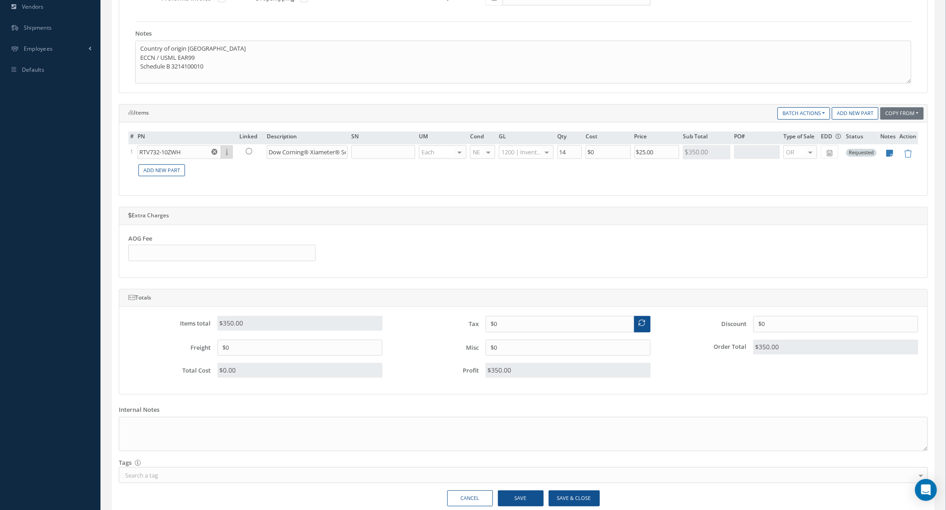
scroll to position [0, 0]
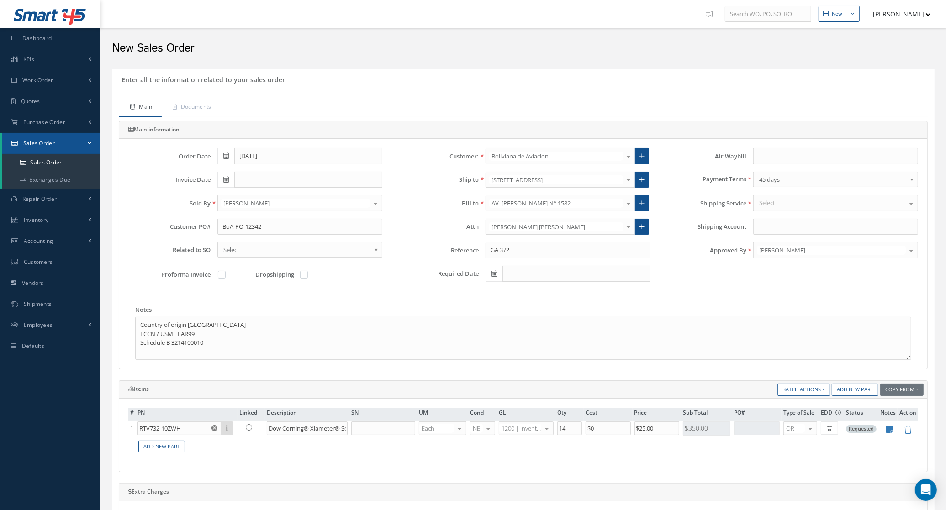
click at [800, 208] on div "Select" at bounding box center [835, 203] width 165 height 16
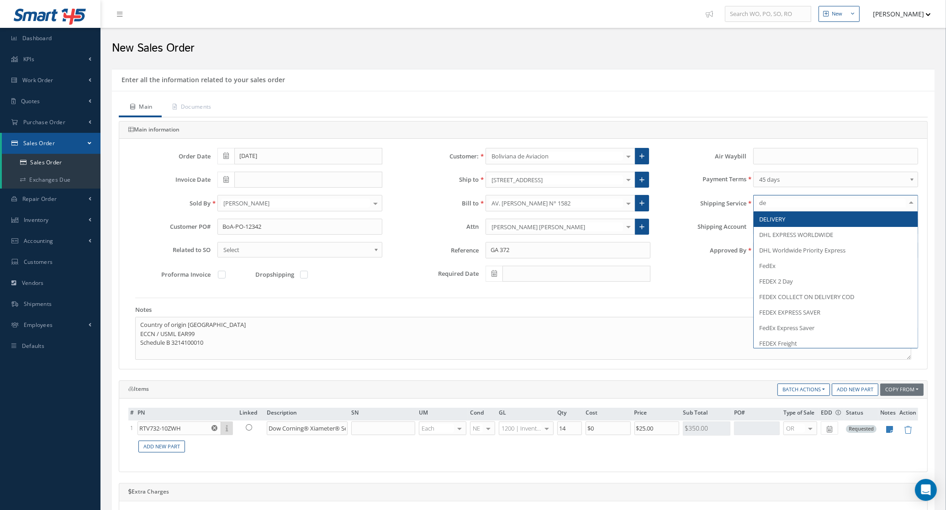
type input "del"
click at [800, 214] on span "DELIVERY" at bounding box center [836, 220] width 164 height 16
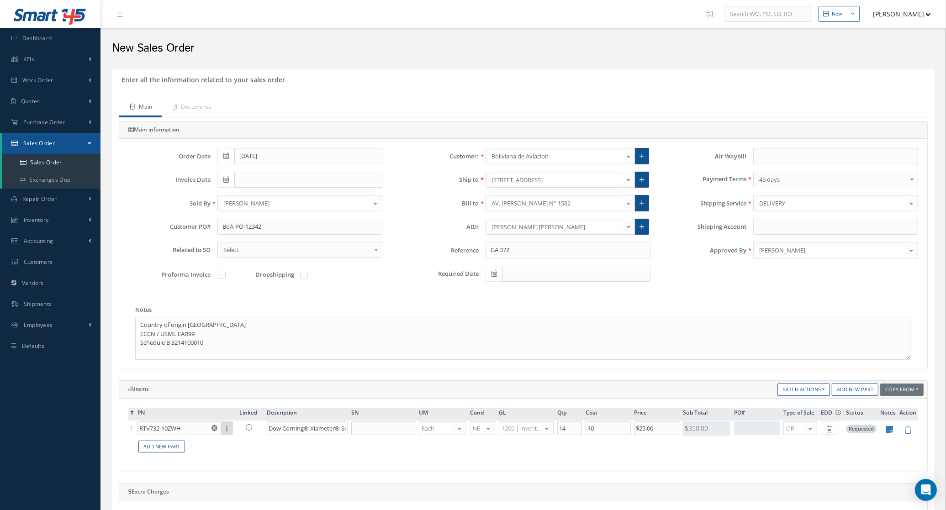
scroll to position [320, 0]
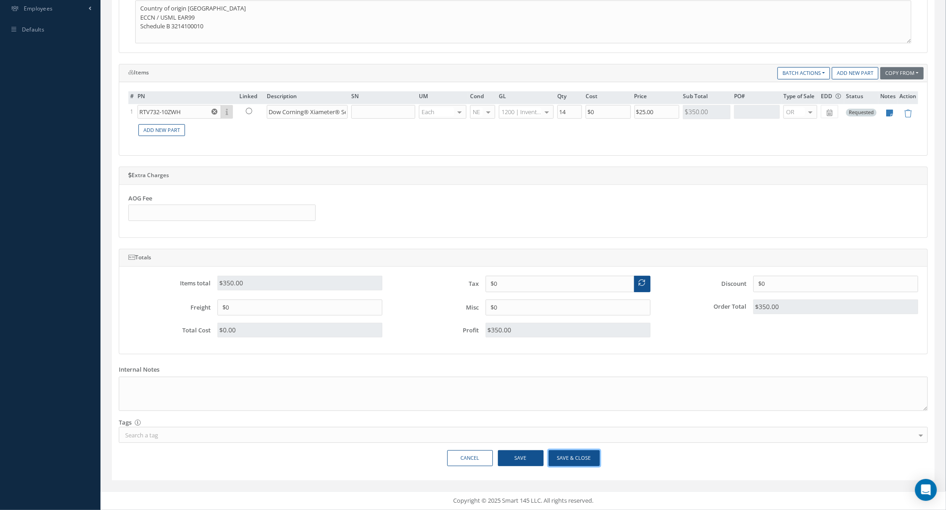
click at [587, 456] on button "Save & Close" at bounding box center [574, 459] width 51 height 16
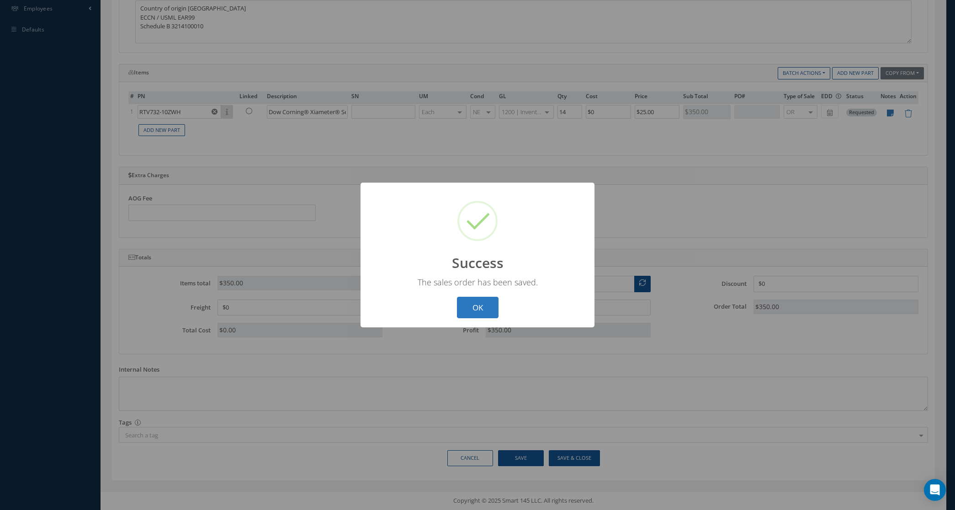
click at [488, 300] on button "OK" at bounding box center [478, 307] width 42 height 21
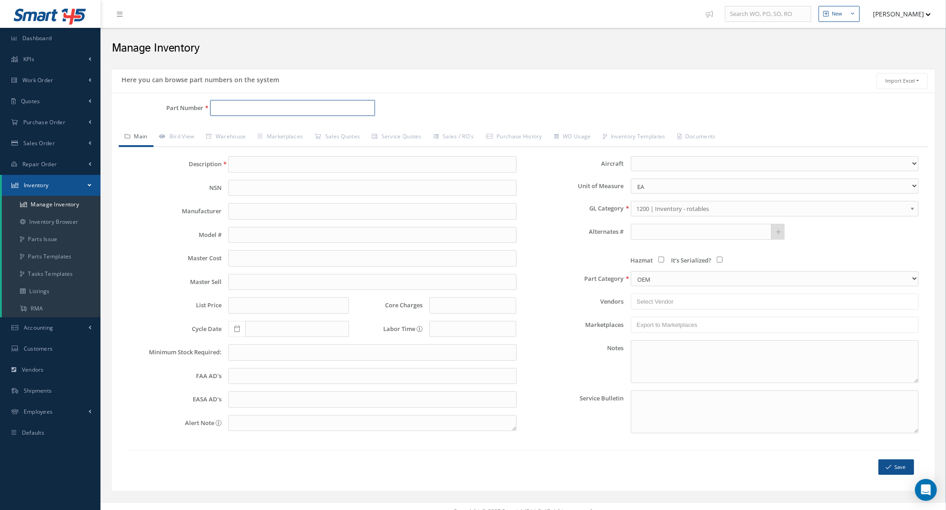
click at [222, 106] on input "Part Number" at bounding box center [292, 108] width 165 height 16
click at [230, 133] on span "700842A" at bounding box center [254, 133] width 82 height 10
type input "700842A"
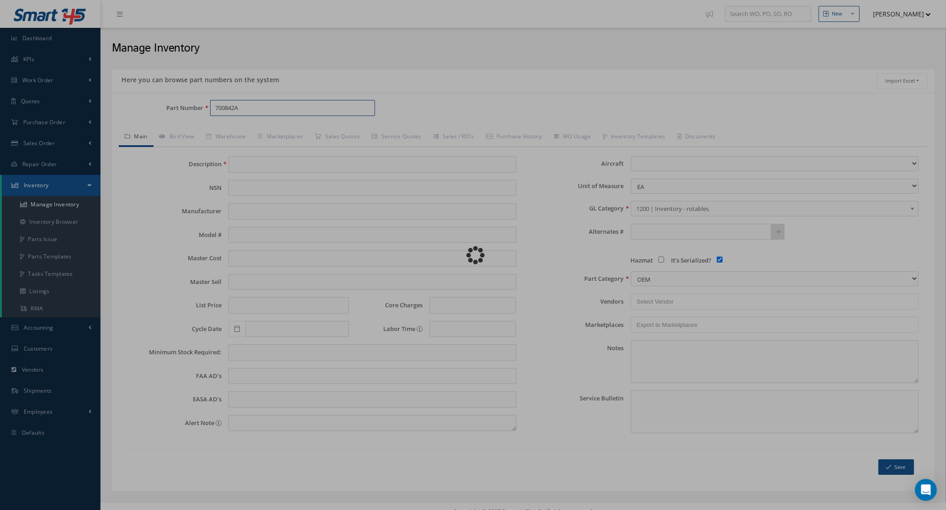
type input "CSD"
type input "0.00"
select select
checkbox input "true"
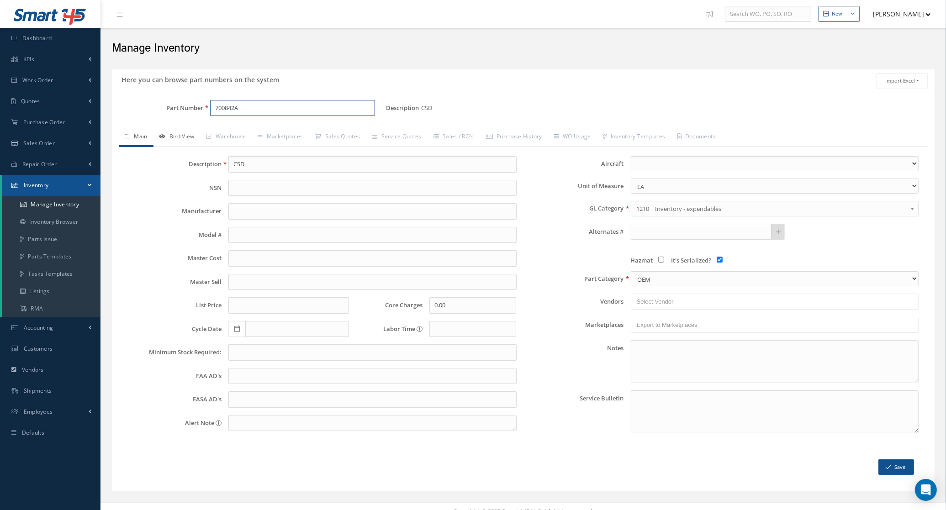
type input "700842A"
click at [179, 135] on link "Bird View" at bounding box center [177, 137] width 47 height 19
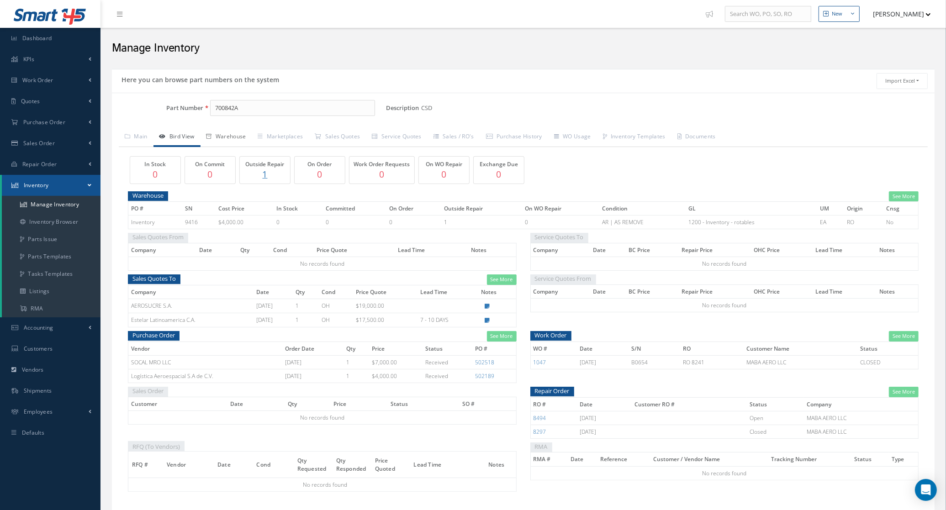
click at [235, 140] on link "Warehouse" at bounding box center [227, 137] width 52 height 19
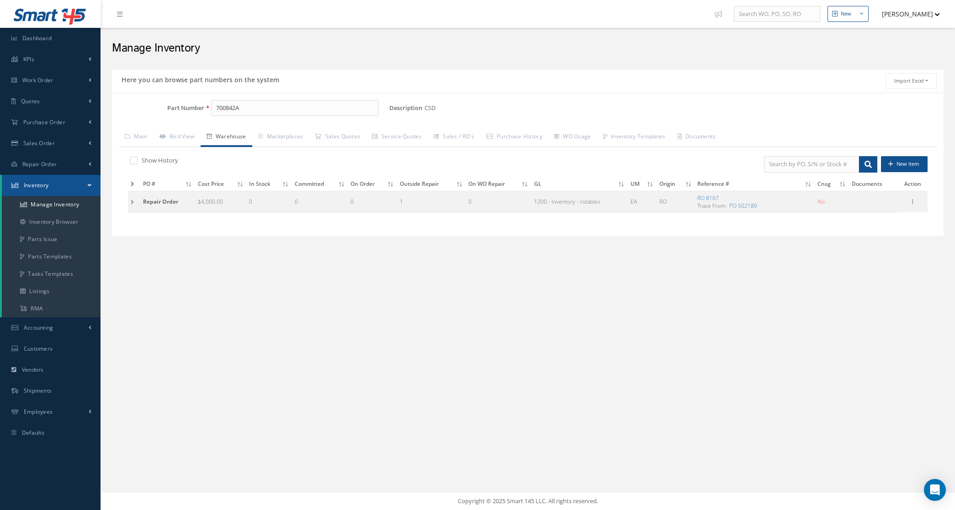
click at [134, 208] on td at bounding box center [134, 201] width 12 height 21
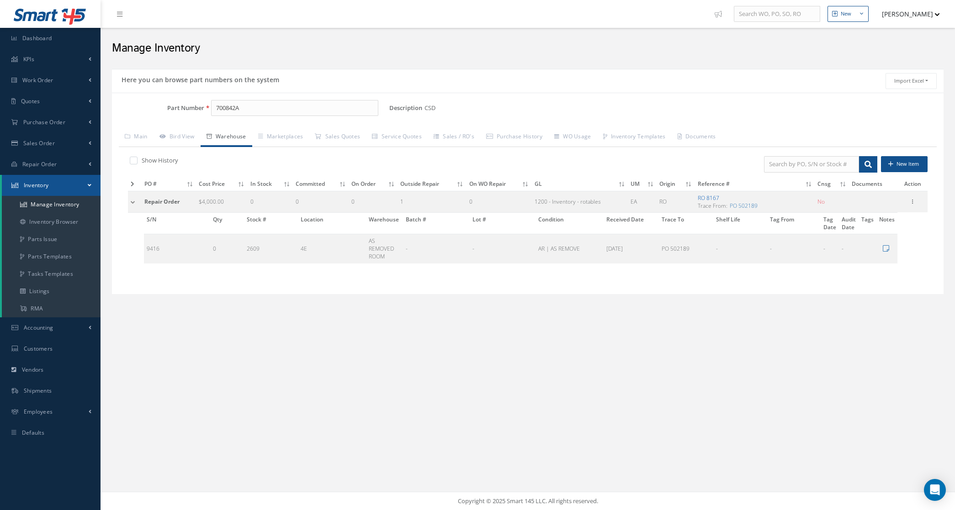
click at [714, 197] on link "RO 8167" at bounding box center [708, 198] width 21 height 8
click at [41, 105] on link "Quotes" at bounding box center [50, 101] width 101 height 21
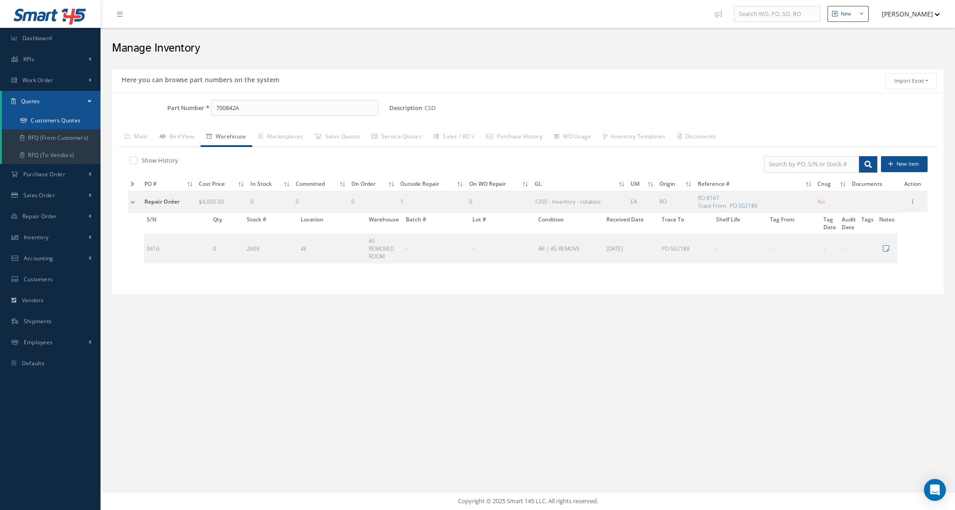
click at [50, 125] on link "Customers Quotes" at bounding box center [51, 120] width 99 height 17
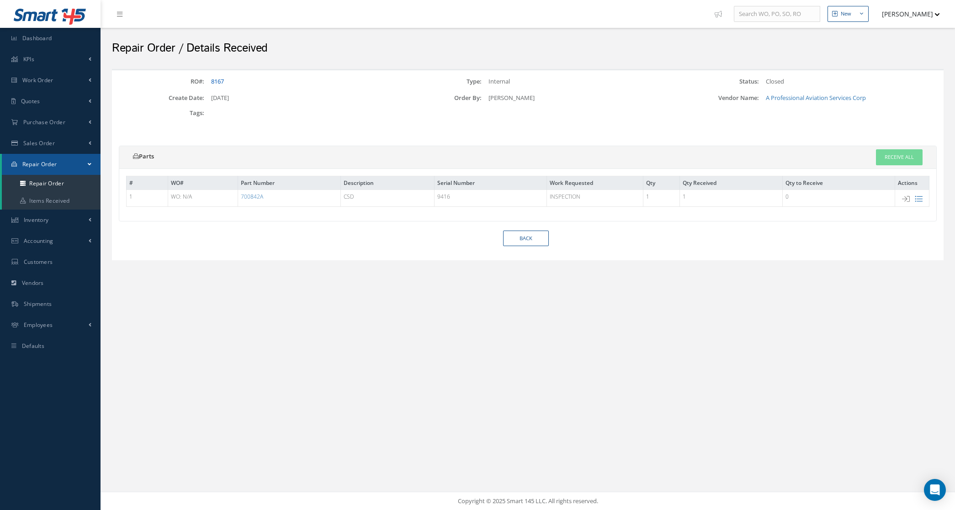
click at [218, 79] on link "8167" at bounding box center [217, 81] width 13 height 8
click at [57, 98] on link "Quotes" at bounding box center [50, 101] width 101 height 21
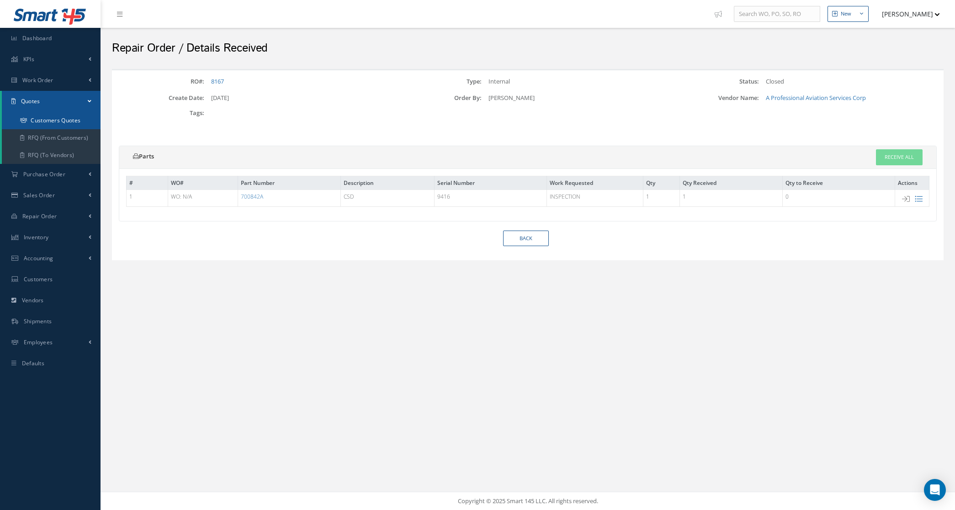
click at [60, 122] on link "Customers Quotes" at bounding box center [51, 120] width 99 height 17
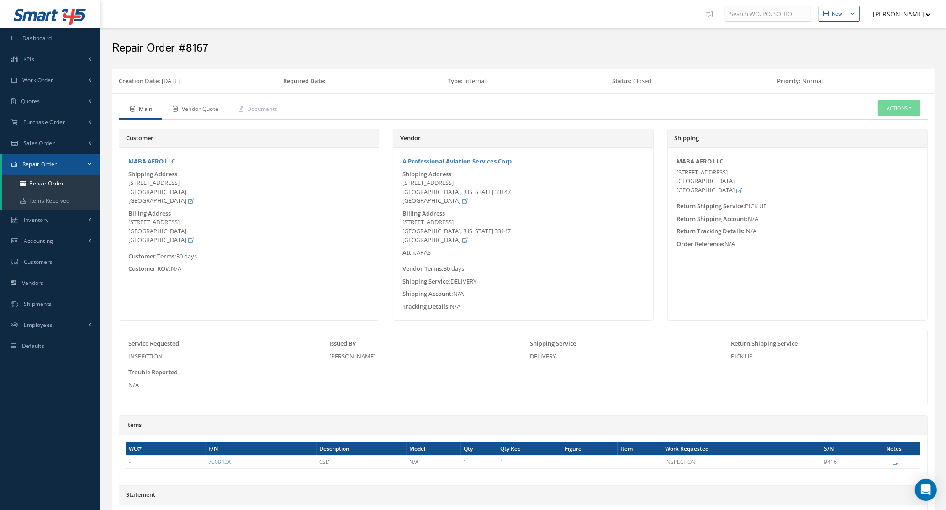
click at [176, 108] on icon at bounding box center [175, 108] width 5 height 5
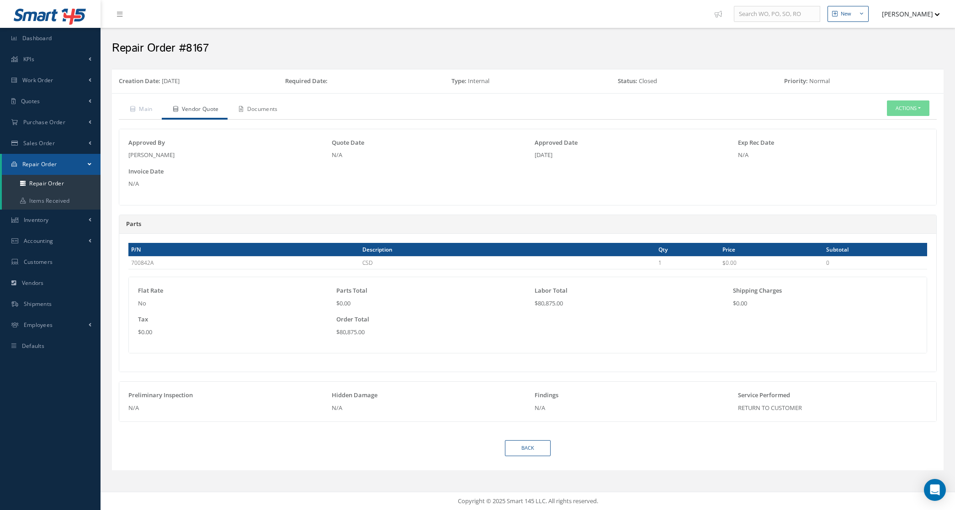
click at [267, 106] on link "Documents" at bounding box center [257, 110] width 59 height 19
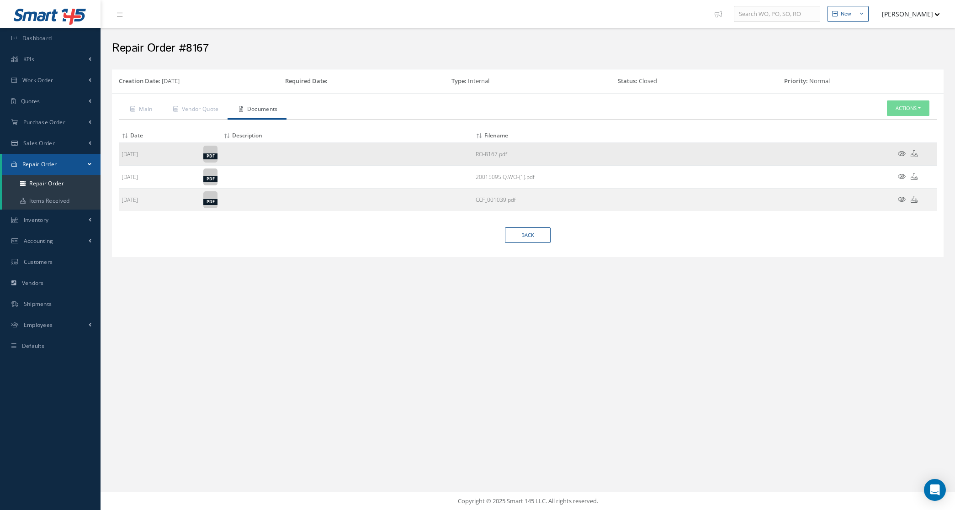
click at [899, 154] on icon at bounding box center [902, 153] width 8 height 7
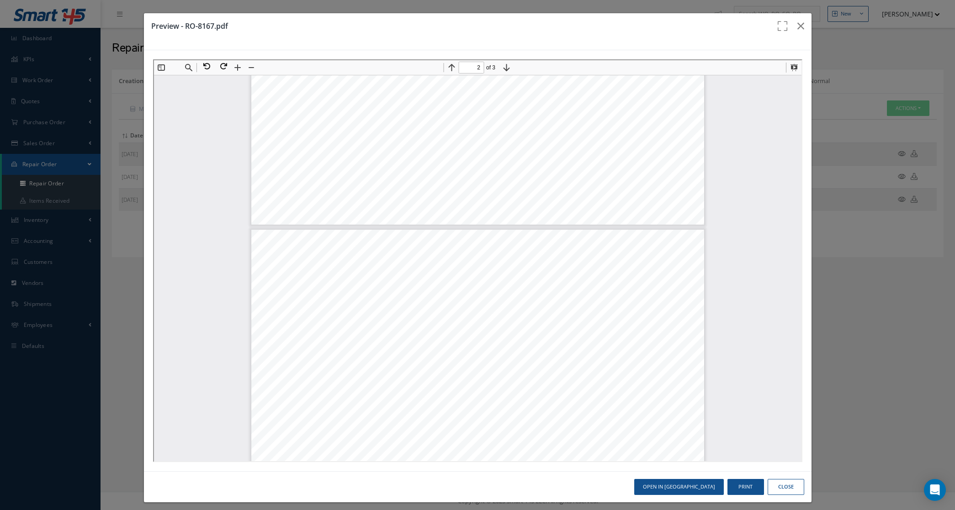
scroll to position [628, 0]
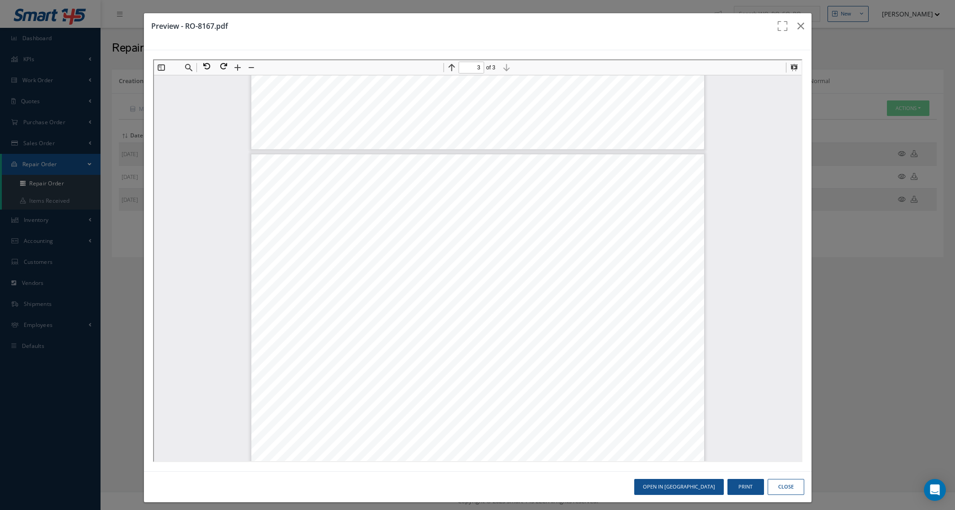
type input "2"
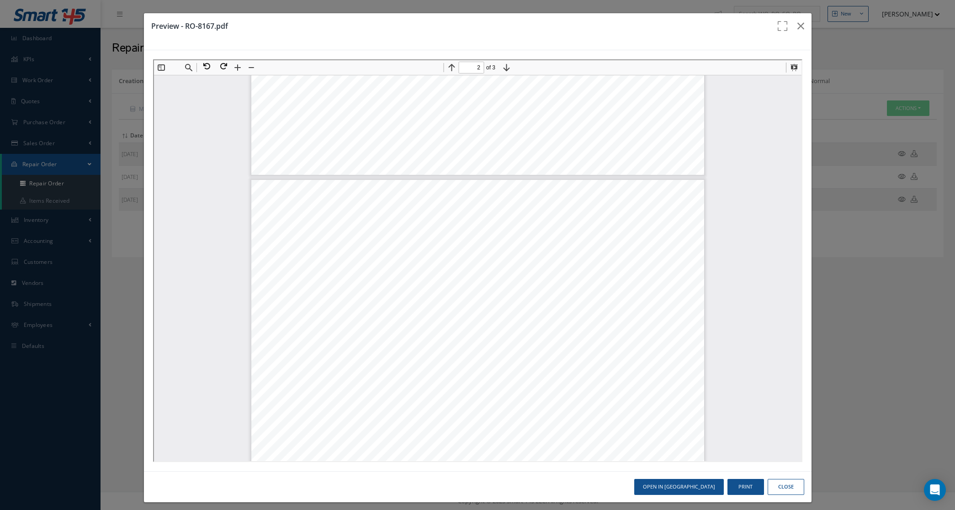
scroll to position [487, 0]
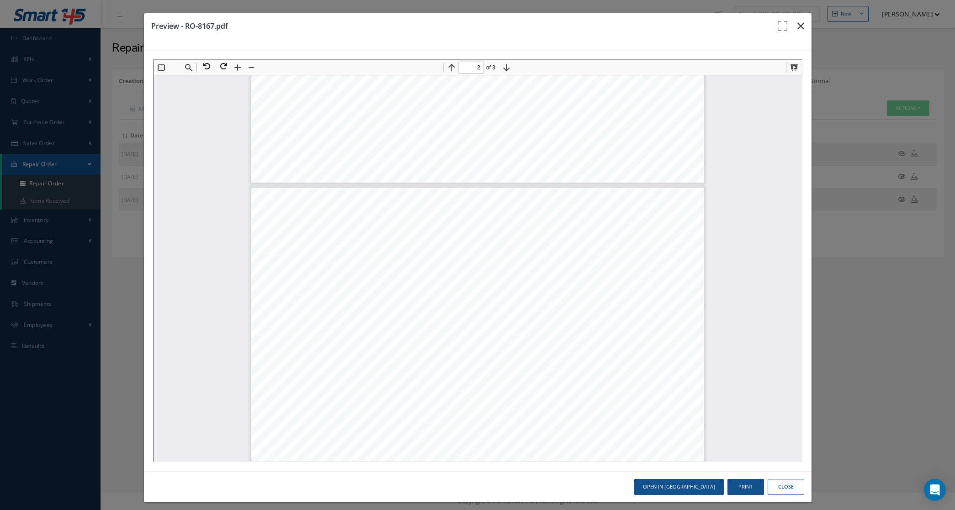
click at [797, 28] on icon "button" at bounding box center [800, 26] width 7 height 11
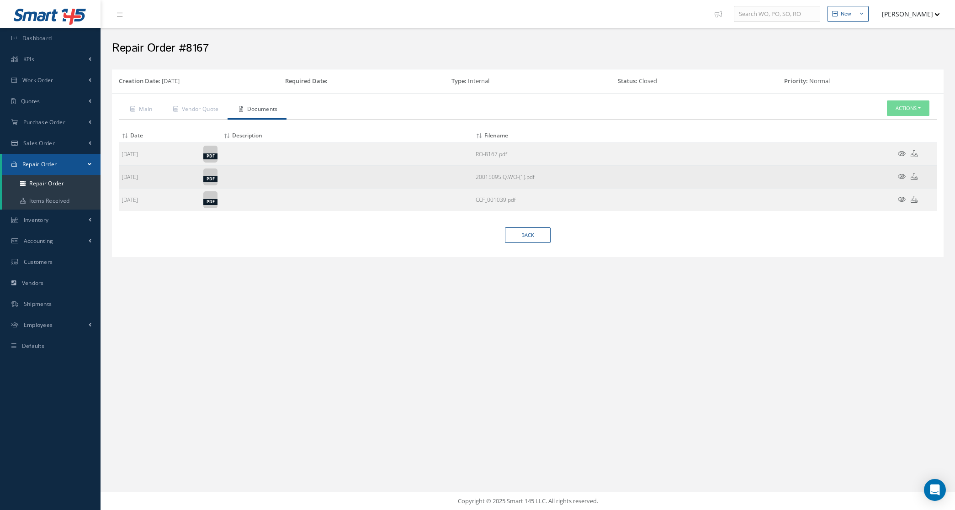
click at [903, 175] on icon at bounding box center [902, 176] width 8 height 7
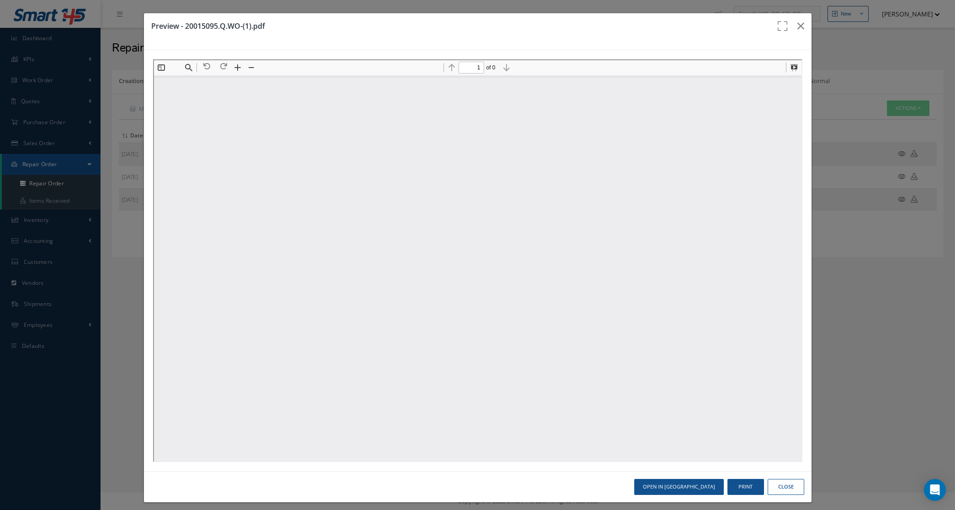
scroll to position [5, 0]
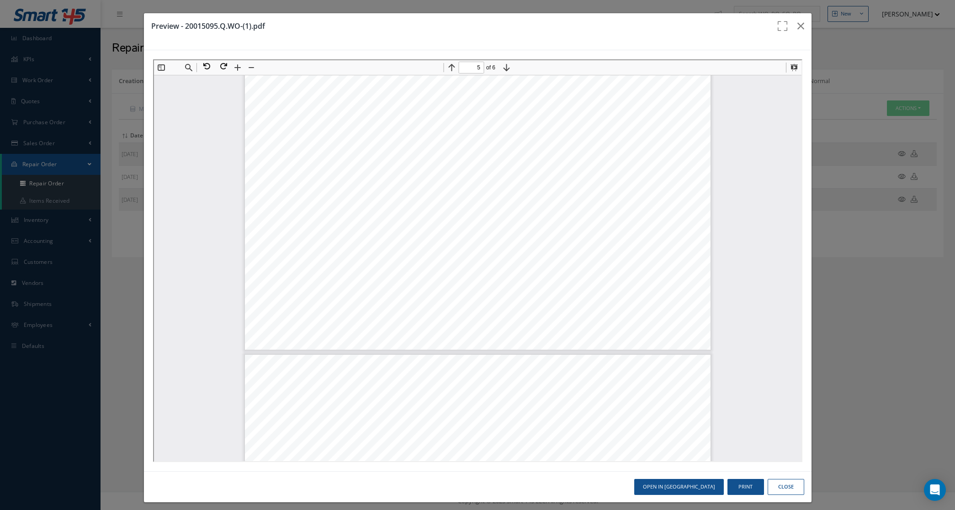
type input "6"
click at [790, 27] on button "button" at bounding box center [800, 26] width 21 height 26
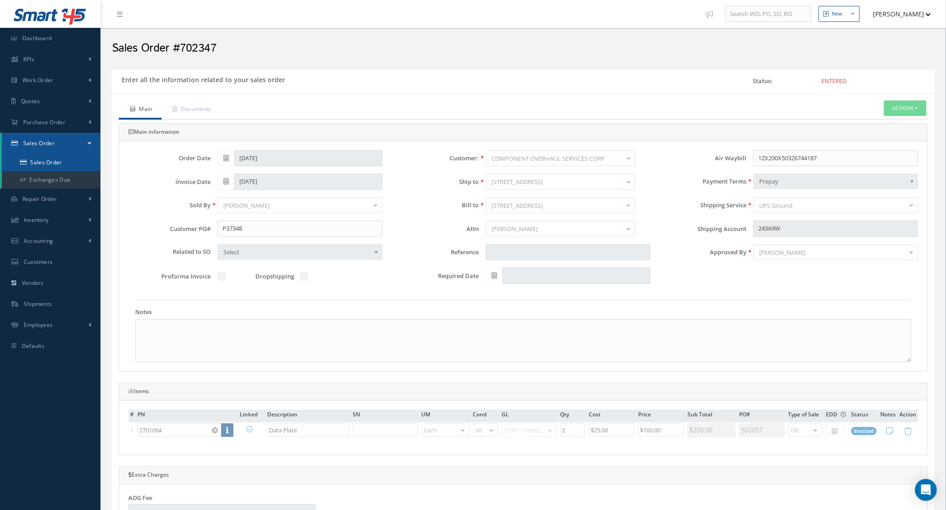
click at [52, 154] on link "Sales Order" at bounding box center [51, 162] width 99 height 17
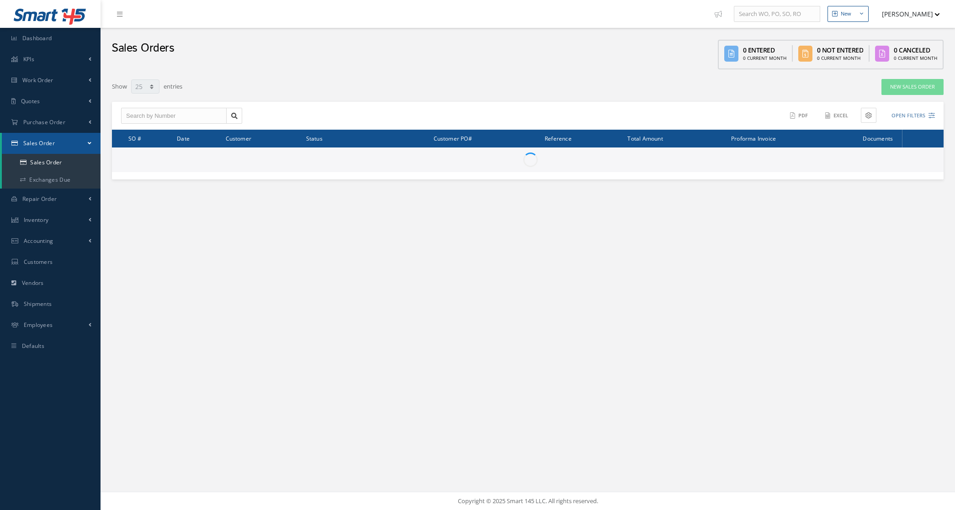
select select "25"
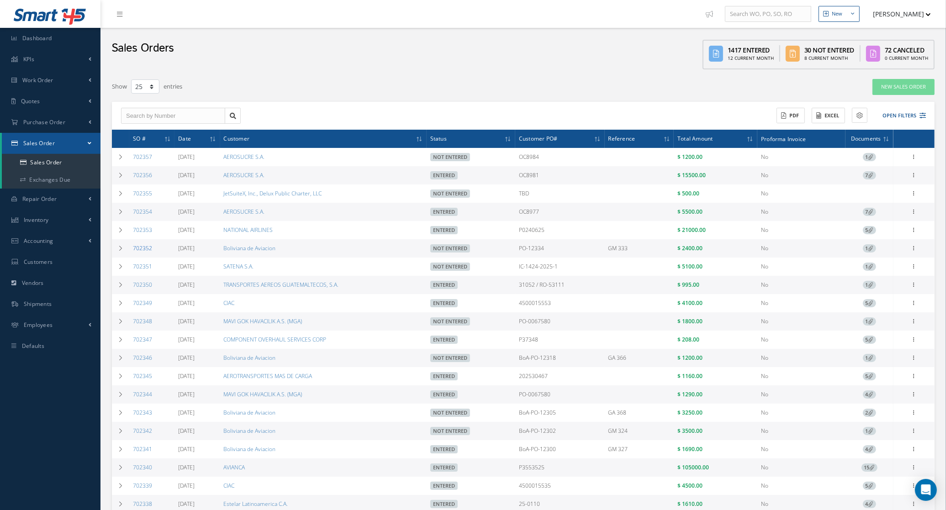
click at [147, 251] on link "702352" at bounding box center [142, 248] width 19 height 8
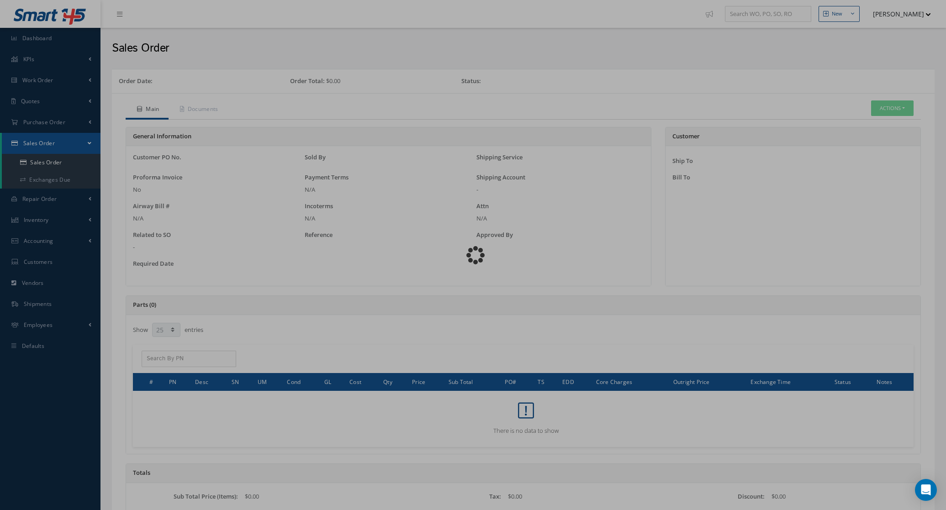
select select "25"
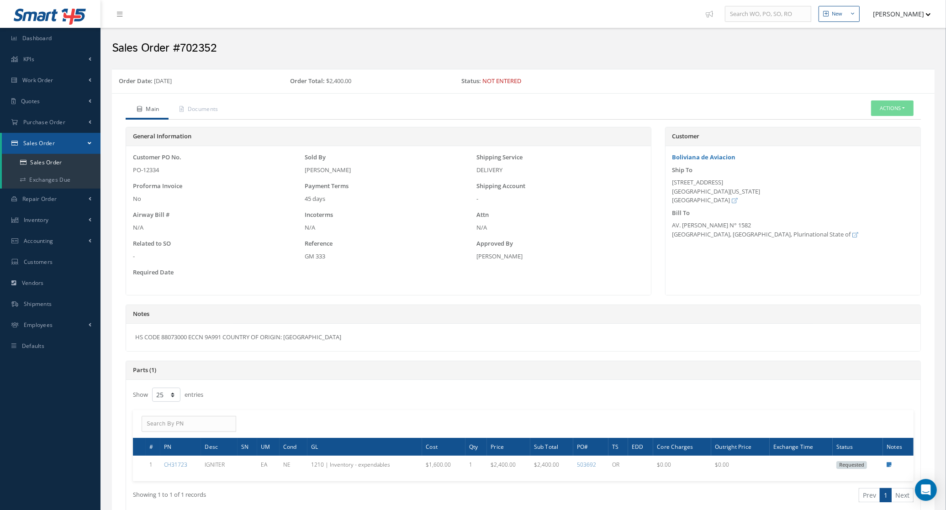
drag, startPoint x: 312, startPoint y: 336, endPoint x: 126, endPoint y: 340, distance: 186.0
click at [126, 340] on div "Notes HS CODE 88073000 ECCN 9A991 COUNTRY OF ORIGIN: [GEOGRAPHIC_DATA]" at bounding box center [524, 328] width 796 height 47
copy div "HS CODE 88073000 ECCN 9A991 COUNTRY OF ORIGIN: [GEOGRAPHIC_DATA]"
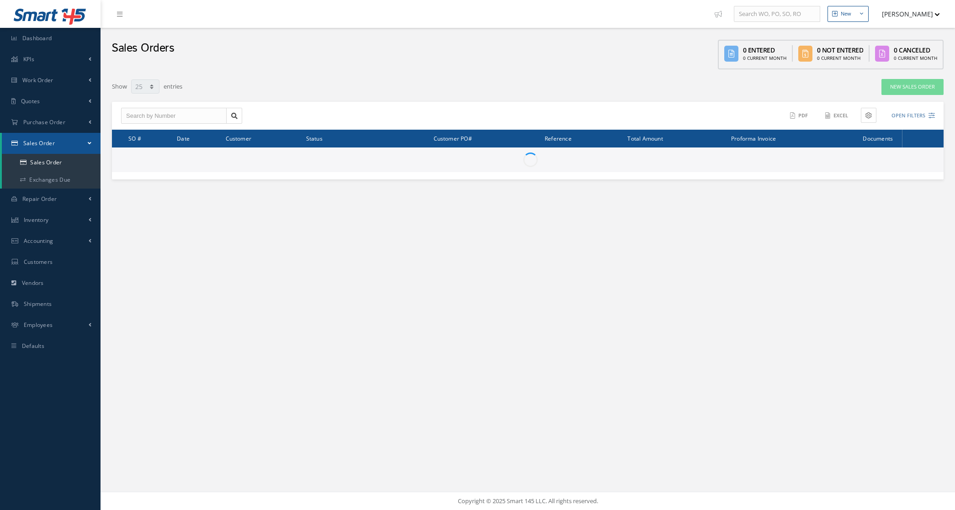
select select "25"
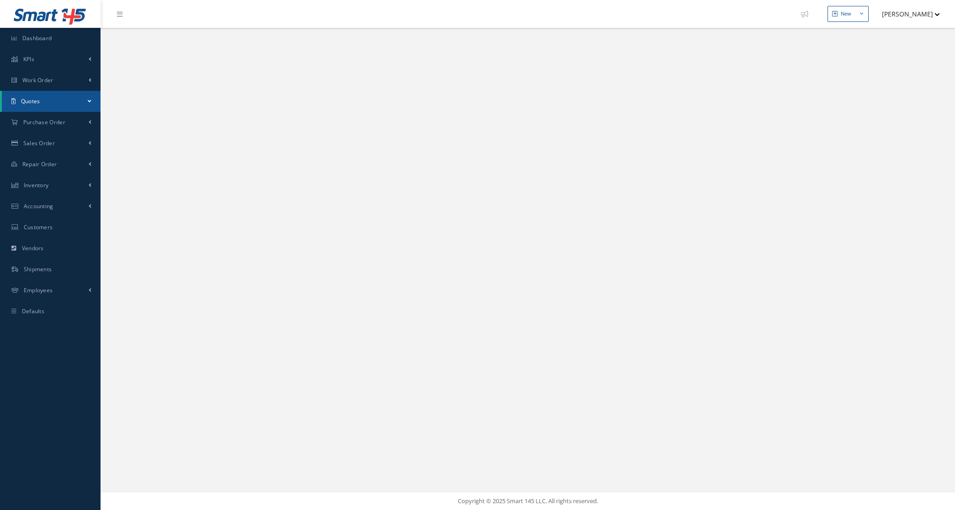
select select "25"
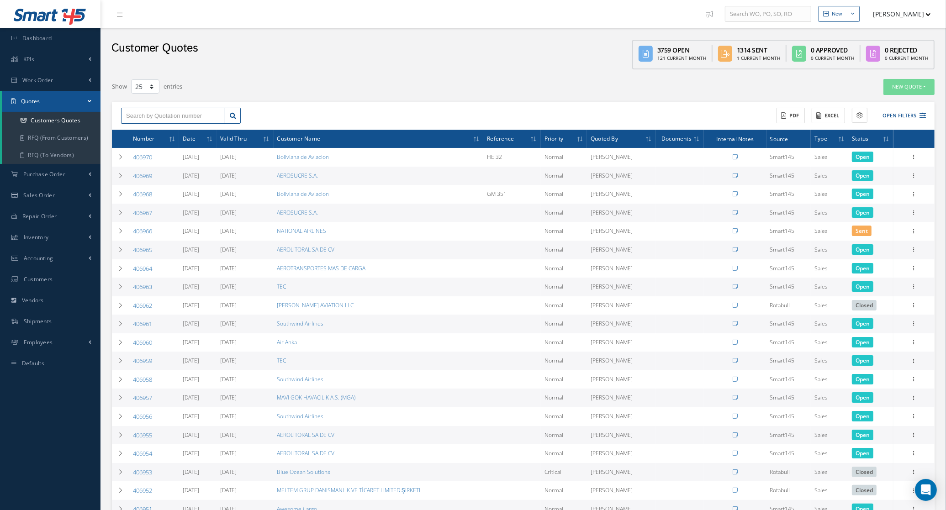
click at [161, 115] on input "text" at bounding box center [173, 116] width 104 height 16
type input "406965"
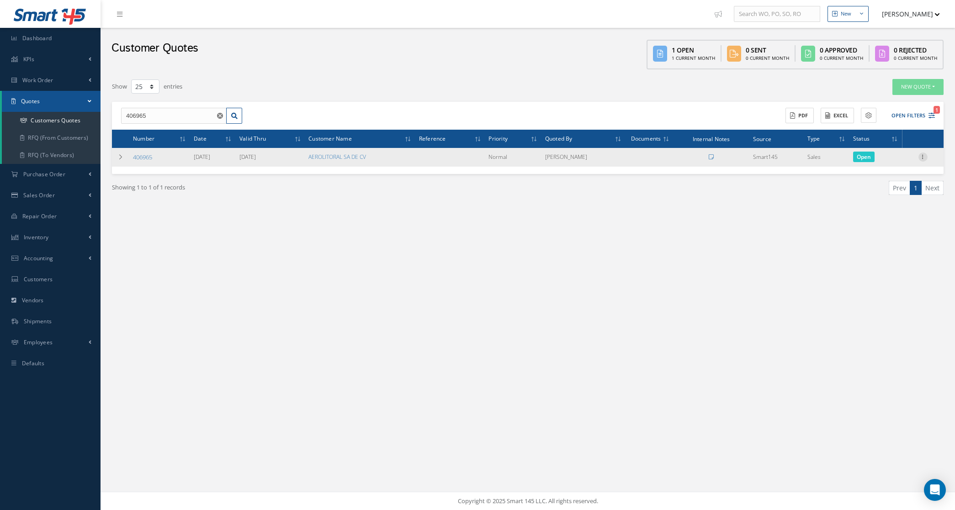
click at [924, 159] on icon at bounding box center [922, 156] width 9 height 7
click at [890, 211] on link "Convert to Sales Order" at bounding box center [881, 213] width 72 height 19
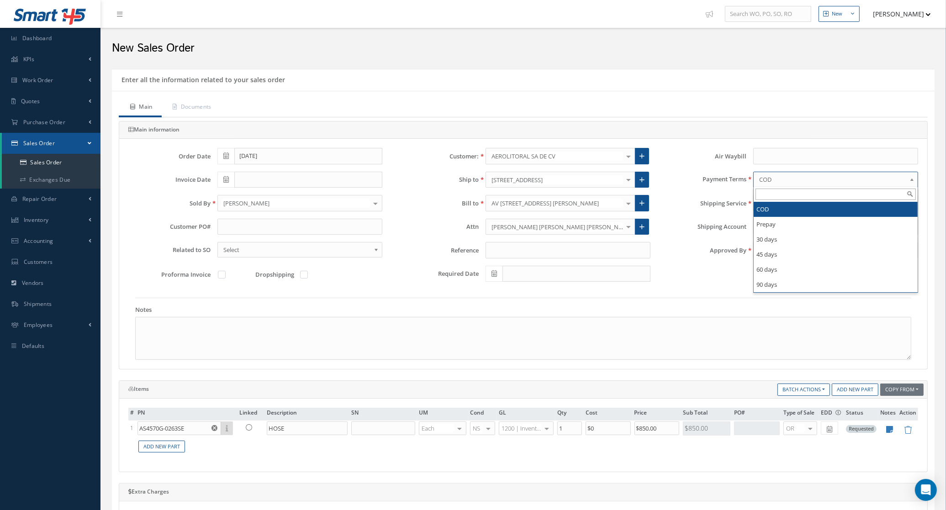
click at [775, 184] on span "COD" at bounding box center [832, 179] width 147 height 11
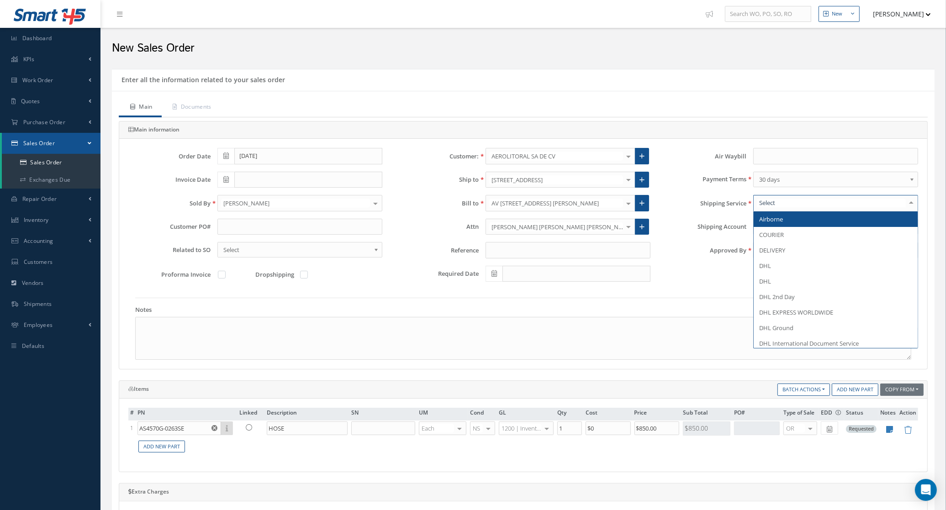
click at [780, 204] on div at bounding box center [835, 203] width 165 height 16
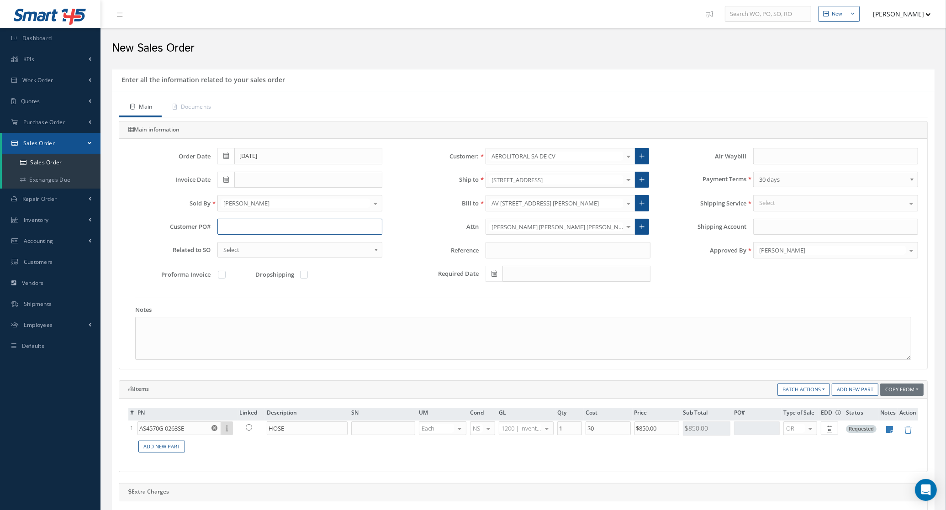
click at [314, 227] on input "text" at bounding box center [300, 227] width 165 height 16
type input "p"
type input "P10859925"
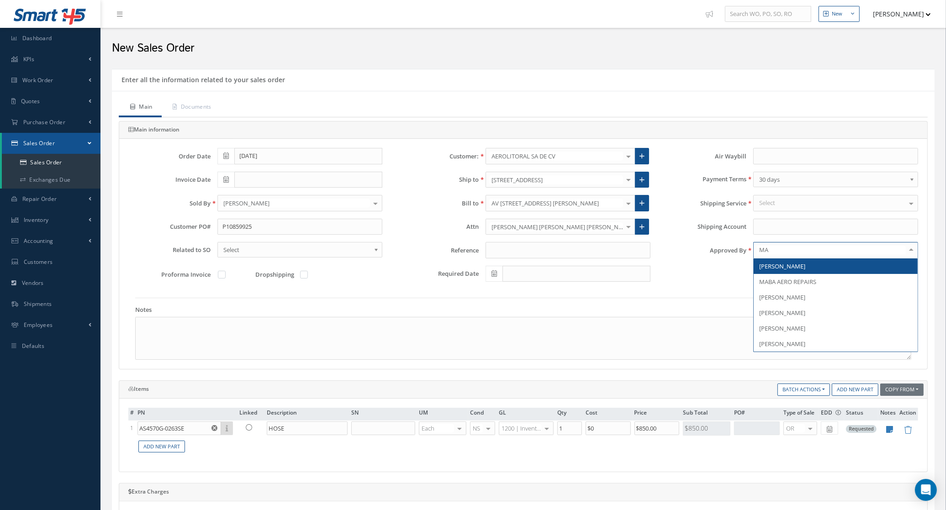
type input "MAR"
click at [801, 268] on span "[PERSON_NAME]" at bounding box center [782, 266] width 46 height 8
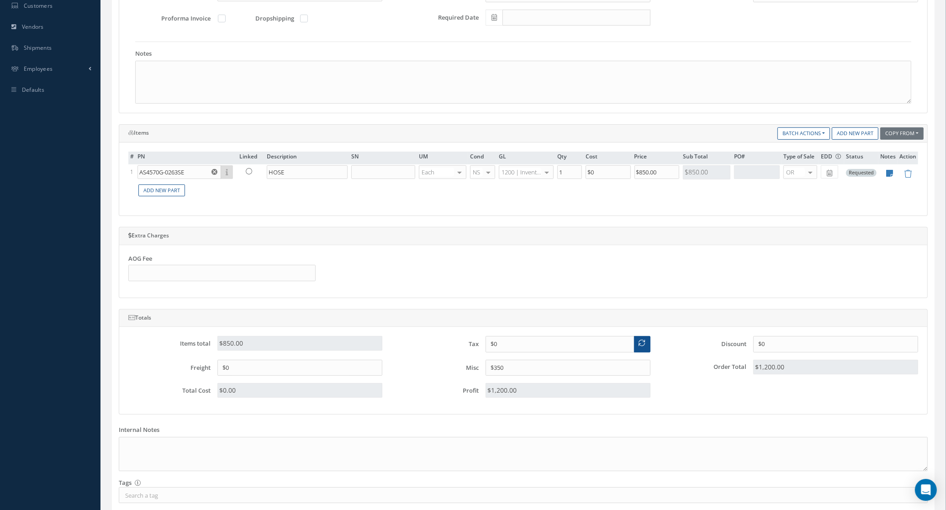
scroll to position [92, 0]
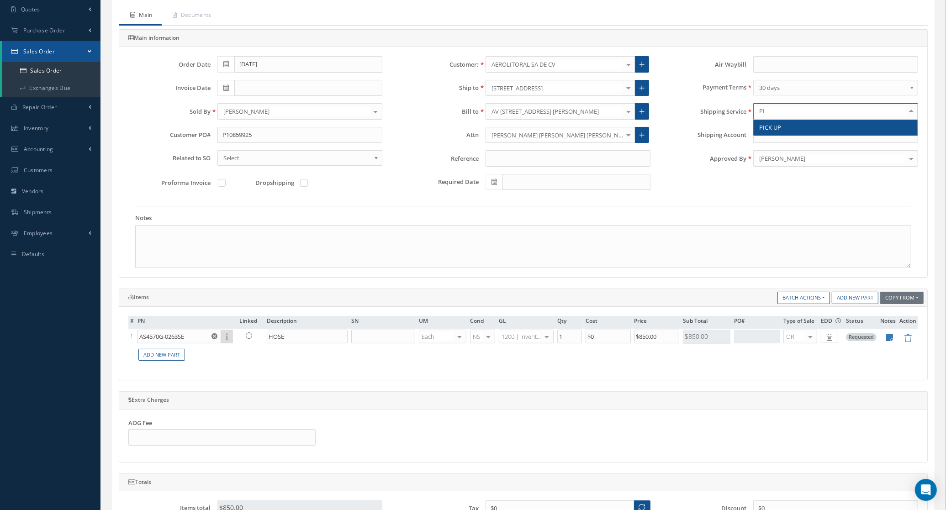
type input "PIC"
click at [779, 126] on span "PICK UP" at bounding box center [770, 127] width 22 height 8
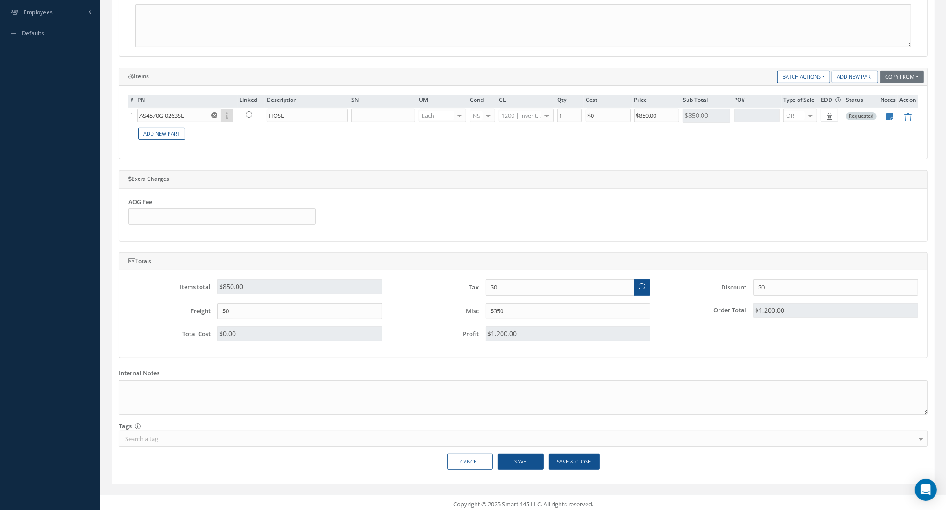
scroll to position [320, 0]
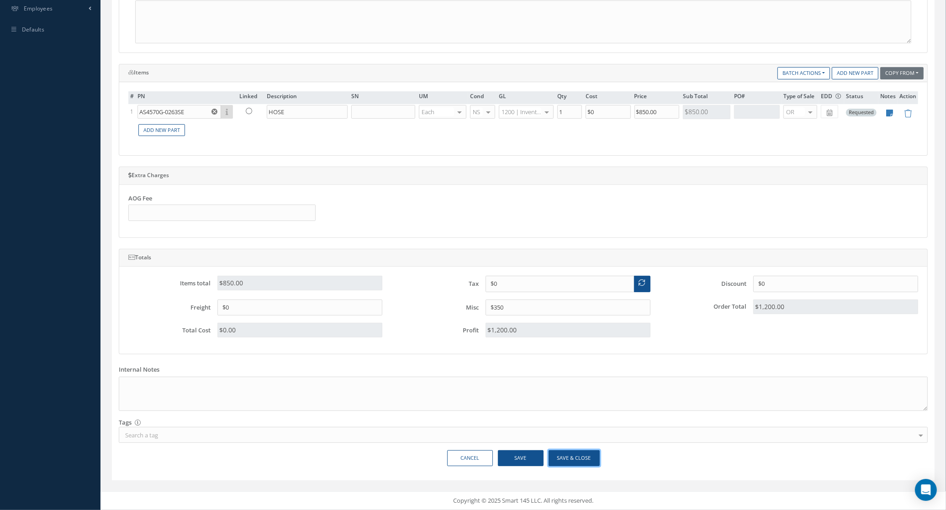
click at [557, 451] on button "Save & Close" at bounding box center [574, 459] width 51 height 16
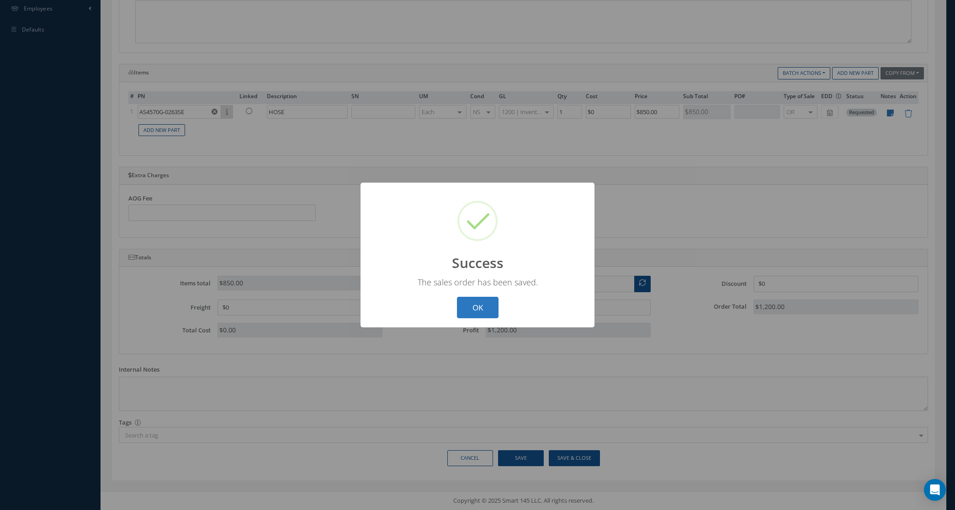
click at [485, 309] on button "OK" at bounding box center [478, 307] width 42 height 21
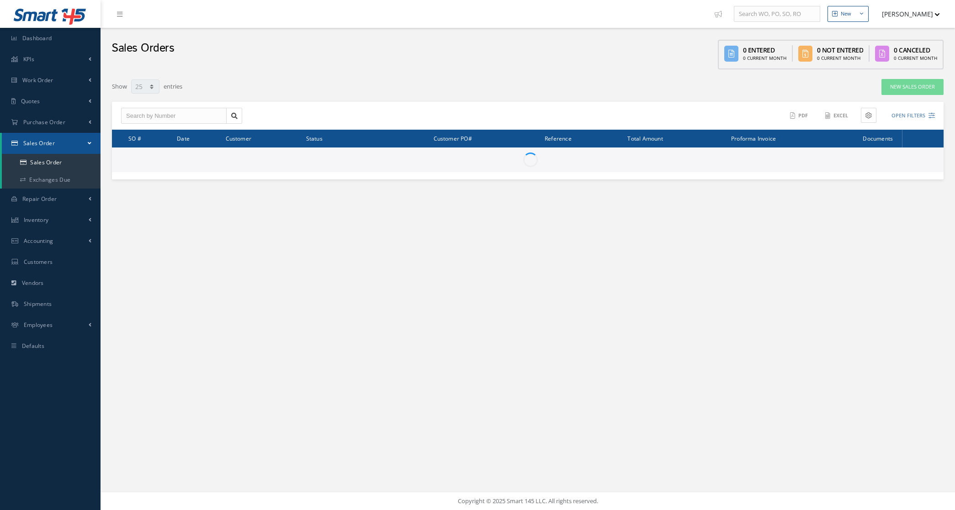
select select "25"
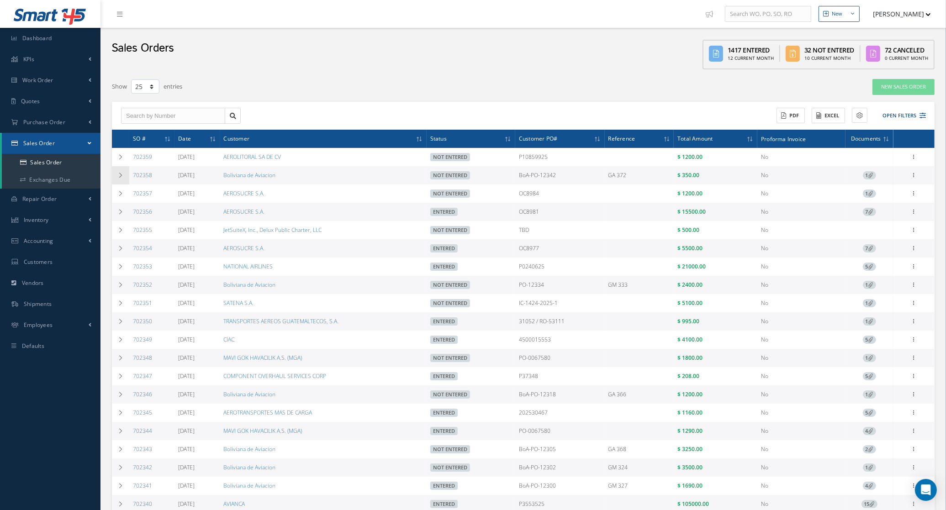
drag, startPoint x: 158, startPoint y: 177, endPoint x: 128, endPoint y: 177, distance: 29.7
click at [128, 177] on tr "702358 [DATE] Boliviana de Aviacion Not Entered BoA-PO-12342 GA 372 $ 350.00 No…" at bounding box center [523, 175] width 823 height 18
copy tr "702358"
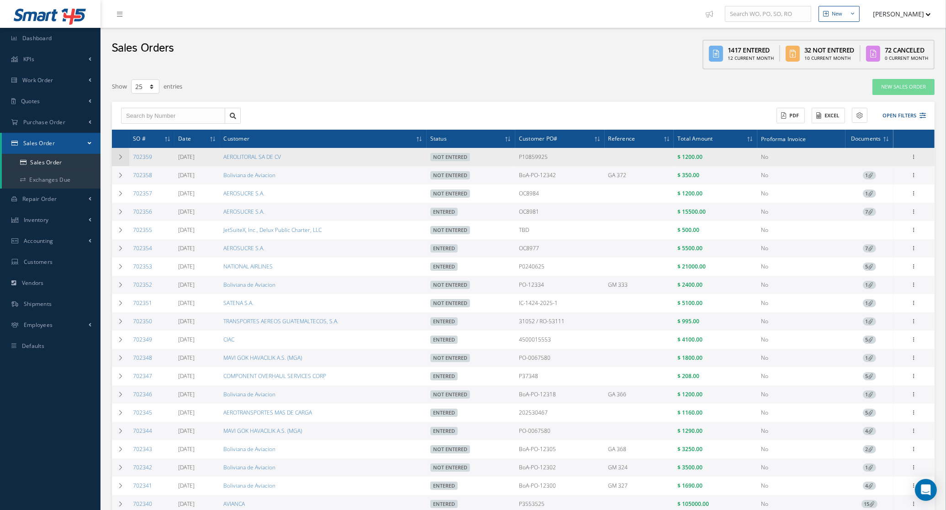
drag, startPoint x: 158, startPoint y: 163, endPoint x: 128, endPoint y: 163, distance: 29.7
click at [128, 163] on tr "702359 [DATE] AEROLITORAL SA DE CV Not Entered P10859925 $ 1200.00 No Enter/Upd…" at bounding box center [523, 157] width 823 height 18
copy tr "702359"
drag, startPoint x: 574, startPoint y: 153, endPoint x: 522, endPoint y: 160, distance: 52.5
click at [522, 160] on td "P10859925" at bounding box center [560, 157] width 90 height 18
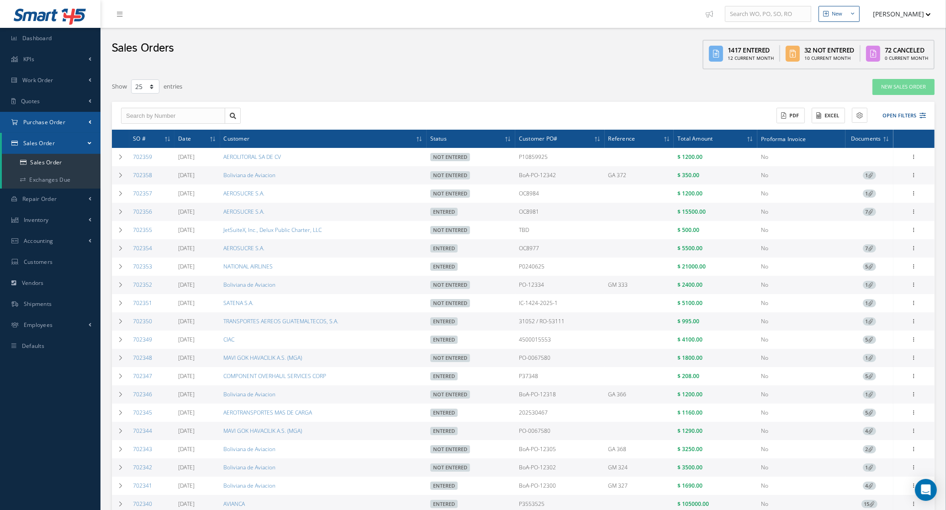
copy td "P10859925"
drag, startPoint x: 590, startPoint y: 175, endPoint x: 512, endPoint y: 181, distance: 78.0
click at [512, 181] on tr "702358 [DATE] Boliviana de Aviacion Not Entered BoA-PO-12342 GA 372 $ 350.00 No…" at bounding box center [523, 175] width 823 height 18
copy tr "BoA-PO-12342"
click at [907, 116] on button "Open Filters" at bounding box center [901, 115] width 52 height 15
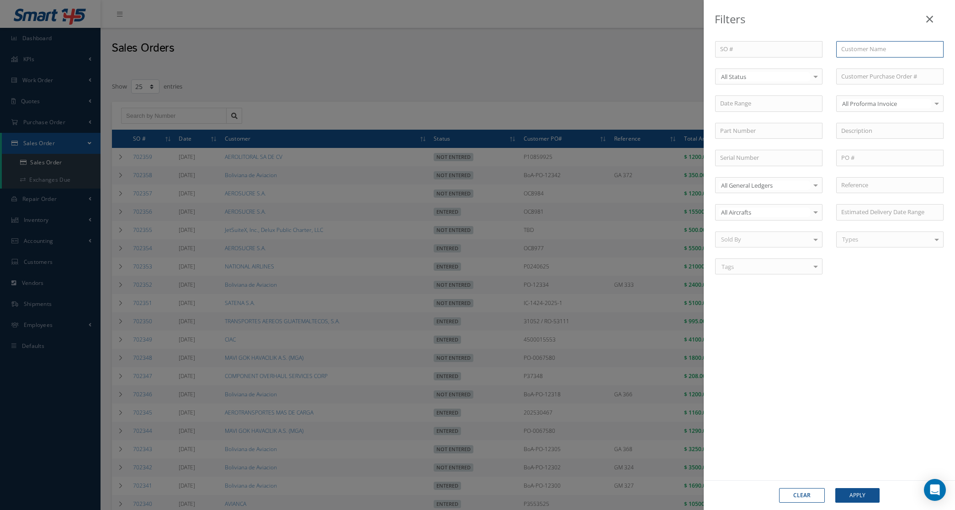
click at [856, 54] on input "text" at bounding box center [889, 49] width 107 height 16
click at [867, 66] on span "Boliviana de Aviacion" at bounding box center [869, 65] width 57 height 8
type input "Boliviana de Aviacion"
click at [780, 123] on span "Not Entered" at bounding box center [769, 124] width 106 height 16
click at [854, 497] on button "Apply" at bounding box center [857, 495] width 44 height 15
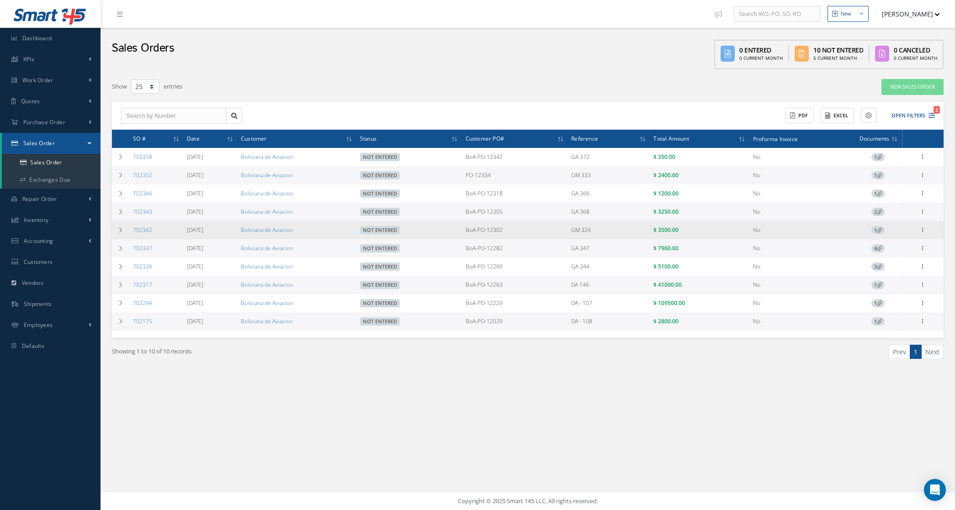
drag, startPoint x: 485, startPoint y: 233, endPoint x: 469, endPoint y: 231, distance: 16.2
click at [469, 231] on td "BoA-PO-12302" at bounding box center [515, 230] width 106 height 18
copy td "BoA-"
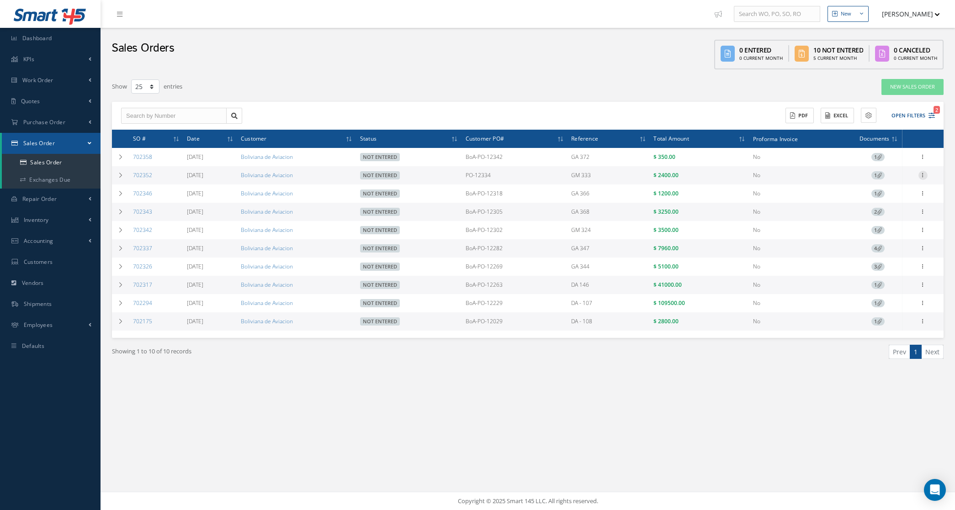
click at [923, 176] on icon at bounding box center [922, 174] width 9 height 7
click at [898, 187] on link "Edit" at bounding box center [881, 193] width 72 height 12
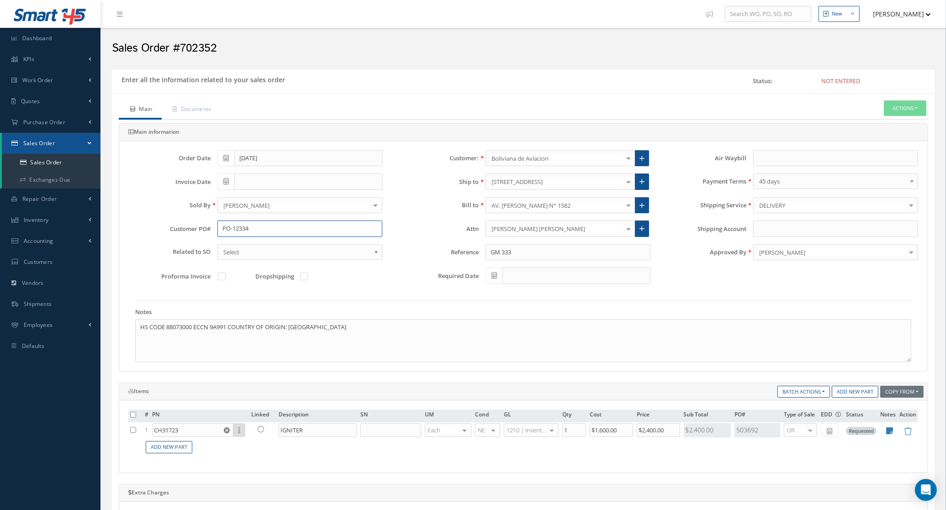
click at [224, 231] on input "PO-12334" at bounding box center [300, 229] width 165 height 16
paste input "BoA-"
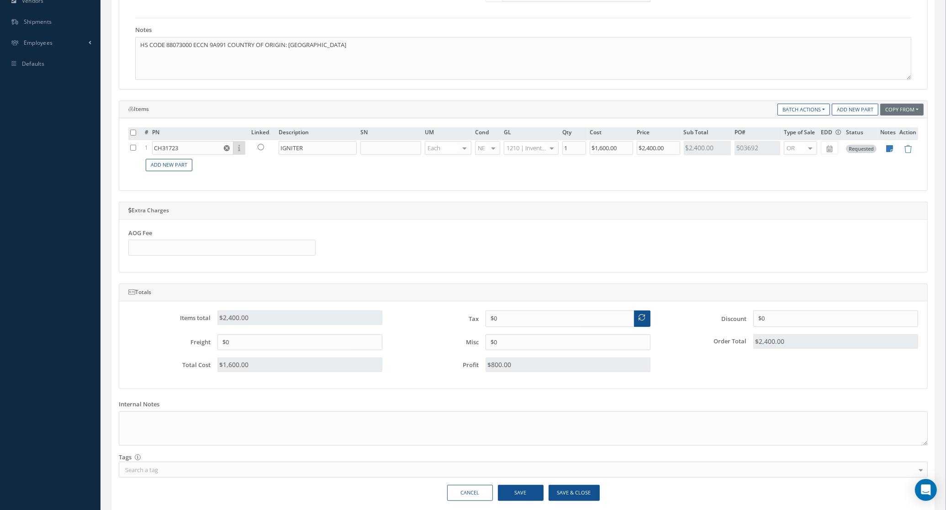
scroll to position [286, 0]
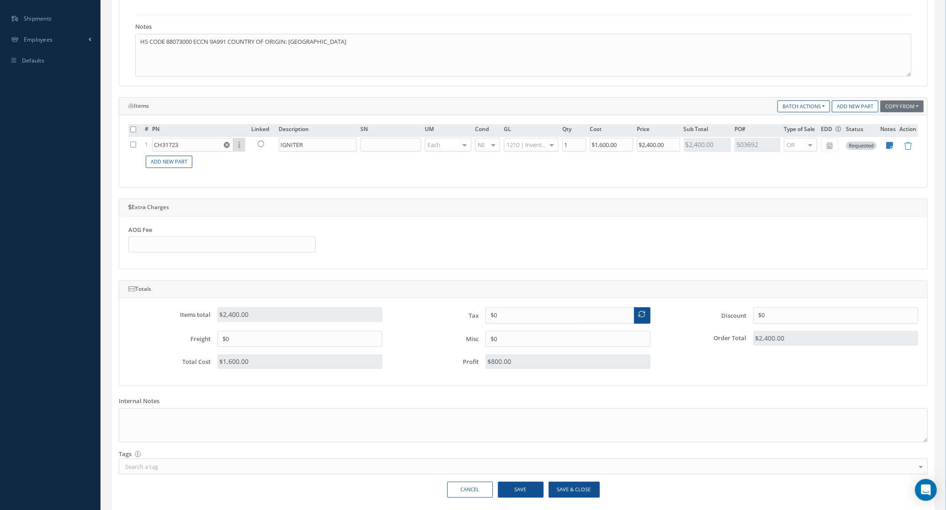
type input "BoA-PO-12334"
click at [551, 498] on button "Save & Close" at bounding box center [574, 490] width 51 height 16
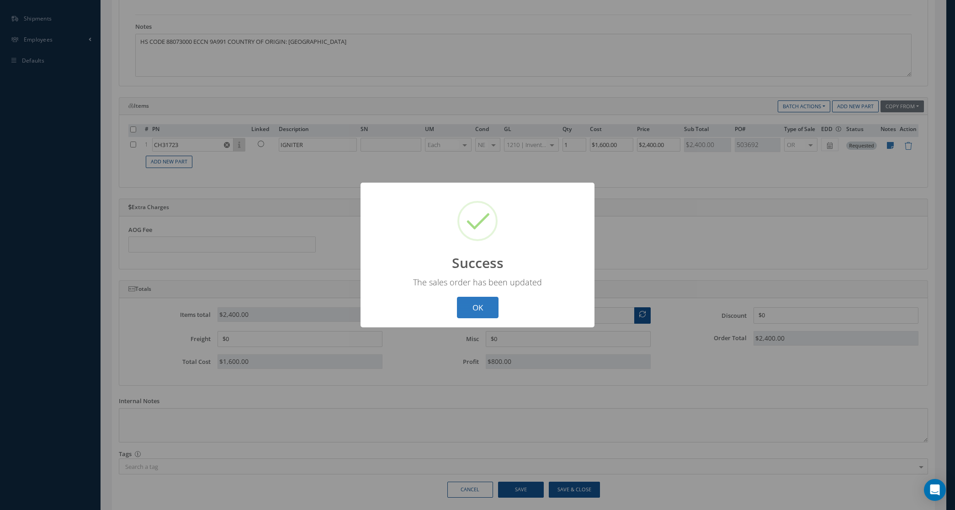
click at [488, 304] on button "OK" at bounding box center [478, 307] width 42 height 21
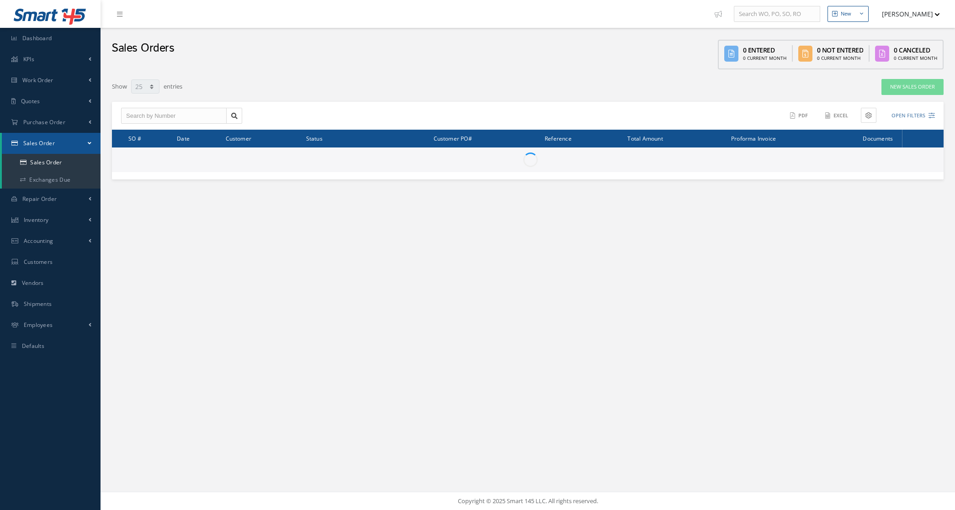
select select "25"
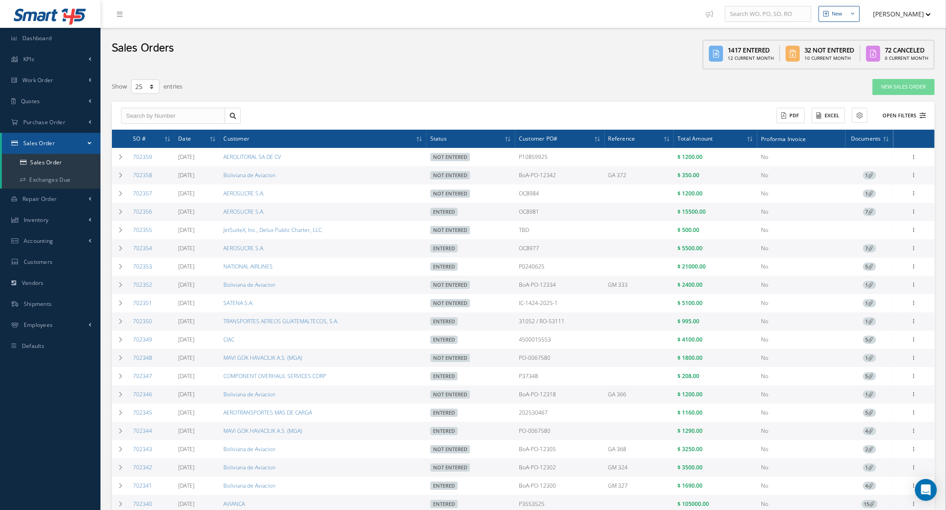
click at [914, 115] on button "Open Filters" at bounding box center [901, 115] width 52 height 15
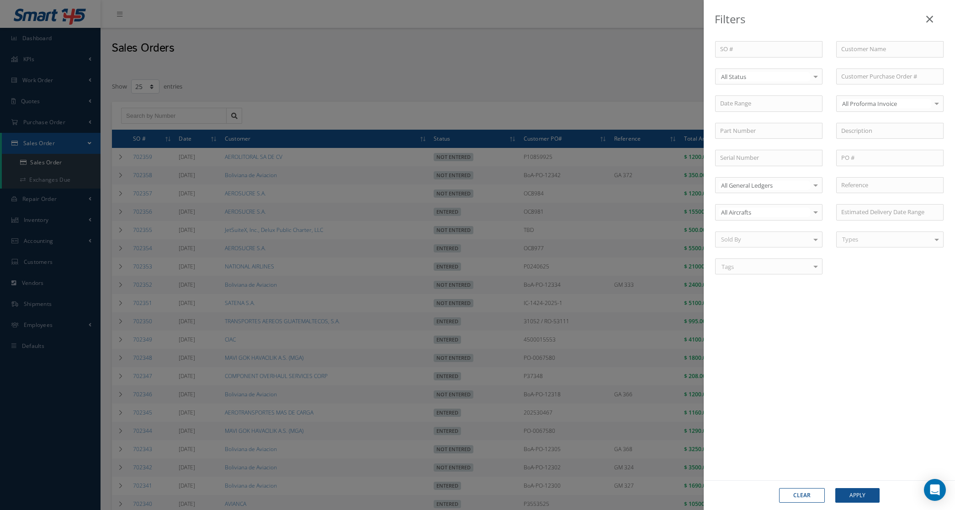
click at [761, 81] on div "All Status" at bounding box center [768, 77] width 107 height 16
click at [765, 122] on span "Not Entered" at bounding box center [769, 124] width 106 height 16
click at [875, 50] on input "text" at bounding box center [889, 49] width 107 height 16
click at [876, 64] on span "Boliviana de Aviacion" at bounding box center [869, 65] width 57 height 8
type input "Boliviana de Aviacion"
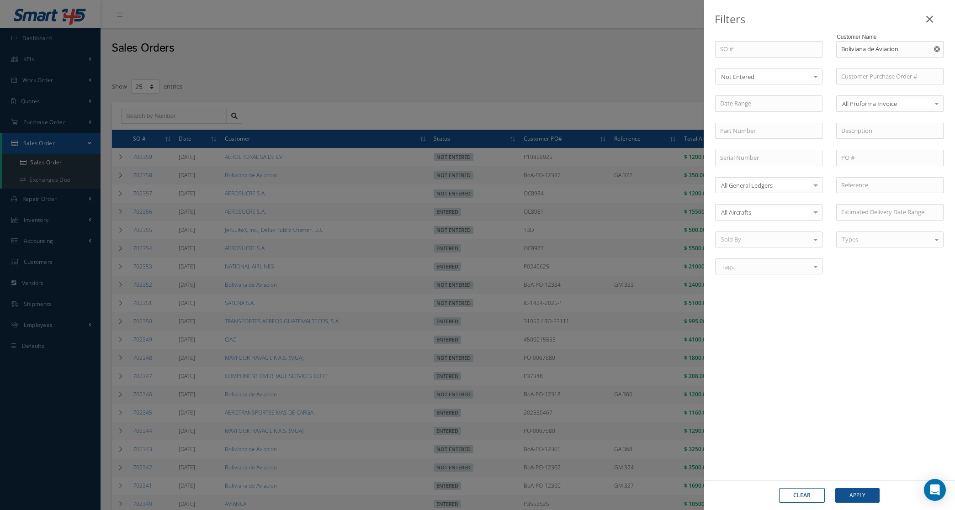
click at [860, 505] on div "Clear Apply" at bounding box center [829, 496] width 251 height 30
click at [860, 501] on button "Apply" at bounding box center [857, 495] width 44 height 15
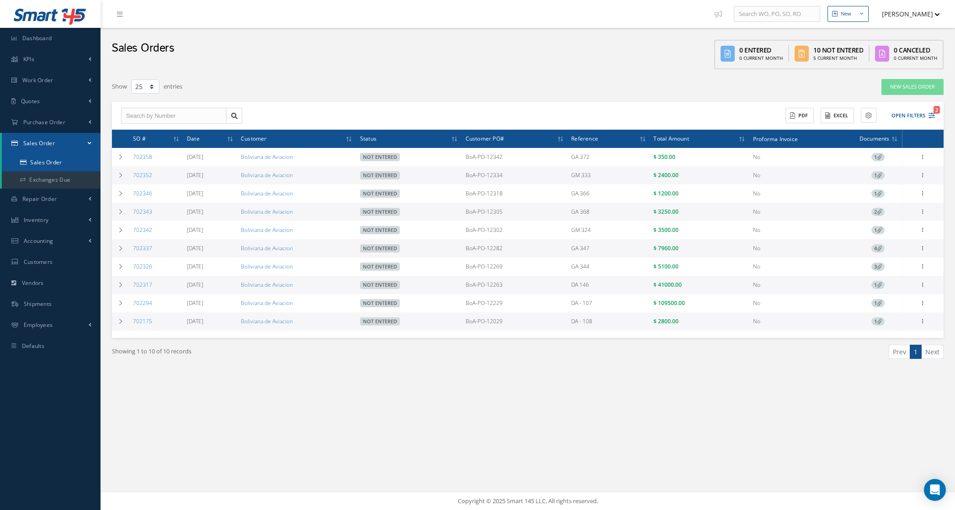
click at [54, 159] on link "Sales Order" at bounding box center [51, 162] width 99 height 17
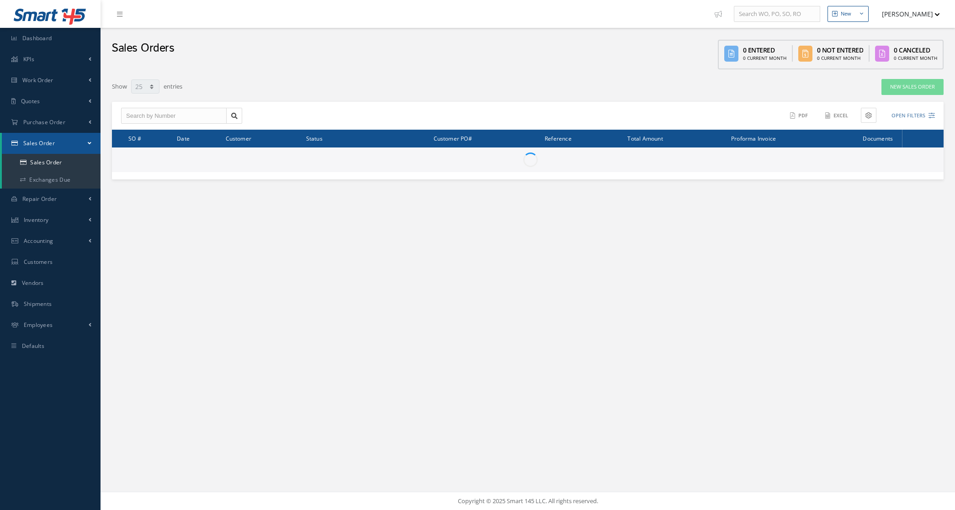
select select "25"
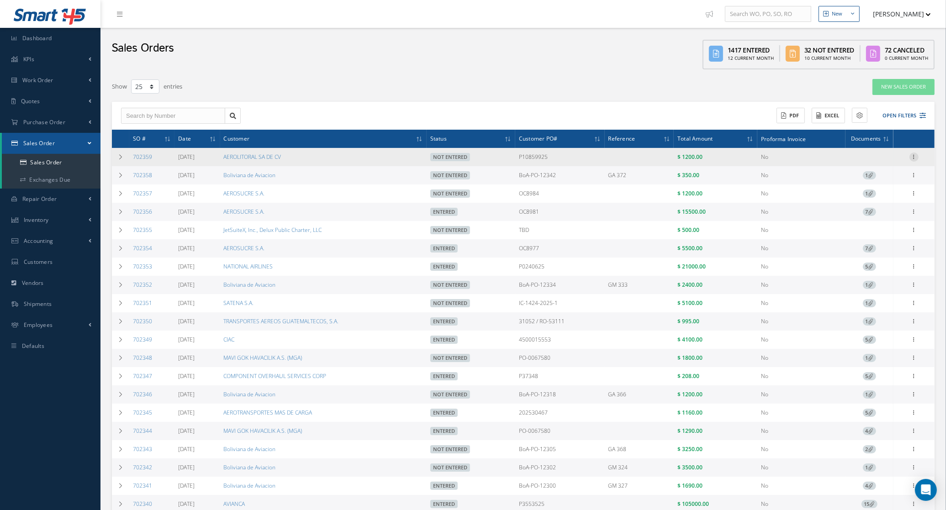
click at [917, 154] on icon at bounding box center [914, 156] width 9 height 7
click at [885, 209] on link "Documents" at bounding box center [872, 210] width 72 height 12
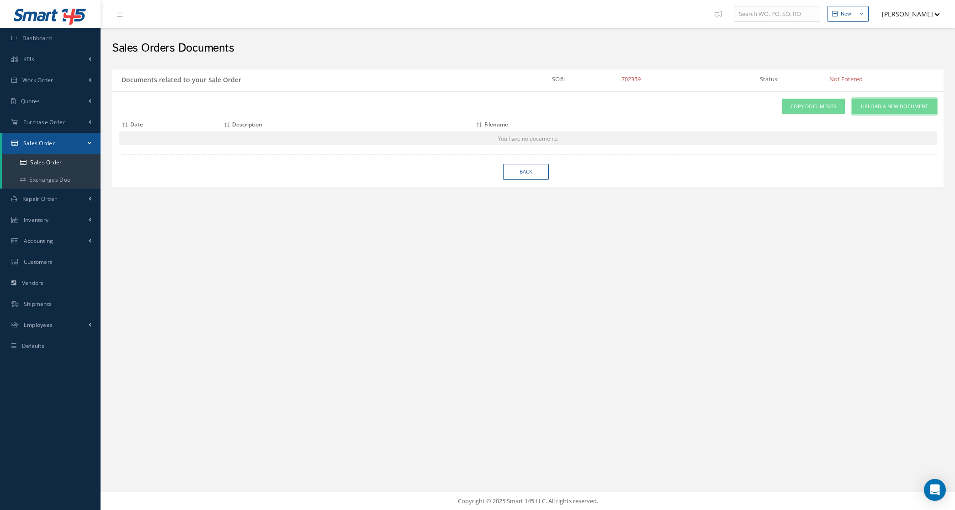
click at [884, 99] on link "Upload a New Document" at bounding box center [894, 107] width 85 height 16
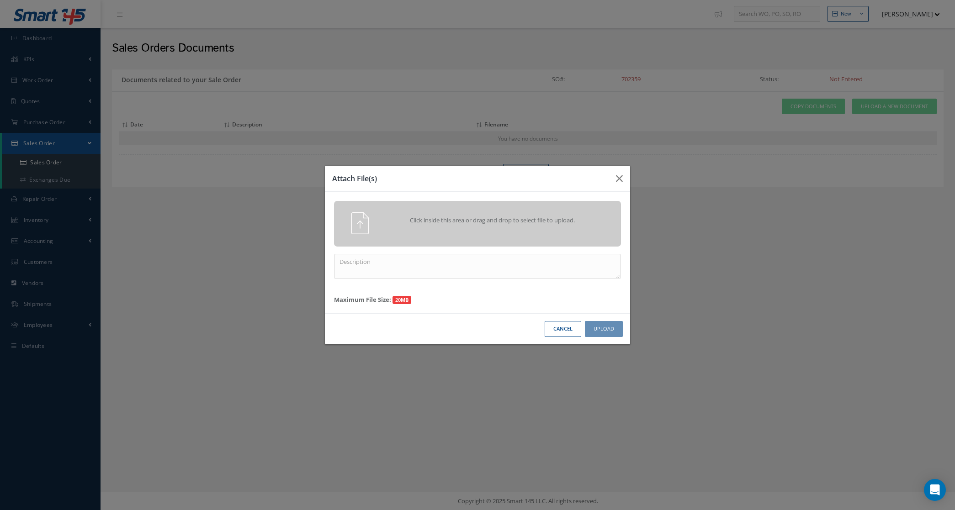
click at [584, 209] on div "Click inside this area or drag and drop to select file to upload." at bounding box center [477, 224] width 287 height 46
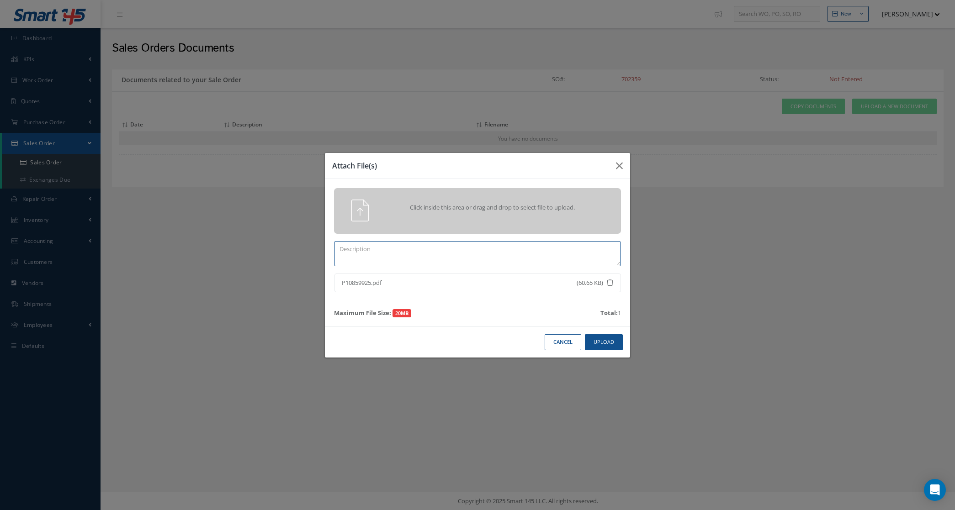
click at [494, 254] on textarea at bounding box center [477, 253] width 286 height 25
type textarea "PO"
click at [605, 345] on button "Upload" at bounding box center [604, 342] width 38 height 16
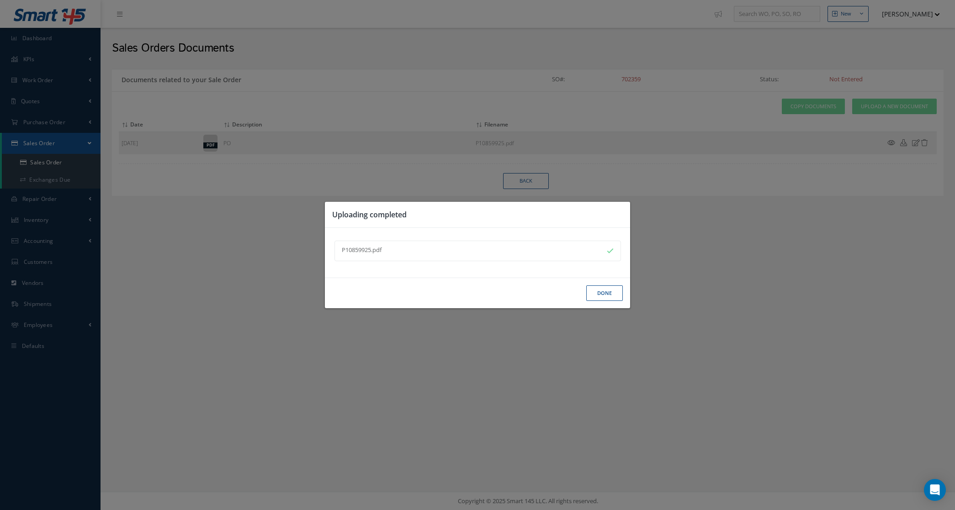
click at [590, 292] on button "Done" at bounding box center [604, 294] width 37 height 16
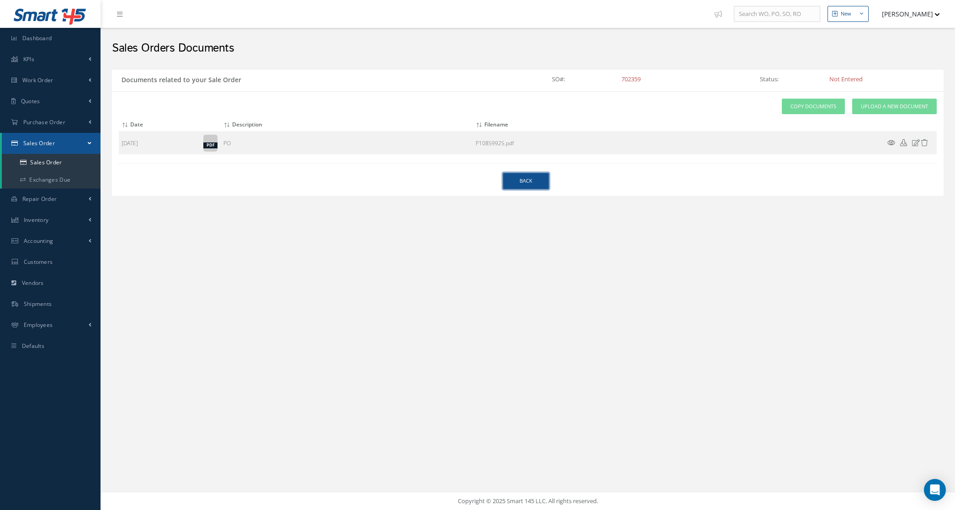
click at [519, 178] on link "Back" at bounding box center [526, 181] width 46 height 16
select select "25"
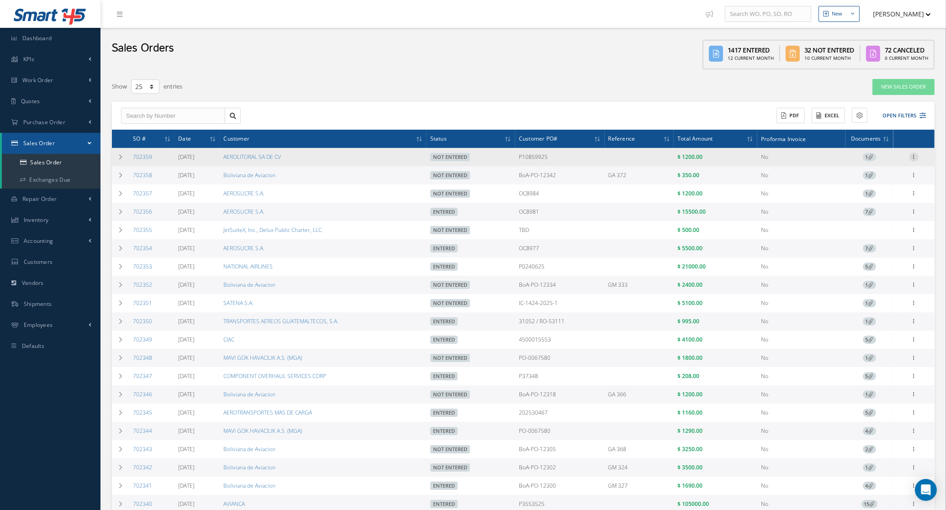
click at [914, 158] on icon at bounding box center [914, 156] width 9 height 7
click at [866, 177] on link "Edit" at bounding box center [872, 175] width 72 height 12
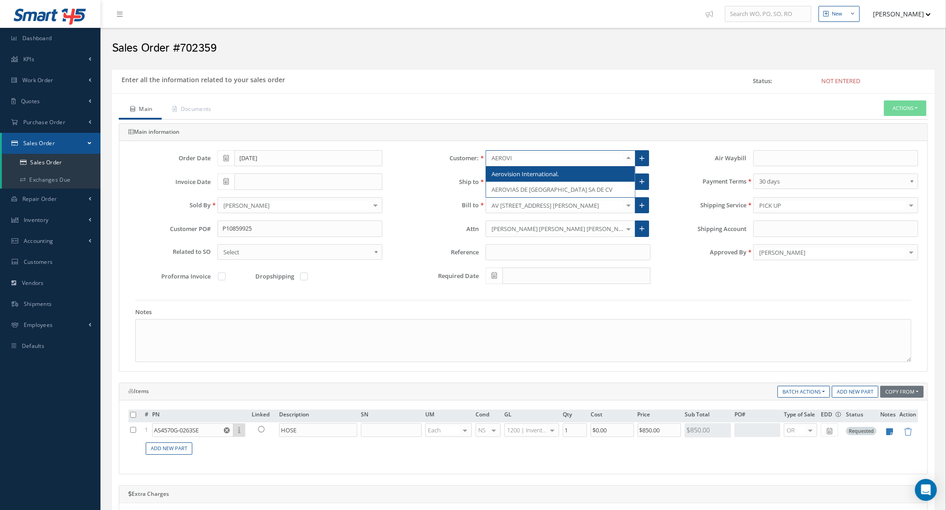
type input "AEROVIA"
click at [563, 174] on span "AEROVIAS DE [GEOGRAPHIC_DATA] SA DE CV" at bounding box center [552, 174] width 121 height 8
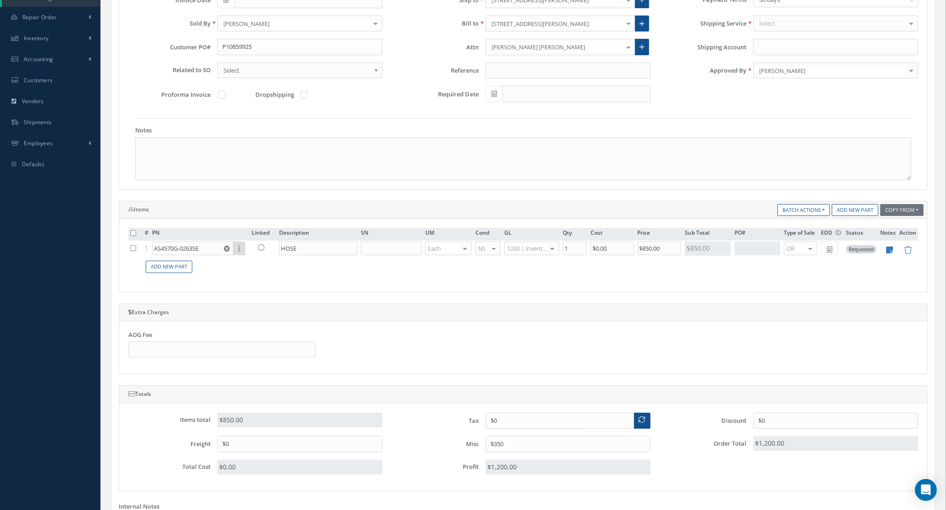
scroll to position [228, 0]
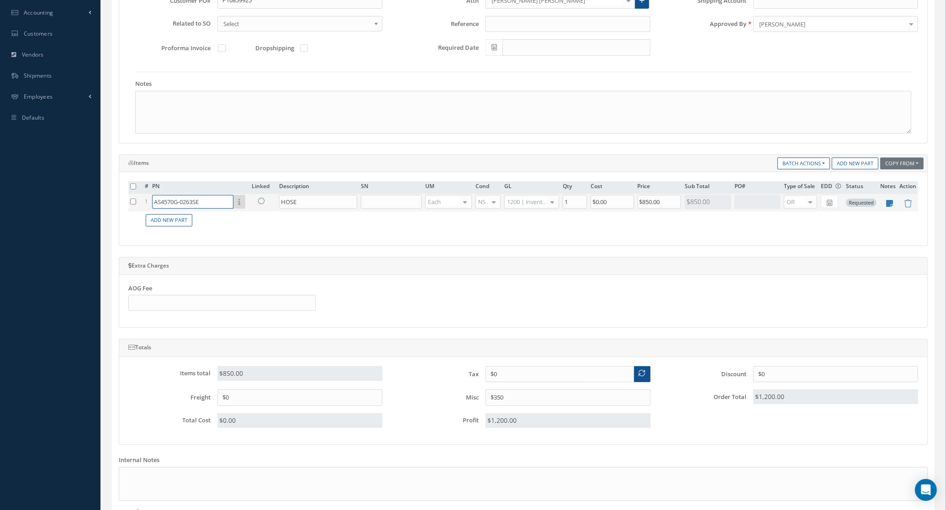
drag, startPoint x: 212, startPoint y: 208, endPoint x: 129, endPoint y: 213, distance: 83.8
click at [129, 212] on tr "1 AS4570G-0263SE Part Number Description SN Condition PO# Qty Location Warehous…" at bounding box center [523, 202] width 790 height 17
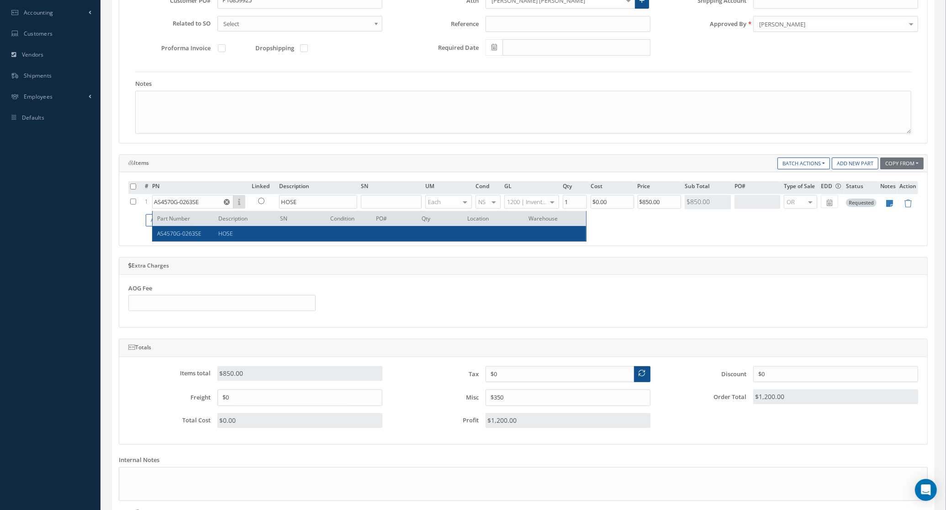
click at [653, 237] on div "# PN Linked Description SN UM Cond GL Qty Cost Price Sub Total PO# Type of Sale…" at bounding box center [523, 208] width 790 height 55
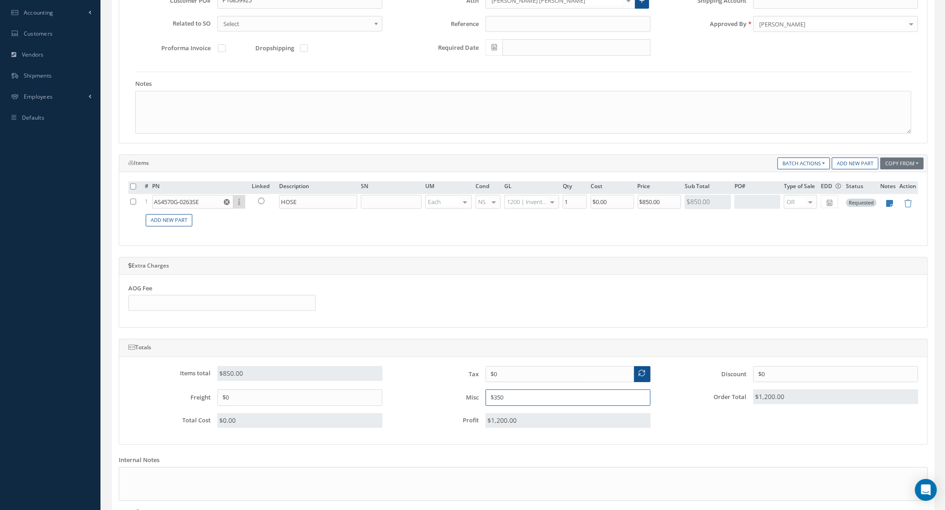
click at [535, 398] on input "$350" at bounding box center [568, 398] width 165 height 16
type input "$300"
click at [888, 206] on icon at bounding box center [890, 204] width 7 height 8
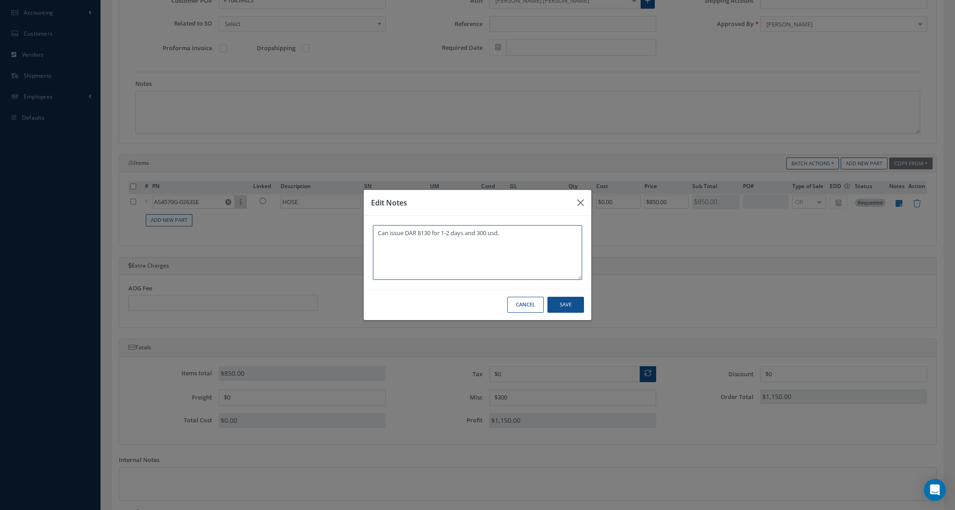
drag, startPoint x: 407, startPoint y: 236, endPoint x: 278, endPoint y: 236, distance: 129.3
click at [278, 236] on div "Edit Notes Can issue DAR 8130 for 1-2 days and 300 usd. Cancel Save" at bounding box center [477, 255] width 955 height 510
type textarea "DAR 8130 for 1-2 days and 300 usd."
click at [555, 304] on button "Save" at bounding box center [565, 305] width 37 height 16
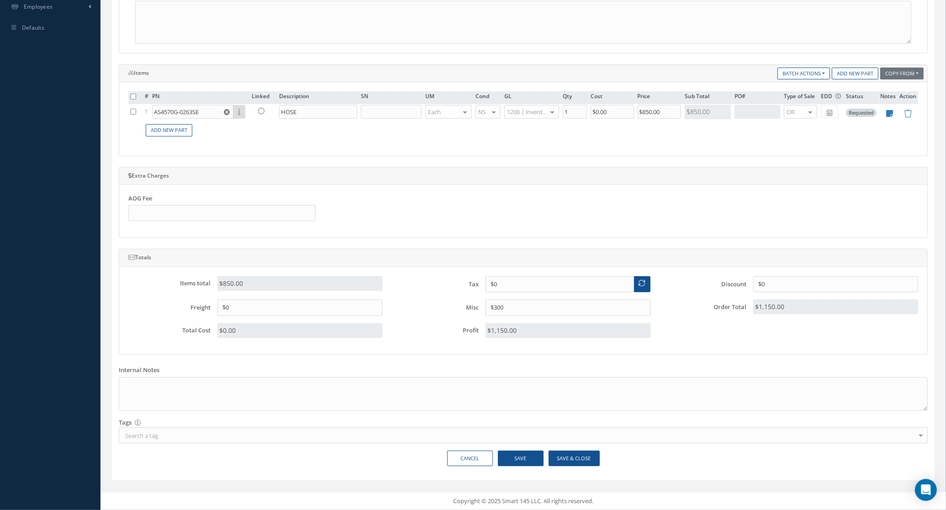
scroll to position [323, 0]
click at [588, 457] on button "Save & Close" at bounding box center [574, 459] width 51 height 16
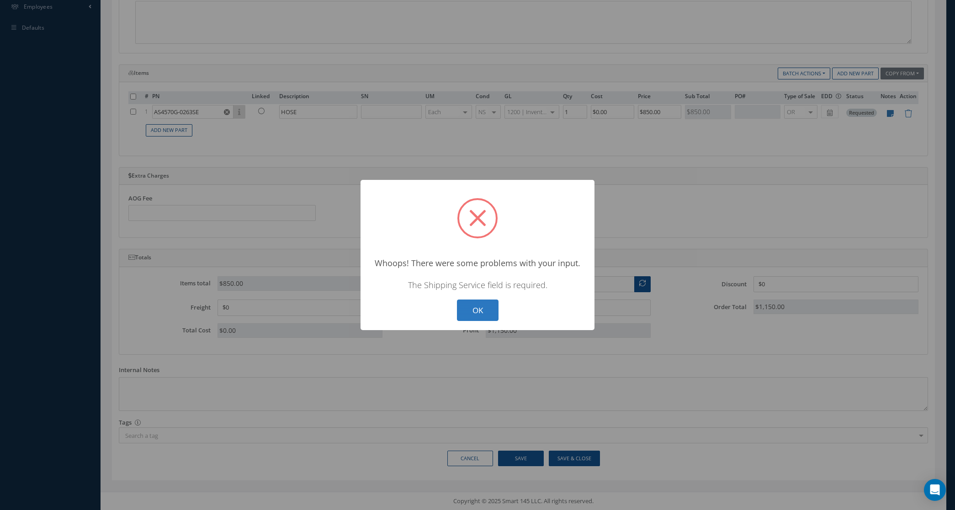
click at [483, 313] on button "OK" at bounding box center [478, 310] width 42 height 21
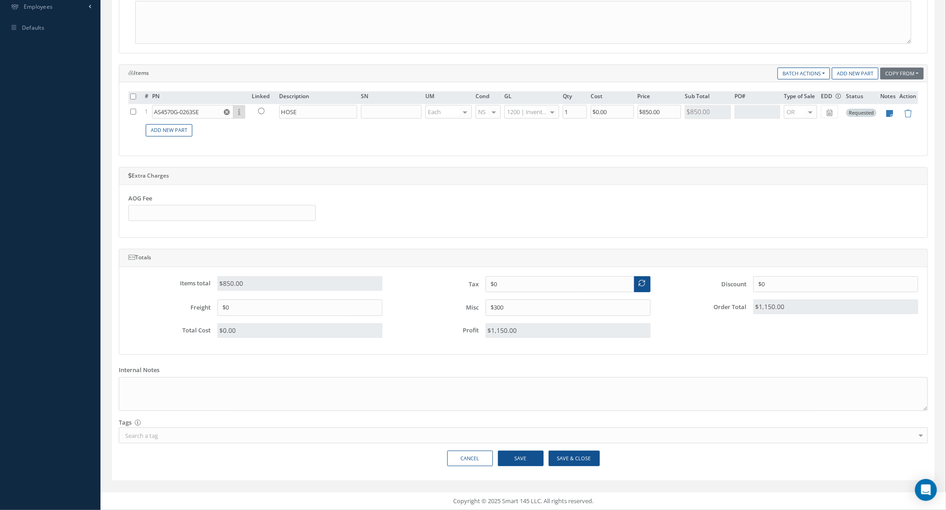
scroll to position [94, 0]
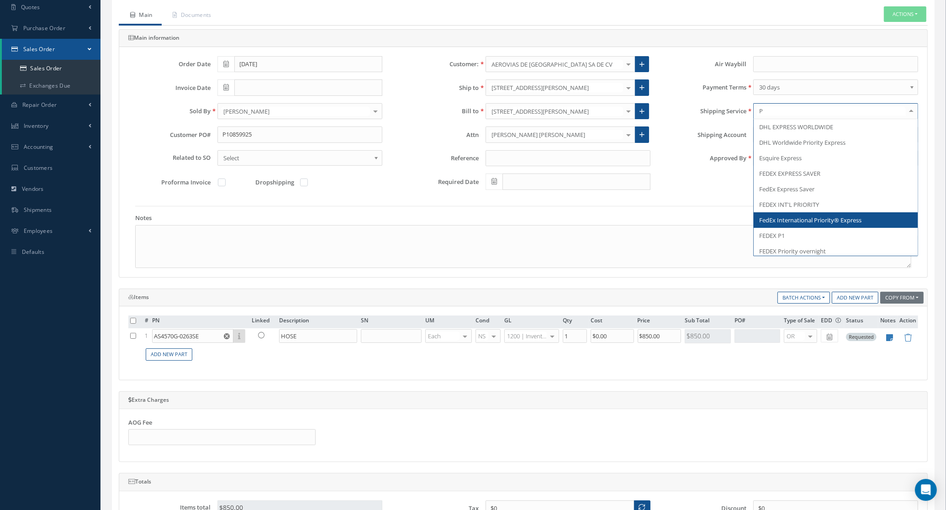
type input "PI"
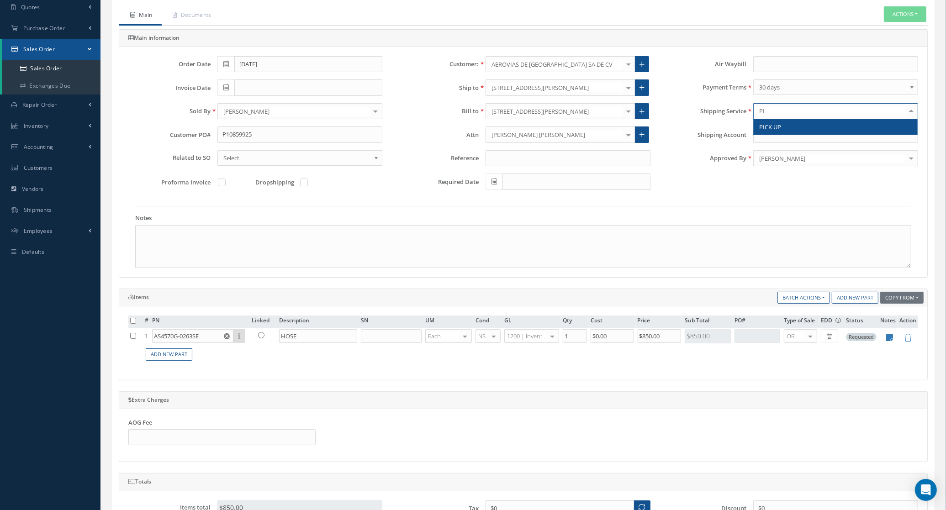
click at [771, 131] on span "PICK UP" at bounding box center [770, 127] width 22 height 8
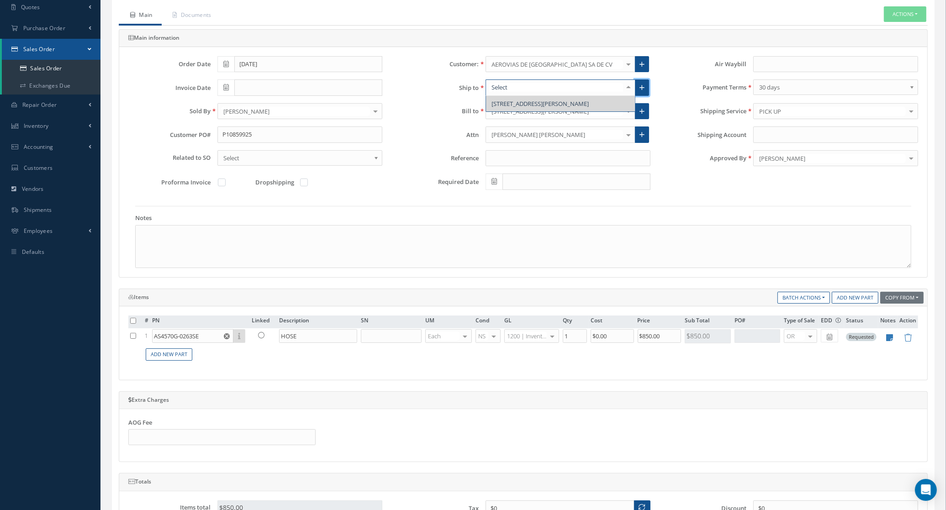
click at [641, 90] on icon at bounding box center [642, 88] width 5 height 6
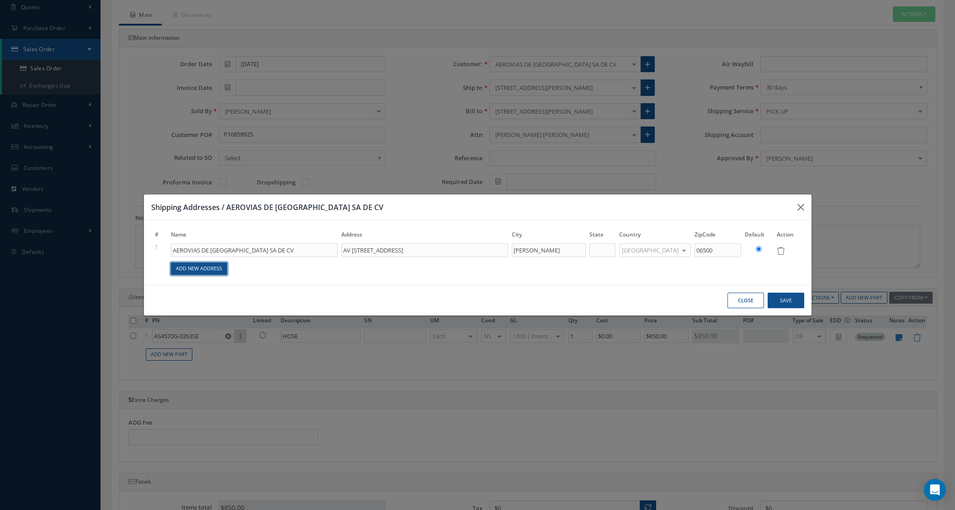
click at [213, 271] on link "Add New Address" at bounding box center [199, 269] width 56 height 12
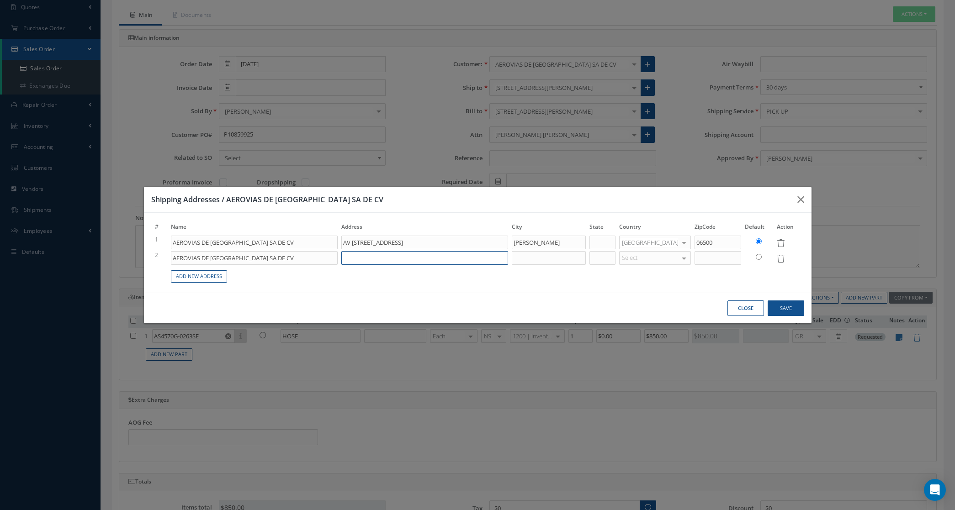
click at [371, 256] on input at bounding box center [424, 258] width 167 height 14
paste input "CDMAM"
click at [388, 261] on input "CDMAM" at bounding box center [424, 258] width 167 height 14
paste input "AVENIDA FUERZA AEREA 416"
type input "CDMAM AVENIDA FUERZA AEREA 416 FEDERAL"
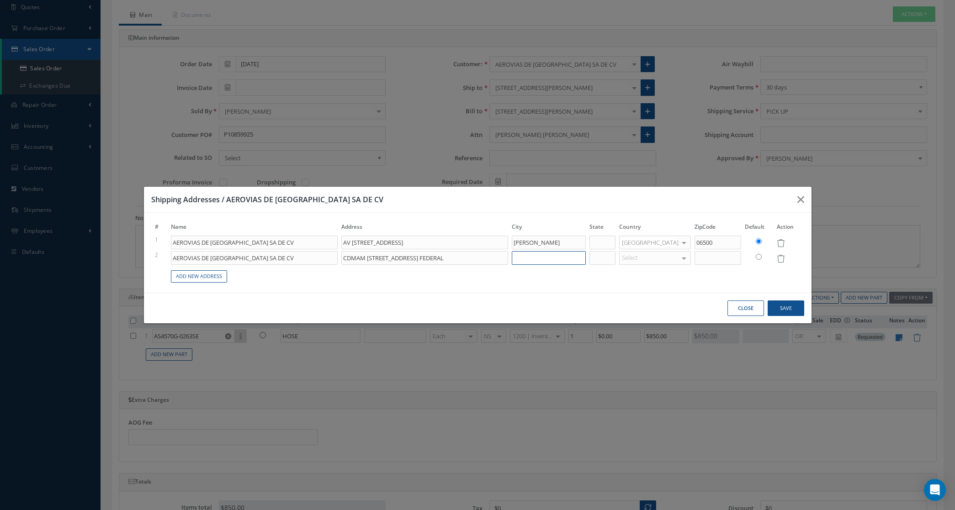
click at [550, 253] on input at bounding box center [549, 258] width 74 height 14
type input "MEXICO"
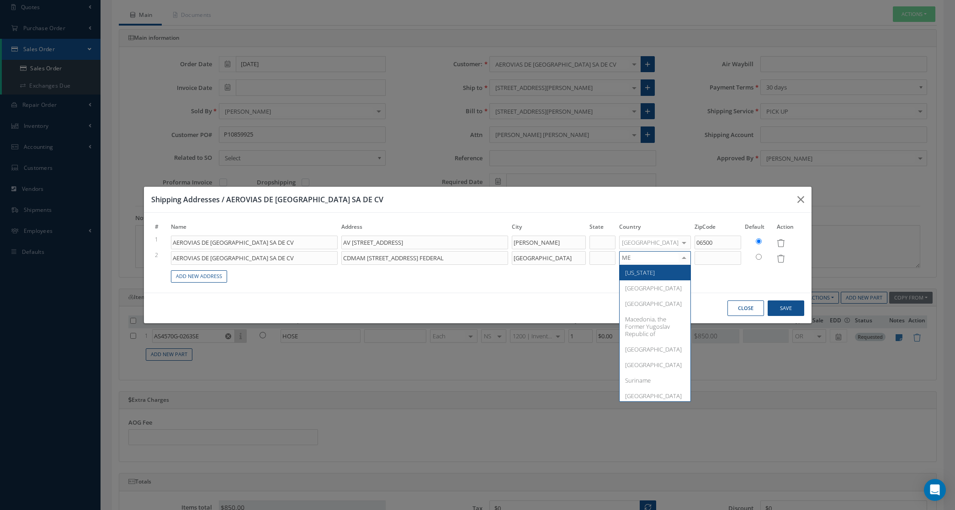
type input "MEX"
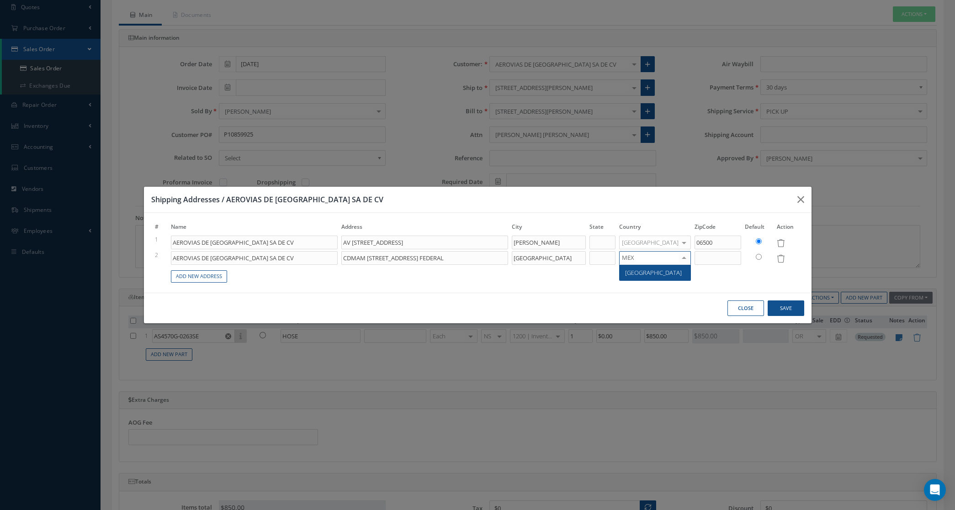
click at [654, 272] on span "Mexico" at bounding box center [653, 273] width 57 height 8
click at [700, 260] on input at bounding box center [718, 258] width 47 height 14
type input "15700"
click at [776, 307] on button "Save" at bounding box center [786, 309] width 37 height 16
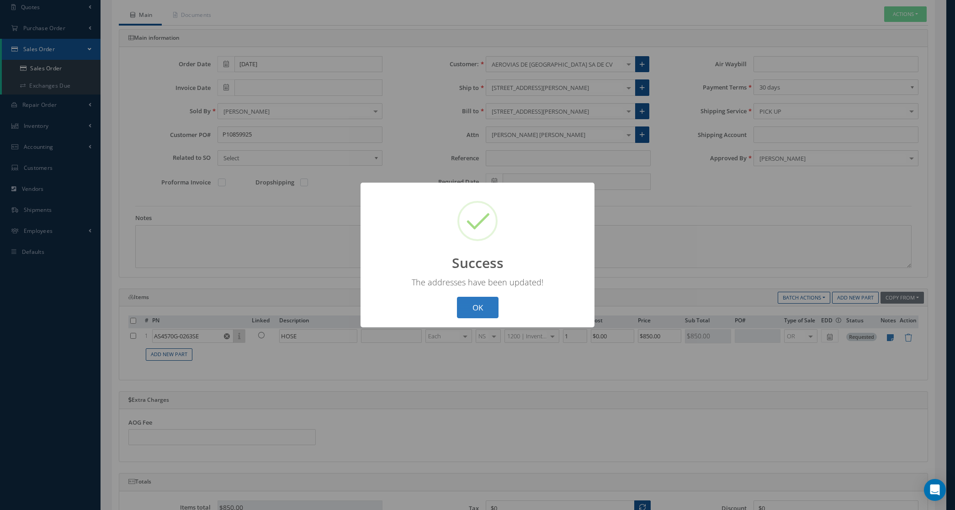
click at [482, 313] on button "OK" at bounding box center [478, 307] width 42 height 21
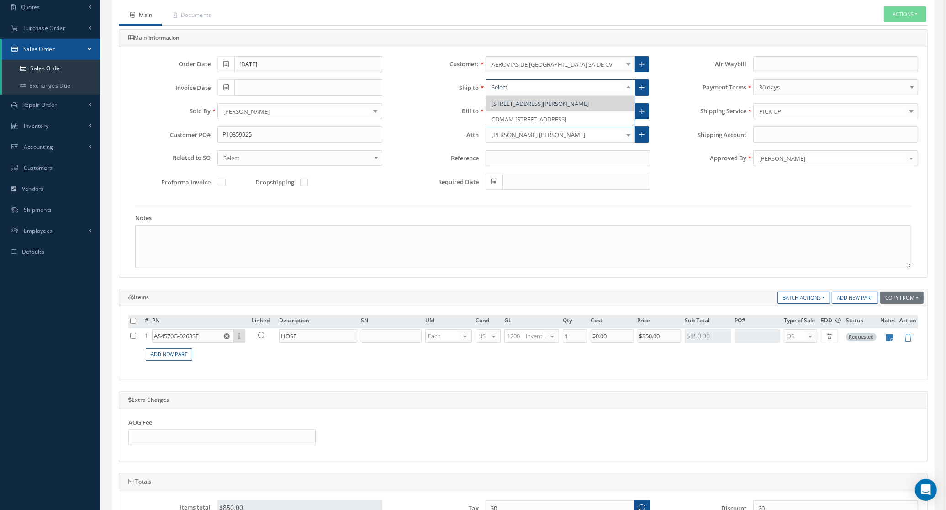
click at [625, 83] on div at bounding box center [628, 87] width 13 height 15
click at [567, 123] on span "CDMAM AVENIDA FUERZA AEREA 416 FEDERAL, MEXICO, 15700, Mexico" at bounding box center [529, 119] width 75 height 8
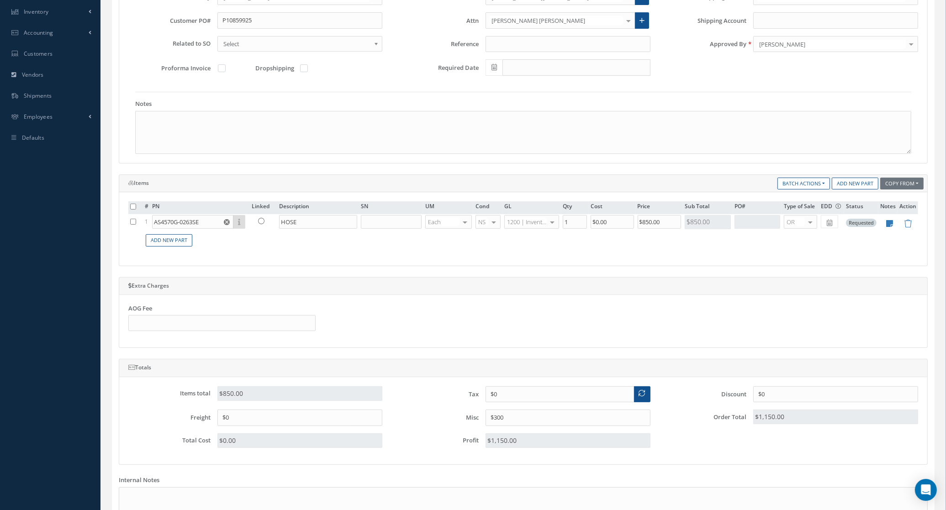
scroll to position [323, 0]
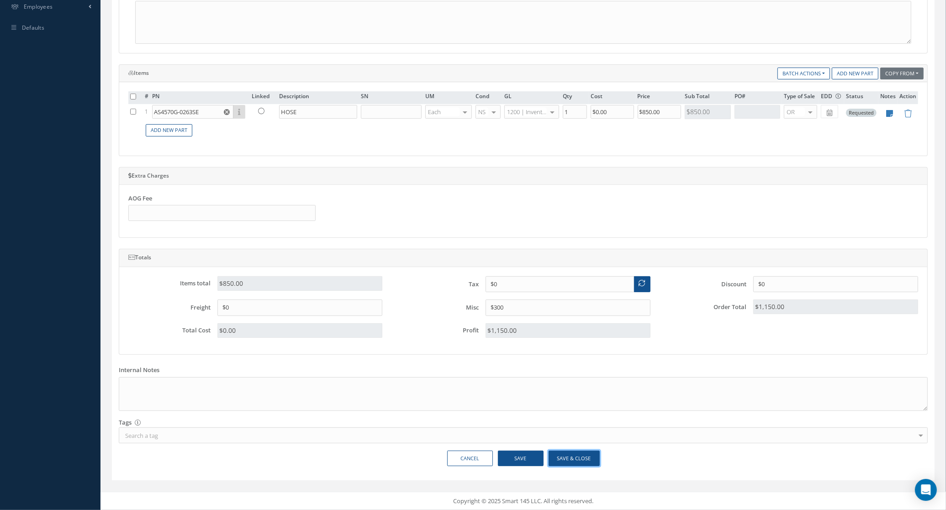
click at [584, 454] on button "Save & Close" at bounding box center [574, 459] width 51 height 16
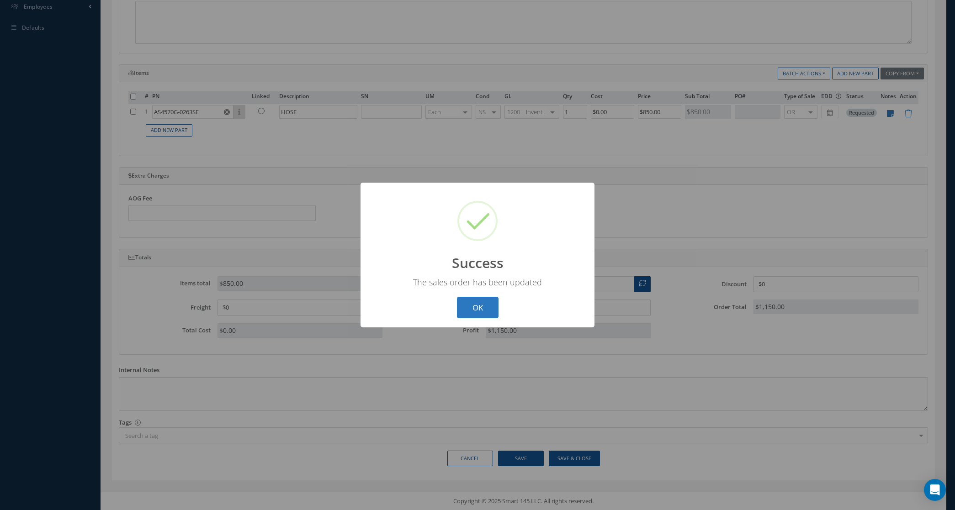
click at [462, 308] on button "OK" at bounding box center [478, 307] width 42 height 21
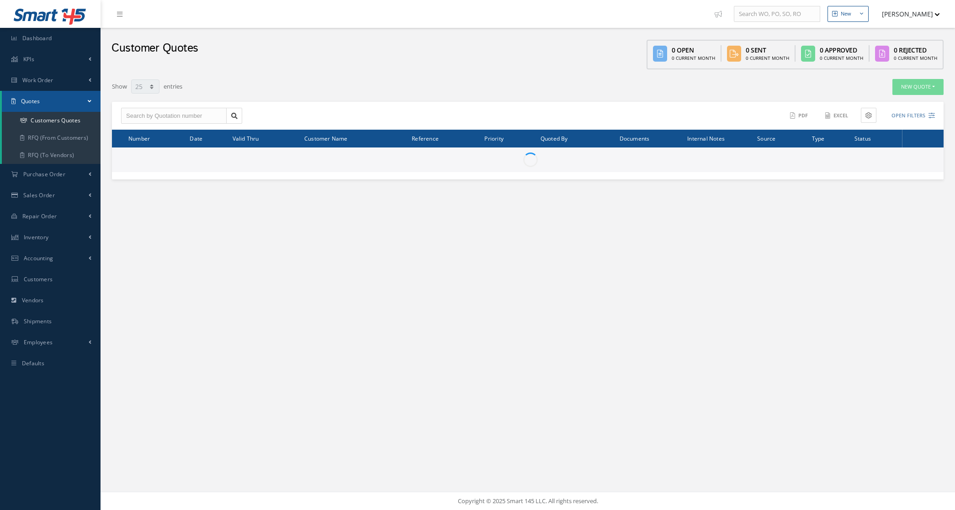
select select "25"
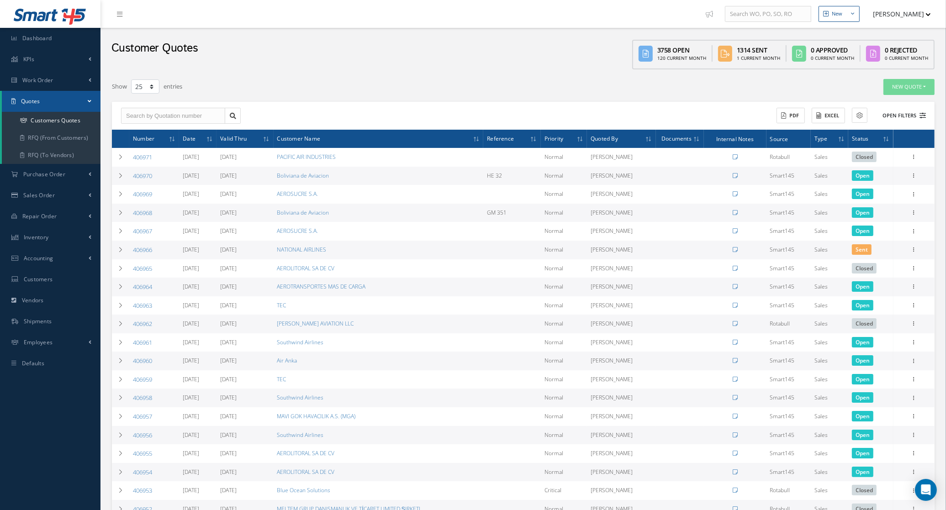
click at [920, 113] on icon at bounding box center [923, 115] width 6 height 6
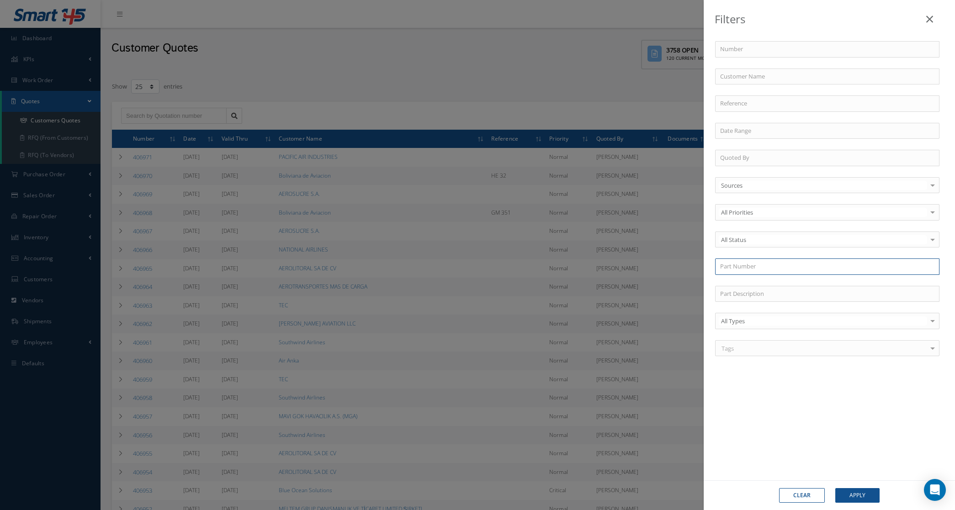
click at [762, 264] on input "text" at bounding box center [827, 267] width 224 height 16
paste input "AS4570G-0263SE"
type input "AS4570G-0263SE"
click at [835, 488] on button "Apply" at bounding box center [857, 495] width 44 height 15
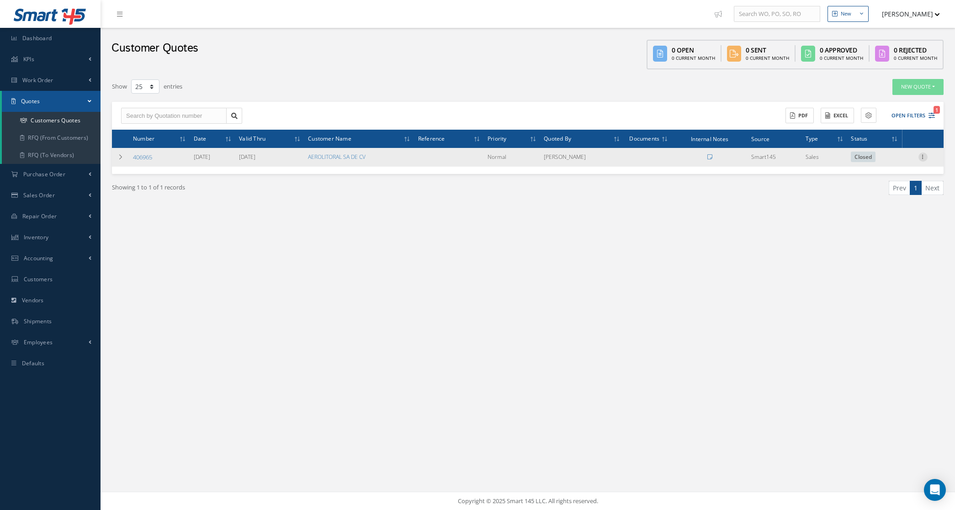
click at [920, 155] on icon at bounding box center [922, 156] width 9 height 7
click at [830, 259] on link "Customer Quotation" at bounding box center [814, 261] width 69 height 26
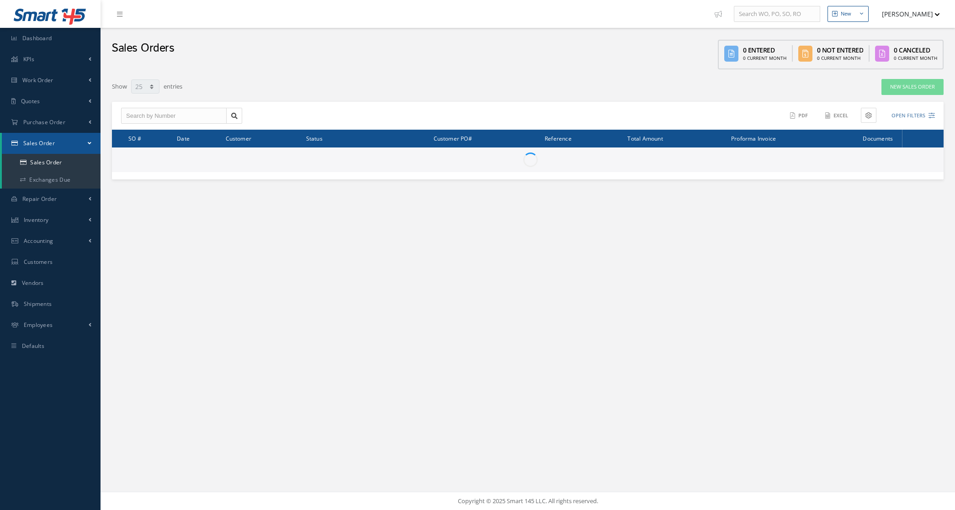
select select "25"
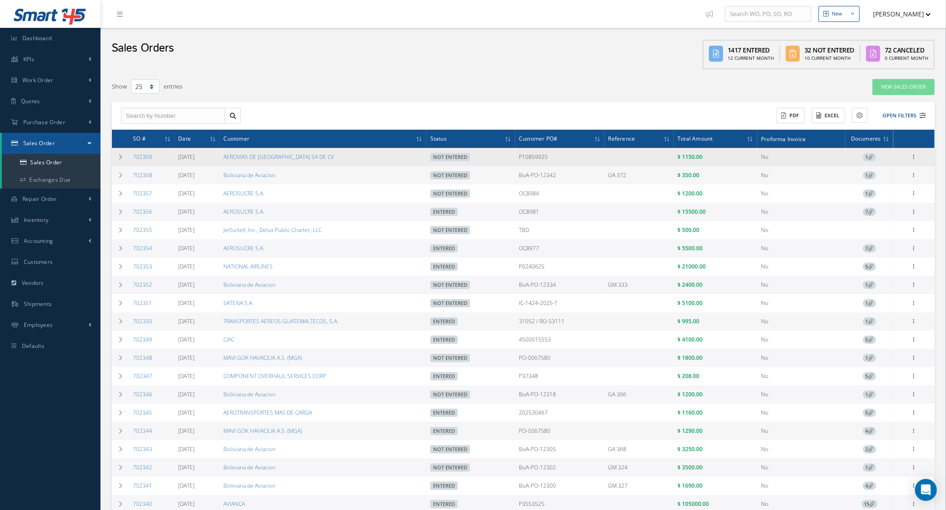
drag, startPoint x: 337, startPoint y: 158, endPoint x: 224, endPoint y: 153, distance: 112.5
click at [224, 153] on tr "702359 [DATE] AEROVIAS DE [GEOGRAPHIC_DATA] SA DE CV Not Entered P10859925 $ 11…" at bounding box center [523, 157] width 823 height 18
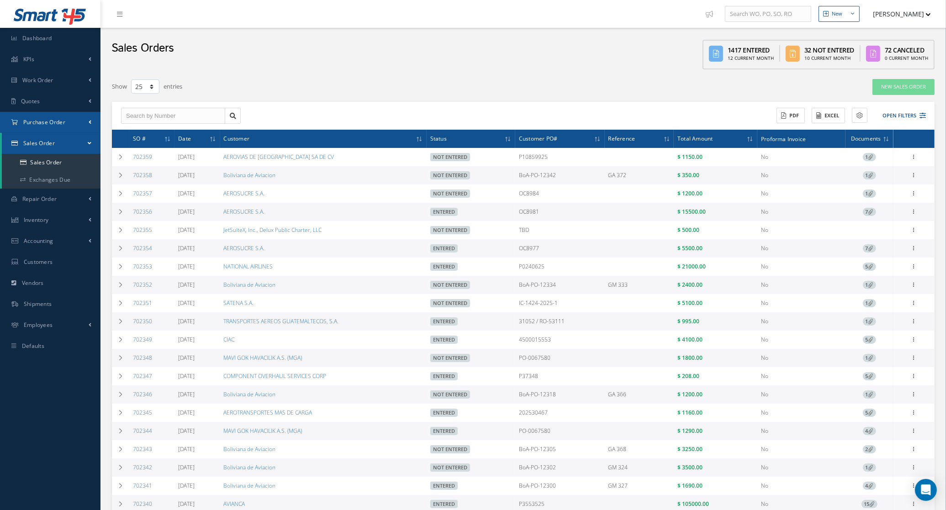
copy tr "AEROVIAS DE [GEOGRAPHIC_DATA] SA DE CV"
